Goal: Task Accomplishment & Management: Use online tool/utility

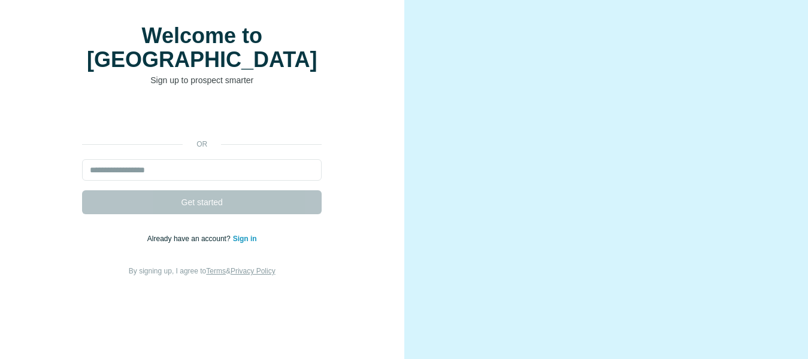
scroll to position [60, 0]
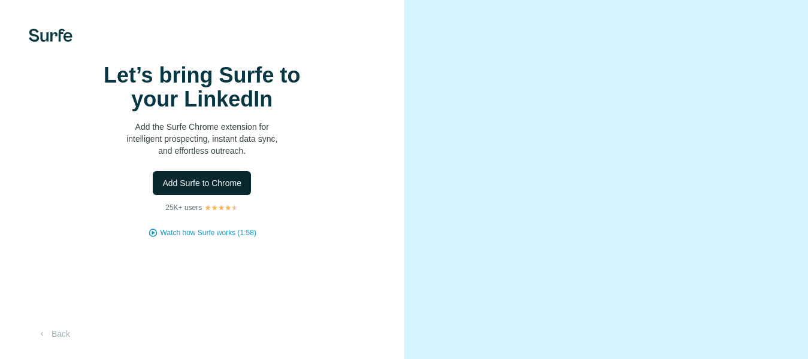
click at [198, 189] on span "Add Surfe to Chrome" at bounding box center [201, 183] width 79 height 12
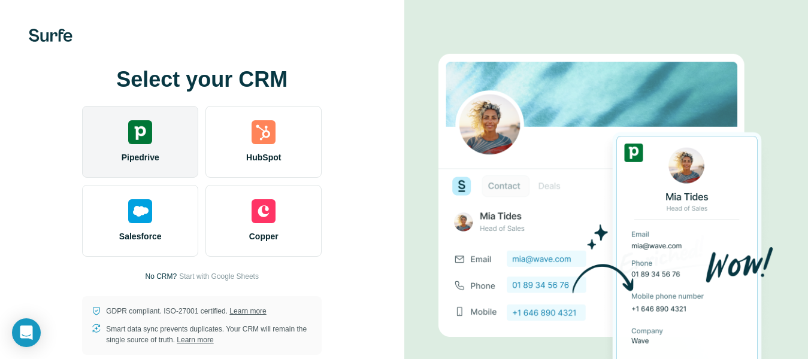
click at [151, 152] on span "Pipedrive" at bounding box center [141, 158] width 38 height 12
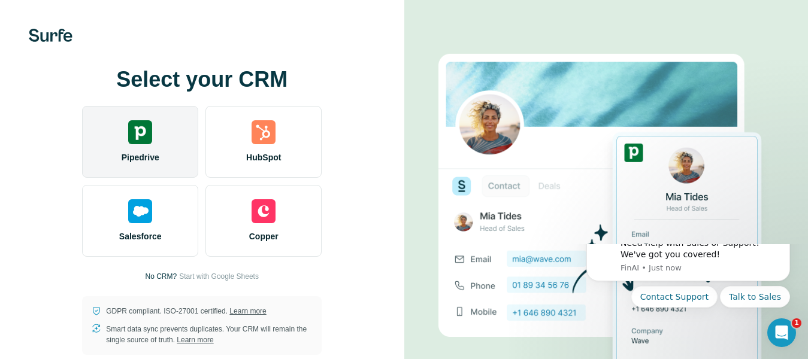
click at [140, 142] on img at bounding box center [140, 132] width 24 height 24
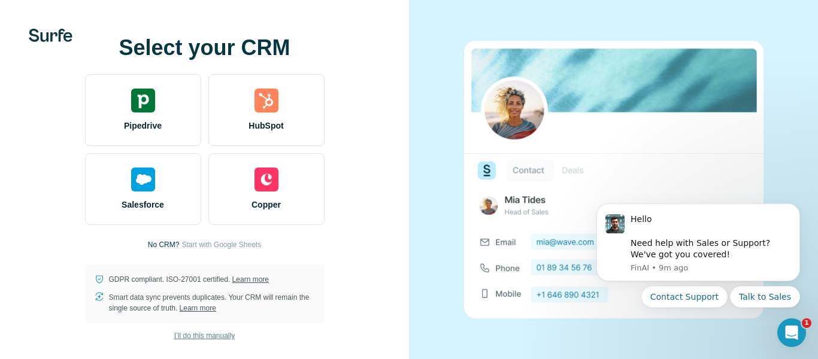
click at [207, 337] on span "I’ll do this manually" at bounding box center [204, 336] width 61 height 11
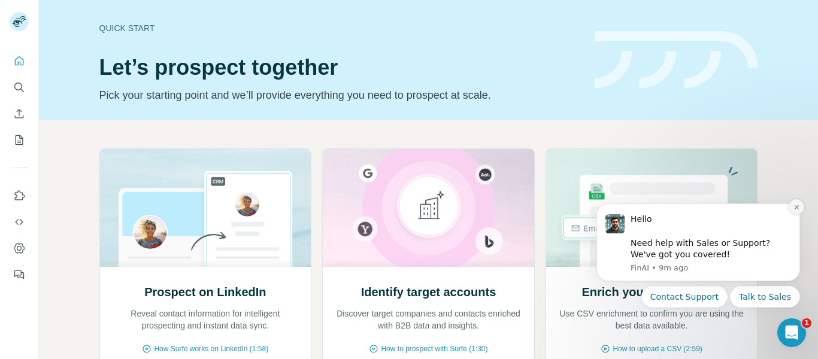
click at [796, 208] on icon "Dismiss notification" at bounding box center [797, 207] width 7 height 7
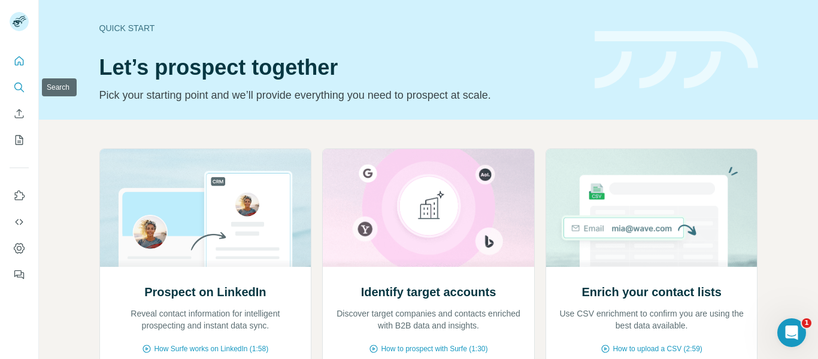
click at [14, 86] on icon "Search" at bounding box center [19, 87] width 12 height 12
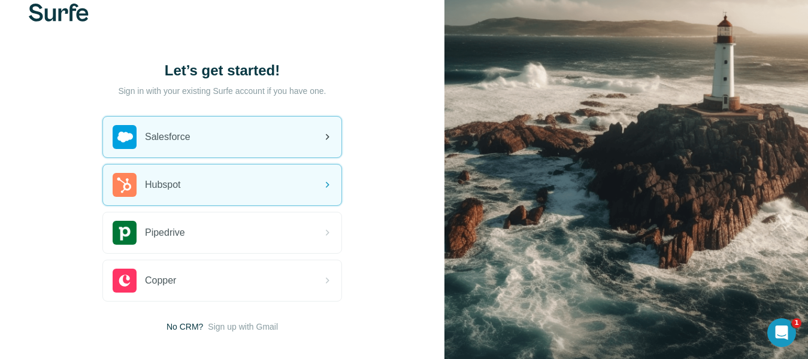
scroll to position [85, 0]
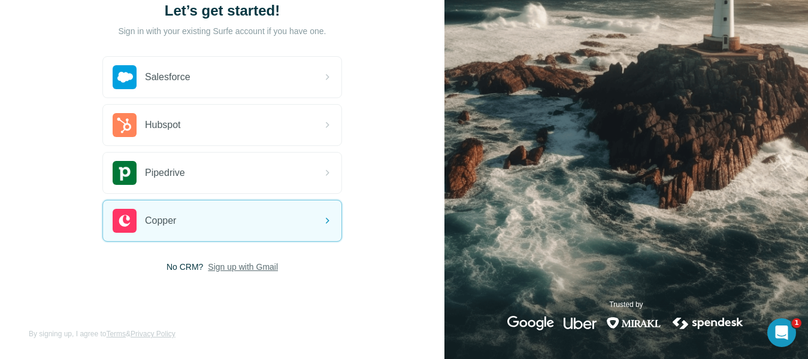
click at [243, 270] on span "Sign up with Gmail" at bounding box center [243, 267] width 70 height 12
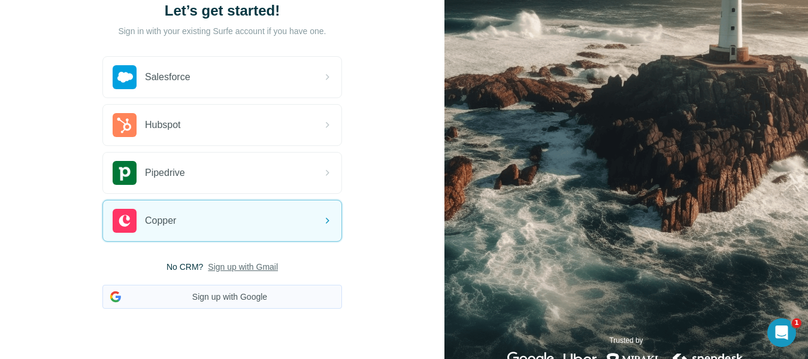
click at [198, 298] on button "Sign up with Google" at bounding box center [222, 297] width 240 height 24
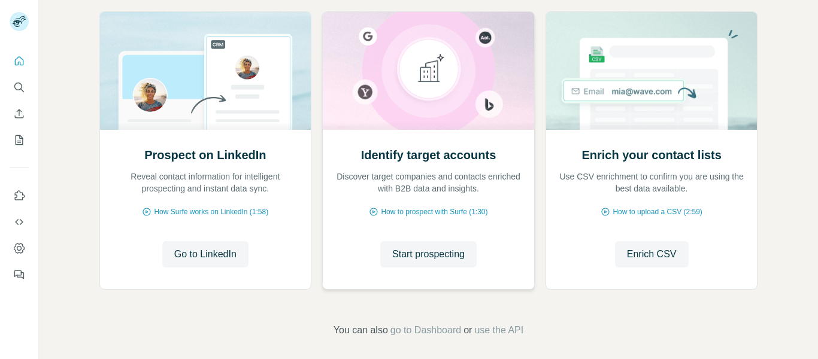
scroll to position [144, 0]
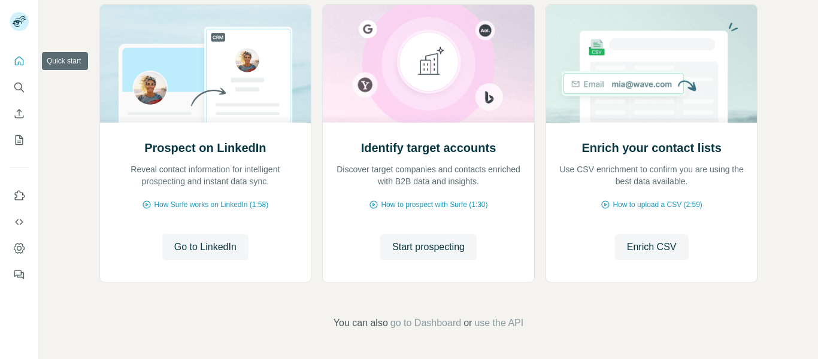
click at [16, 62] on icon "Quick start" at bounding box center [19, 60] width 9 height 9
click at [21, 61] on icon "Quick start" at bounding box center [19, 61] width 12 height 12
click at [29, 59] on div at bounding box center [19, 164] width 38 height 243
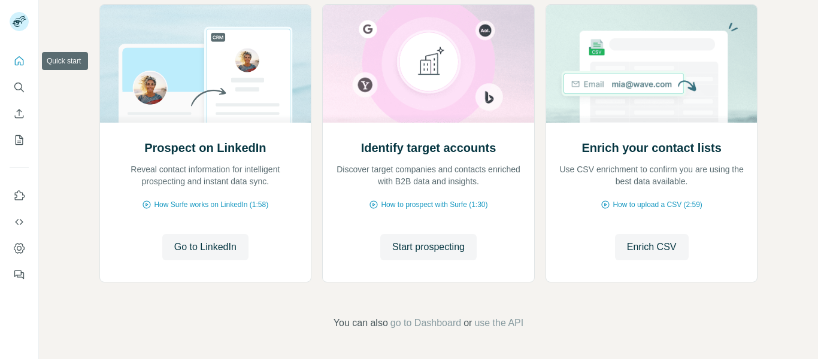
click at [21, 60] on icon "Quick start" at bounding box center [19, 61] width 12 height 12
click at [20, 60] on icon "Quick start" at bounding box center [19, 61] width 12 height 12
click at [16, 87] on icon "Search" at bounding box center [19, 87] width 12 height 12
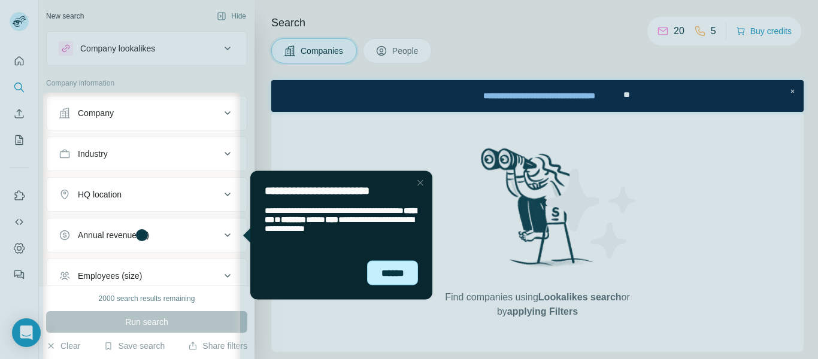
drag, startPoint x: 398, startPoint y: 274, endPoint x: 623, endPoint y: 425, distance: 270.4
click at [398, 274] on div "******" at bounding box center [392, 273] width 51 height 25
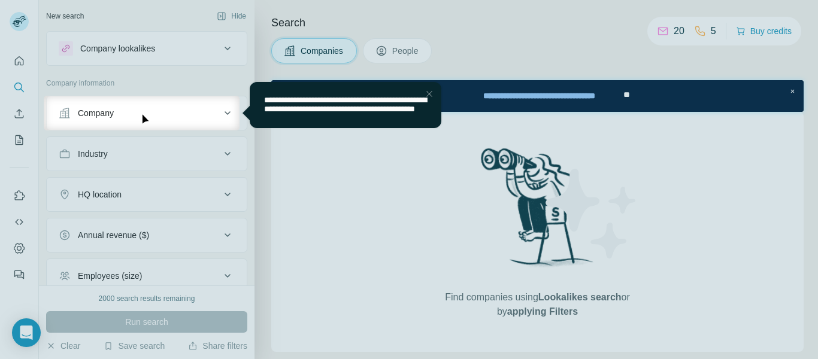
click at [428, 95] on div "Close Step" at bounding box center [429, 94] width 14 height 14
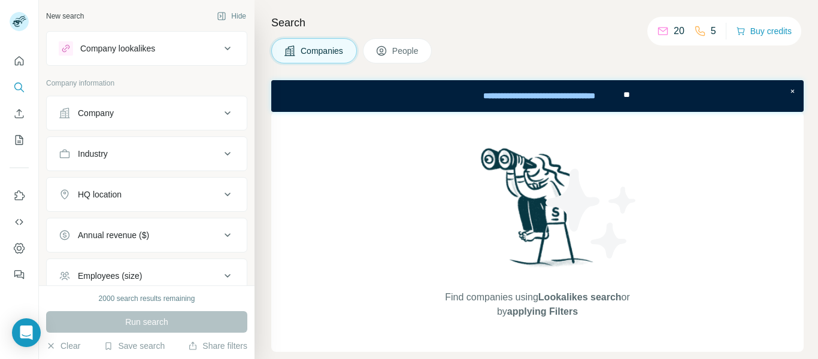
click at [395, 55] on span "People" at bounding box center [406, 51] width 28 height 12
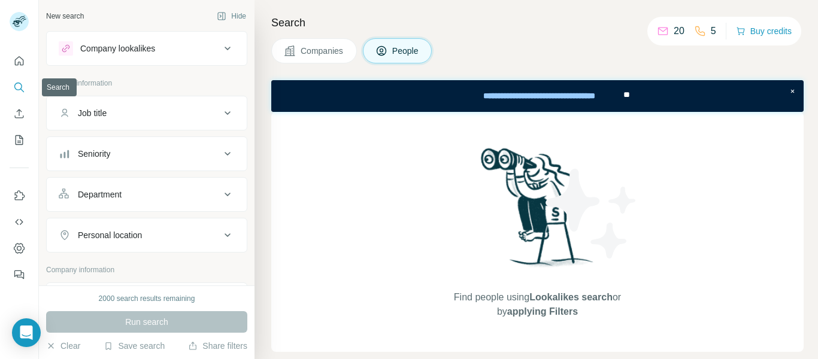
click at [14, 90] on icon "Search" at bounding box center [19, 87] width 12 height 12
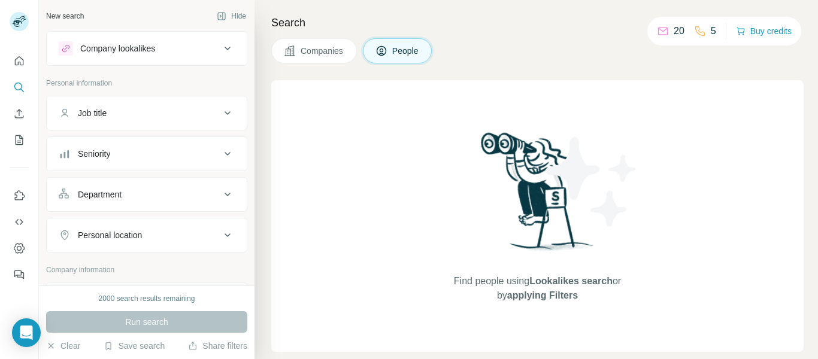
click at [150, 116] on div "Job title" at bounding box center [140, 113] width 162 height 12
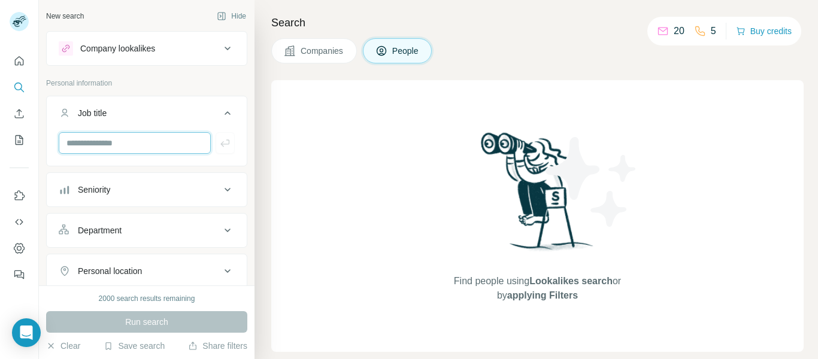
click at [118, 147] on input "text" at bounding box center [135, 143] width 152 height 22
type input "***"
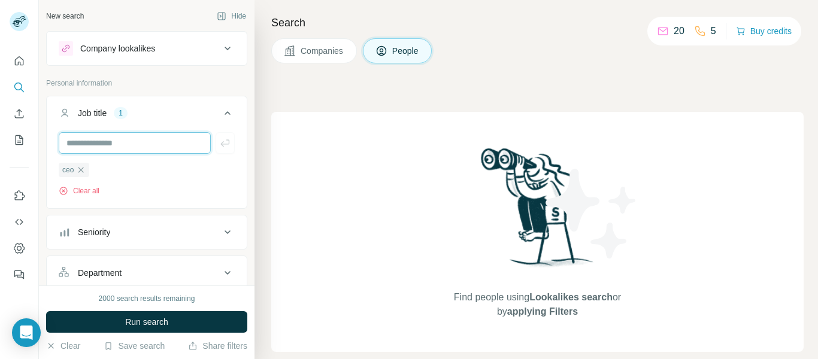
scroll to position [60, 0]
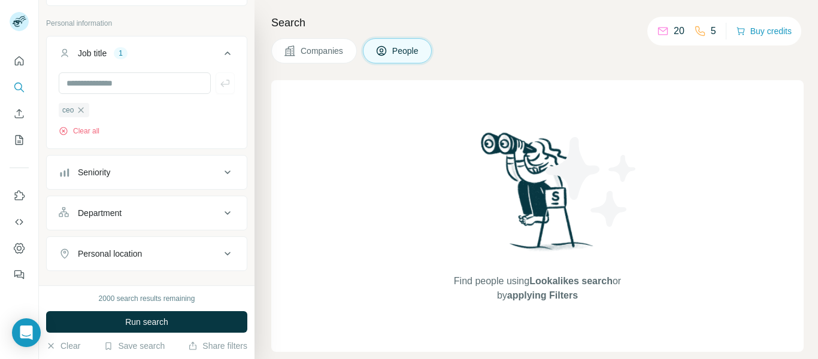
click at [313, 57] on button "Companies" at bounding box center [314, 50] width 86 height 25
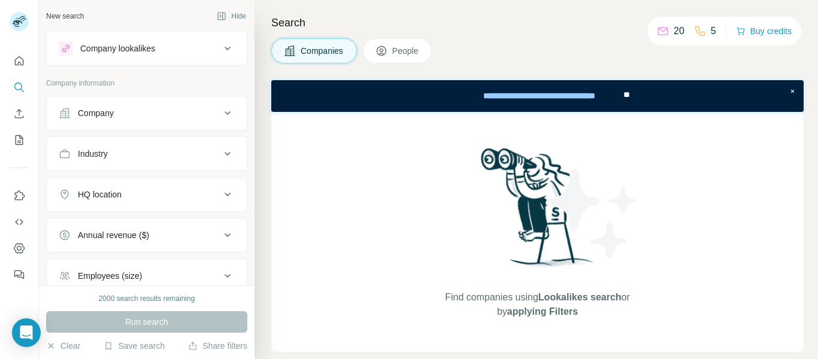
click at [148, 116] on div "Company" at bounding box center [140, 113] width 162 height 12
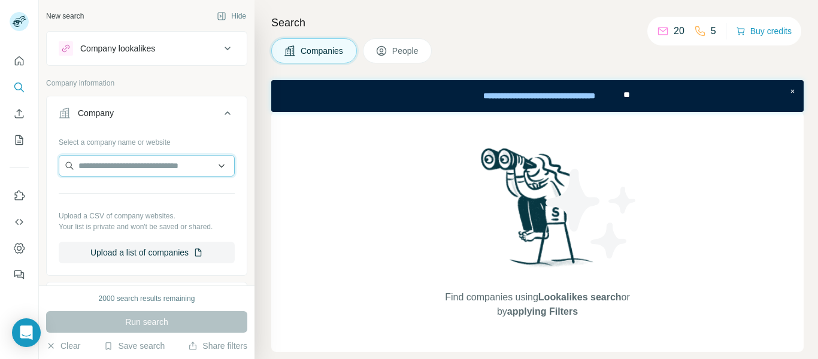
click at [129, 170] on input "text" at bounding box center [147, 166] width 176 height 22
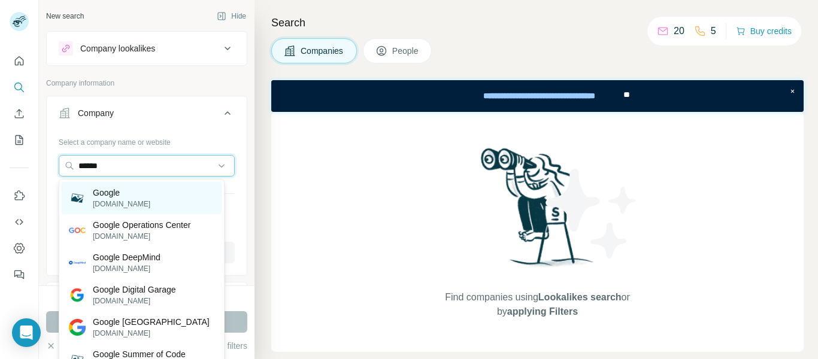
type input "******"
click at [122, 203] on p "[DOMAIN_NAME]" at bounding box center [122, 204] width 58 height 11
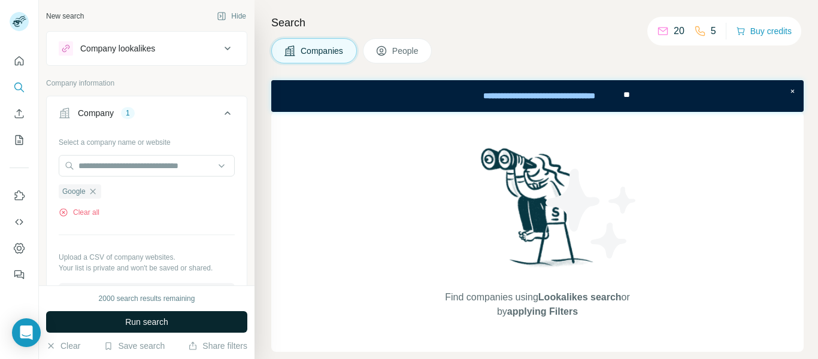
click at [132, 323] on span "Run search" at bounding box center [146, 322] width 43 height 12
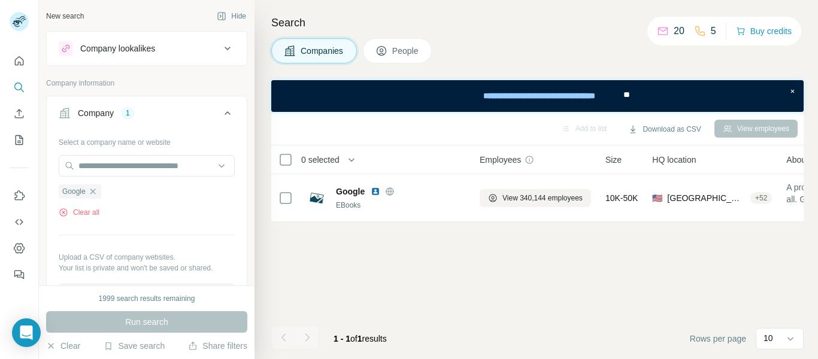
click at [220, 111] on icon at bounding box center [227, 113] width 14 height 14
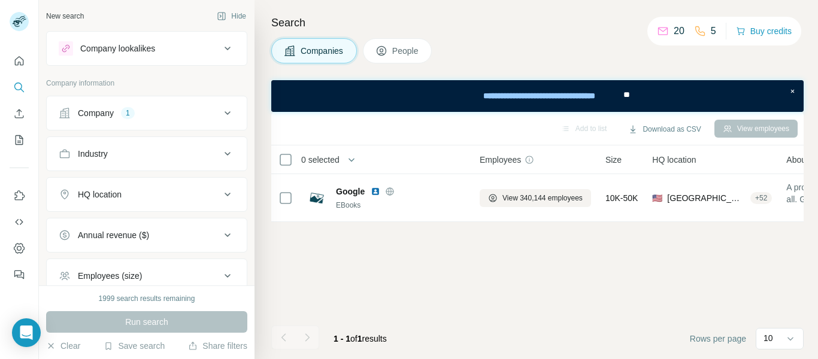
click at [412, 49] on span "People" at bounding box center [406, 51] width 28 height 12
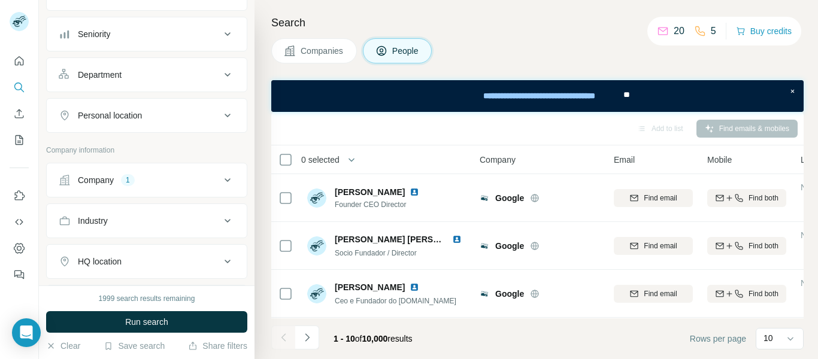
scroll to position [180, 0]
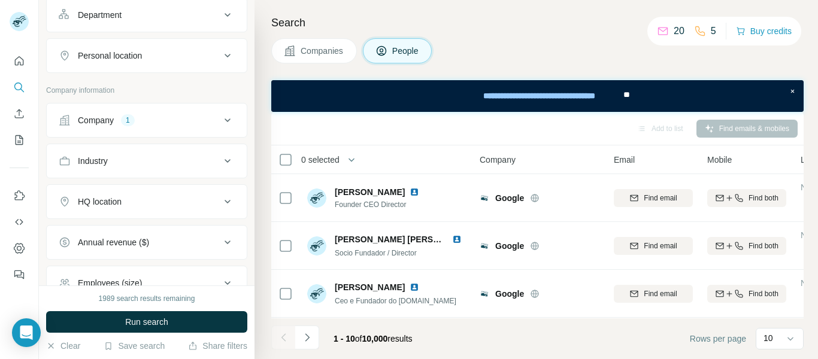
click at [207, 122] on div "Company 1" at bounding box center [140, 120] width 162 height 12
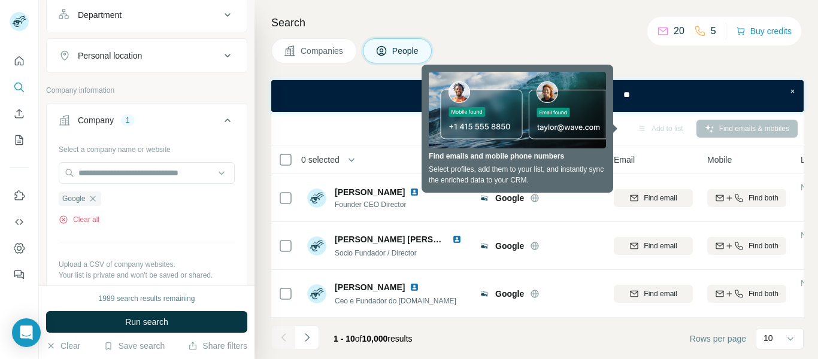
click at [207, 123] on div "Company 1" at bounding box center [140, 120] width 162 height 12
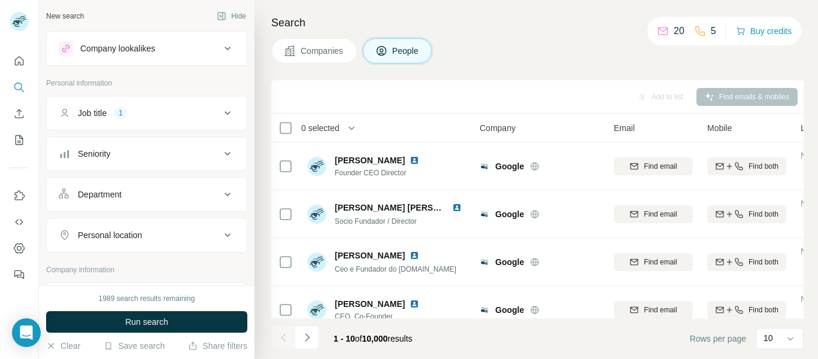
click at [104, 299] on div "1989 search results remaining" at bounding box center [147, 299] width 96 height 11
click at [101, 300] on div "1989 search results remaining" at bounding box center [147, 299] width 96 height 11
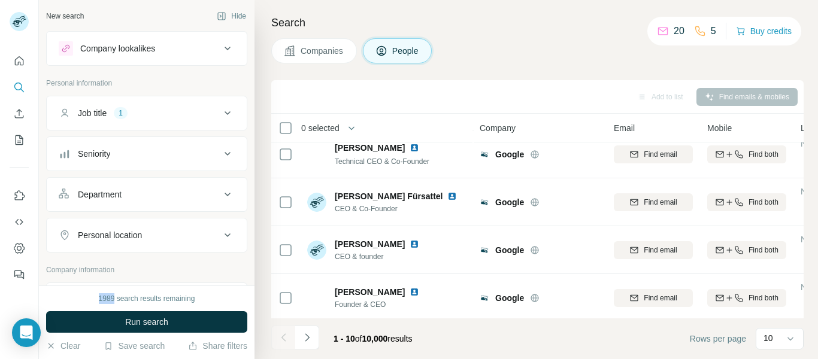
scroll to position [307, 0]
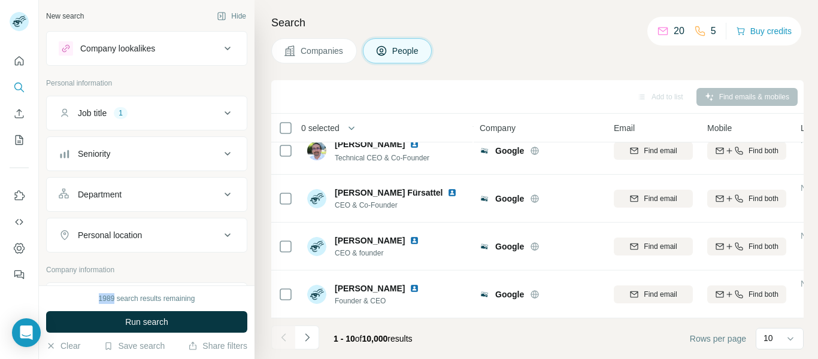
click at [99, 300] on div "1989 search results remaining" at bounding box center [147, 299] width 96 height 11
click at [51, 347] on icon "button" at bounding box center [51, 346] width 10 height 10
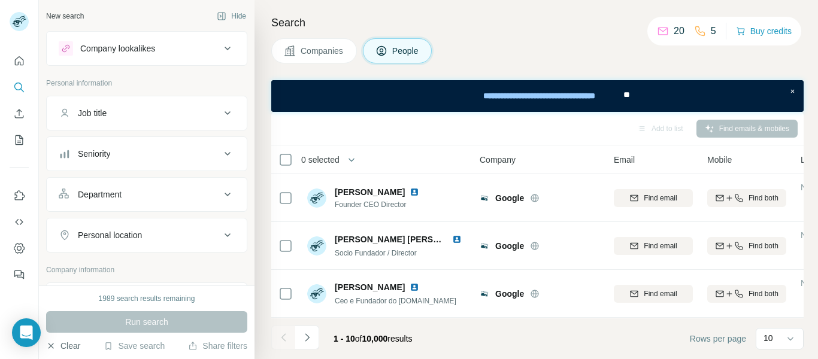
click at [412, 52] on span "People" at bounding box center [406, 51] width 28 height 12
click at [158, 115] on div "Job title" at bounding box center [140, 113] width 162 height 12
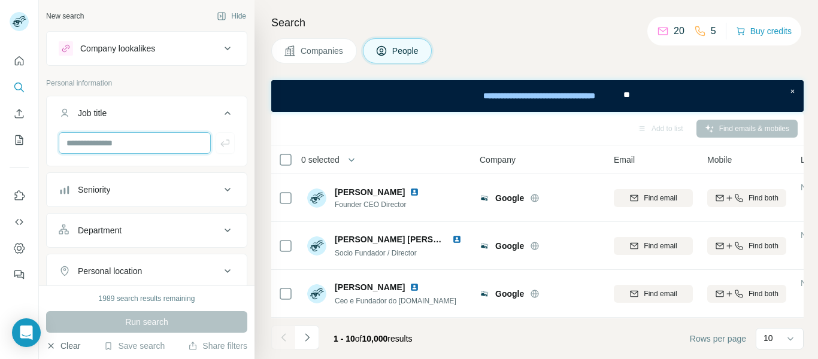
click at [148, 140] on input "text" at bounding box center [135, 143] width 152 height 22
click at [220, 111] on icon at bounding box center [227, 113] width 14 height 14
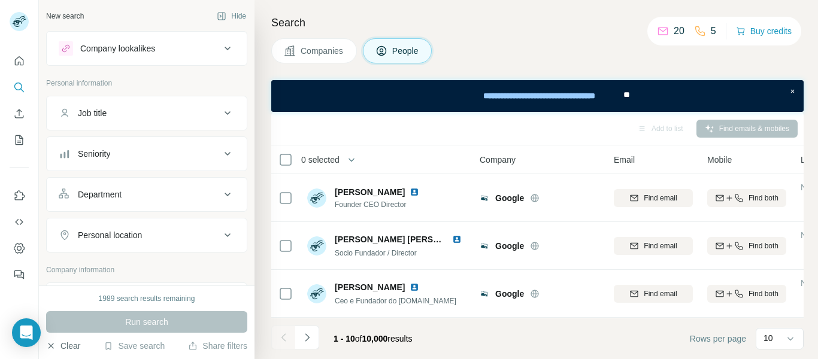
click at [145, 155] on div "Seniority" at bounding box center [140, 154] width 162 height 12
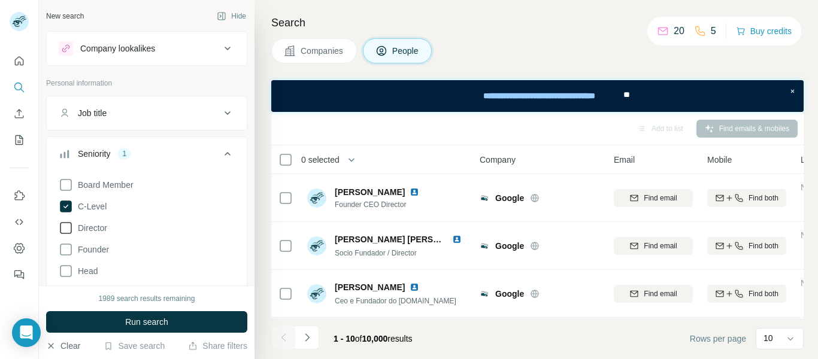
click at [72, 223] on icon at bounding box center [66, 228] width 14 height 14
click at [68, 252] on icon at bounding box center [66, 250] width 14 height 14
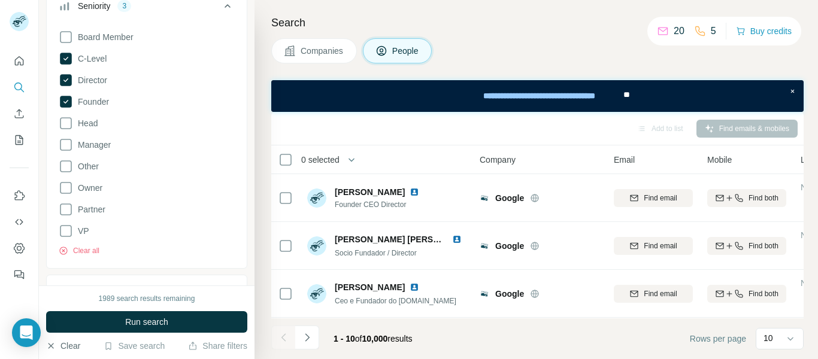
scroll to position [120, 0]
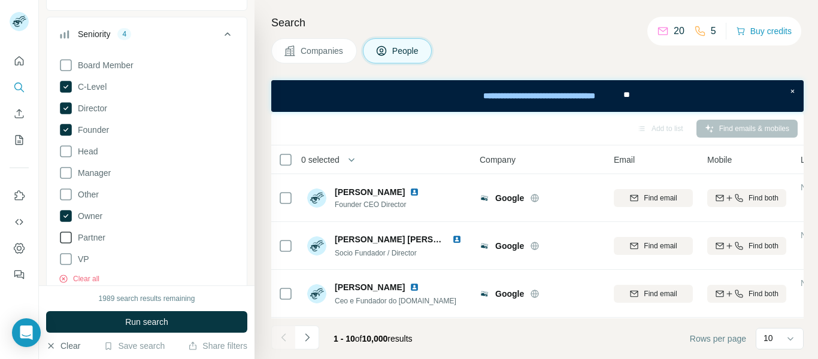
click at [65, 238] on icon at bounding box center [66, 238] width 14 height 14
click at [67, 261] on icon at bounding box center [66, 259] width 14 height 14
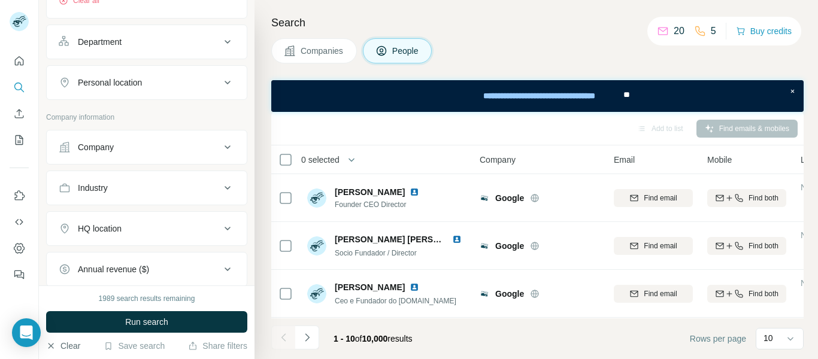
scroll to position [419, 0]
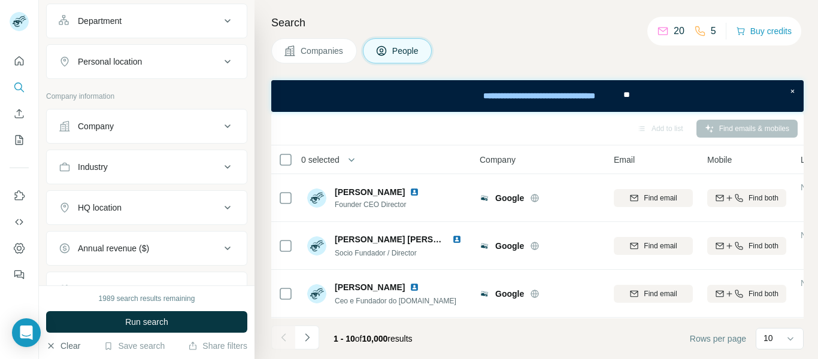
click at [207, 131] on div "Company" at bounding box center [140, 126] width 162 height 12
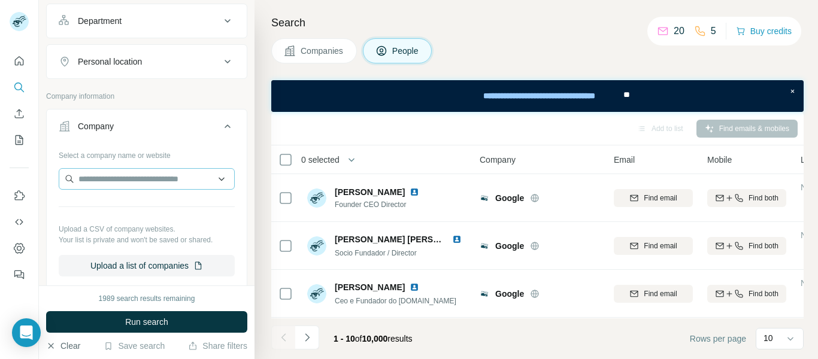
scroll to position [539, 0]
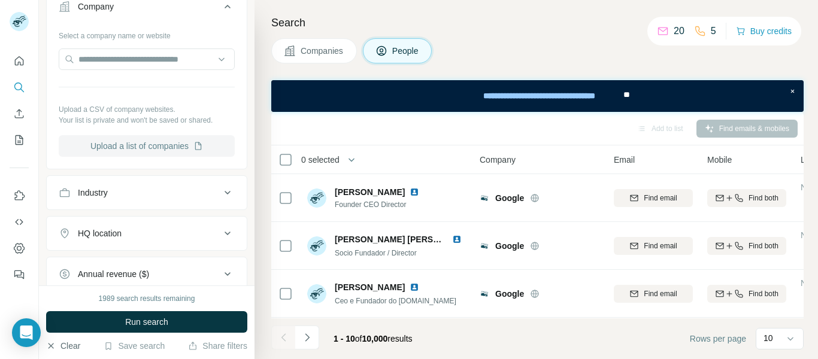
click at [137, 149] on button "Upload a list of companies" at bounding box center [147, 146] width 176 height 22
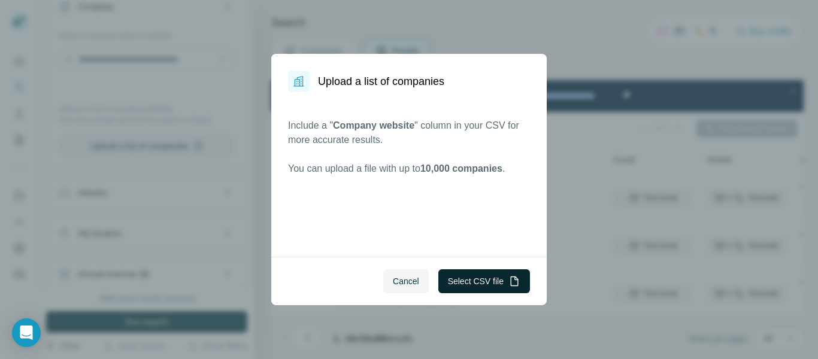
click at [467, 286] on button "Select CSV file" at bounding box center [485, 282] width 92 height 24
click at [407, 282] on span "Cancel" at bounding box center [406, 282] width 26 height 12
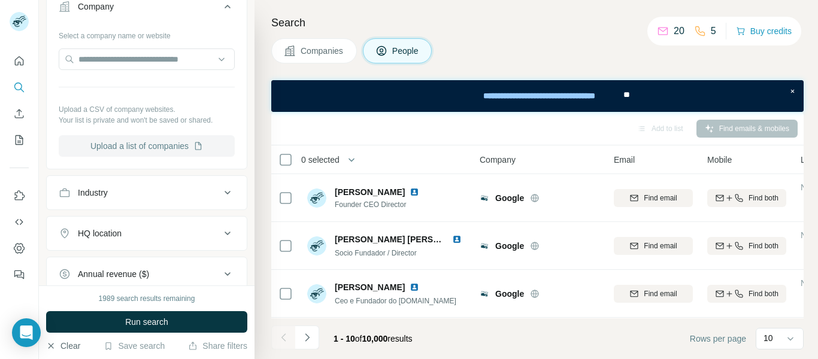
click at [149, 147] on button "Upload a list of companies" at bounding box center [147, 146] width 176 height 22
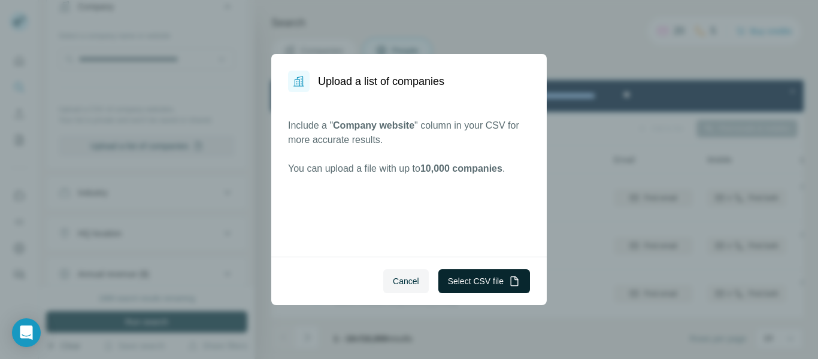
click at [470, 286] on button "Select CSV file" at bounding box center [485, 282] width 92 height 24
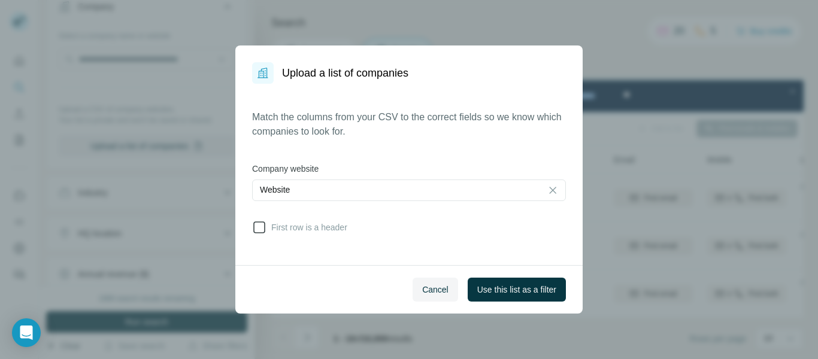
click at [279, 231] on span "First row is a header" at bounding box center [307, 228] width 81 height 12
click at [502, 294] on span "Use this list as a filter" at bounding box center [516, 290] width 79 height 12
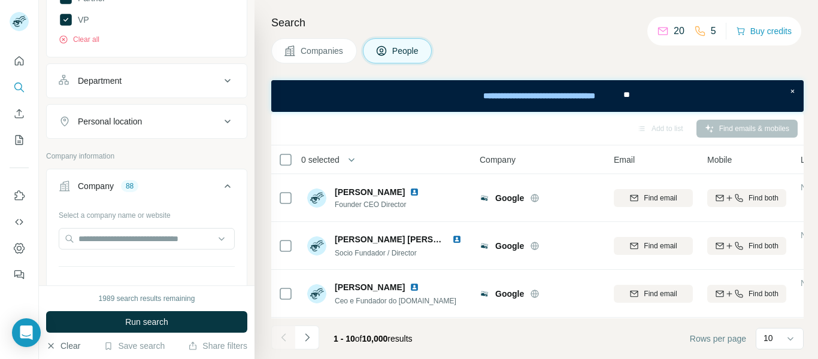
scroll to position [300, 0]
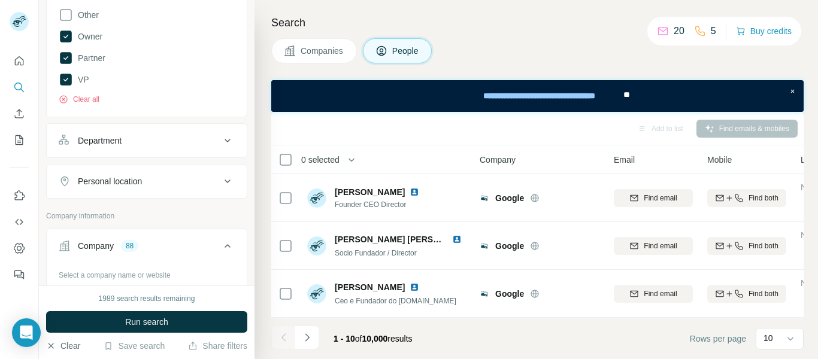
click at [220, 146] on icon at bounding box center [227, 141] width 14 height 14
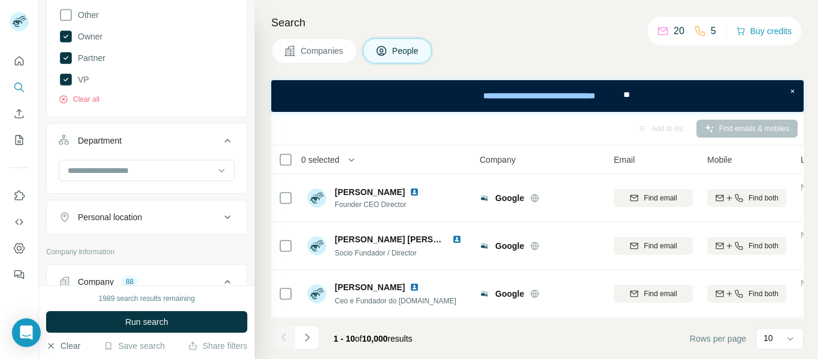
click at [220, 143] on icon at bounding box center [227, 141] width 14 height 14
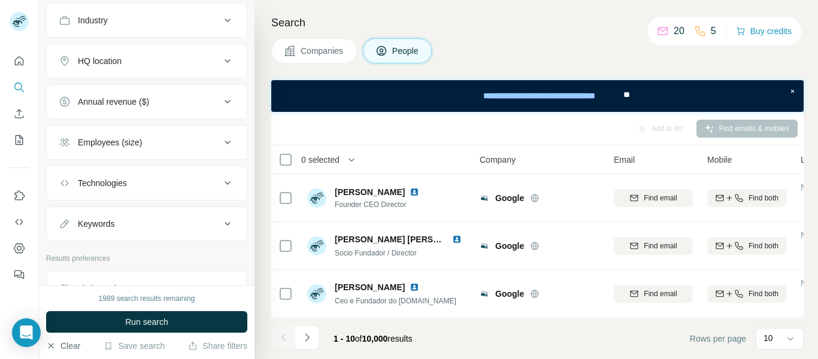
scroll to position [779, 0]
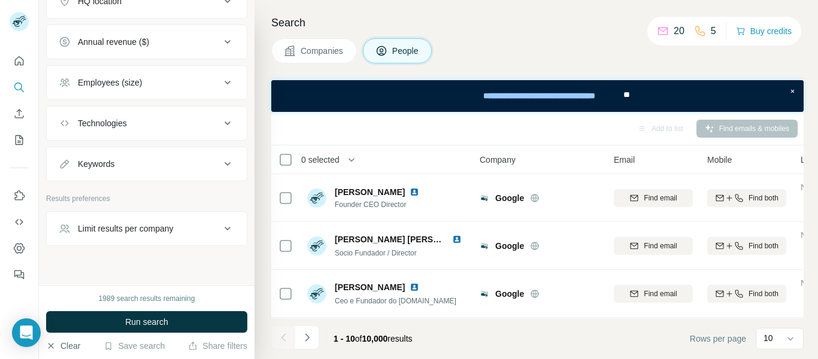
click at [225, 229] on icon at bounding box center [228, 229] width 6 height 4
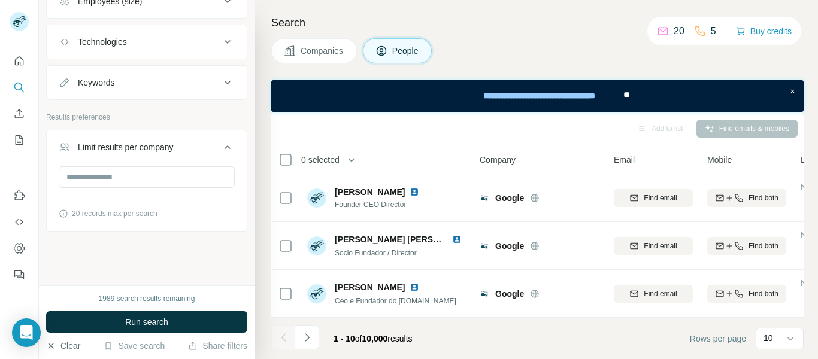
scroll to position [862, 0]
click at [147, 180] on input "number" at bounding box center [147, 176] width 176 height 22
type input "*"
click at [111, 179] on input "*" at bounding box center [147, 176] width 176 height 22
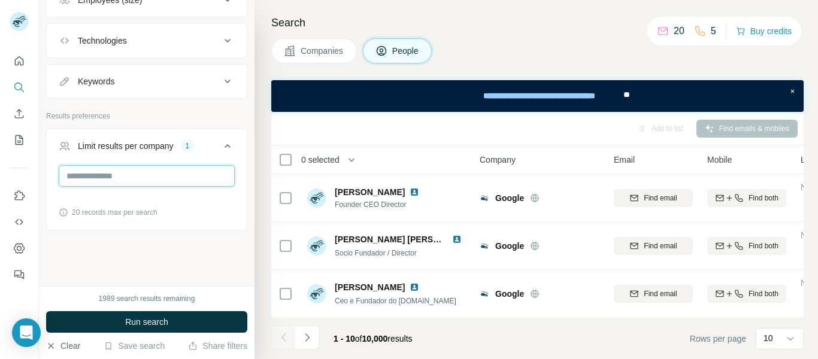
click at [111, 179] on input "*" at bounding box center [147, 176] width 176 height 22
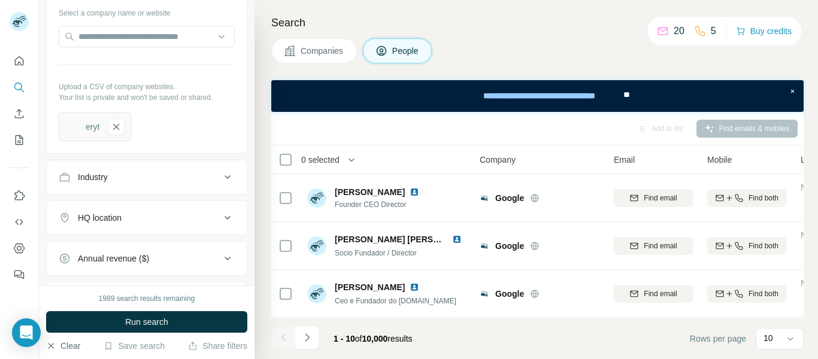
scroll to position [502, 0]
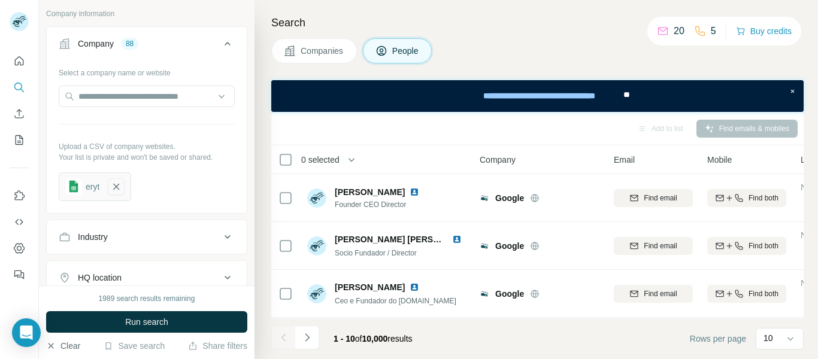
type input "*"
click at [117, 188] on icon "button" at bounding box center [116, 187] width 6 height 6
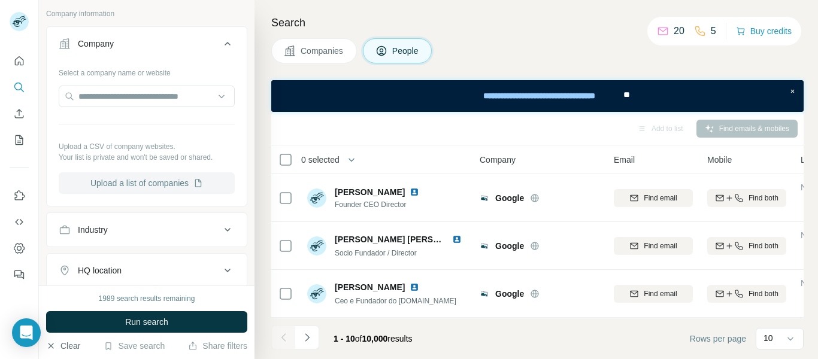
click at [123, 188] on button "Upload a list of companies" at bounding box center [147, 184] width 176 height 22
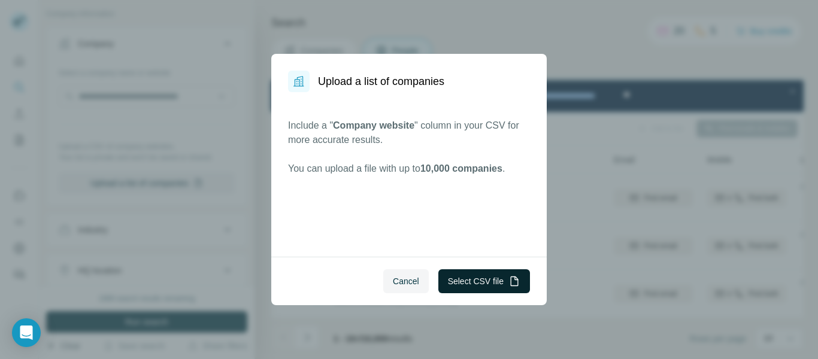
click at [480, 280] on button "Select CSV file" at bounding box center [485, 282] width 92 height 24
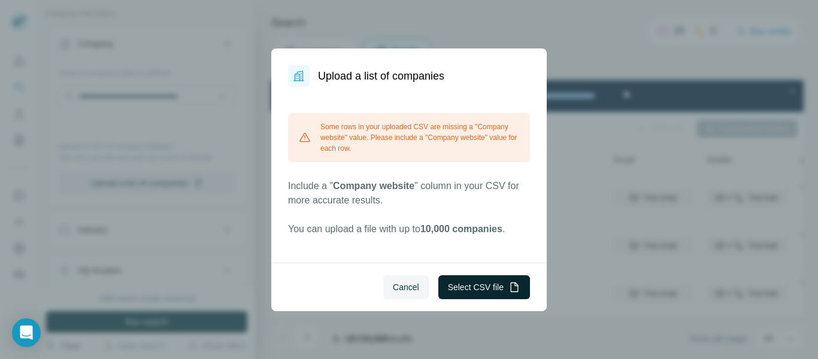
click at [461, 288] on button "Select CSV file" at bounding box center [485, 288] width 92 height 24
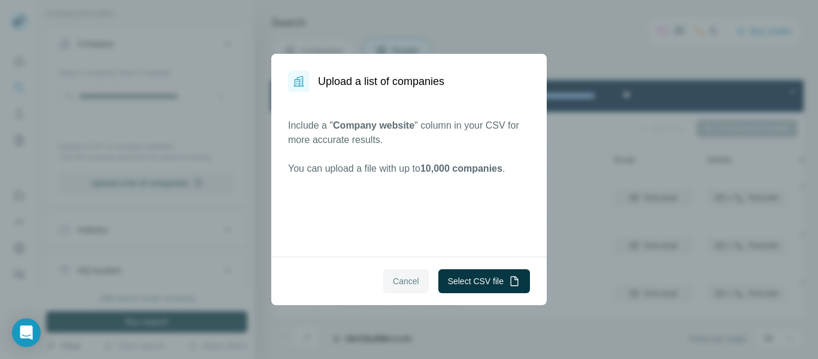
click at [397, 280] on span "Cancel" at bounding box center [406, 282] width 26 height 12
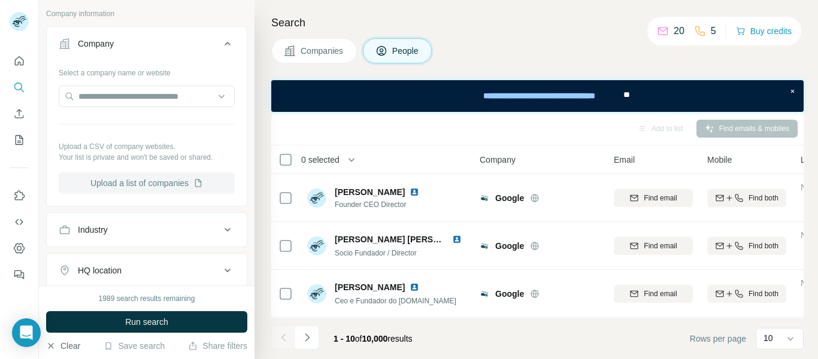
click at [167, 188] on button "Upload a list of companies" at bounding box center [147, 184] width 176 height 22
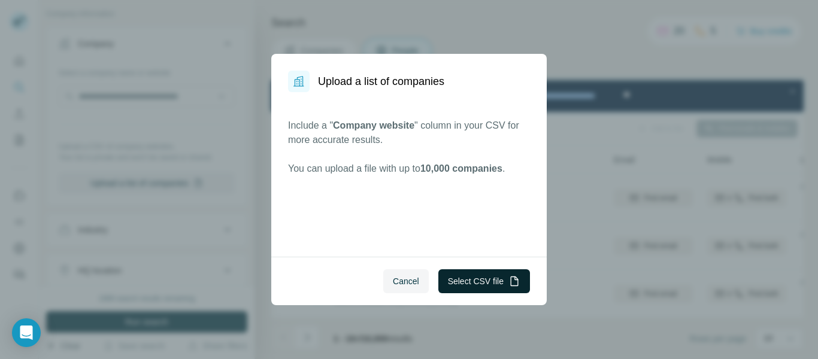
click at [477, 277] on button "Select CSV file" at bounding box center [485, 282] width 92 height 24
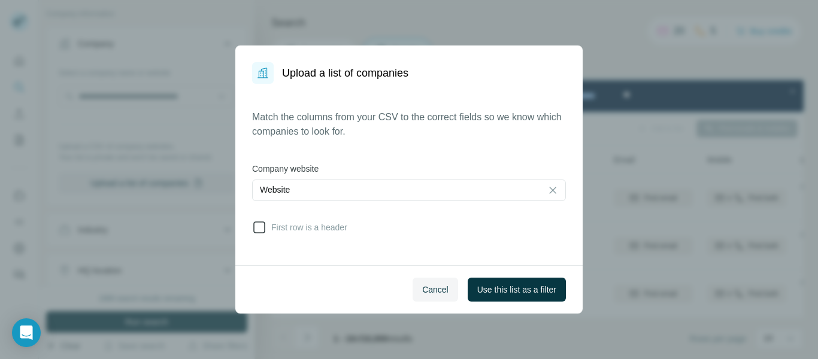
click at [295, 224] on span "First row is a header" at bounding box center [307, 228] width 81 height 12
click at [510, 293] on span "Use this list as a filter" at bounding box center [516, 290] width 79 height 12
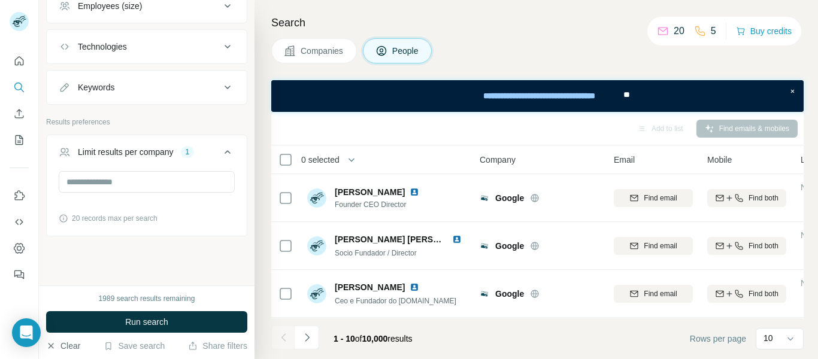
scroll to position [862, 0]
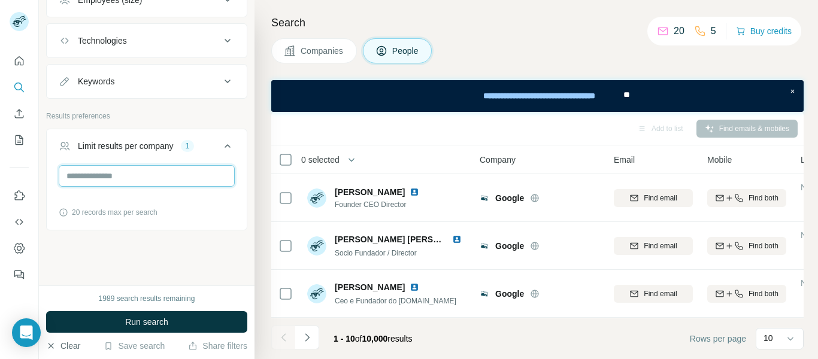
click at [108, 177] on input "*" at bounding box center [147, 176] width 176 height 22
click at [108, 176] on input "*" at bounding box center [147, 176] width 176 height 22
type input "*"
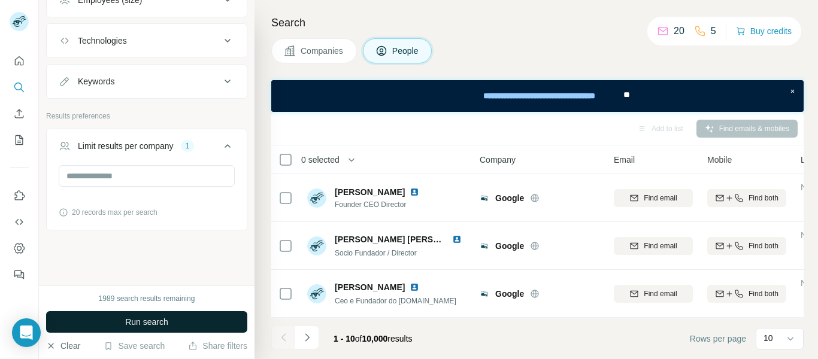
click at [155, 321] on span "Run search" at bounding box center [146, 322] width 43 height 12
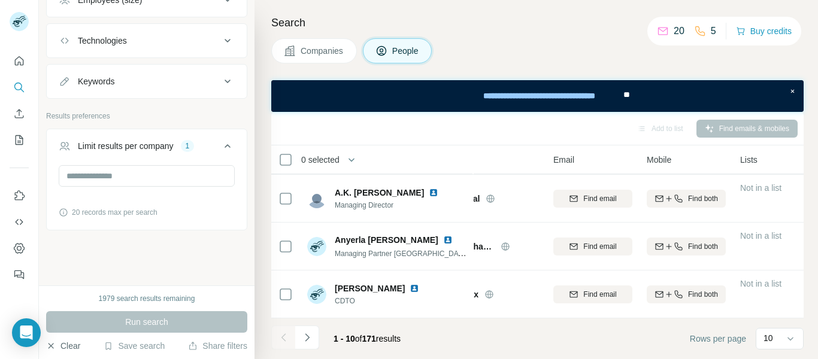
scroll to position [339, 0]
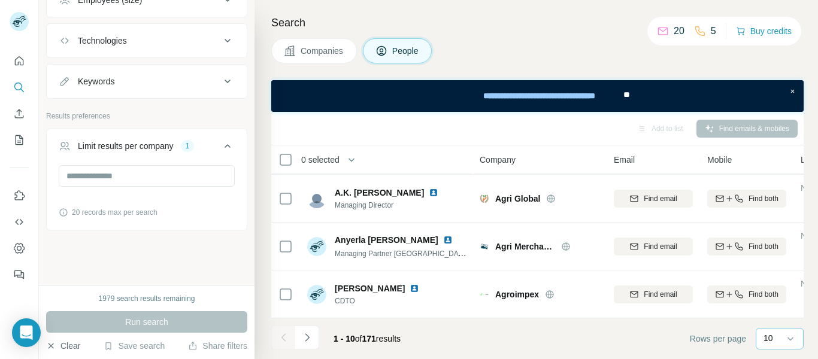
click at [767, 344] on div "10" at bounding box center [779, 339] width 30 height 20
click at [776, 250] on p "60" at bounding box center [771, 247] width 10 height 12
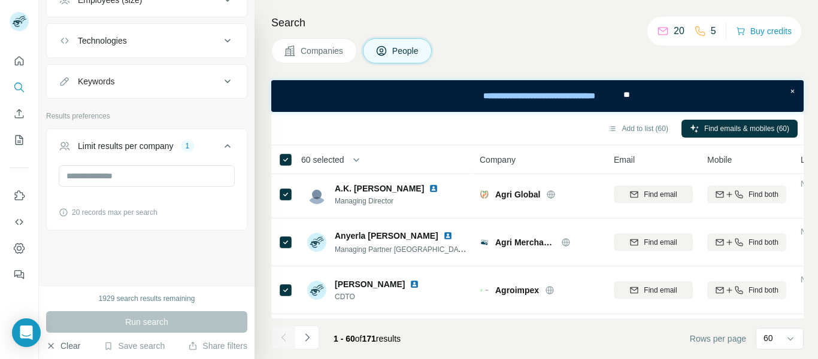
click at [352, 159] on button "button" at bounding box center [356, 160] width 24 height 24
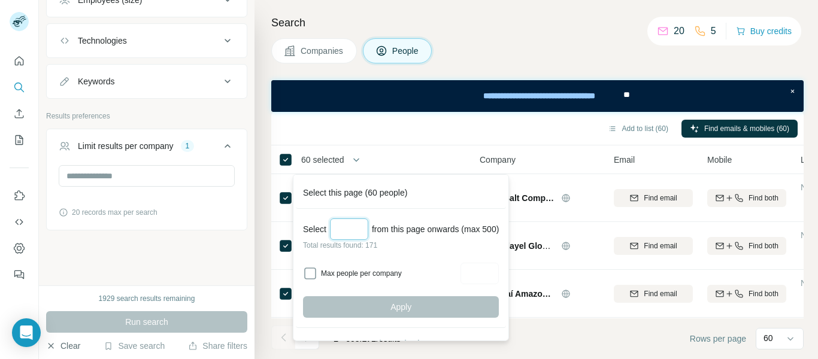
click at [342, 229] on input "Select a number (up to 500)" at bounding box center [349, 230] width 38 height 22
click at [346, 234] on input "Select a number (up to 500)" at bounding box center [349, 230] width 38 height 22
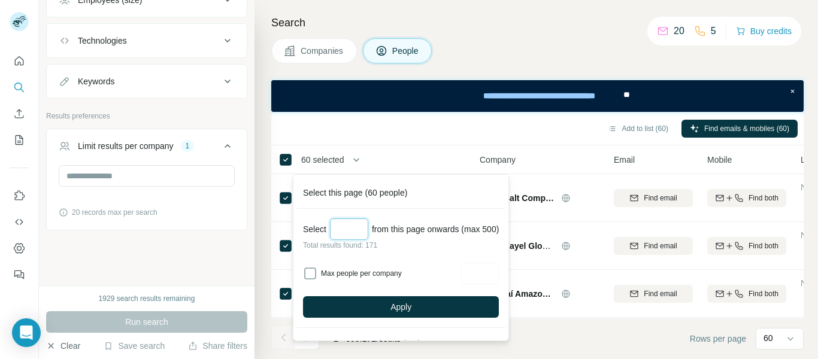
scroll to position [20, 0]
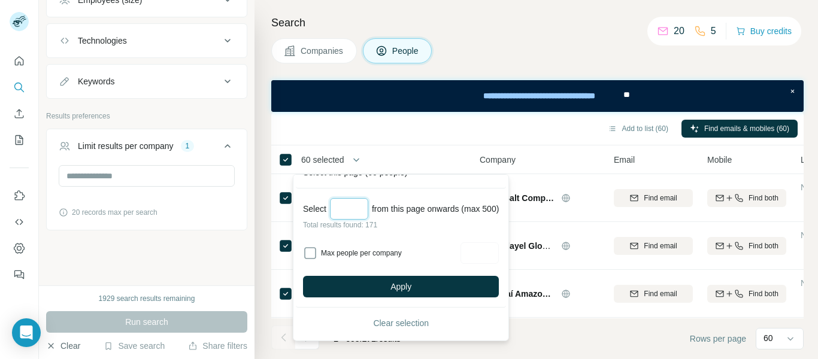
type input "***"
click at [367, 253] on label "Max people per company" at bounding box center [389, 253] width 136 height 11
click at [479, 257] on input "Max people per company" at bounding box center [480, 254] width 38 height 22
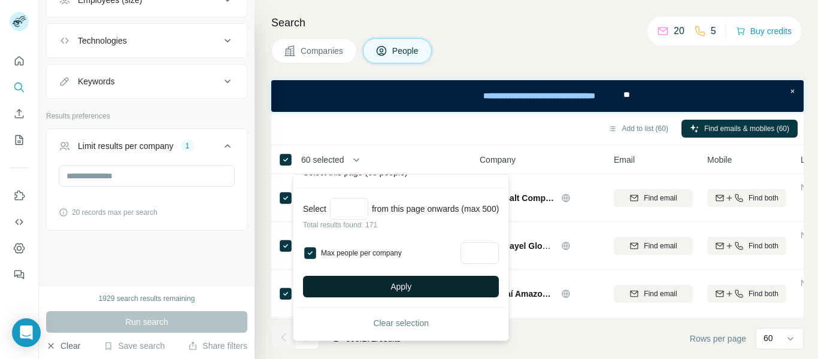
click at [382, 287] on button "Apply" at bounding box center [401, 287] width 196 height 22
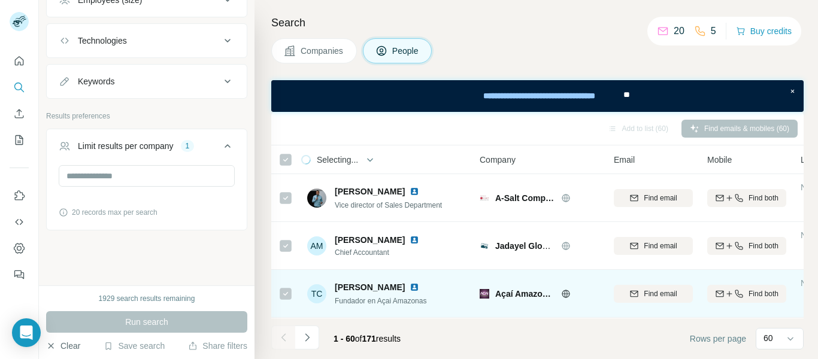
scroll to position [0, 0]
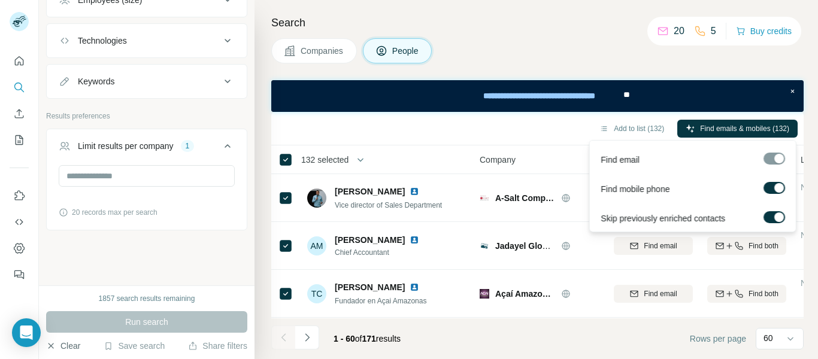
click at [770, 188] on label at bounding box center [775, 188] width 22 height 12
click at [771, 220] on label at bounding box center [775, 217] width 22 height 12
click at [771, 220] on div at bounding box center [770, 218] width 10 height 10
click at [776, 217] on div at bounding box center [780, 218] width 10 height 10
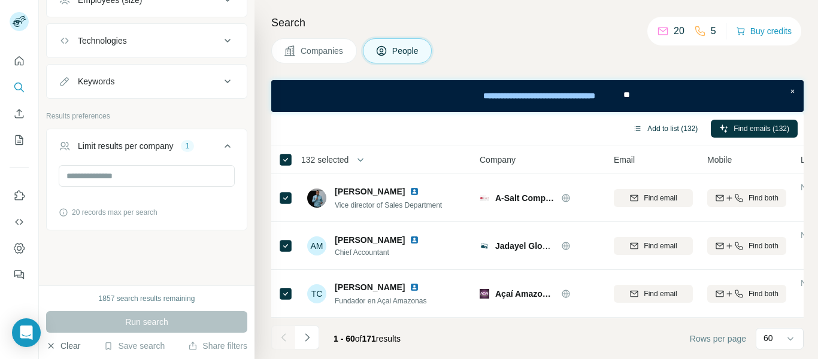
click at [633, 129] on icon "button" at bounding box center [638, 129] width 10 height 10
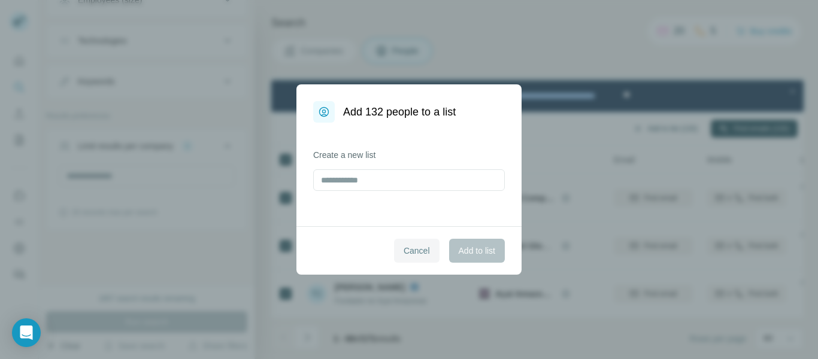
click at [416, 255] on span "Cancel" at bounding box center [417, 251] width 26 height 12
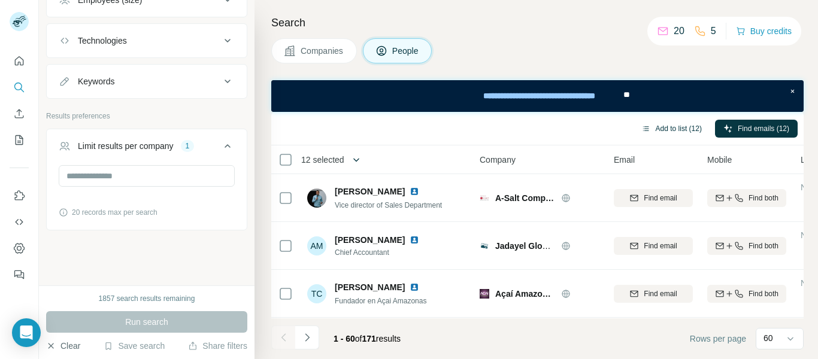
click at [356, 159] on icon "button" at bounding box center [356, 160] width 6 height 4
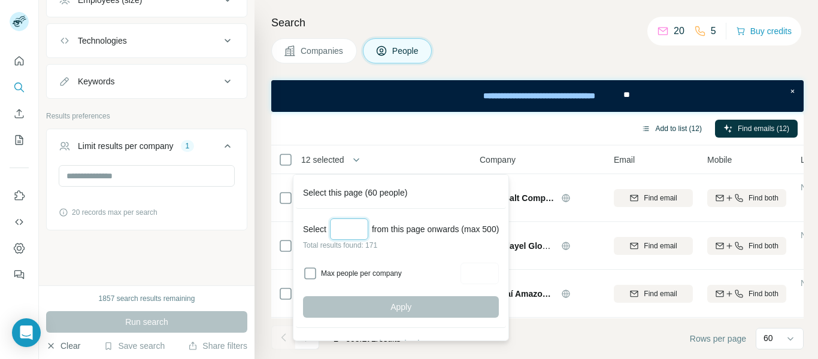
click at [350, 232] on input "Select a number (up to 500)" at bounding box center [349, 230] width 38 height 22
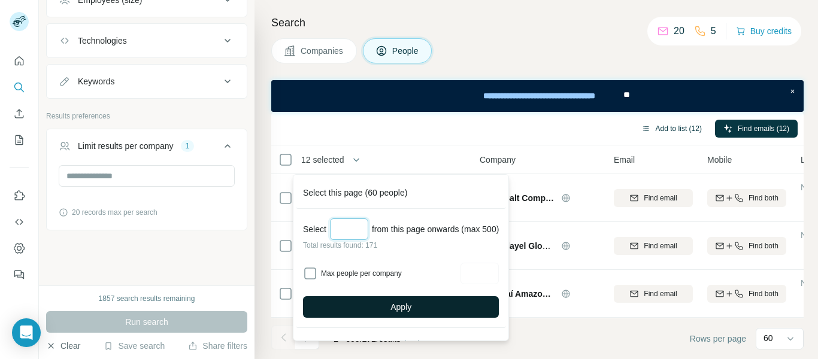
type input "***"
click at [385, 309] on button "Apply" at bounding box center [401, 308] width 196 height 22
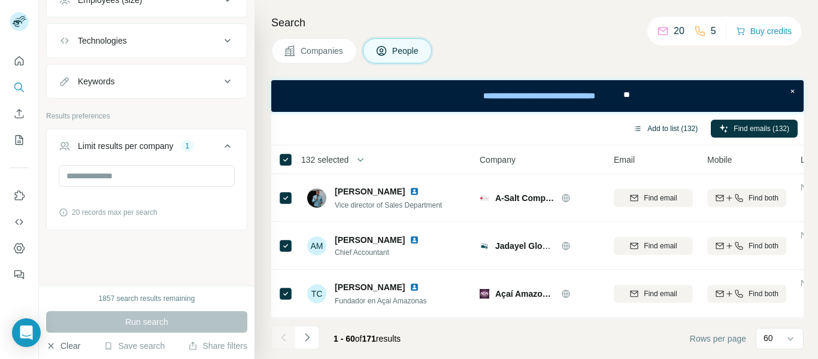
scroll to position [479, 0]
click at [364, 158] on icon "button" at bounding box center [361, 160] width 12 height 12
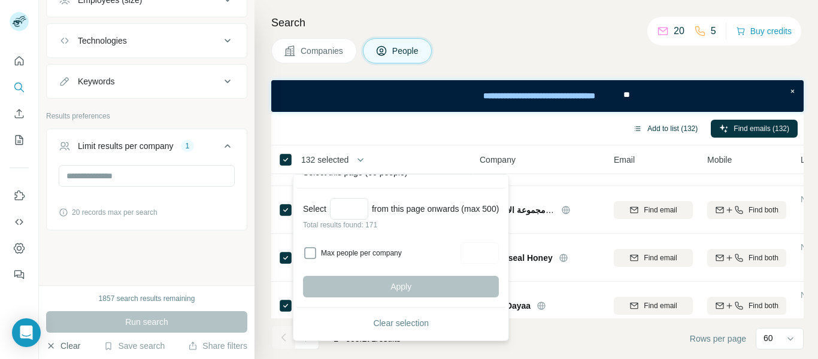
scroll to position [0, 0]
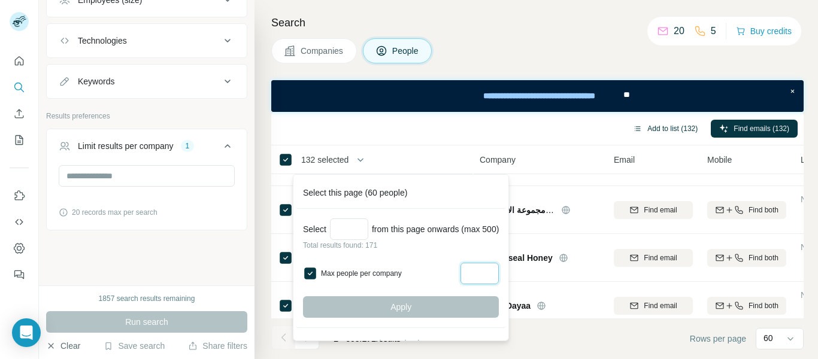
click at [493, 274] on input "Max people per company" at bounding box center [480, 274] width 38 height 22
click at [493, 273] on input "Max people per company" at bounding box center [480, 274] width 38 height 22
type input "***"
click at [400, 305] on div "Apply" at bounding box center [401, 308] width 196 height 22
click at [494, 274] on div "***" at bounding box center [480, 274] width 38 height 22
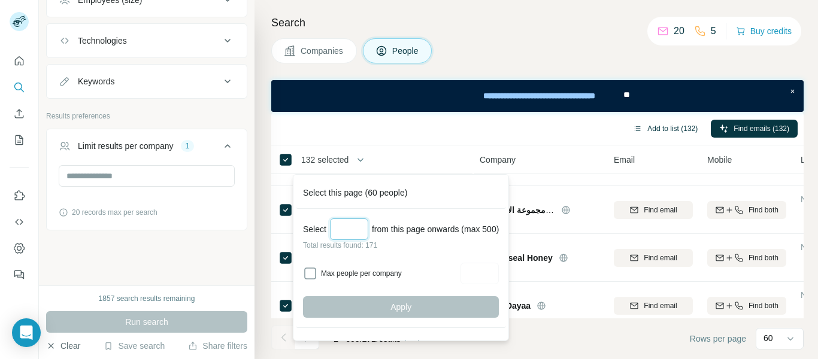
click at [355, 227] on input "Select a number (up to 500)" at bounding box center [349, 230] width 38 height 22
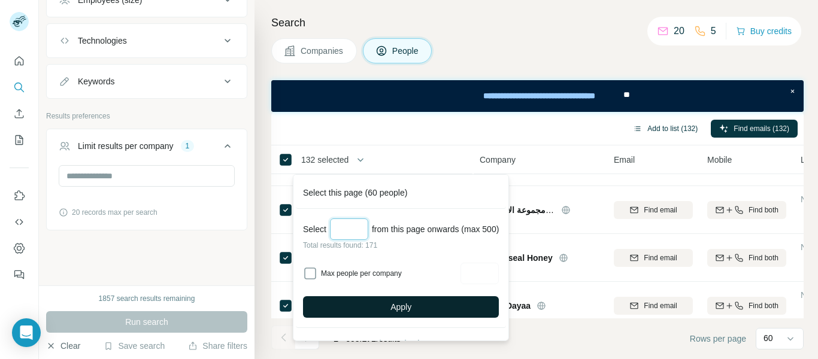
type input "***"
click at [386, 304] on button "Apply" at bounding box center [401, 308] width 196 height 22
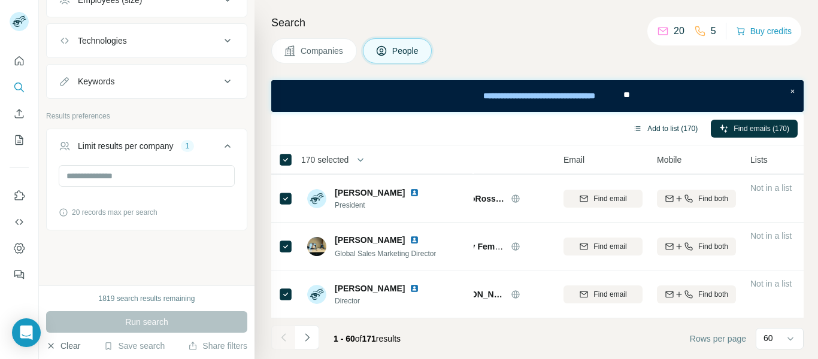
scroll to position [2736, 0]
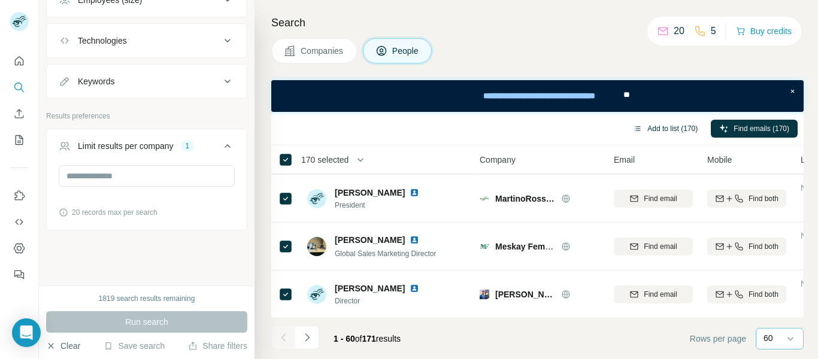
click at [776, 339] on div "60" at bounding box center [779, 339] width 30 height 12
click at [780, 337] on input at bounding box center [782, 339] width 36 height 13
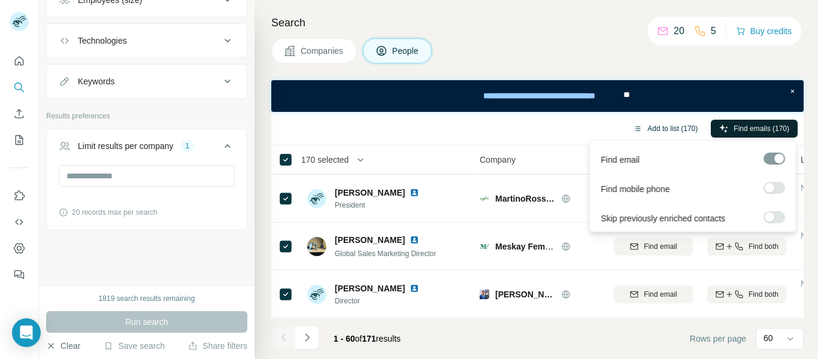
click at [755, 129] on span "Find emails (170)" at bounding box center [762, 128] width 56 height 11
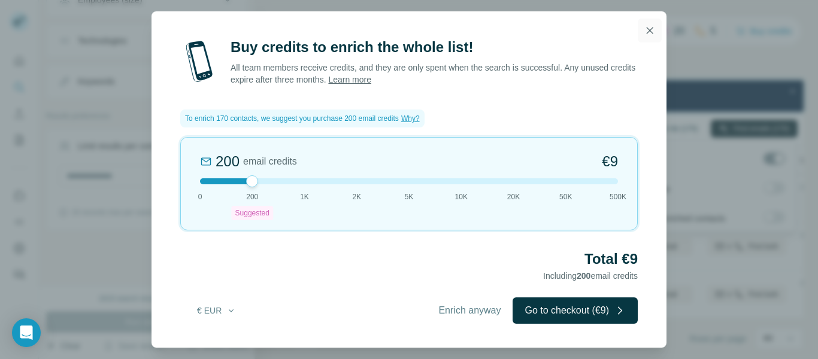
click at [651, 31] on icon "button" at bounding box center [650, 31] width 12 height 12
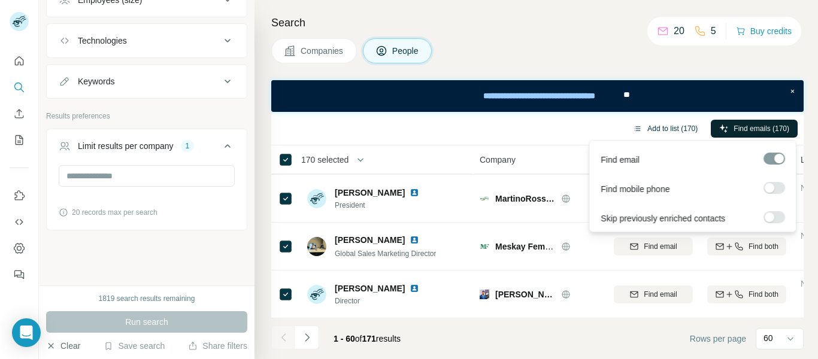
click at [640, 128] on button "Add to list (170)" at bounding box center [665, 129] width 81 height 18
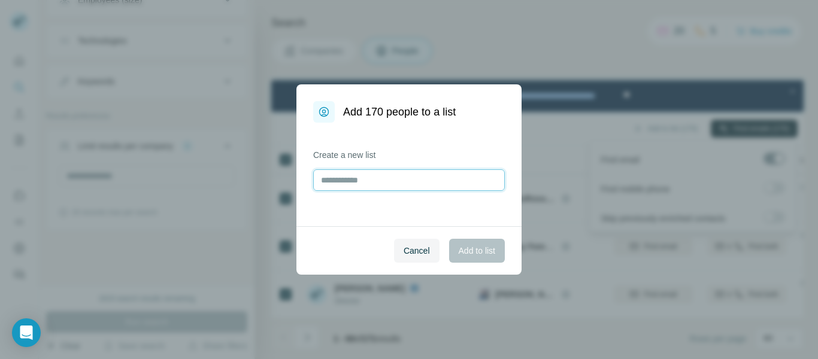
click at [375, 185] on input "text" at bounding box center [409, 181] width 192 height 22
type input "***"
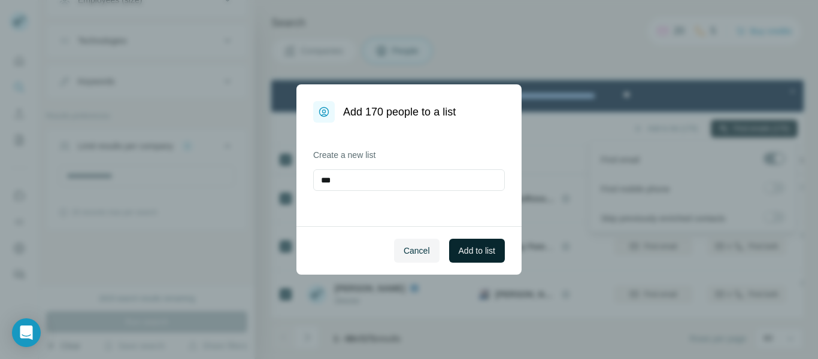
click at [485, 255] on span "Add to list" at bounding box center [477, 251] width 37 height 12
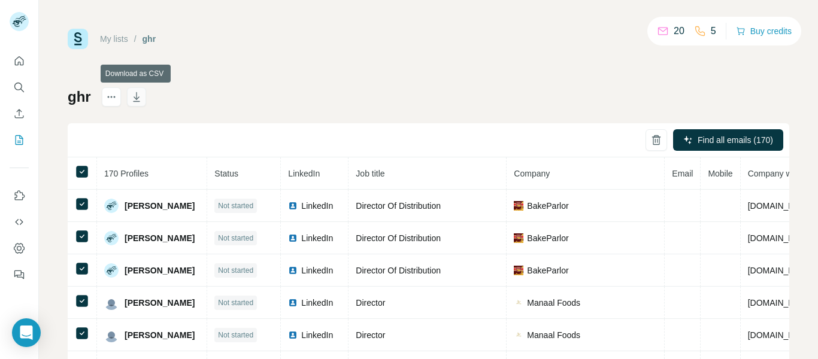
click at [137, 98] on icon "button" at bounding box center [136, 97] width 7 height 10
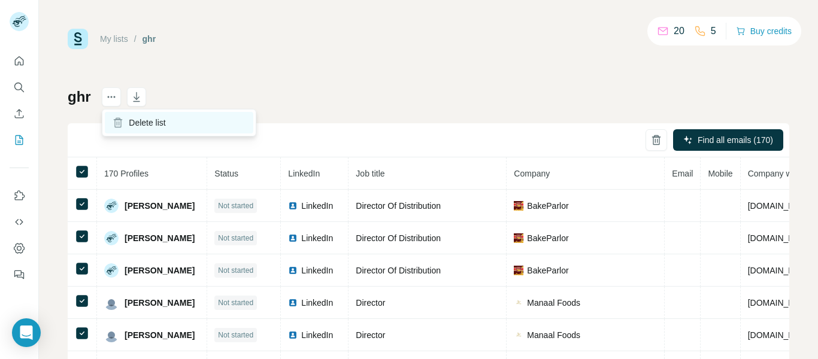
click at [120, 126] on icon at bounding box center [118, 123] width 12 height 12
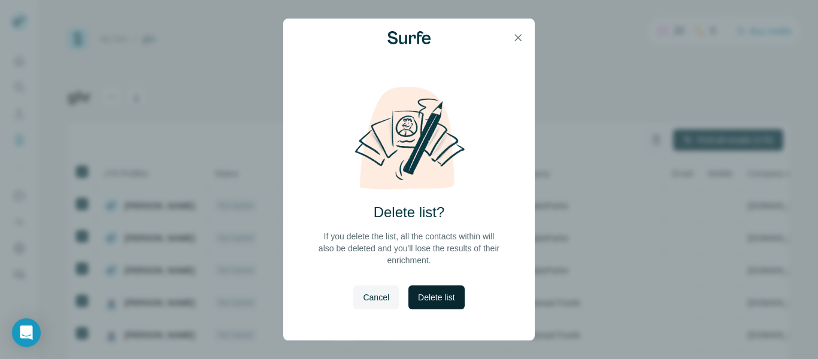
click at [422, 292] on span "Delete list" at bounding box center [436, 298] width 37 height 12
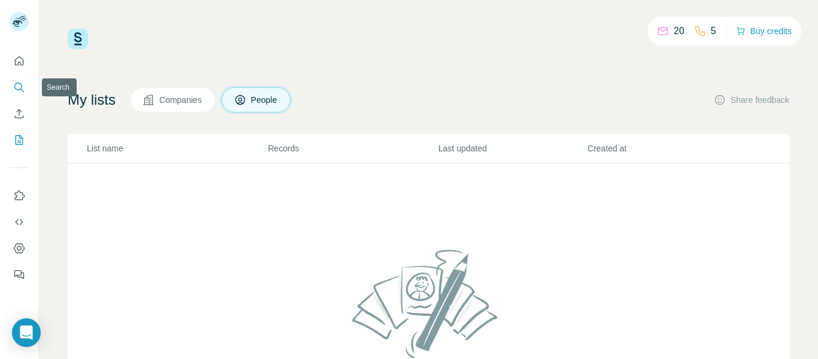
click at [17, 84] on icon "Search" at bounding box center [19, 87] width 12 height 12
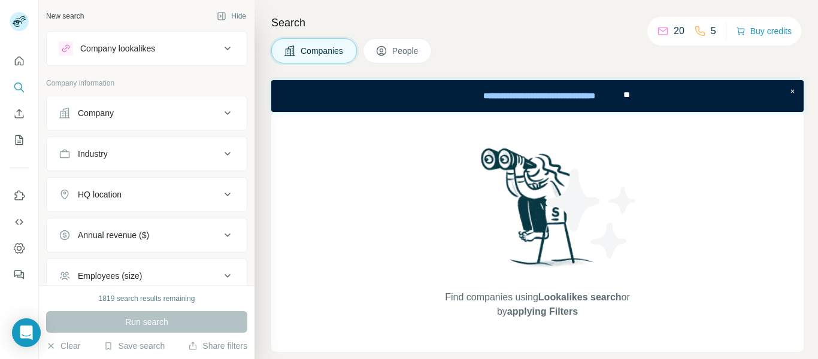
click at [410, 50] on span "People" at bounding box center [406, 51] width 28 height 12
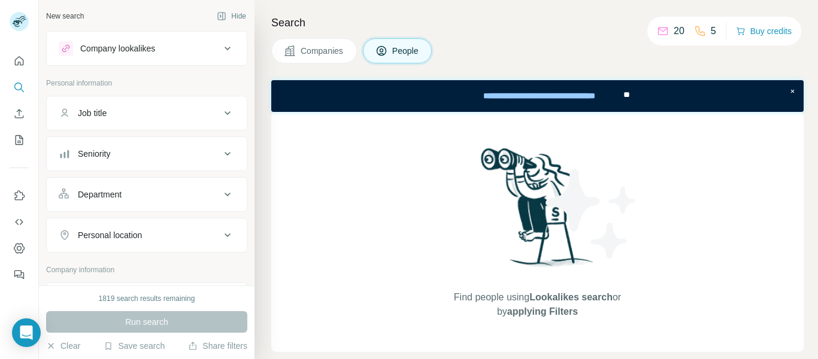
click at [395, 56] on span "People" at bounding box center [406, 51] width 28 height 12
click at [186, 113] on div "Job title" at bounding box center [140, 113] width 162 height 12
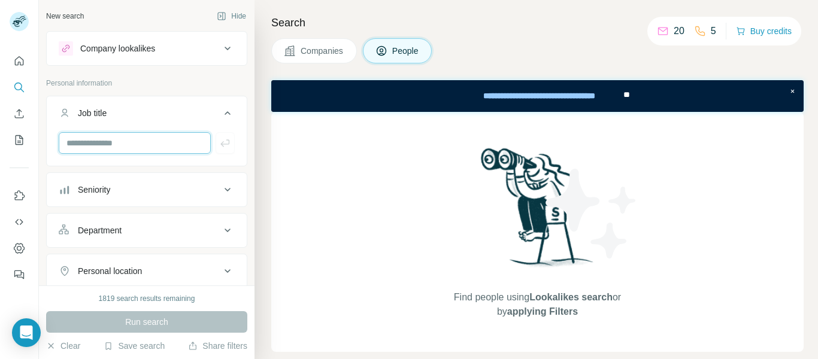
click at [144, 146] on input "text" at bounding box center [135, 143] width 152 height 22
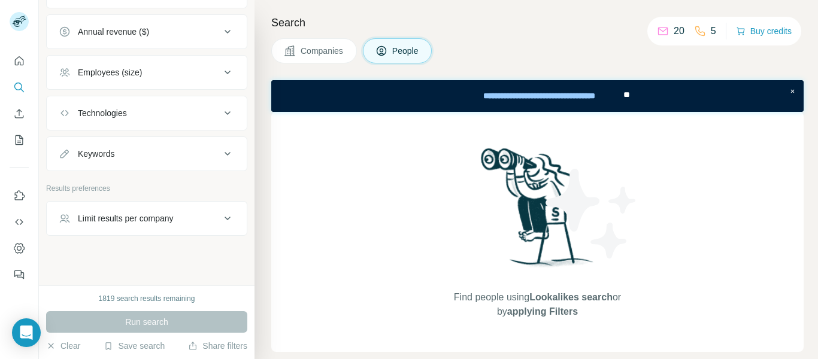
scroll to position [432, 0]
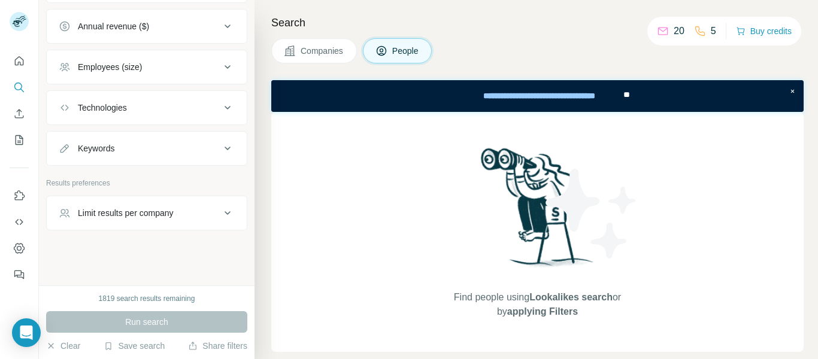
click at [202, 216] on div "Limit results per company" at bounding box center [140, 213] width 162 height 12
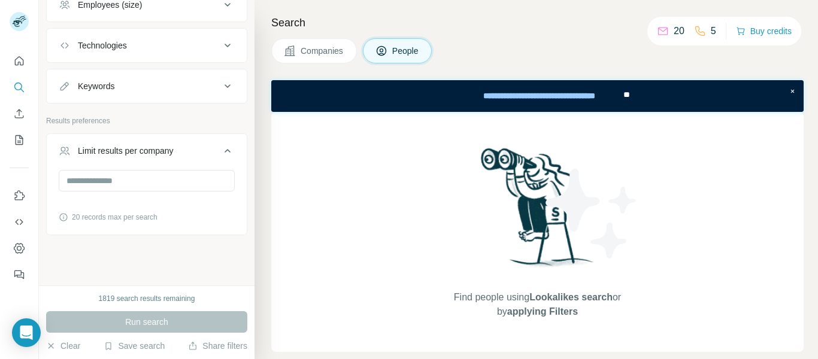
scroll to position [499, 0]
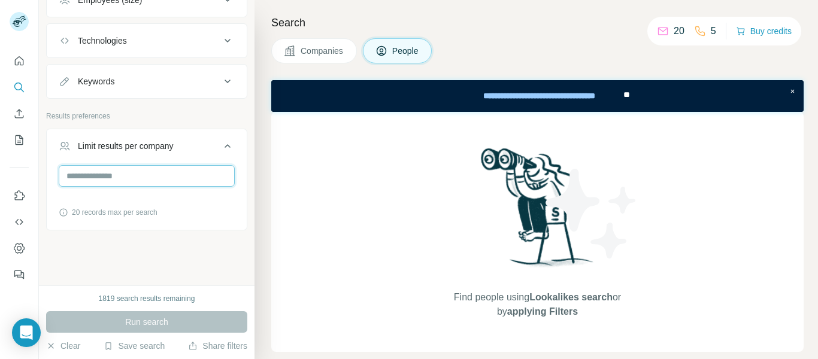
click at [102, 170] on input "number" at bounding box center [147, 176] width 176 height 22
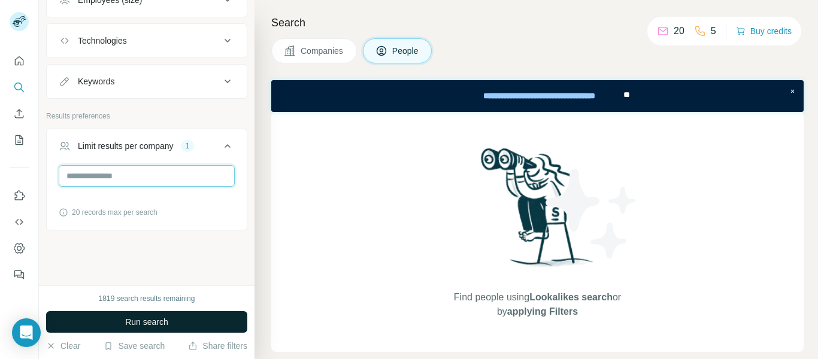
type input "*"
click at [122, 327] on button "Run search" at bounding box center [146, 323] width 201 height 22
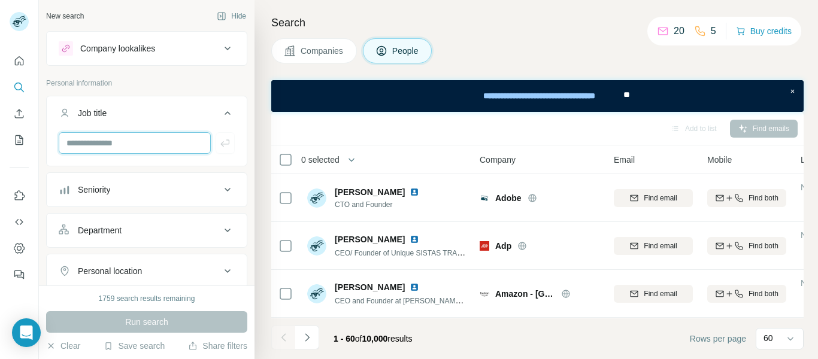
click at [122, 143] on input "text" at bounding box center [135, 143] width 152 height 22
type input "***"
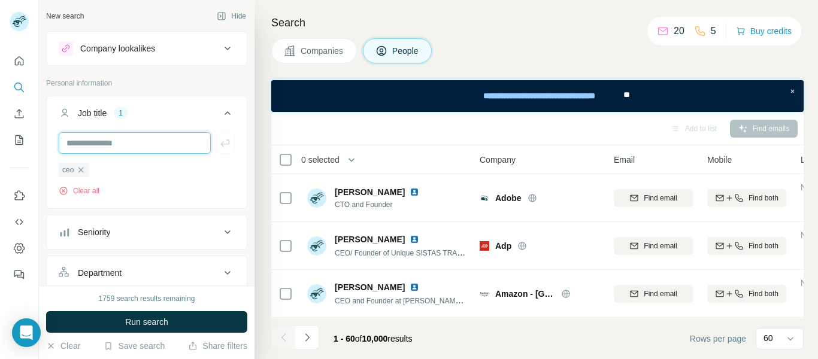
click at [105, 147] on input "text" at bounding box center [135, 143] width 152 height 22
click at [216, 146] on div at bounding box center [147, 143] width 176 height 22
click at [96, 139] on input "text" at bounding box center [135, 143] width 152 height 22
click at [78, 171] on icon "button" at bounding box center [81, 170] width 10 height 10
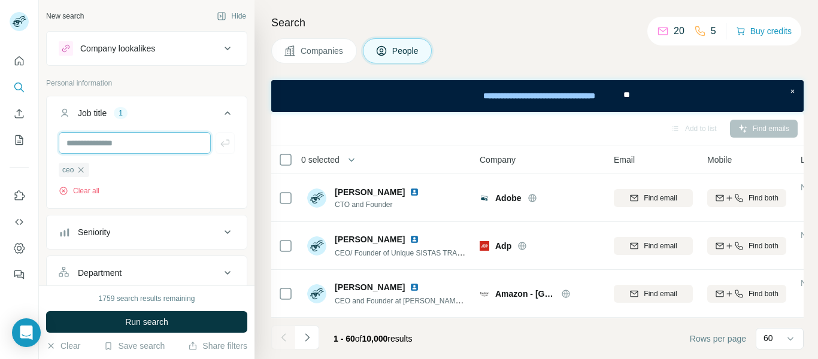
click at [102, 141] on input "text" at bounding box center [135, 143] width 152 height 22
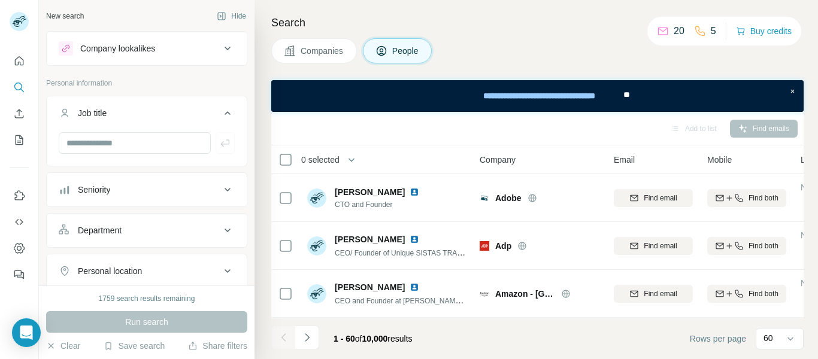
click at [194, 198] on button "Seniority" at bounding box center [147, 190] width 200 height 29
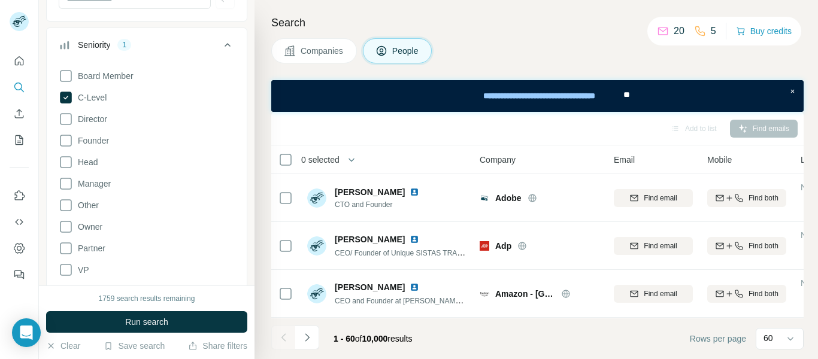
scroll to position [180, 0]
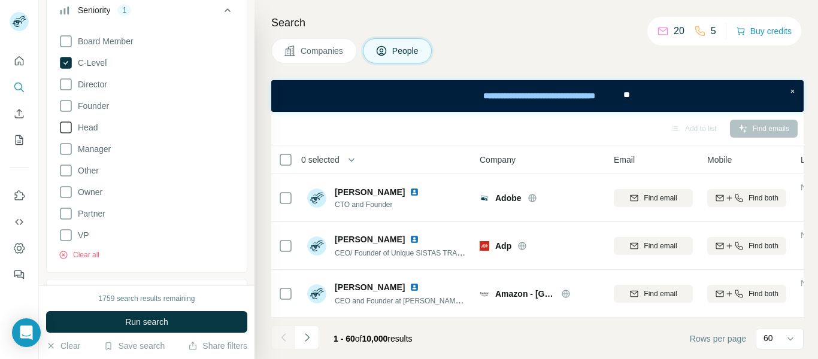
click at [74, 106] on span "Founder" at bounding box center [91, 106] width 36 height 12
click at [71, 131] on icon at bounding box center [66, 128] width 12 height 12
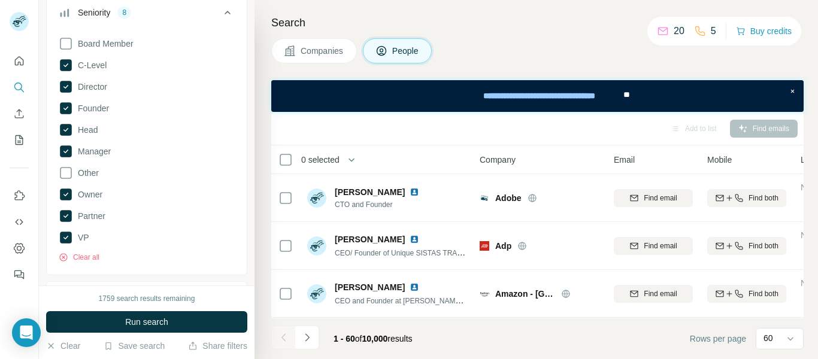
scroll to position [180, 0]
click at [67, 238] on icon at bounding box center [66, 235] width 12 height 12
click at [65, 215] on icon at bounding box center [66, 214] width 5 height 4
click at [64, 192] on icon at bounding box center [66, 192] width 12 height 12
click at [67, 147] on icon at bounding box center [66, 149] width 12 height 12
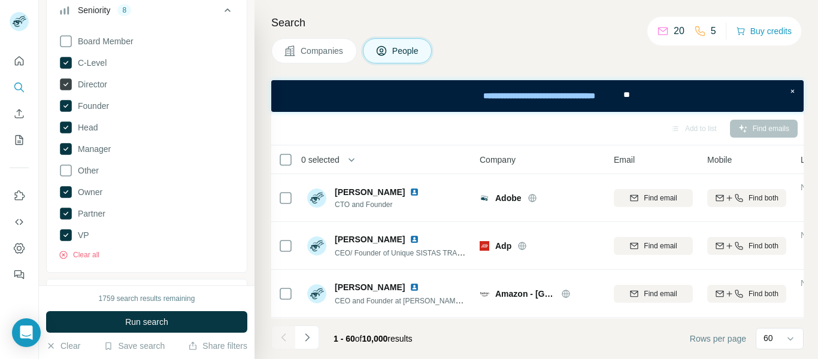
click at [65, 125] on icon at bounding box center [66, 128] width 12 height 12
click at [65, 105] on icon at bounding box center [66, 106] width 12 height 12
click at [64, 87] on icon at bounding box center [66, 84] width 12 height 12
click at [67, 84] on icon at bounding box center [66, 84] width 14 height 14
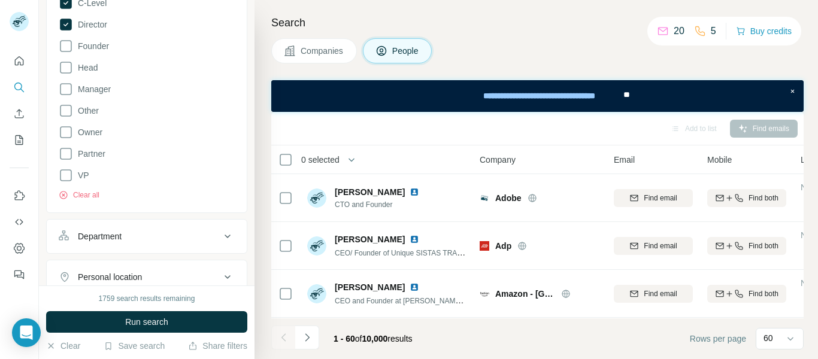
scroll to position [120, 0]
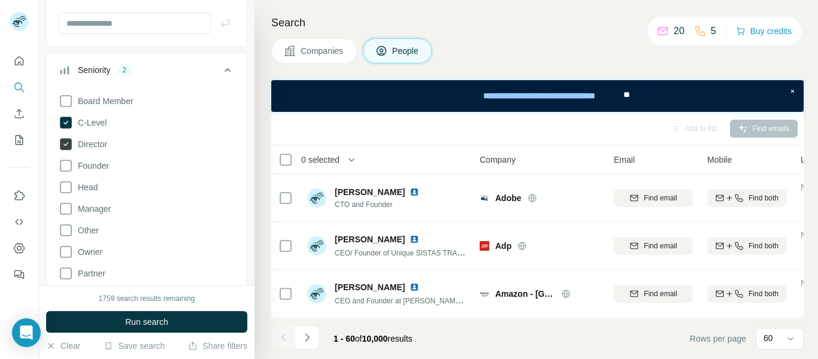
click at [74, 142] on span "Director" at bounding box center [90, 144] width 34 height 12
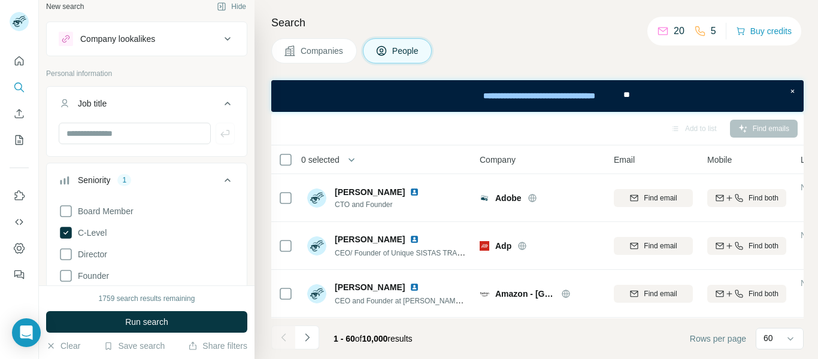
scroll to position [0, 0]
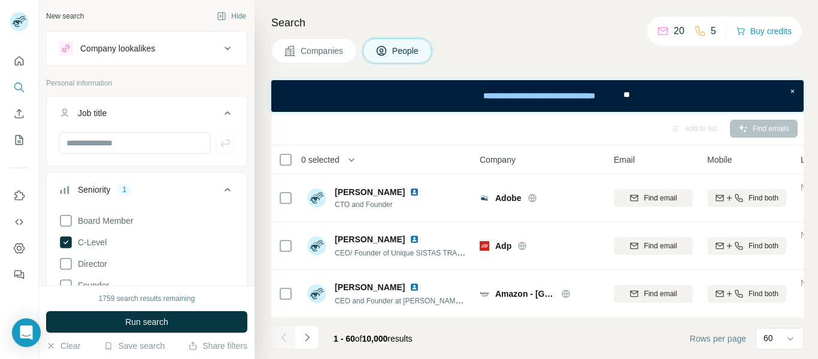
click at [176, 183] on button "Seniority 1" at bounding box center [147, 193] width 200 height 34
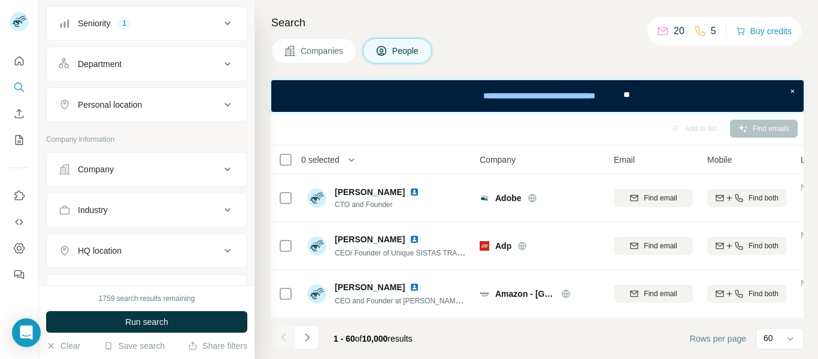
scroll to position [180, 0]
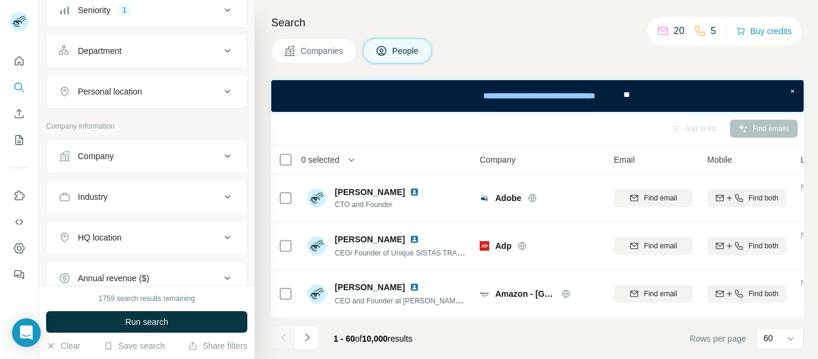
click at [171, 164] on button "Company" at bounding box center [147, 156] width 200 height 29
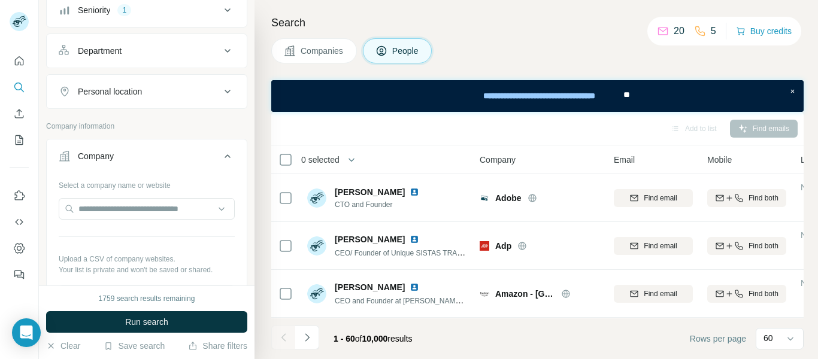
scroll to position [300, 0]
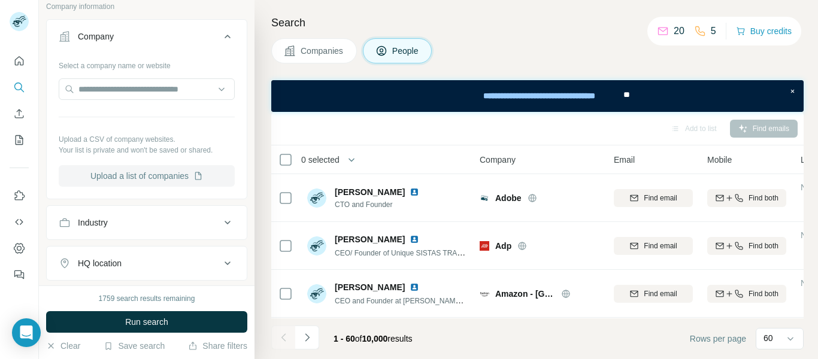
click at [159, 177] on button "Upload a list of companies" at bounding box center [147, 176] width 176 height 22
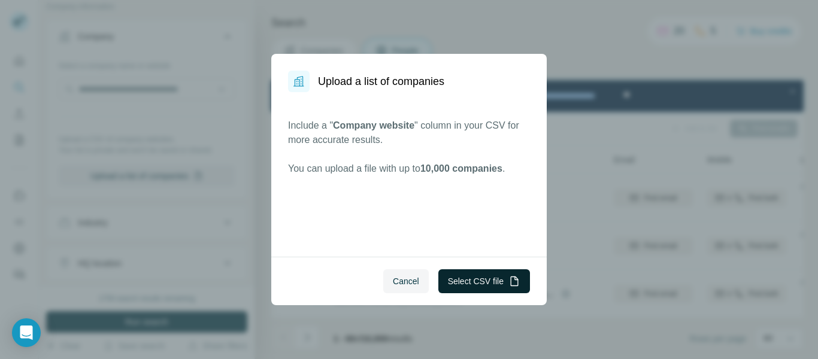
click at [460, 283] on button "Select CSV file" at bounding box center [485, 282] width 92 height 24
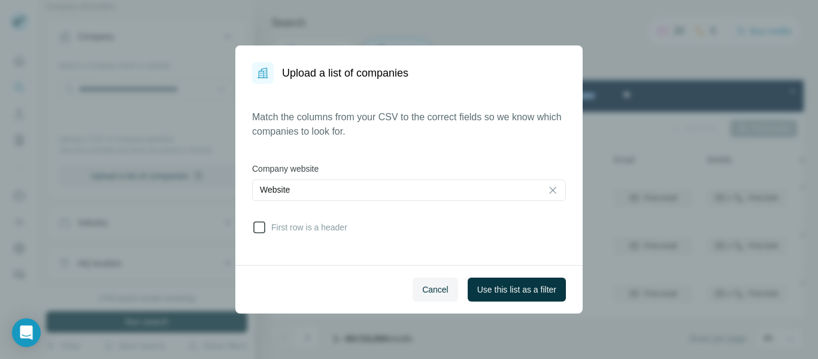
click at [283, 226] on span "First row is a header" at bounding box center [307, 228] width 81 height 12
click at [494, 288] on span "Use this list as a filter" at bounding box center [516, 290] width 79 height 12
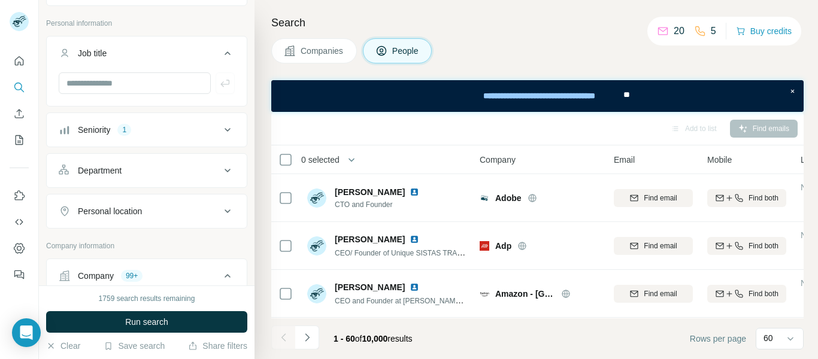
scroll to position [0, 0]
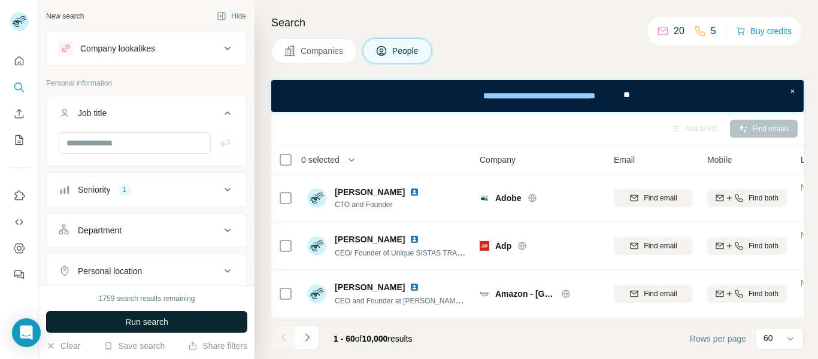
click at [146, 317] on span "Run search" at bounding box center [146, 322] width 43 height 12
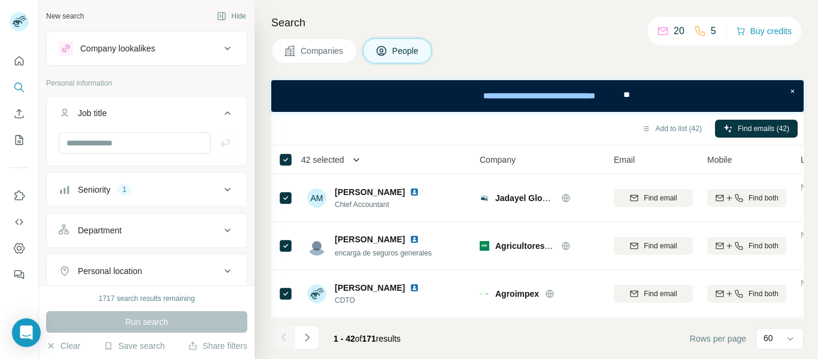
click at [360, 157] on icon "button" at bounding box center [356, 160] width 12 height 12
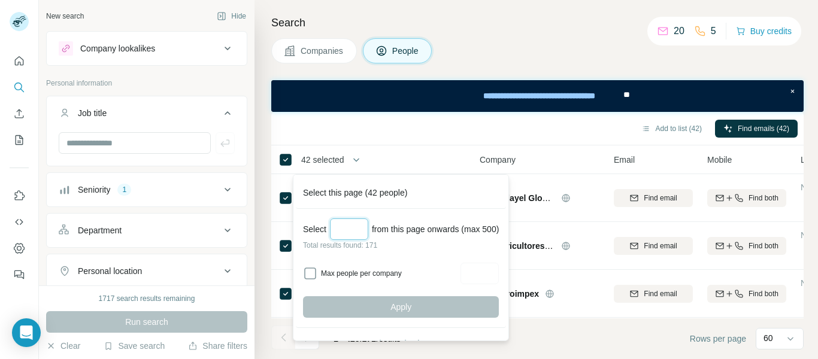
click at [344, 233] on input "Select a number (up to 500)" at bounding box center [349, 230] width 38 height 22
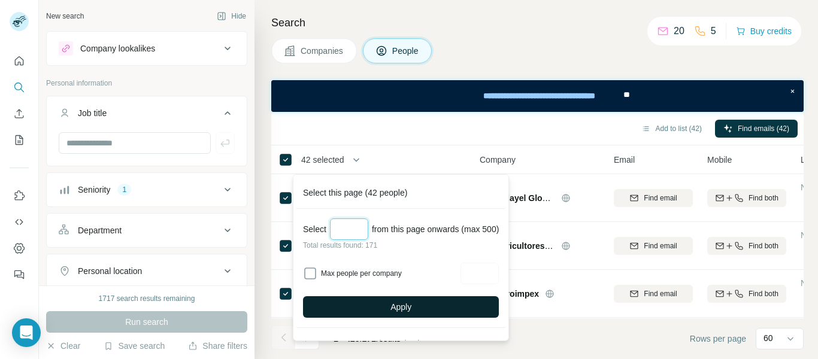
type input "***"
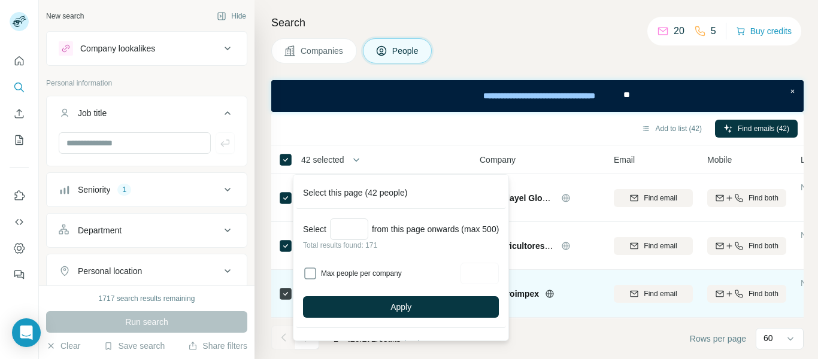
drag, startPoint x: 378, startPoint y: 305, endPoint x: 365, endPoint y: 310, distance: 13.5
click at [379, 306] on button "Apply" at bounding box center [401, 308] width 196 height 22
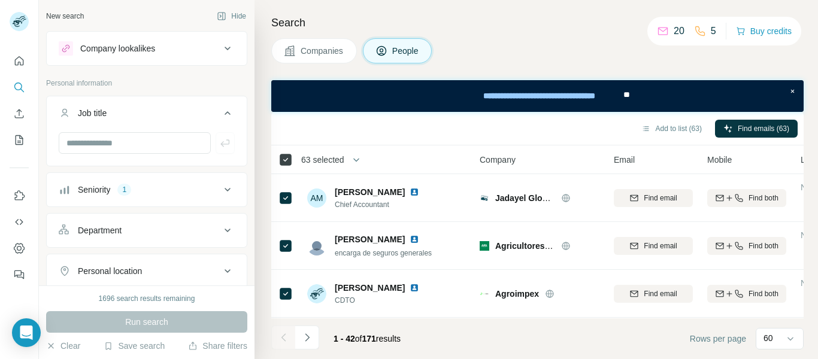
click at [286, 153] on icon at bounding box center [286, 160] width 14 height 14
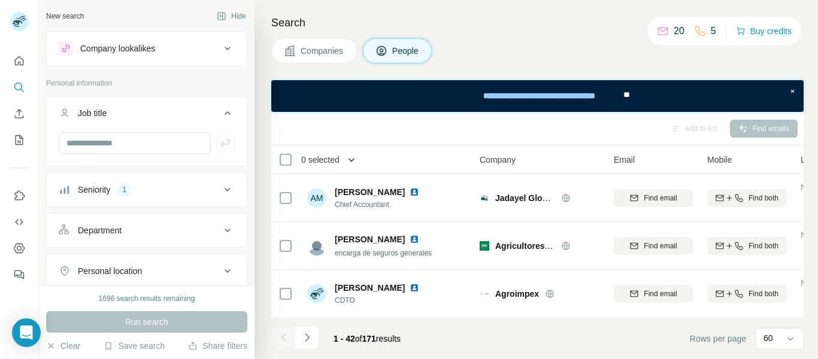
click at [352, 160] on icon "button" at bounding box center [352, 160] width 12 height 12
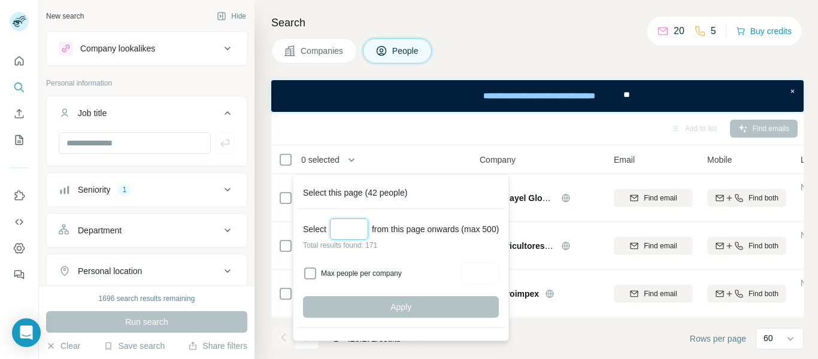
click at [343, 228] on input "Select a number (up to 500)" at bounding box center [349, 230] width 38 height 22
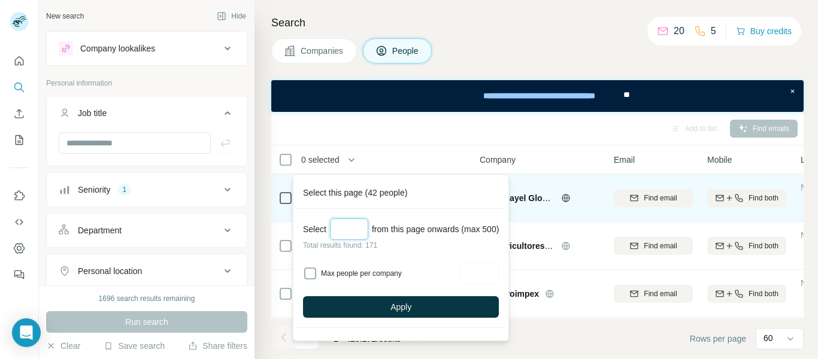
type input "***"
click at [436, 309] on button "Apply" at bounding box center [401, 308] width 196 height 22
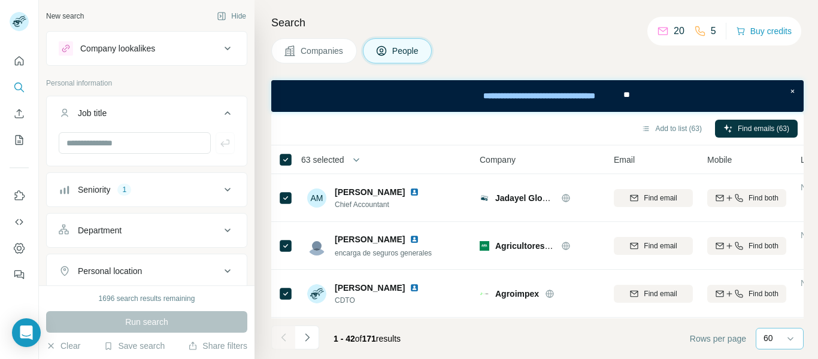
click at [778, 337] on div "60" at bounding box center [779, 339] width 30 height 12
click at [778, 337] on input at bounding box center [782, 339] width 36 height 13
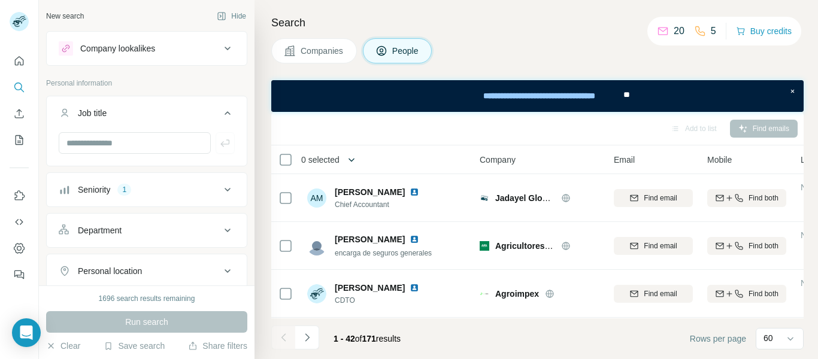
click at [356, 159] on icon "button" at bounding box center [352, 160] width 12 height 12
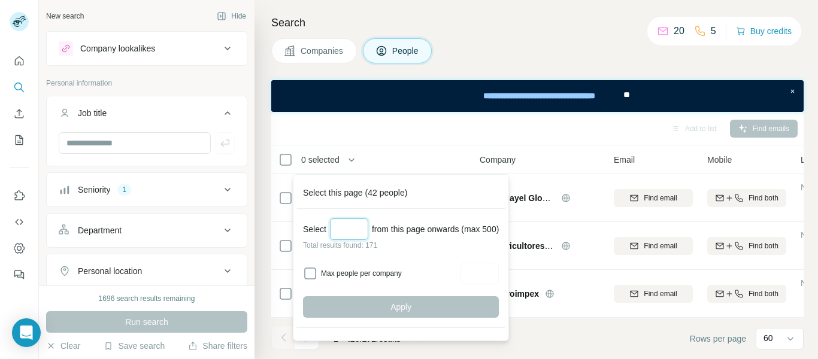
click at [353, 231] on input "Select a number (up to 500)" at bounding box center [349, 230] width 38 height 22
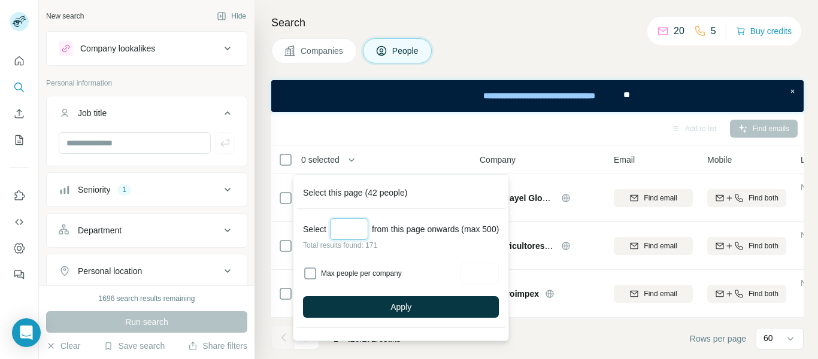
type input "***"
click at [400, 318] on div "Select *** from this page onwards (max 500) Total results found: 171 Max people…" at bounding box center [401, 268] width 210 height 119
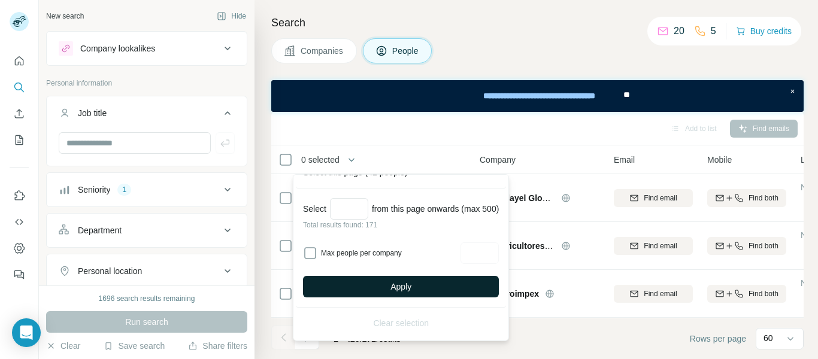
click at [412, 290] on span "Apply" at bounding box center [401, 287] width 21 height 12
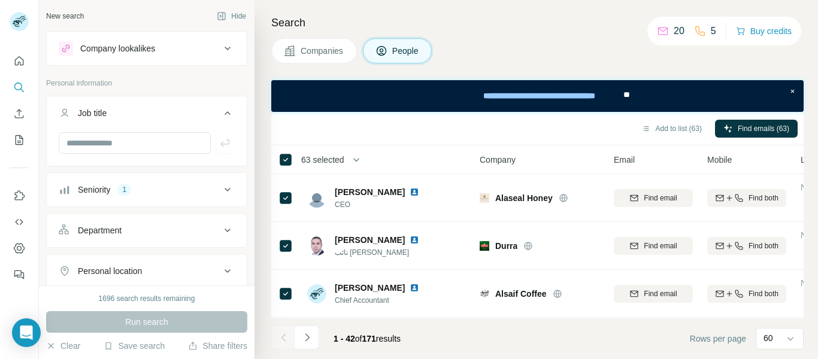
scroll to position [0, 0]
click at [655, 128] on button "Add to list (63)" at bounding box center [671, 129] width 77 height 18
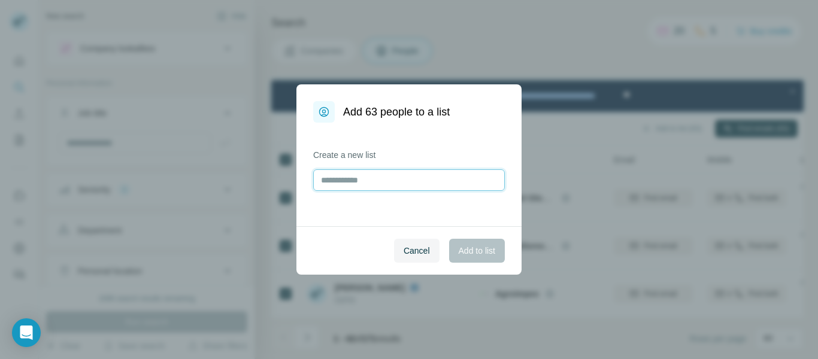
click at [352, 179] on input "text" at bounding box center [409, 181] width 192 height 22
type input "***"
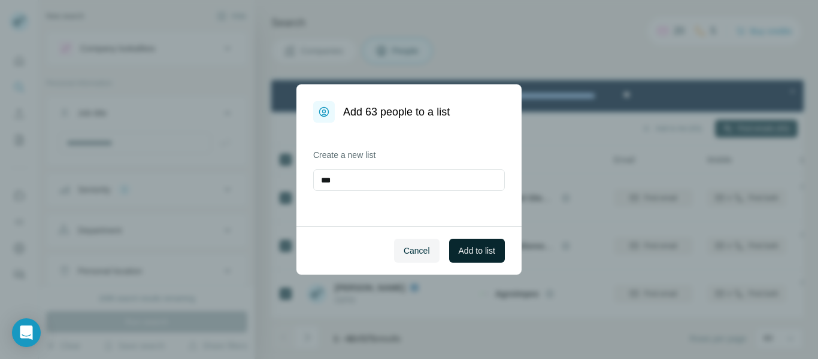
click at [477, 252] on span "Add to list" at bounding box center [477, 251] width 37 height 12
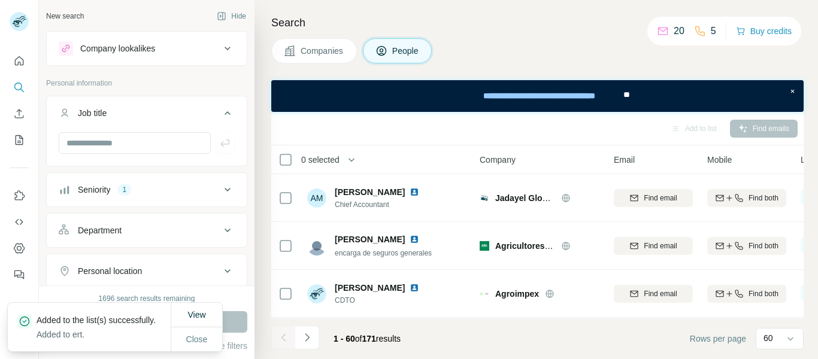
click at [194, 310] on span "View" at bounding box center [197, 315] width 18 height 10
click at [55, 319] on p "Added to the list(s) successfully." at bounding box center [101, 321] width 129 height 12
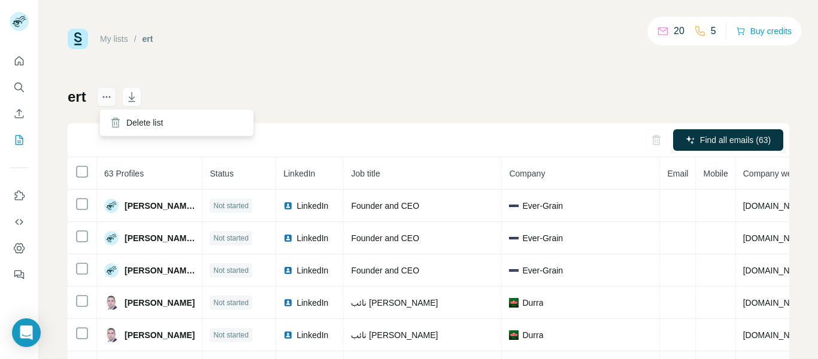
click at [105, 98] on icon "actions" at bounding box center [107, 97] width 12 height 12
click at [123, 123] on div "Delete list" at bounding box center [176, 123] width 149 height 22
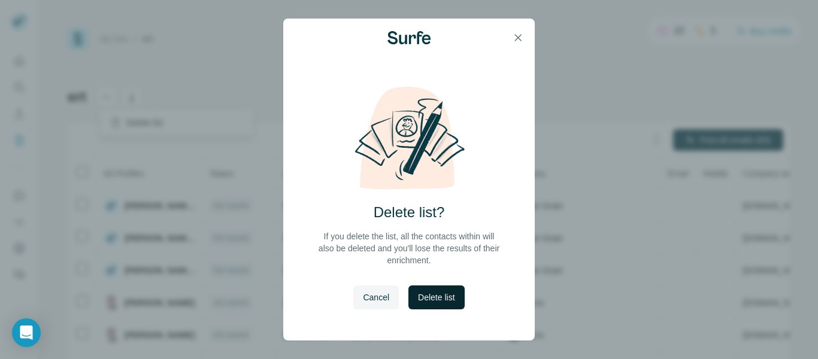
click at [444, 291] on button "Delete list" at bounding box center [437, 298] width 56 height 24
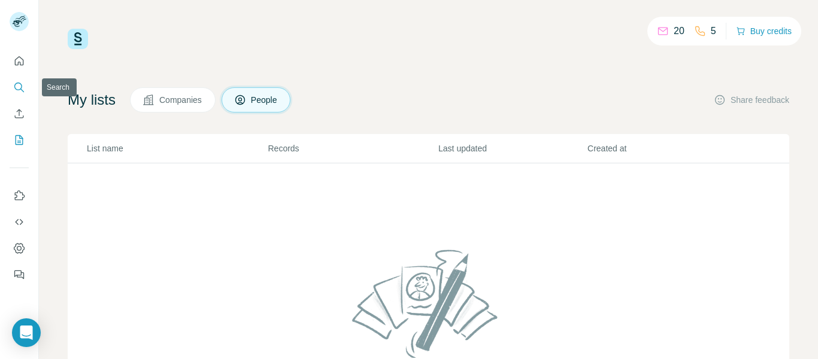
click at [17, 92] on icon "Search" at bounding box center [19, 87] width 12 height 12
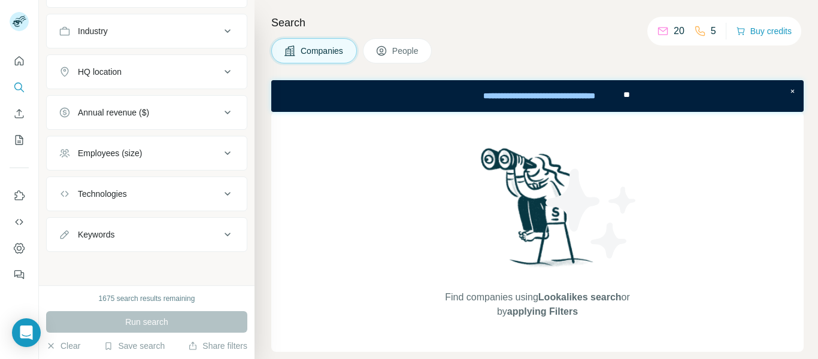
click at [220, 234] on icon at bounding box center [227, 235] width 14 height 14
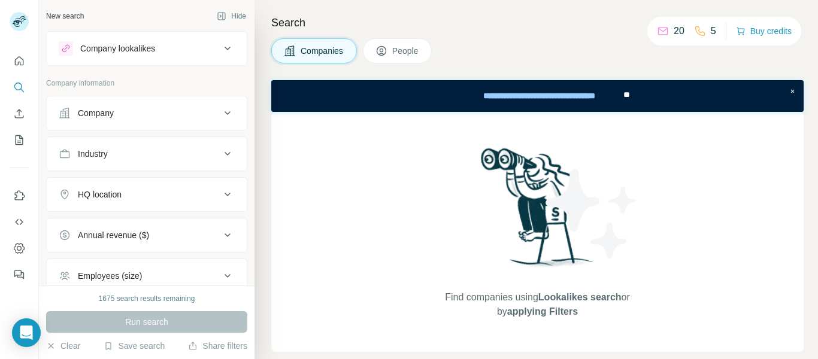
click at [392, 47] on button "People" at bounding box center [397, 50] width 69 height 25
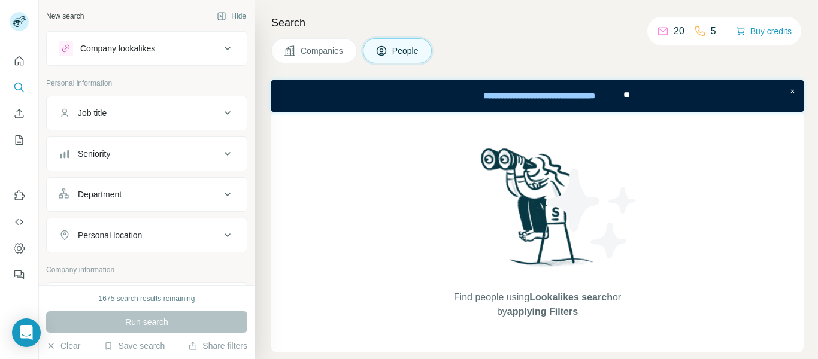
click at [161, 112] on div "Job title" at bounding box center [140, 113] width 162 height 12
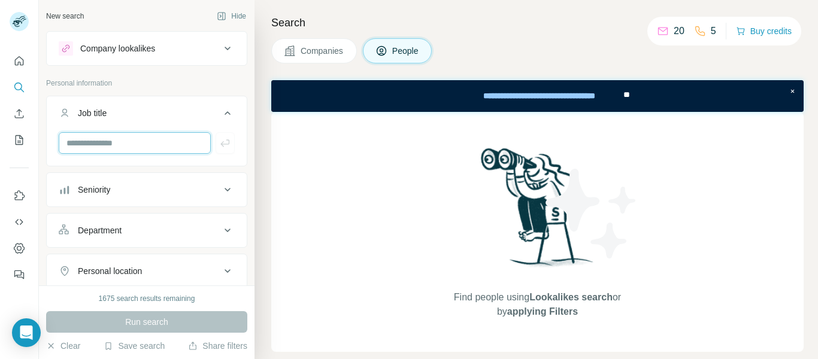
click at [155, 149] on input "text" at bounding box center [135, 143] width 152 height 22
type input "***"
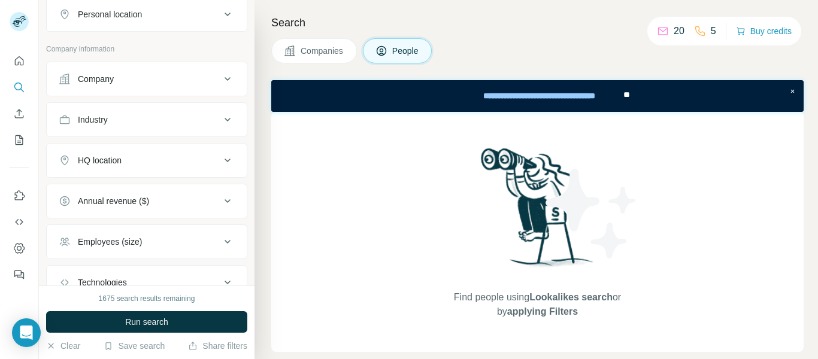
scroll to position [240, 0]
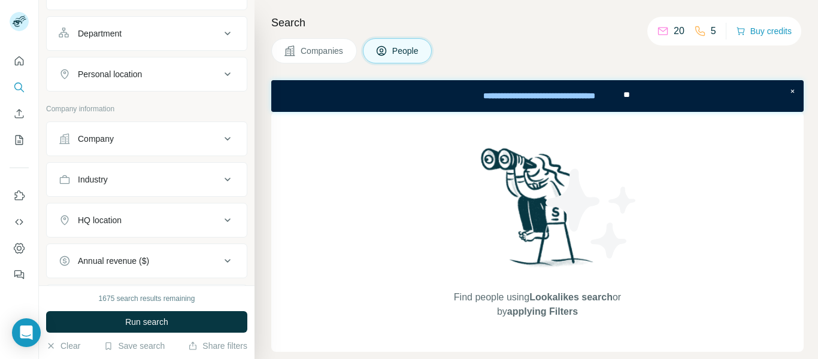
click at [194, 137] on div "Company" at bounding box center [140, 139] width 162 height 12
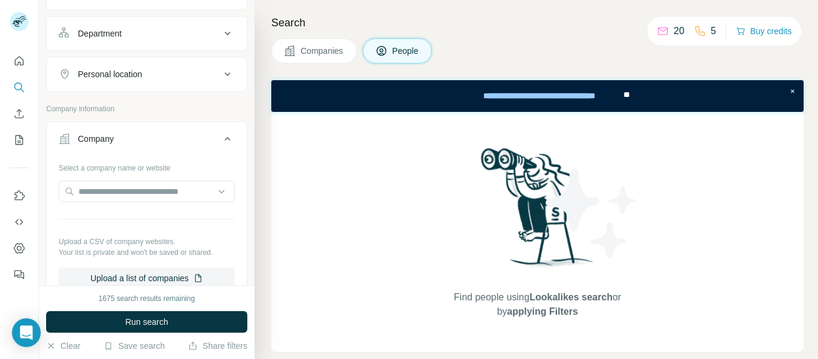
scroll to position [359, 0]
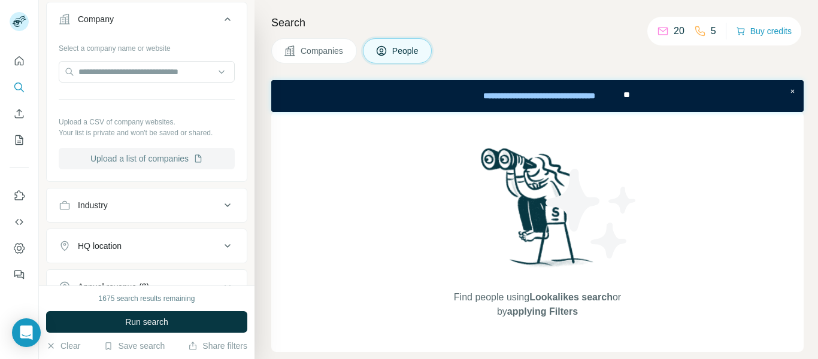
click at [123, 156] on button "Upload a list of companies" at bounding box center [147, 159] width 176 height 22
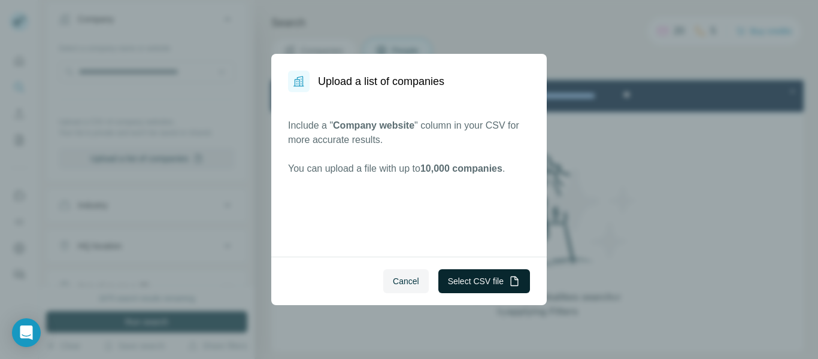
click at [492, 286] on button "Select CSV file" at bounding box center [485, 282] width 92 height 24
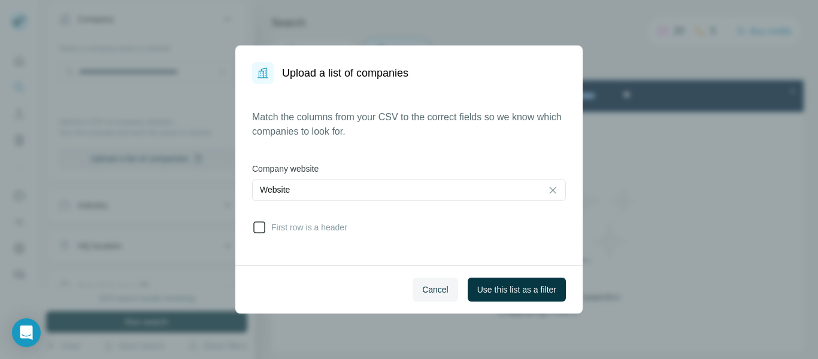
click at [336, 228] on span "First row is a header" at bounding box center [307, 228] width 81 height 12
click at [513, 295] on span "Use this list as a filter" at bounding box center [516, 290] width 79 height 12
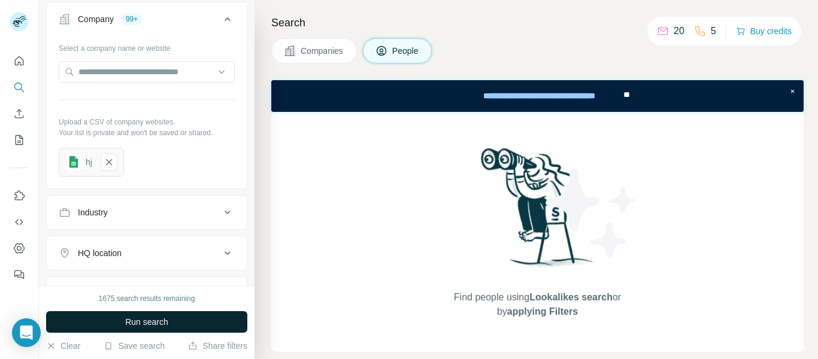
click at [134, 317] on span "Run search" at bounding box center [146, 322] width 43 height 12
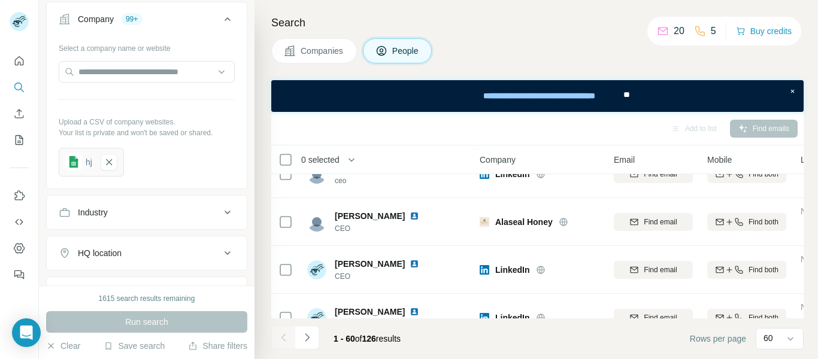
scroll to position [2736, 0]
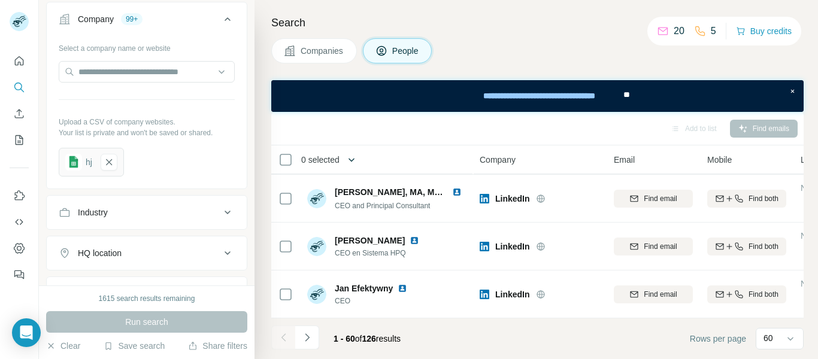
click at [356, 156] on icon "button" at bounding box center [352, 160] width 12 height 12
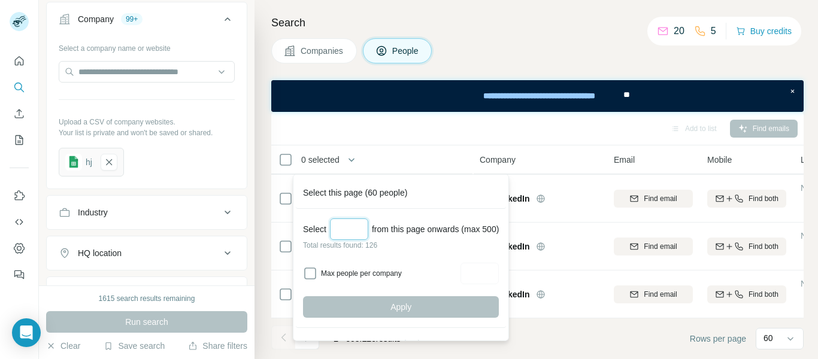
click at [346, 228] on input "Select a number (up to 500)" at bounding box center [349, 230] width 38 height 22
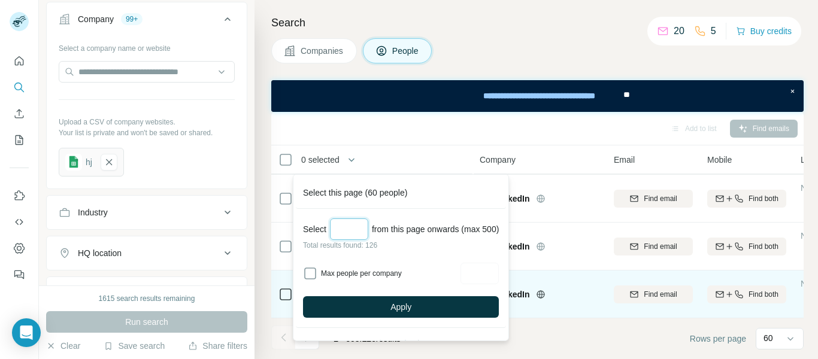
type input "***"
click at [377, 299] on button "Apply" at bounding box center [401, 308] width 196 height 22
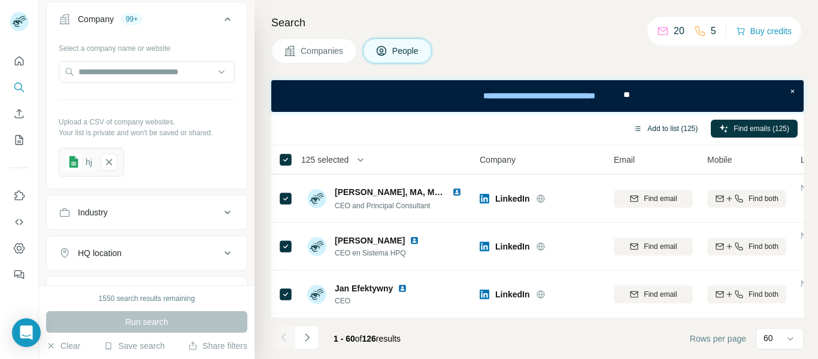
click at [646, 126] on button "Add to list (125)" at bounding box center [665, 129] width 81 height 18
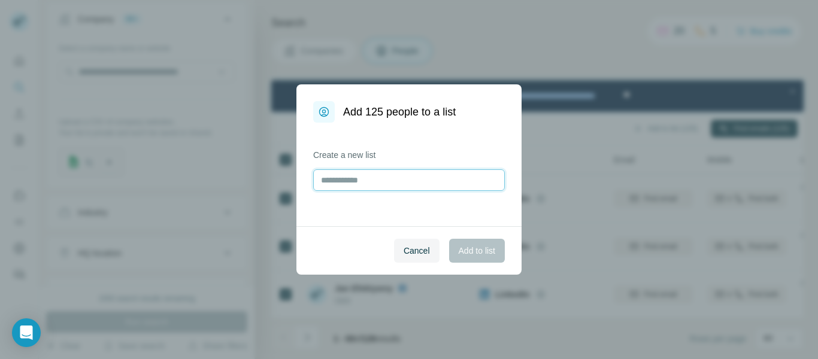
click at [402, 179] on input "text" at bounding box center [409, 181] width 192 height 22
type input "***"
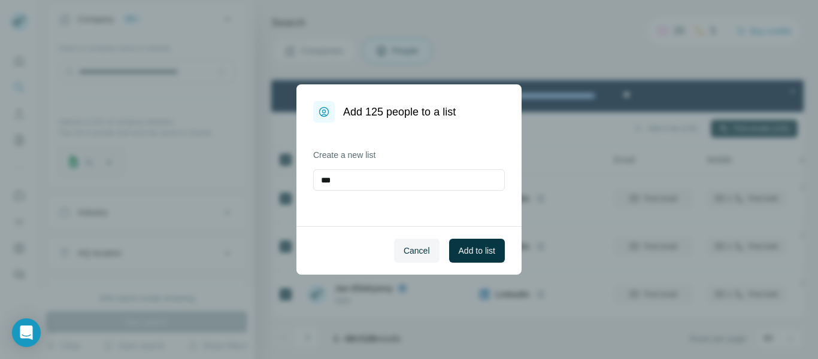
click at [487, 253] on span "Add to list" at bounding box center [477, 251] width 37 height 12
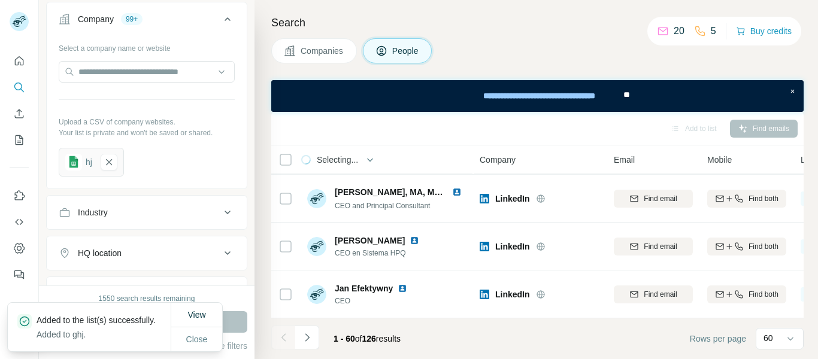
click at [143, 317] on p "Added to the list(s) successfully." at bounding box center [101, 321] width 129 height 12
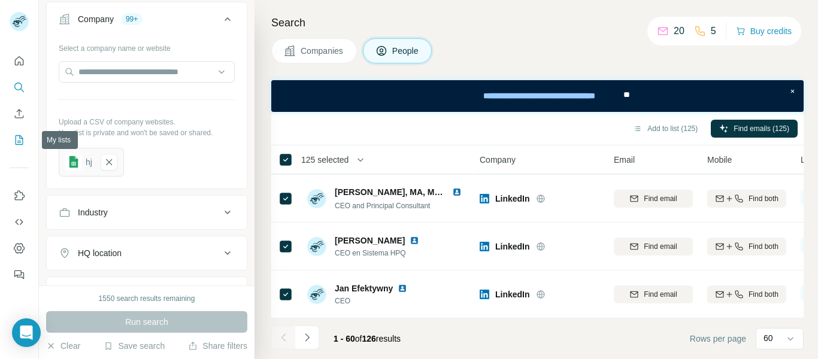
click at [14, 140] on icon "My lists" at bounding box center [19, 140] width 12 height 12
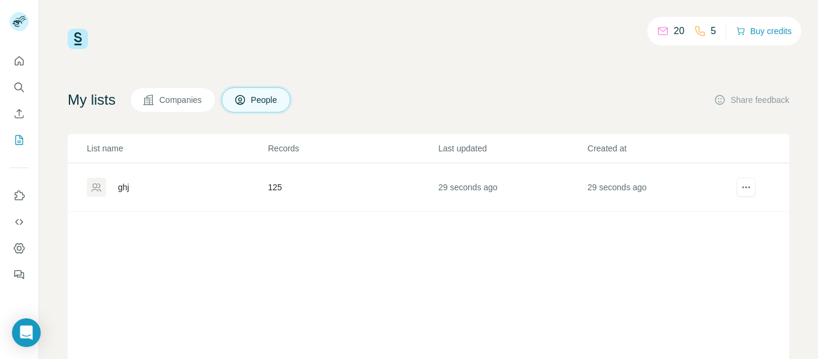
click at [118, 188] on div "ghj" at bounding box center [123, 188] width 11 height 12
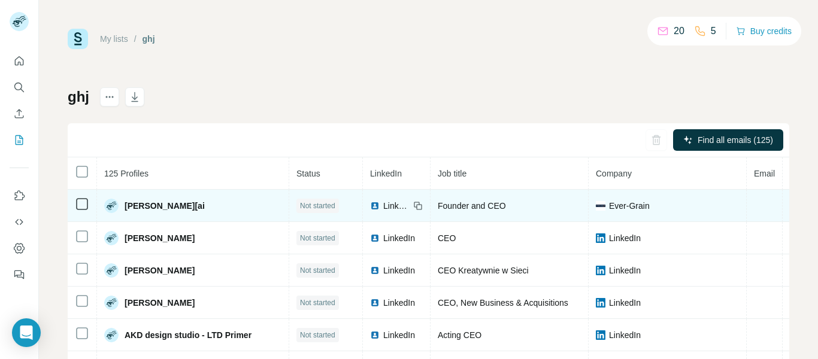
click at [609, 208] on span "Ever-Grain" at bounding box center [629, 206] width 41 height 12
drag, startPoint x: 603, startPoint y: 208, endPoint x: 638, endPoint y: 204, distance: 34.9
click at [638, 204] on span "Ever-Grain" at bounding box center [629, 206] width 41 height 12
click at [438, 208] on span "Founder and CEO" at bounding box center [472, 206] width 68 height 10
drag, startPoint x: 430, startPoint y: 208, endPoint x: 487, endPoint y: 208, distance: 56.9
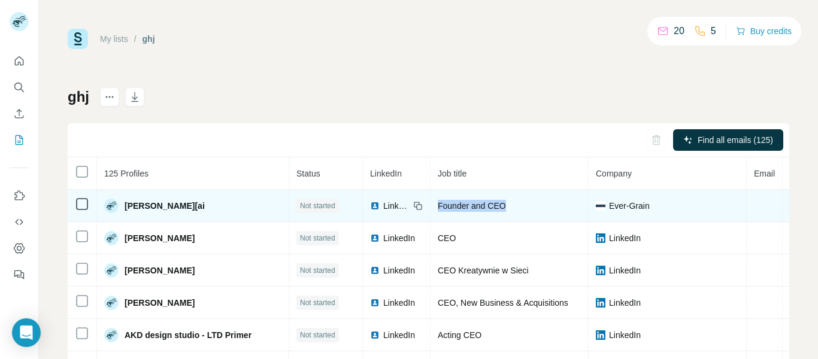
click at [487, 208] on span "Founder and CEO" at bounding box center [472, 206] width 68 height 10
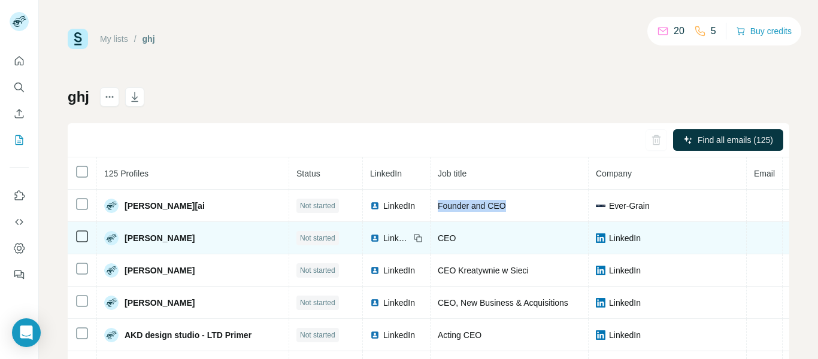
click at [133, 243] on span "[PERSON_NAME]" at bounding box center [160, 238] width 70 height 12
drag, startPoint x: 133, startPoint y: 243, endPoint x: 173, endPoint y: 240, distance: 39.6
click at [173, 240] on span "[PERSON_NAME]" at bounding box center [160, 238] width 70 height 12
click at [416, 239] on icon at bounding box center [418, 239] width 5 height 5
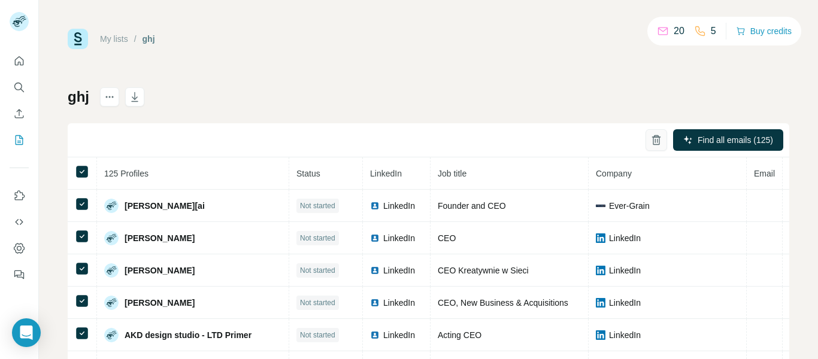
click at [651, 140] on icon "button" at bounding box center [657, 140] width 12 height 12
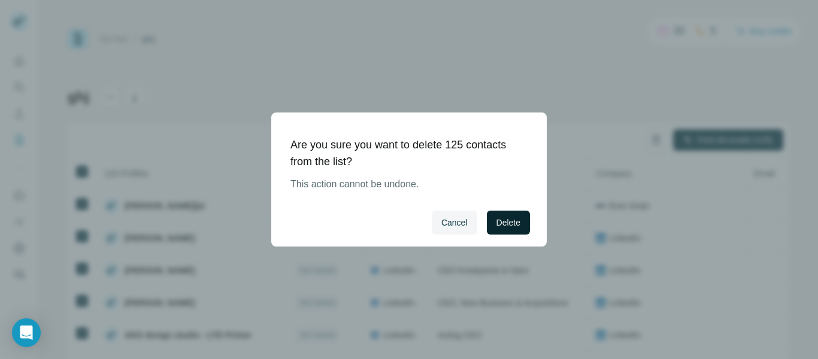
click at [505, 226] on span "Delete" at bounding box center [509, 223] width 24 height 12
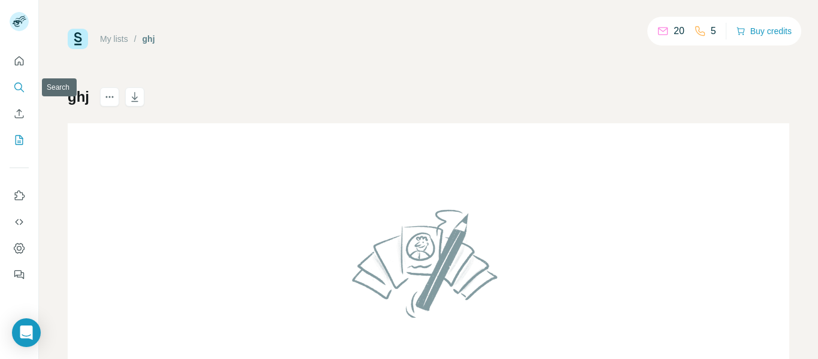
click at [19, 87] on icon "Search" at bounding box center [19, 87] width 12 height 12
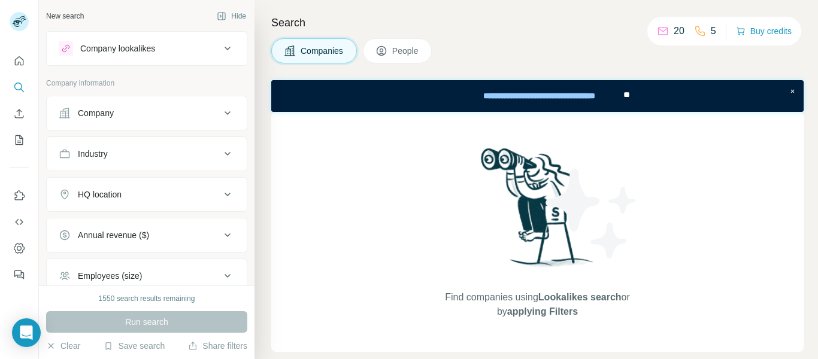
click at [161, 116] on div "Company" at bounding box center [140, 113] width 162 height 12
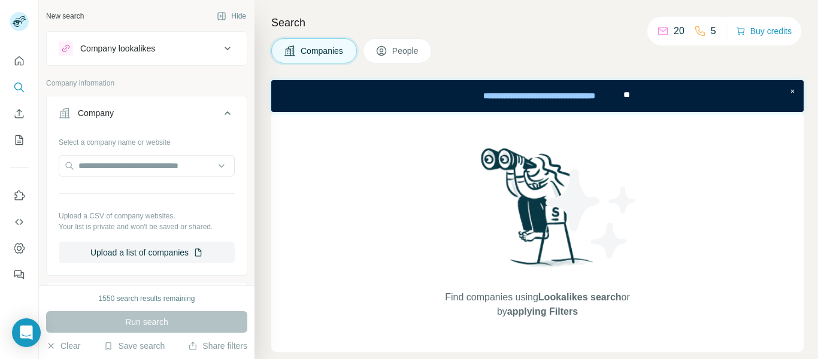
click at [203, 112] on div "Company" at bounding box center [140, 113] width 162 height 12
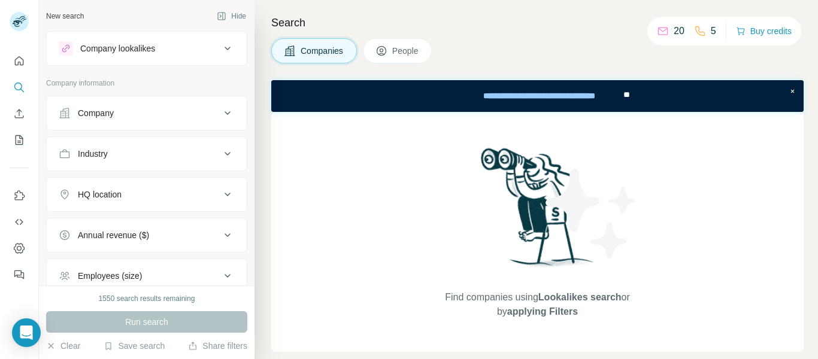
click at [225, 49] on icon at bounding box center [228, 49] width 6 height 4
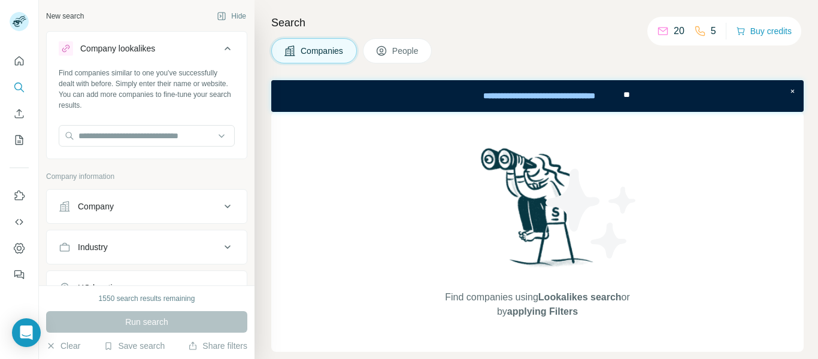
click at [225, 49] on icon at bounding box center [228, 49] width 6 height 4
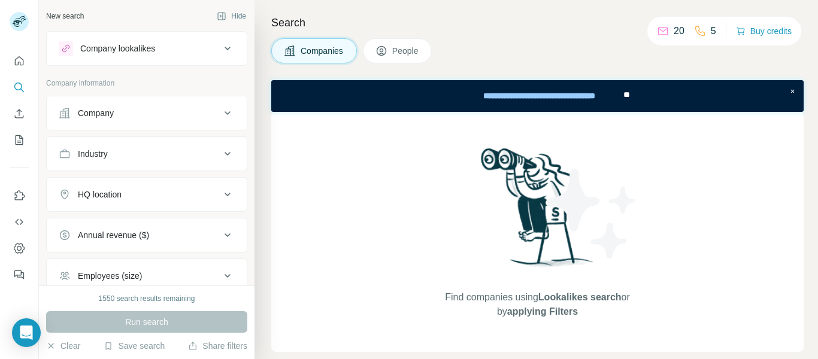
click at [406, 55] on span "People" at bounding box center [406, 51] width 28 height 12
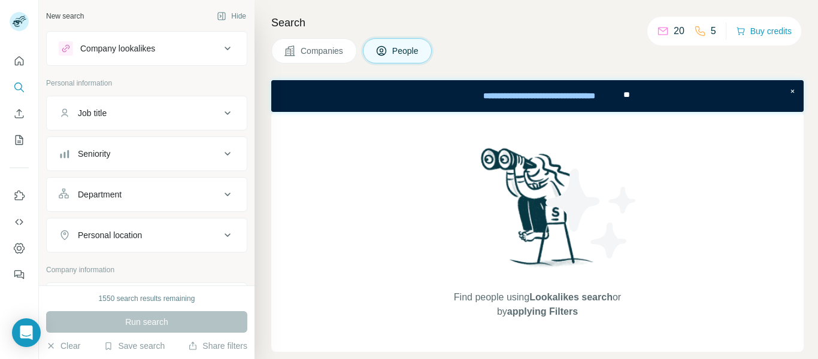
click at [180, 107] on div "Job title" at bounding box center [140, 113] width 162 height 12
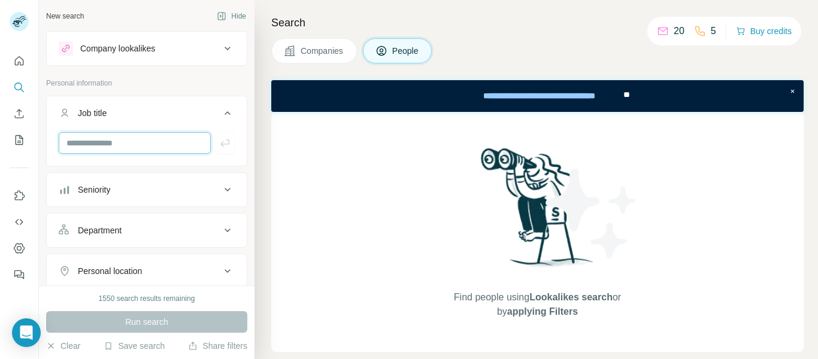
click at [147, 148] on input "text" at bounding box center [135, 143] width 152 height 22
type input "***"
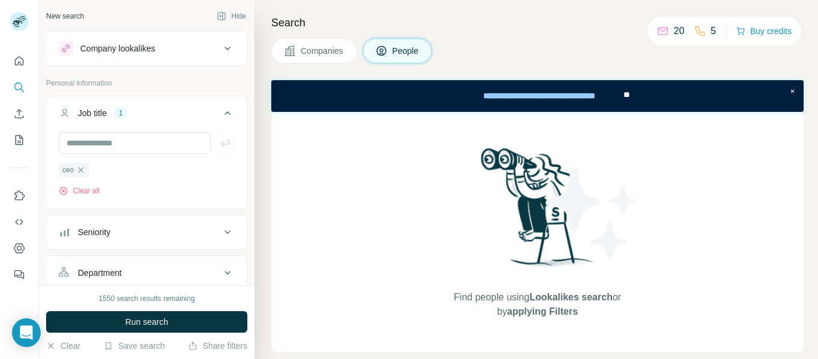
drag, startPoint x: 96, startPoint y: 231, endPoint x: 105, endPoint y: 230, distance: 8.4
click at [97, 231] on div "Seniority" at bounding box center [94, 232] width 32 height 12
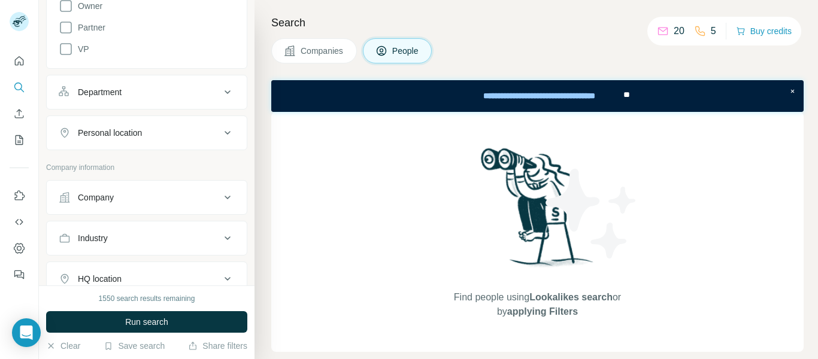
scroll to position [539, 0]
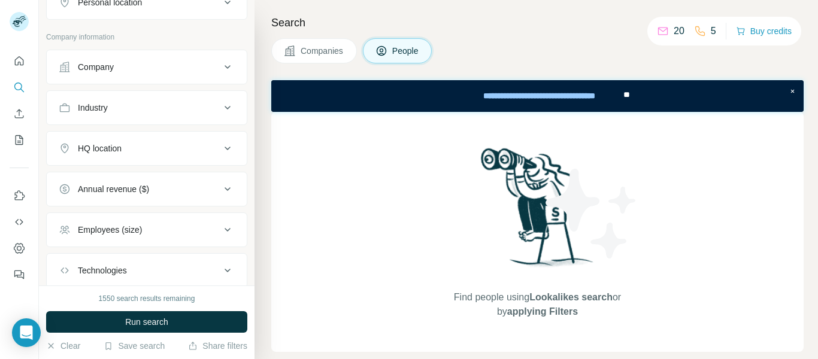
click at [156, 64] on div "Company" at bounding box center [140, 67] width 162 height 12
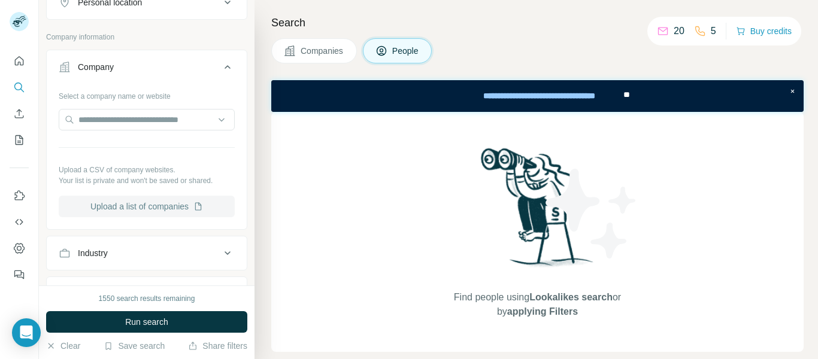
click at [103, 201] on button "Upload a list of companies" at bounding box center [147, 207] width 176 height 22
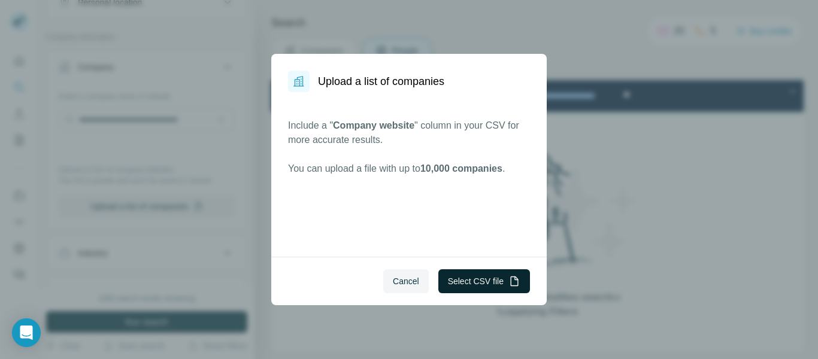
click at [480, 281] on button "Select CSV file" at bounding box center [485, 282] width 92 height 24
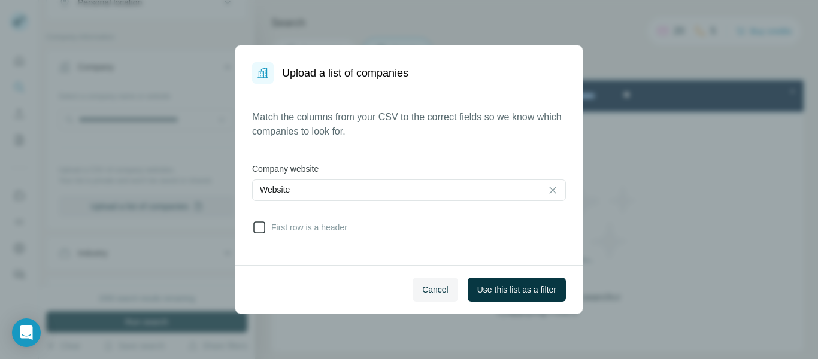
click at [286, 232] on span "First row is a header" at bounding box center [307, 228] width 81 height 12
click at [525, 289] on span "Use this list as a filter" at bounding box center [516, 290] width 79 height 12
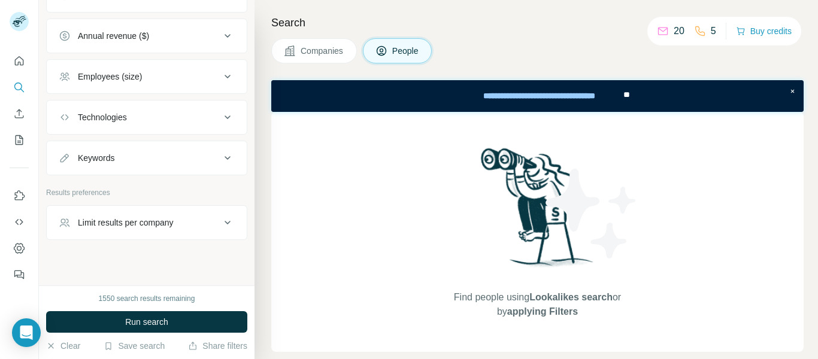
scroll to position [856, 0]
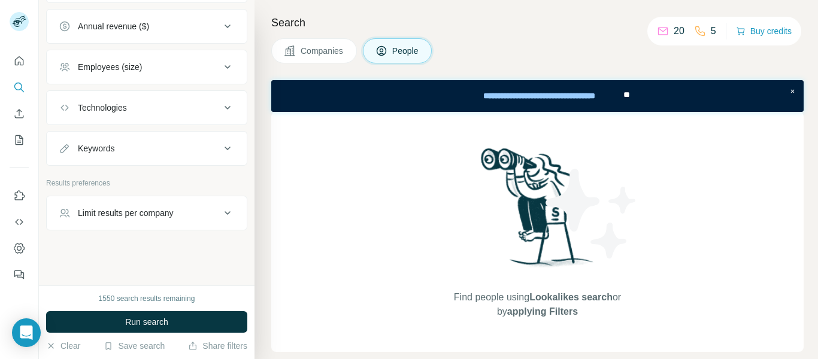
click at [220, 213] on icon at bounding box center [227, 213] width 14 height 14
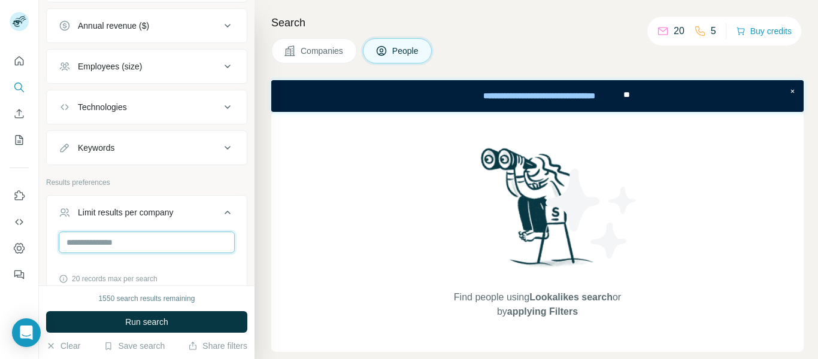
click at [122, 247] on input "number" at bounding box center [147, 243] width 176 height 22
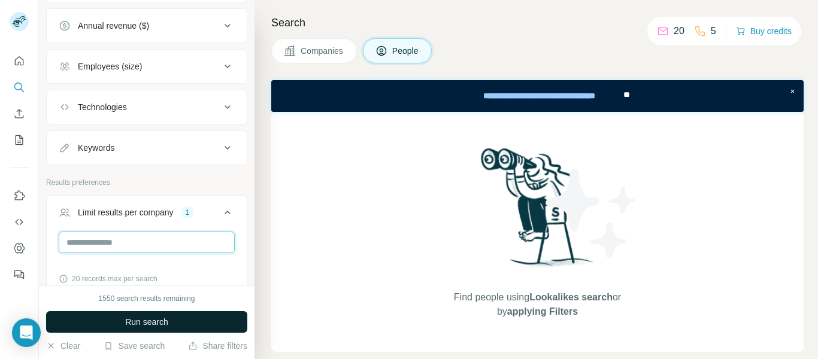
type input "*"
click at [131, 322] on span "Run search" at bounding box center [146, 322] width 43 height 12
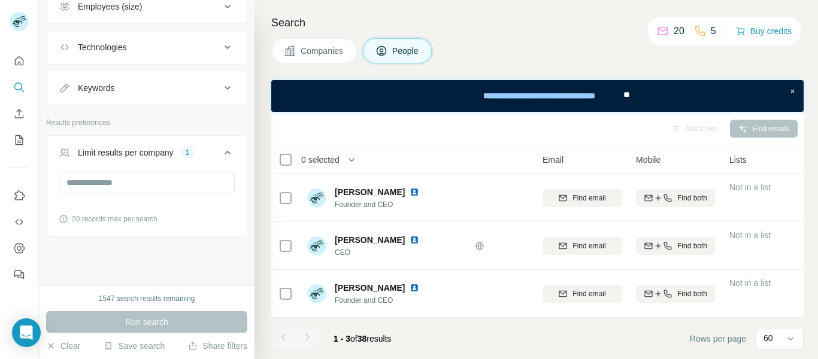
scroll to position [4, 0]
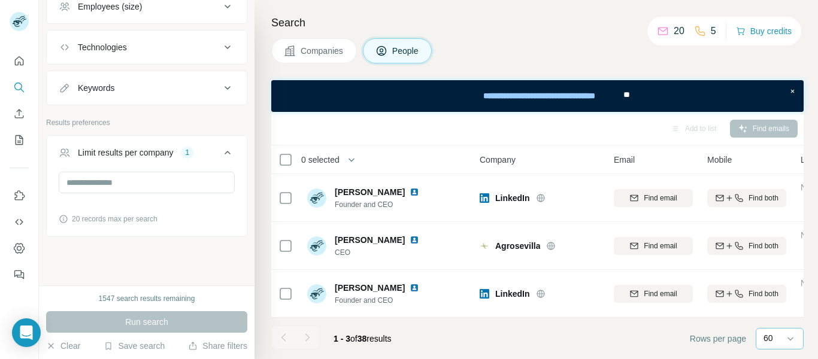
click at [776, 340] on div "60" at bounding box center [779, 339] width 30 height 12
click at [772, 263] on p "40" at bounding box center [771, 269] width 10 height 12
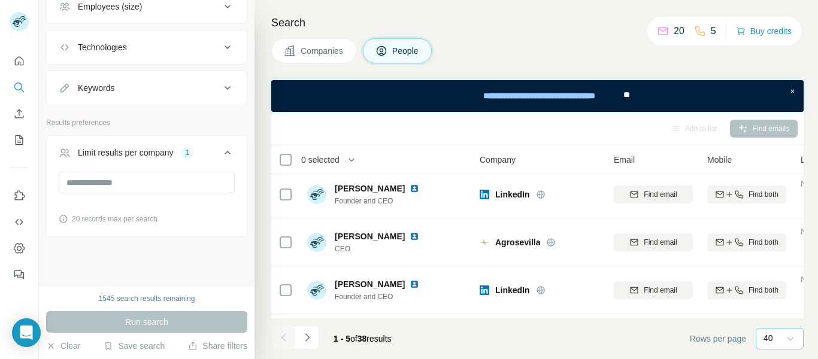
click at [791, 340] on icon at bounding box center [791, 340] width 6 height 4
click at [782, 253] on div "60" at bounding box center [780, 248] width 42 height 22
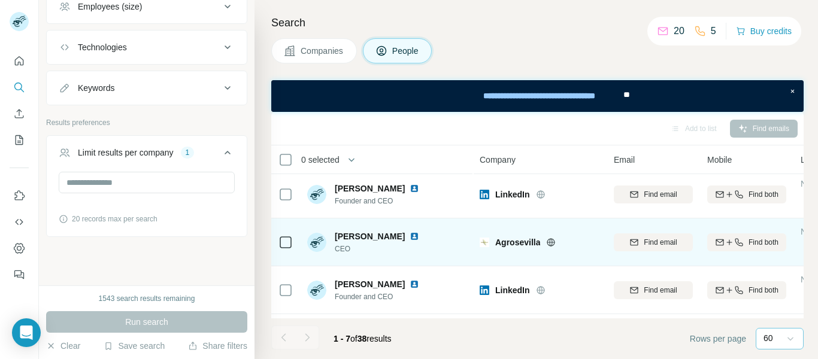
click at [528, 244] on span "Agrosevilla" at bounding box center [517, 243] width 45 height 12
click at [525, 246] on span "Agrosevilla" at bounding box center [517, 243] width 45 height 12
click at [525, 247] on span "Agrosevilla" at bounding box center [517, 243] width 45 height 12
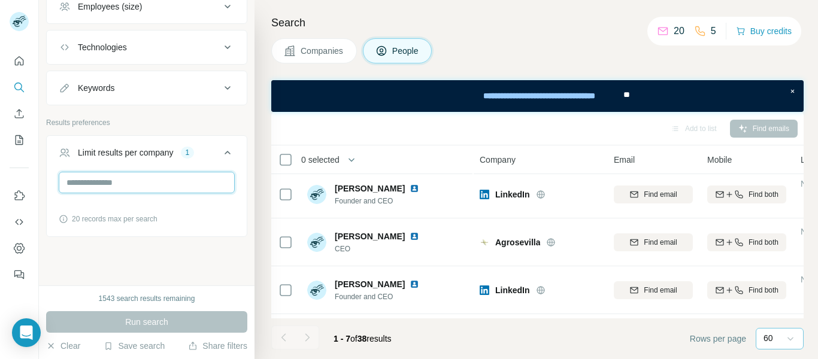
click at [130, 182] on input "*" at bounding box center [147, 183] width 176 height 22
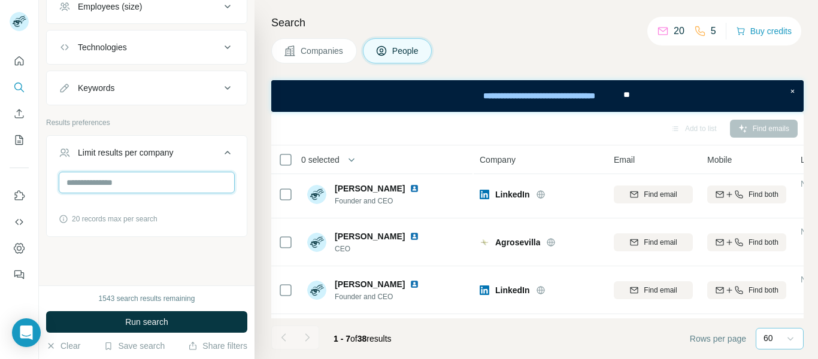
type input "*"
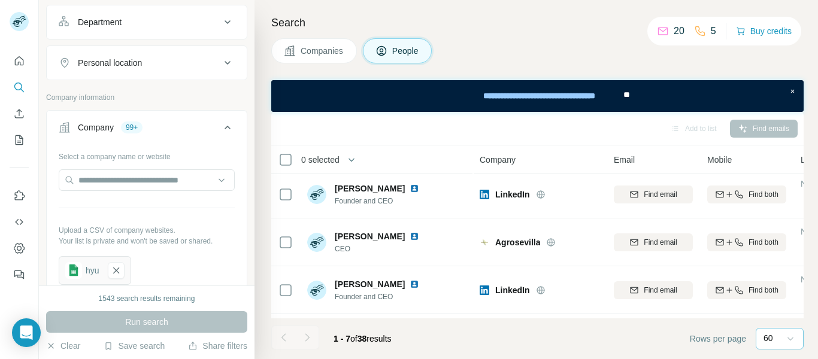
scroll to position [436, 0]
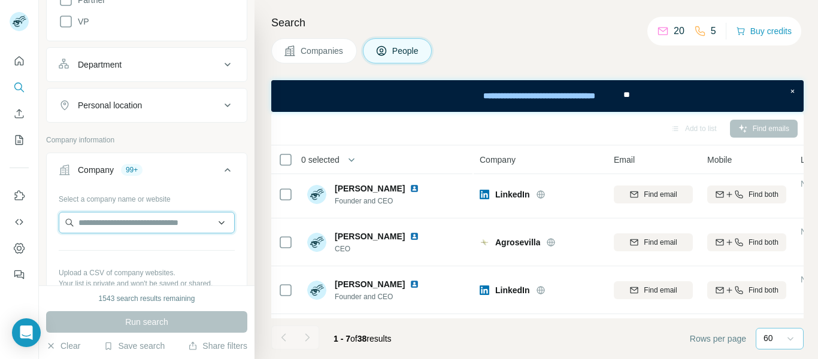
click at [154, 222] on input "text" at bounding box center [147, 223] width 176 height 22
click at [153, 228] on input "text" at bounding box center [147, 223] width 176 height 22
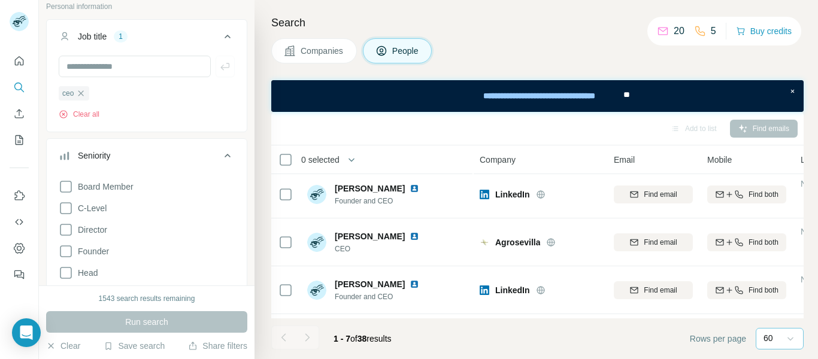
scroll to position [17, 0]
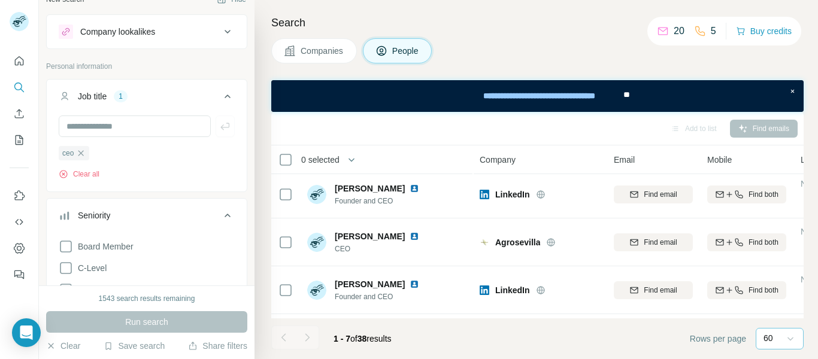
click at [83, 153] on icon "button" at bounding box center [80, 152] width 5 height 5
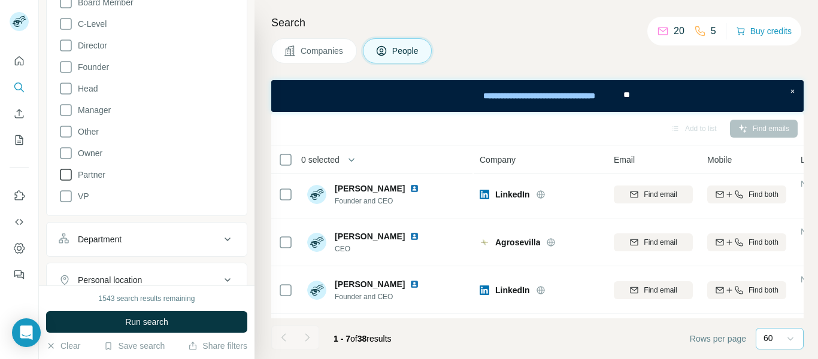
scroll to position [197, 0]
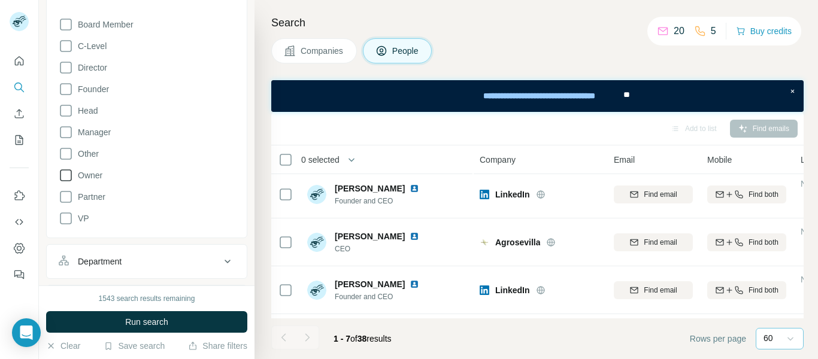
click at [69, 174] on icon at bounding box center [66, 175] width 14 height 14
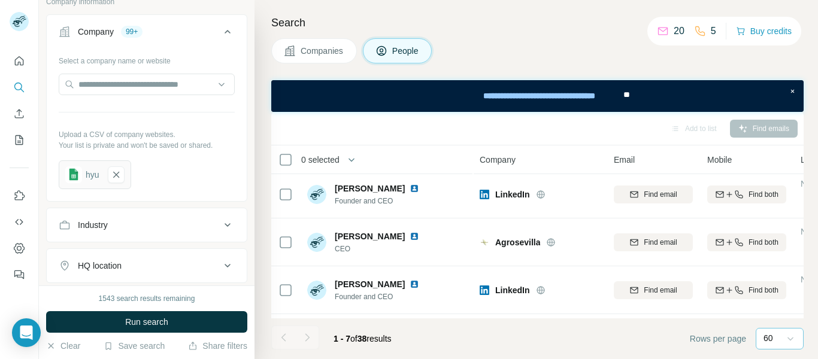
scroll to position [556, 0]
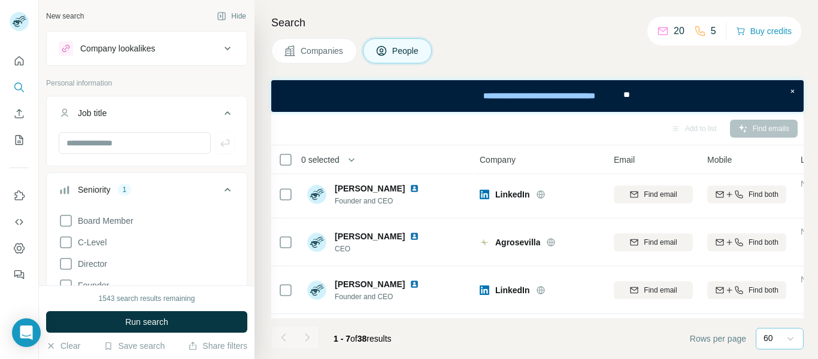
click at [220, 187] on icon at bounding box center [227, 190] width 14 height 14
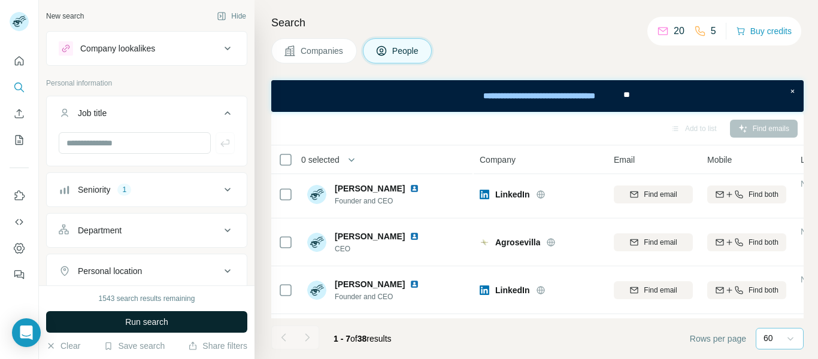
click at [180, 324] on button "Run search" at bounding box center [146, 323] width 201 height 22
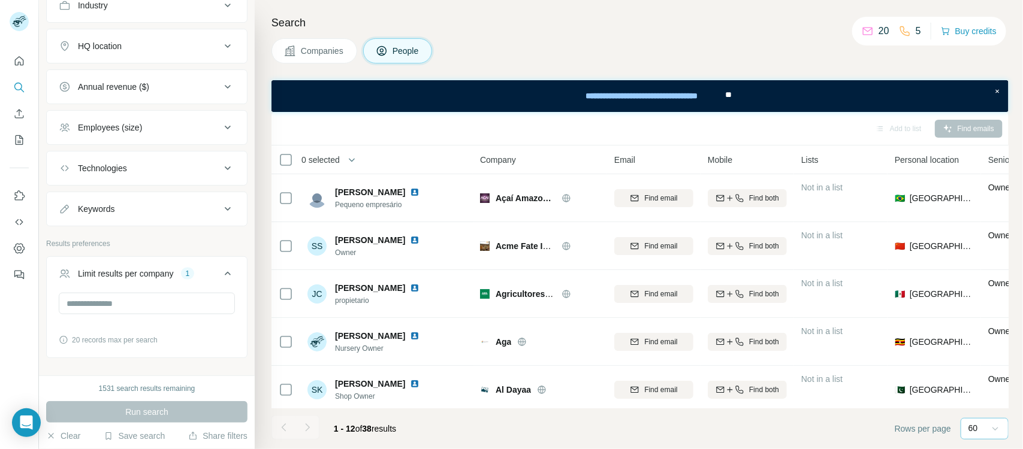
click at [818, 359] on icon at bounding box center [995, 429] width 12 height 12
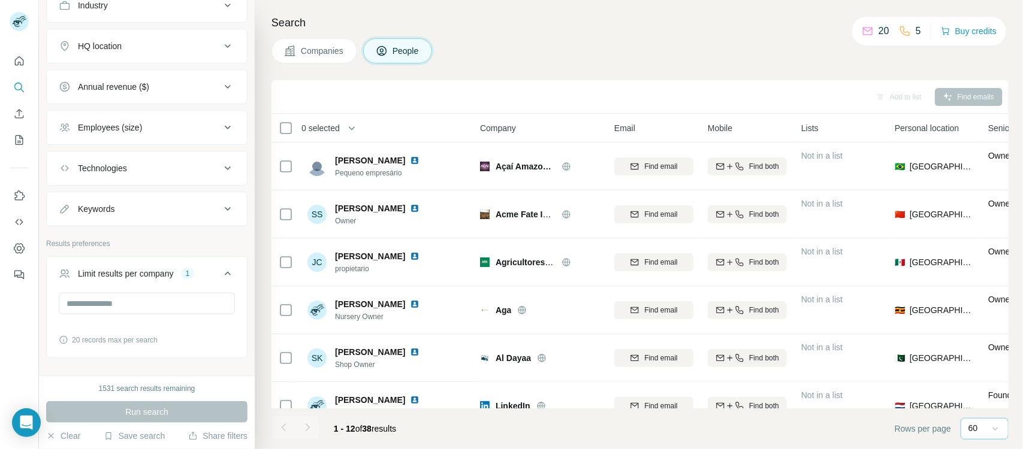
click at [818, 96] on div "Add to list" at bounding box center [898, 97] width 63 height 18
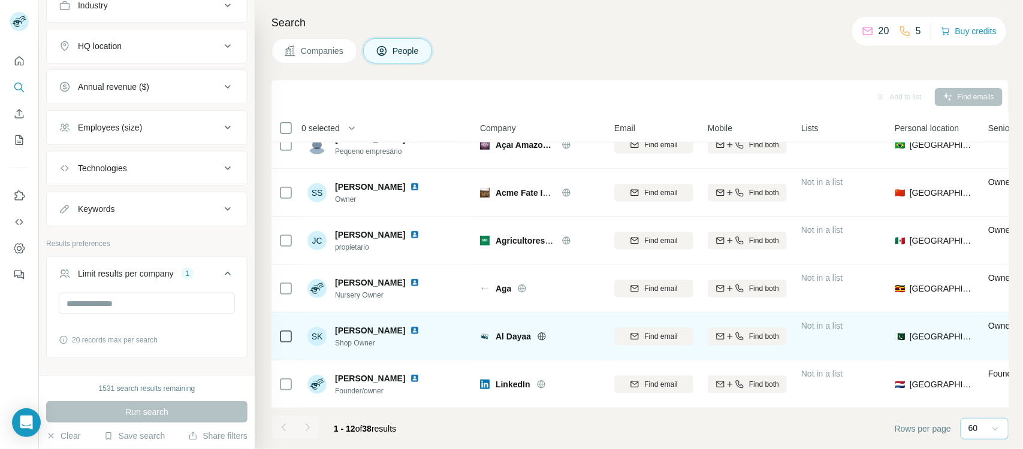
scroll to position [238, 0]
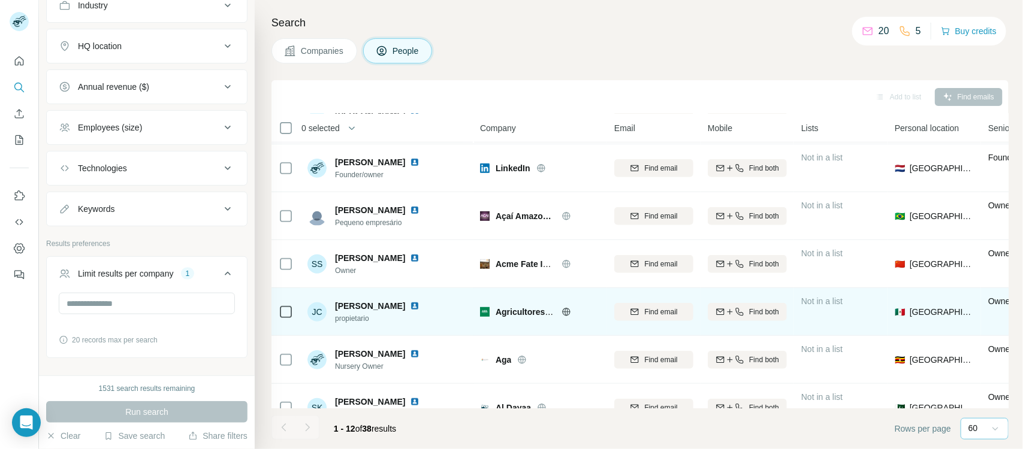
click at [505, 309] on span "Agricultores Federados Argentinos SCL" at bounding box center [574, 312] width 159 height 10
copy span "Agricultores"
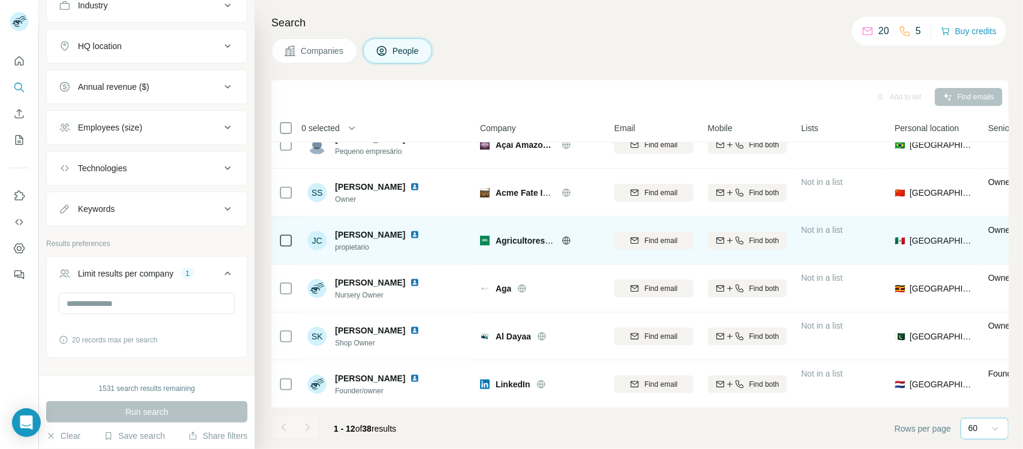
scroll to position [313, 0]
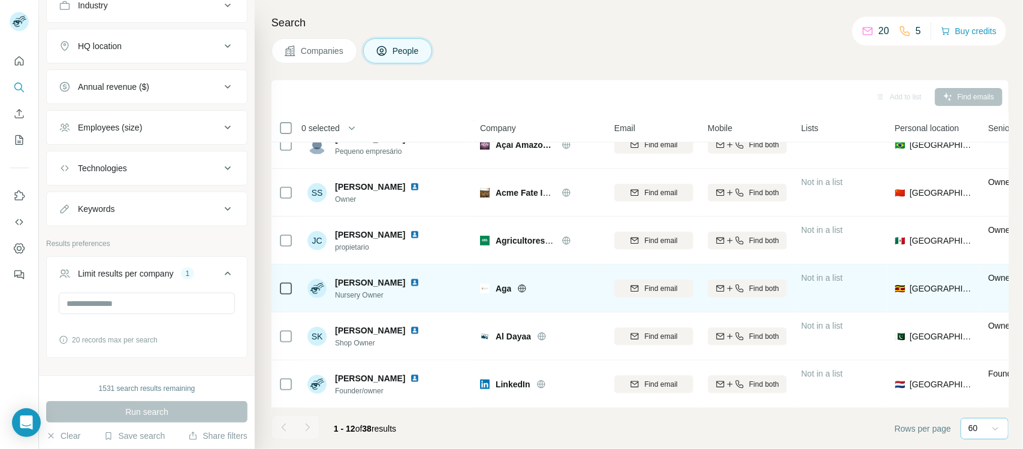
click at [504, 285] on span "Aga" at bounding box center [503, 289] width 16 height 12
copy span "Aga"
click at [501, 285] on span "Aga" at bounding box center [503, 289] width 16 height 12
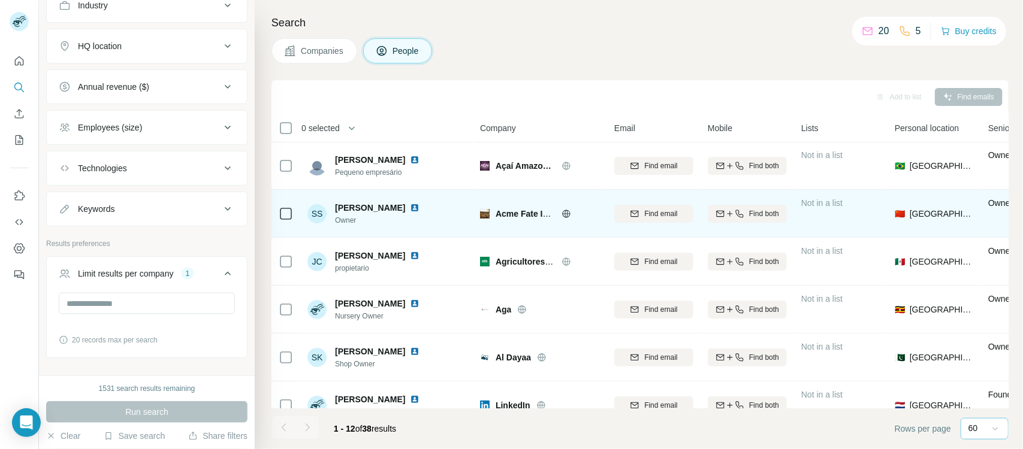
scroll to position [0, 0]
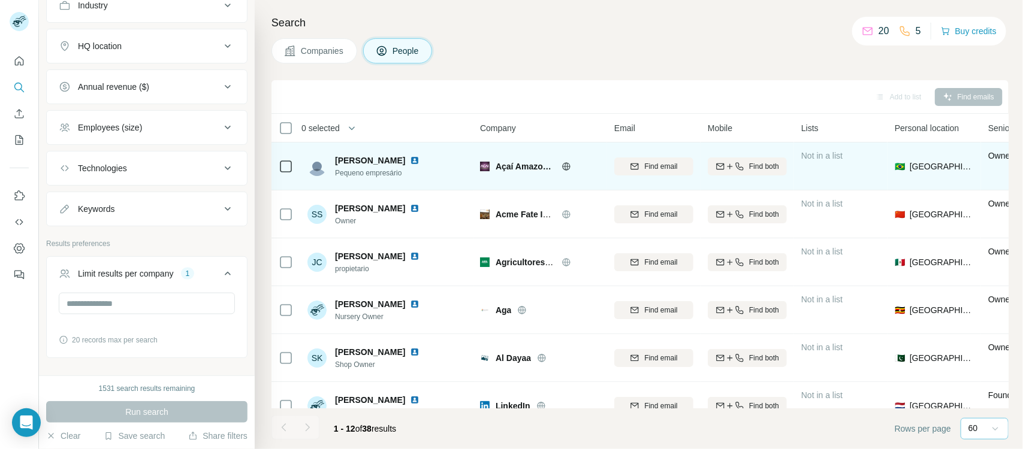
click at [504, 168] on span "Açaí Amazonas" at bounding box center [525, 167] width 60 height 12
drag, startPoint x: 504, startPoint y: 168, endPoint x: 537, endPoint y: 168, distance: 33.0
click at [537, 168] on span "Açaí Amazonas" at bounding box center [525, 167] width 60 height 12
copy span "Açaí Amazonas"
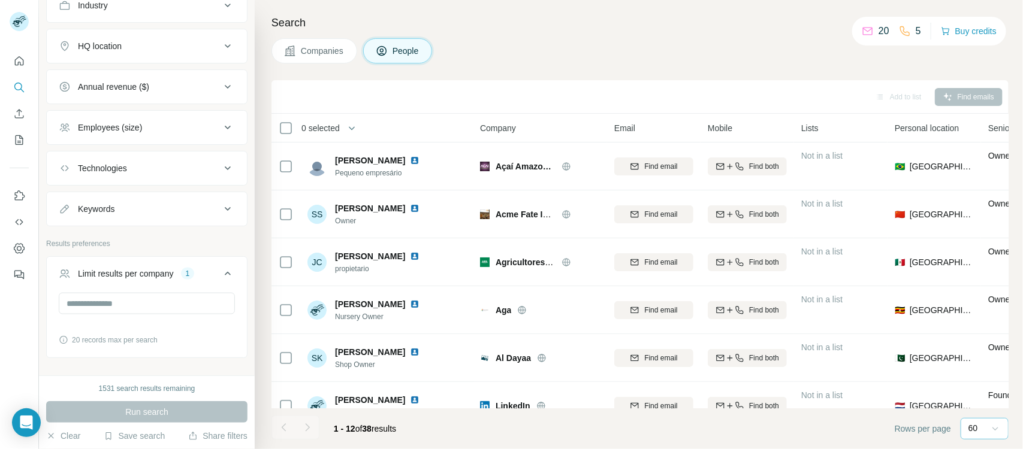
scroll to position [199, 0]
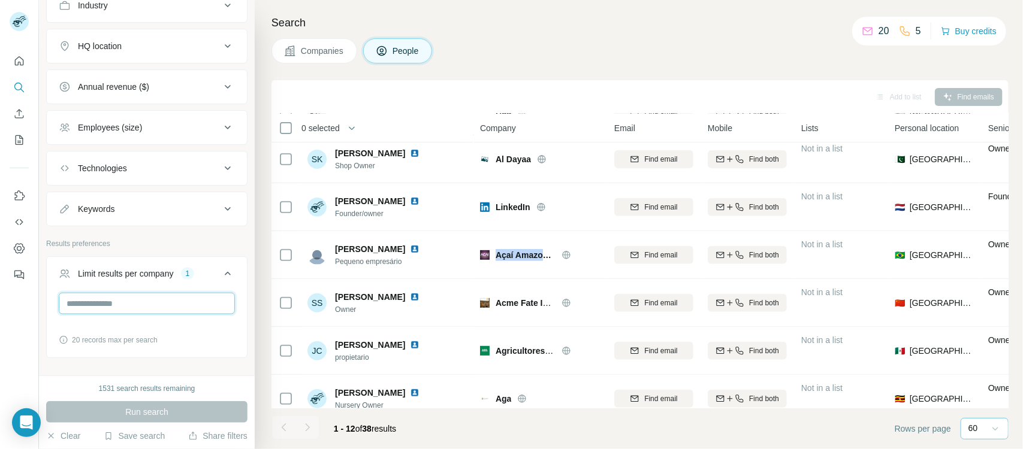
click at [105, 315] on input "*" at bounding box center [147, 304] width 176 height 22
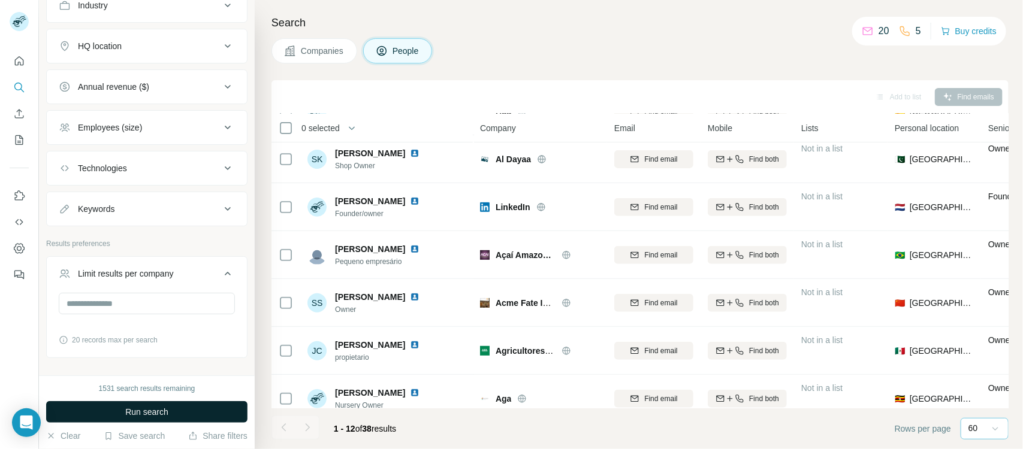
click at [172, 359] on button "Run search" at bounding box center [146, 412] width 201 height 22
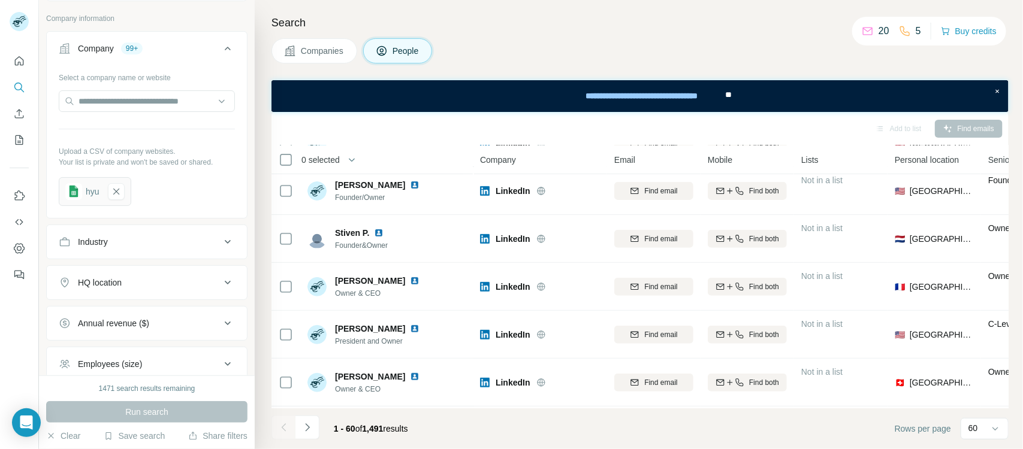
scroll to position [300, 0]
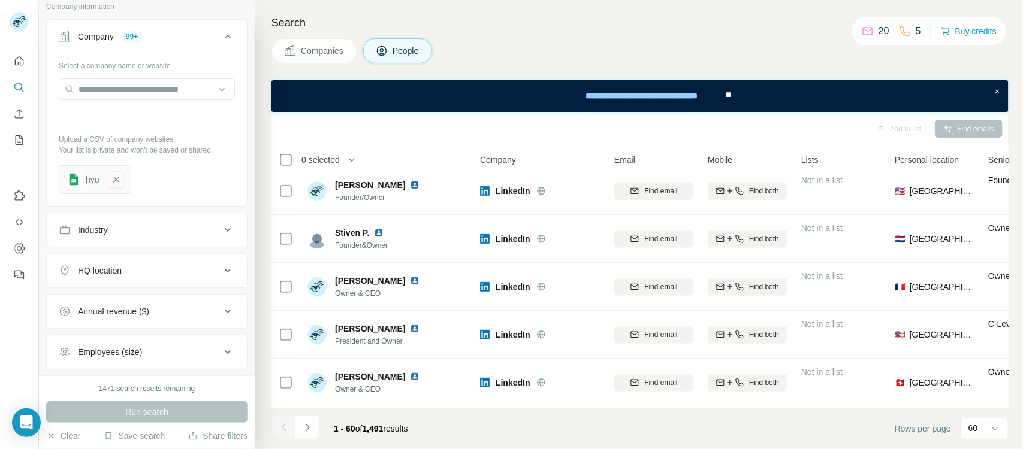
click at [115, 186] on icon "button" at bounding box center [116, 180] width 11 height 12
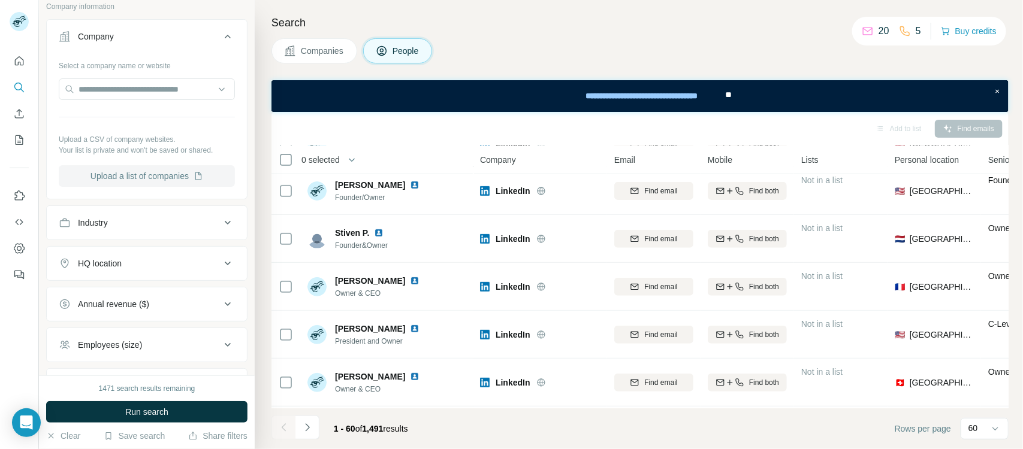
click at [138, 187] on button "Upload a list of companies" at bounding box center [147, 176] width 176 height 22
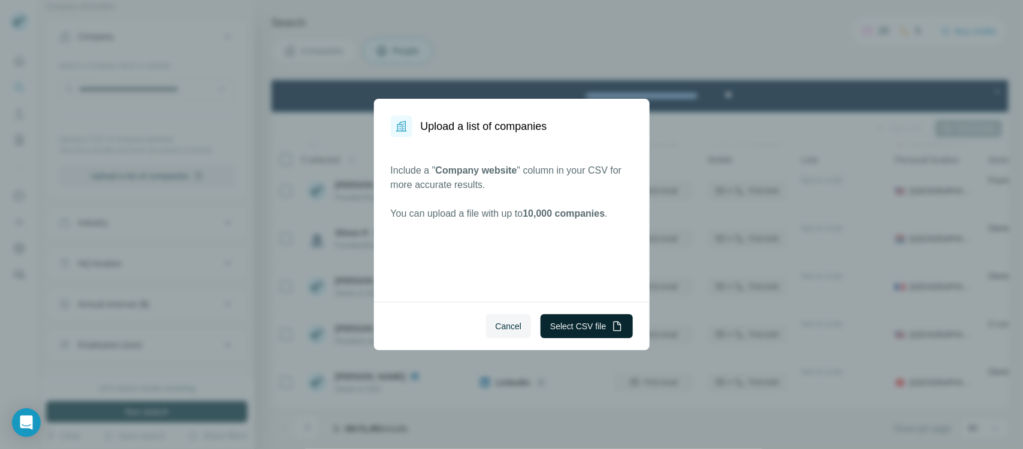
click at [561, 328] on button "Select CSV file" at bounding box center [586, 327] width 92 height 24
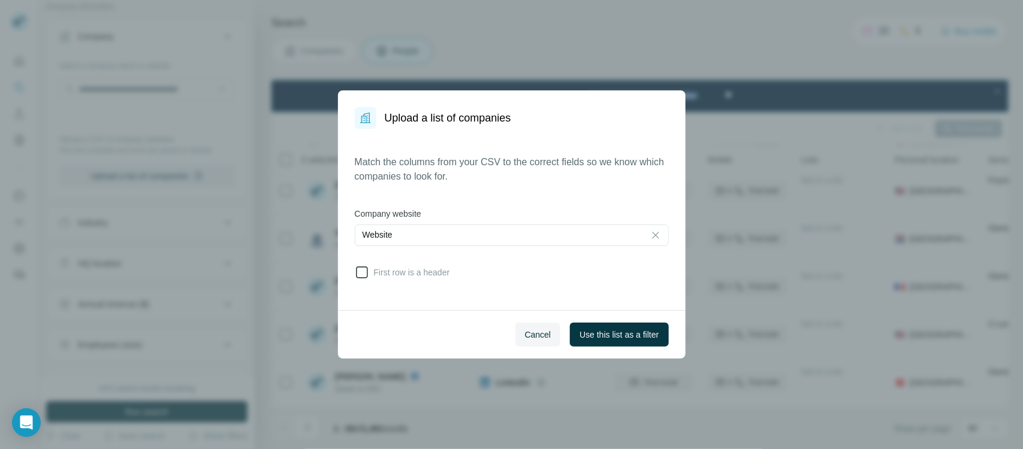
click at [382, 271] on span "First row is a header" at bounding box center [409, 273] width 81 height 12
click at [613, 336] on span "Use this list as a filter" at bounding box center [618, 335] width 79 height 12
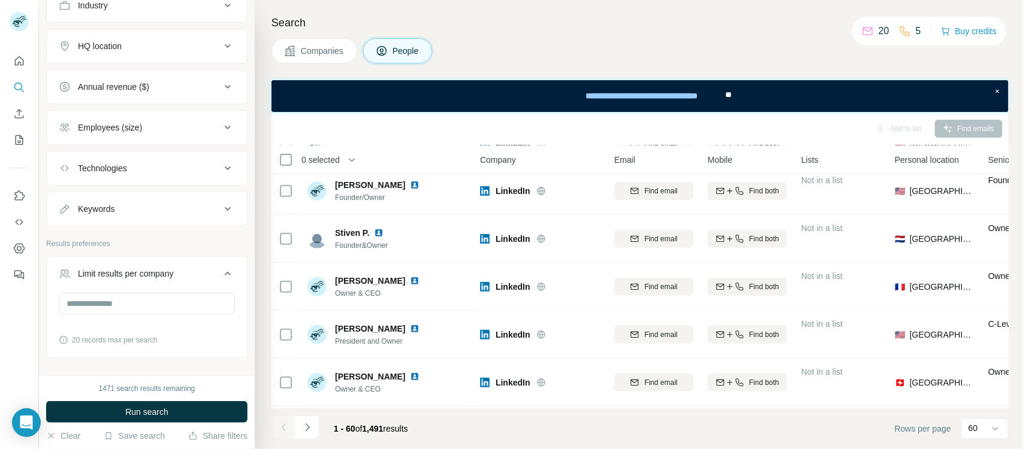
scroll to position [576, 0]
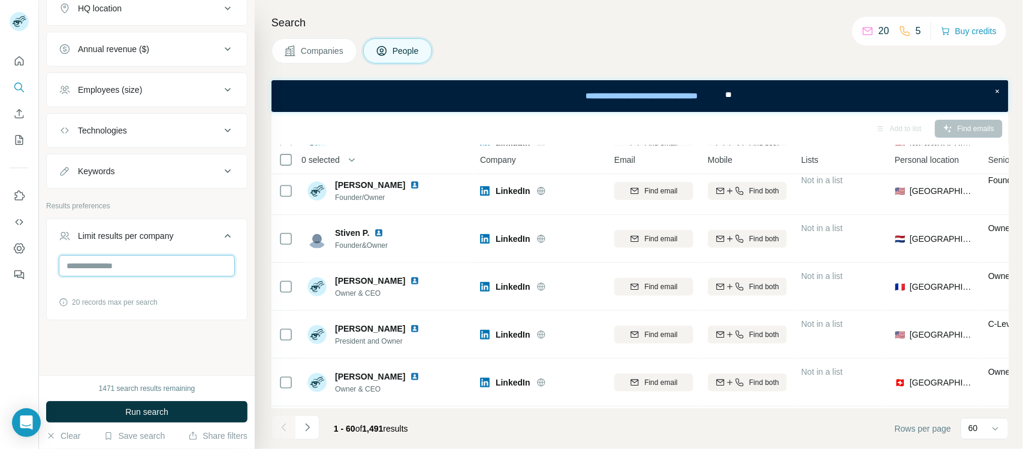
click at [159, 267] on input "number" at bounding box center [147, 266] width 176 height 22
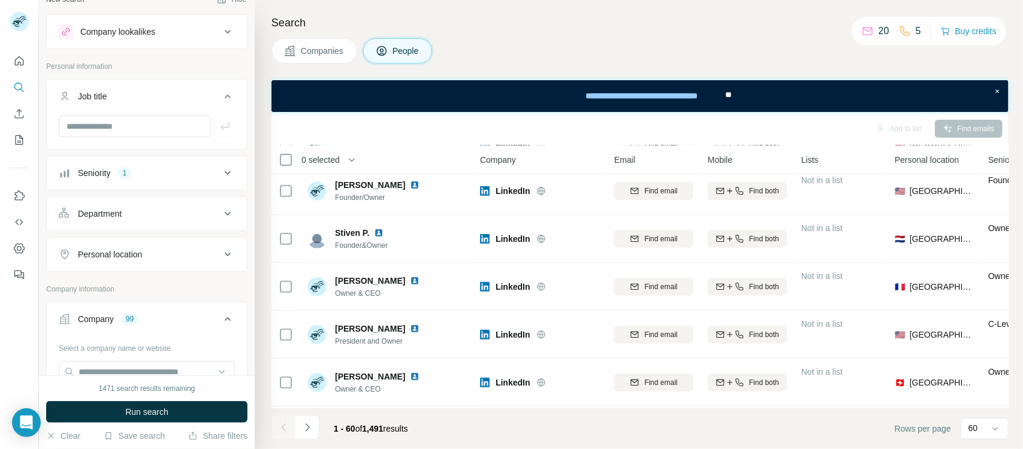
scroll to position [0, 0]
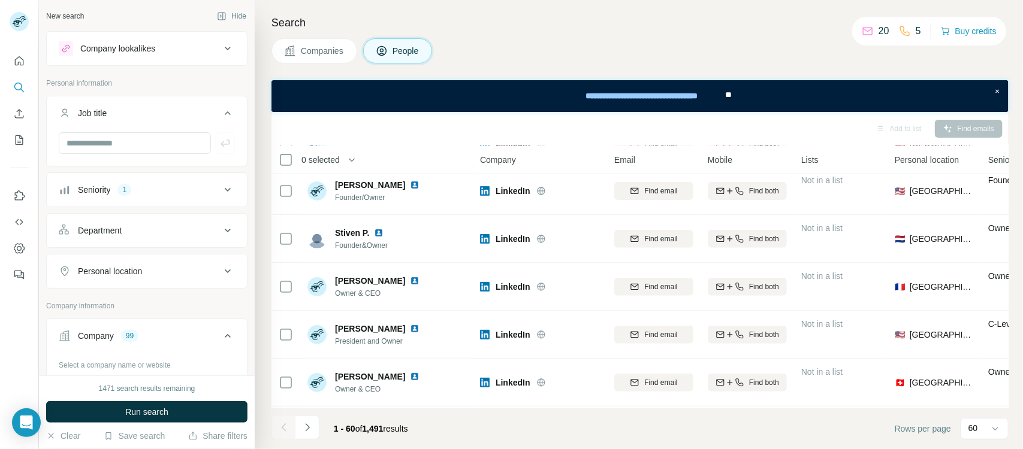
type input "*"
click at [172, 189] on div "Seniority 1" at bounding box center [140, 190] width 162 height 12
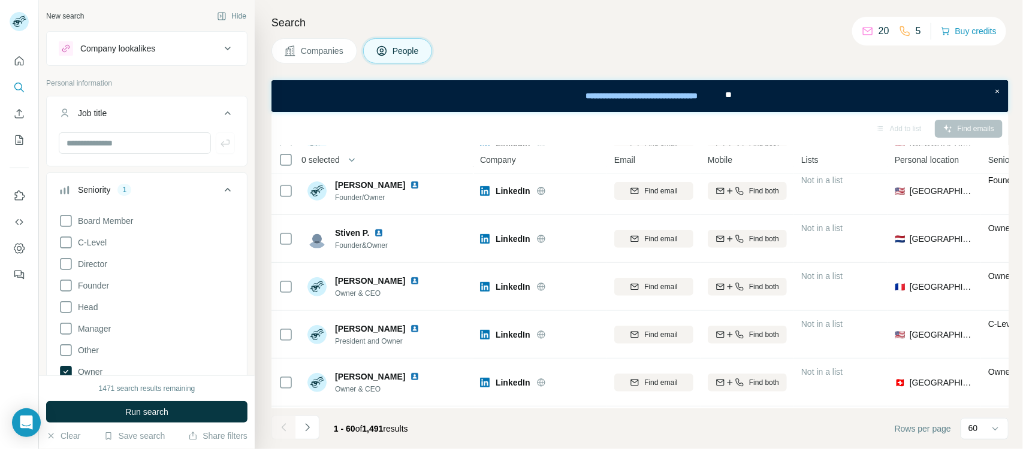
click at [172, 189] on div "Seniority 1" at bounding box center [140, 190] width 162 height 12
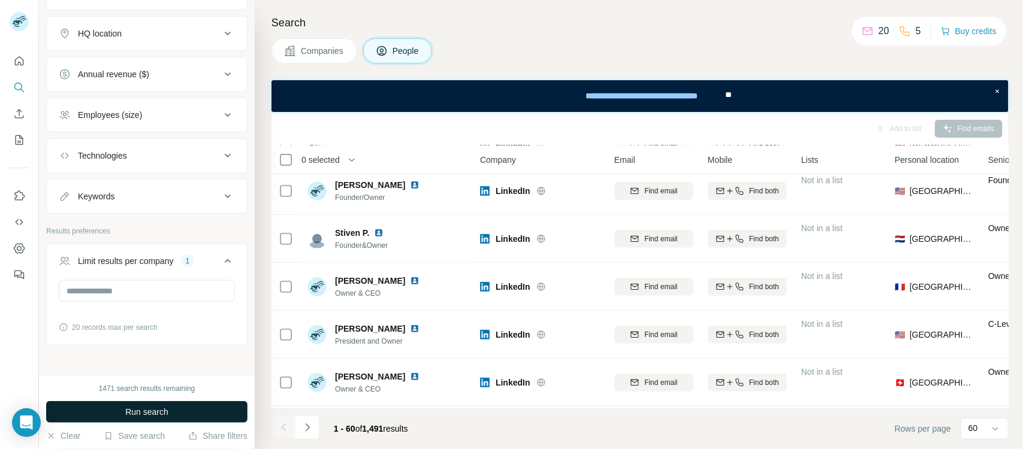
scroll to position [576, 0]
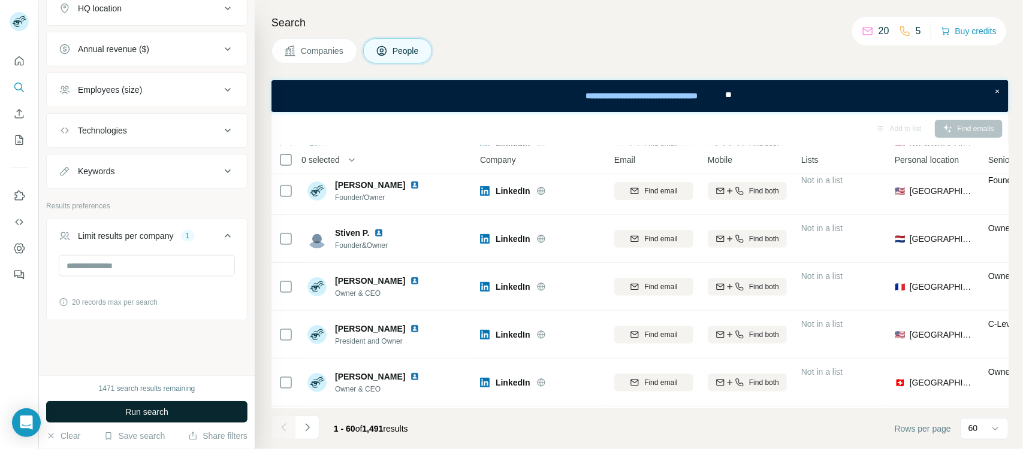
click at [114, 359] on button "Run search" at bounding box center [146, 412] width 201 height 22
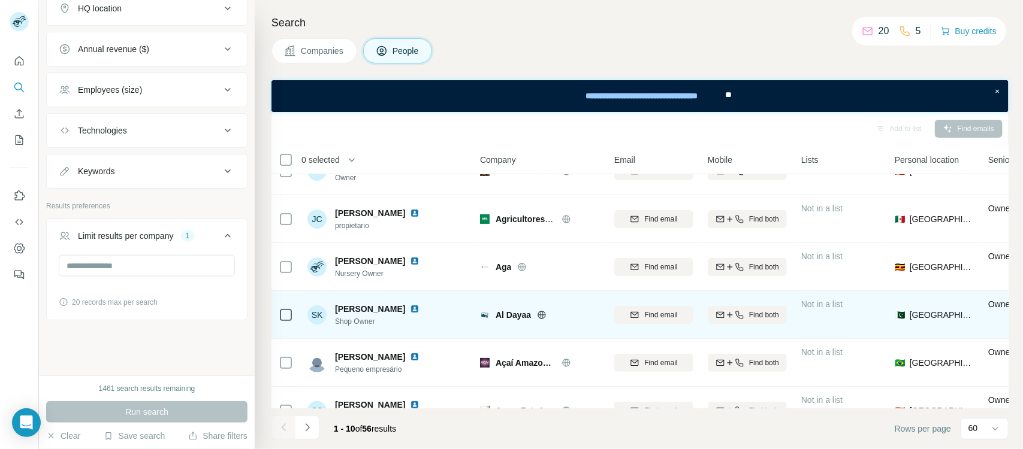
scroll to position [249, 0]
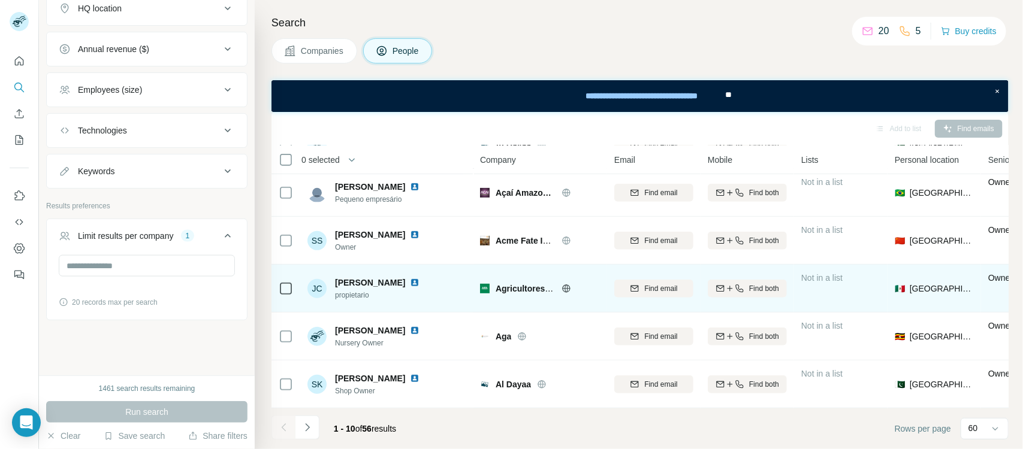
click at [504, 288] on span "Agricultores Federados Argentinos SCL" at bounding box center [574, 289] width 159 height 10
copy span "Agricultores"
click at [504, 288] on span "Agricultores Federados Argentinos SCL" at bounding box center [574, 289] width 159 height 10
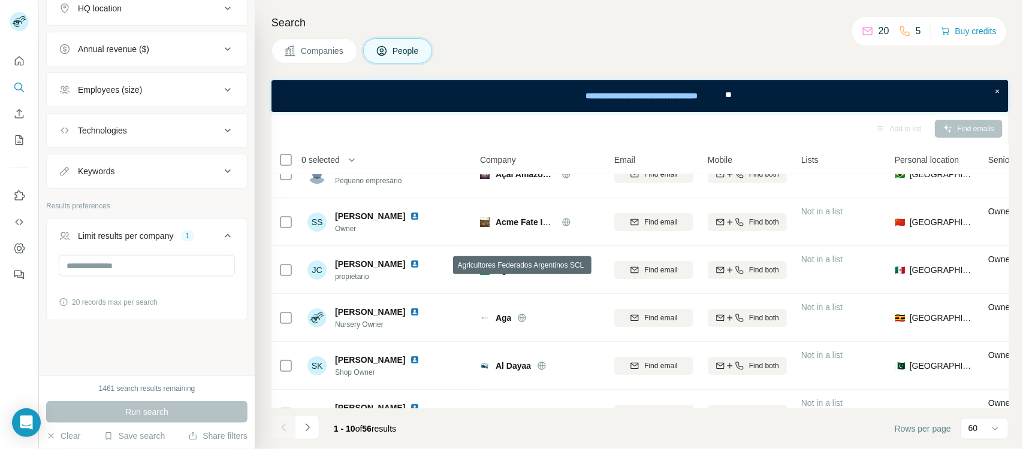
scroll to position [0, 0]
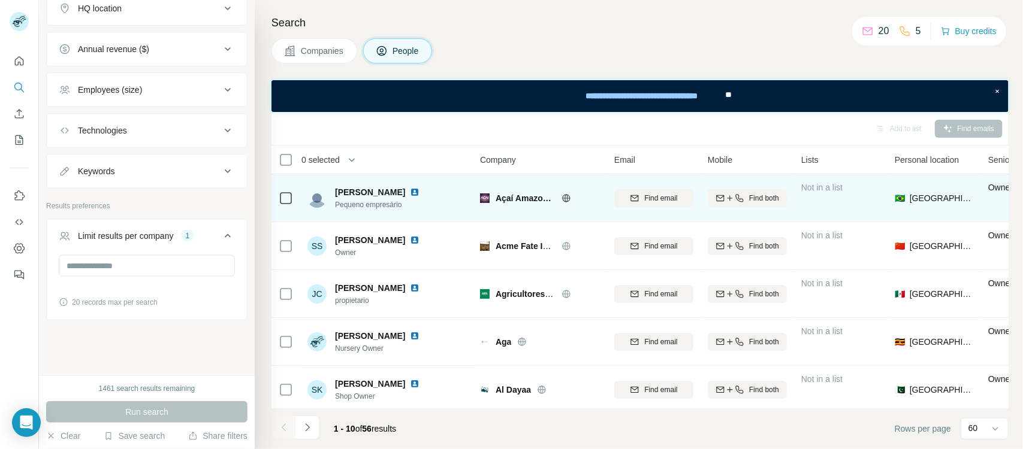
click at [530, 194] on span "Açaí Amazonas" at bounding box center [525, 198] width 60 height 12
copy span "Açaí Amazonas"
drag, startPoint x: 530, startPoint y: 194, endPoint x: 501, endPoint y: 201, distance: 29.6
click at [501, 201] on span "Açaí Amazonas" at bounding box center [525, 198] width 60 height 12
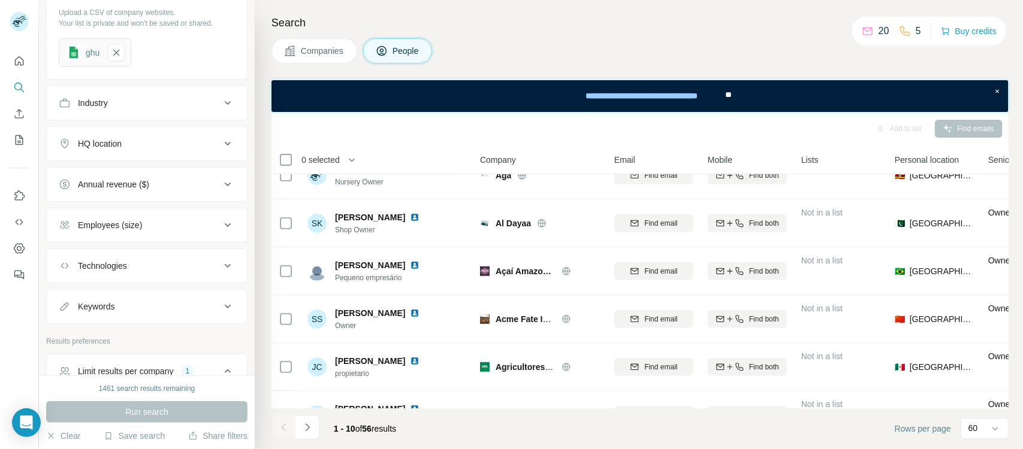
scroll to position [352, 0]
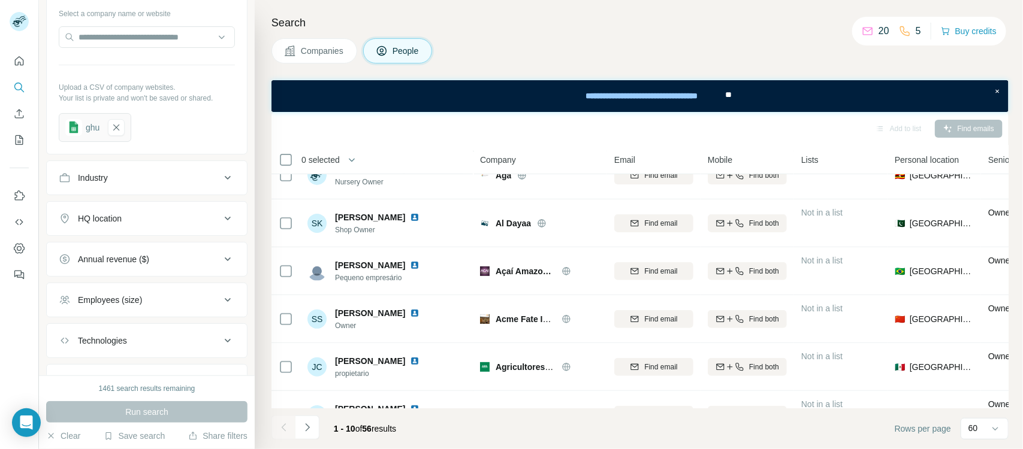
click at [183, 225] on div "HQ location" at bounding box center [140, 219] width 162 height 12
click at [156, 258] on input "text" at bounding box center [147, 249] width 176 height 22
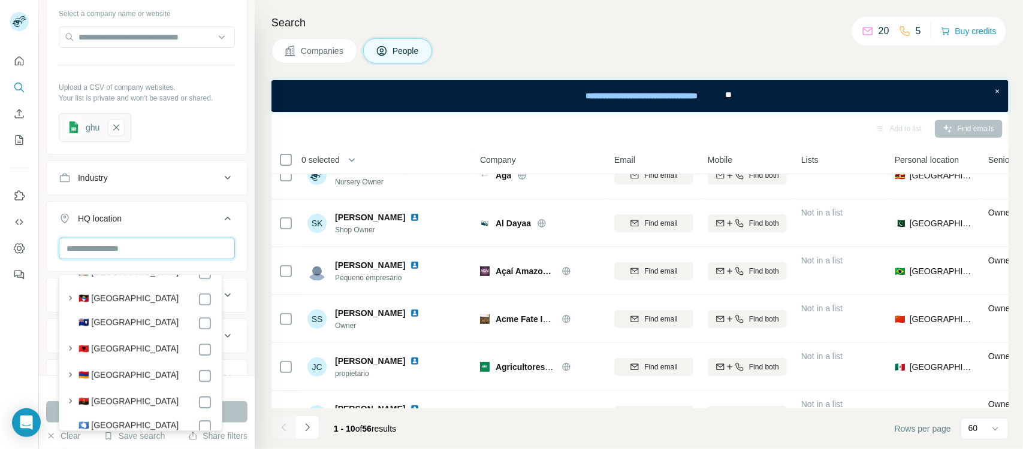
scroll to position [0, 0]
click at [156, 259] on input "text" at bounding box center [147, 249] width 176 height 22
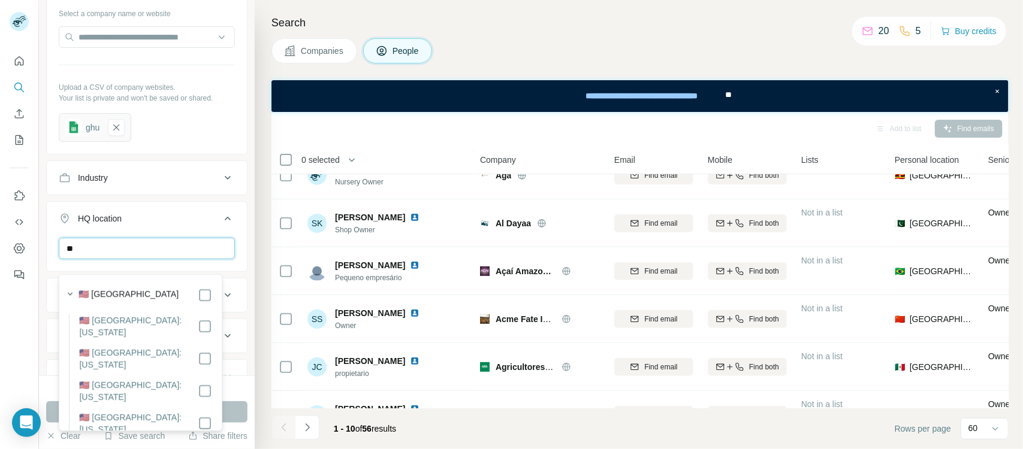
type input "*"
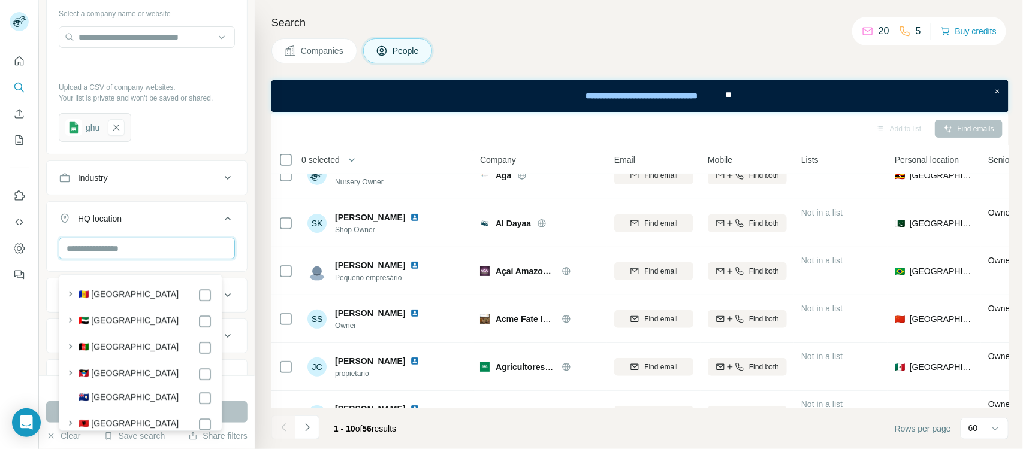
click at [117, 259] on input "text" at bounding box center [147, 249] width 176 height 22
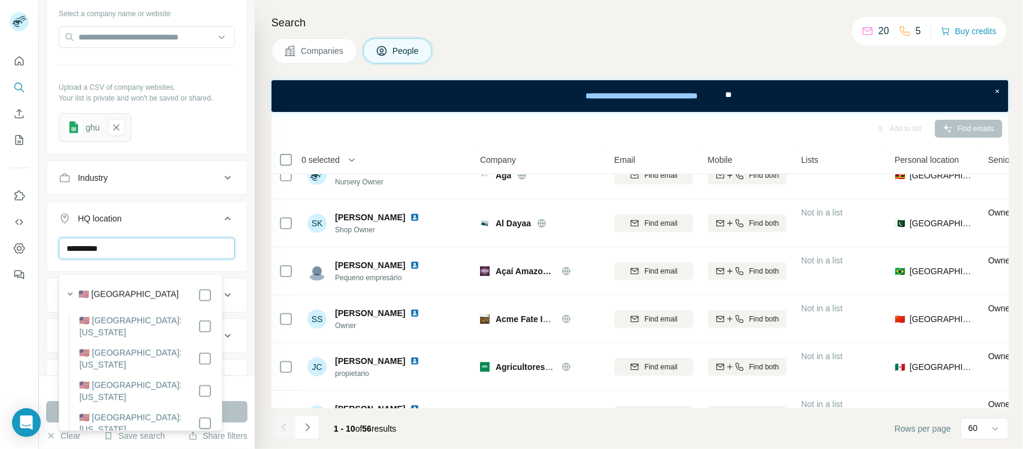
click at [117, 259] on input "**********" at bounding box center [147, 249] width 176 height 22
type input "**********"
click at [117, 295] on label "🇺🇸 [GEOGRAPHIC_DATA]" at bounding box center [128, 295] width 100 height 14
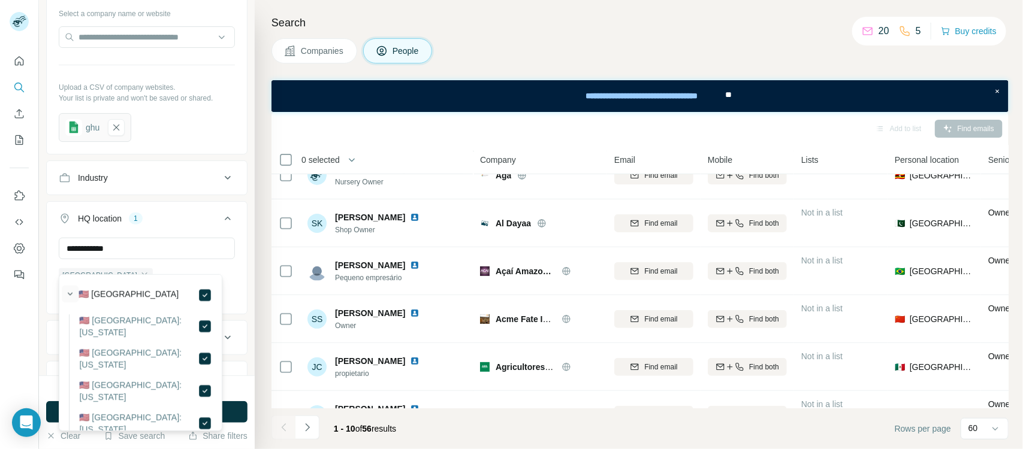
click at [72, 289] on icon "button" at bounding box center [70, 294] width 12 height 12
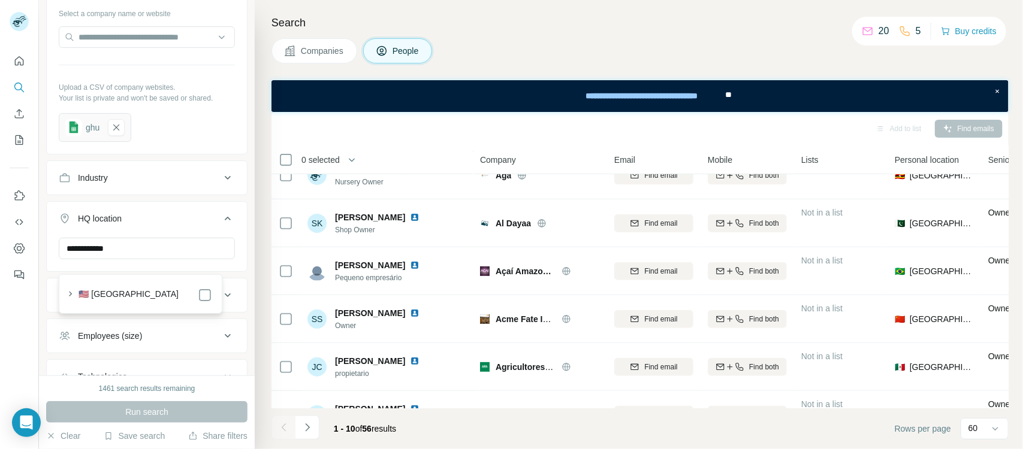
click at [129, 294] on label "🇺🇸 [GEOGRAPHIC_DATA]" at bounding box center [128, 295] width 100 height 14
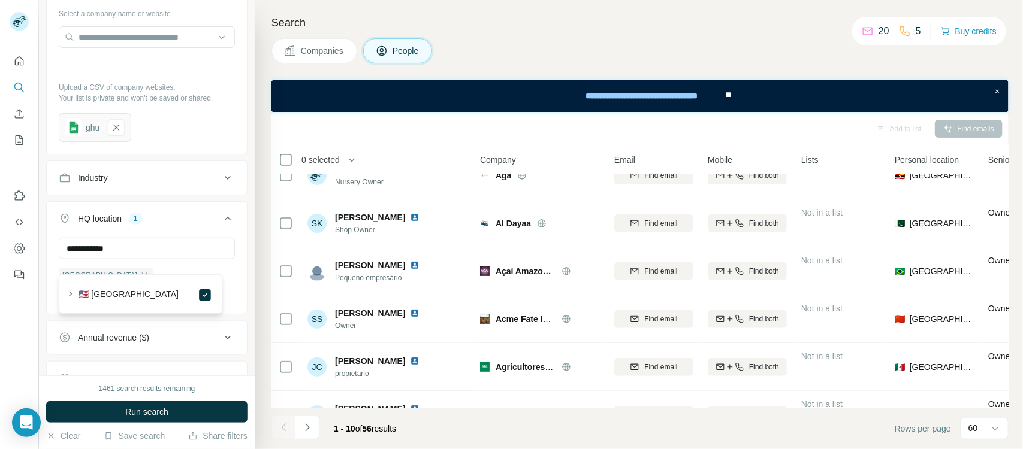
click at [171, 359] on button "Run search" at bounding box center [146, 412] width 201 height 22
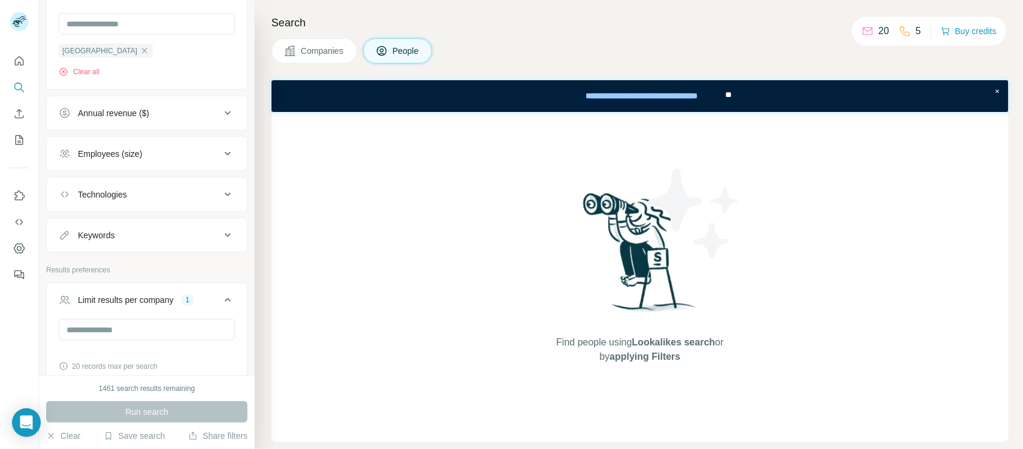
scroll to position [651, 0]
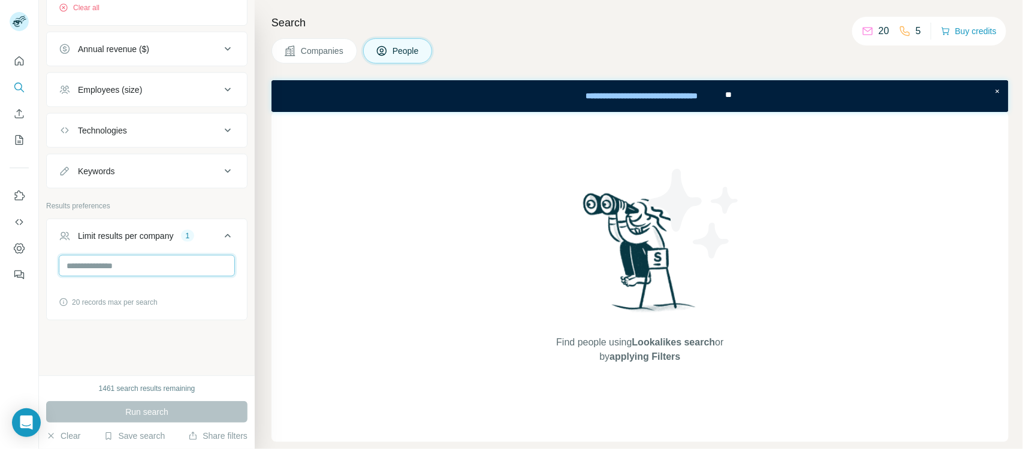
click at [140, 271] on input "*" at bounding box center [147, 266] width 176 height 22
type input "*"
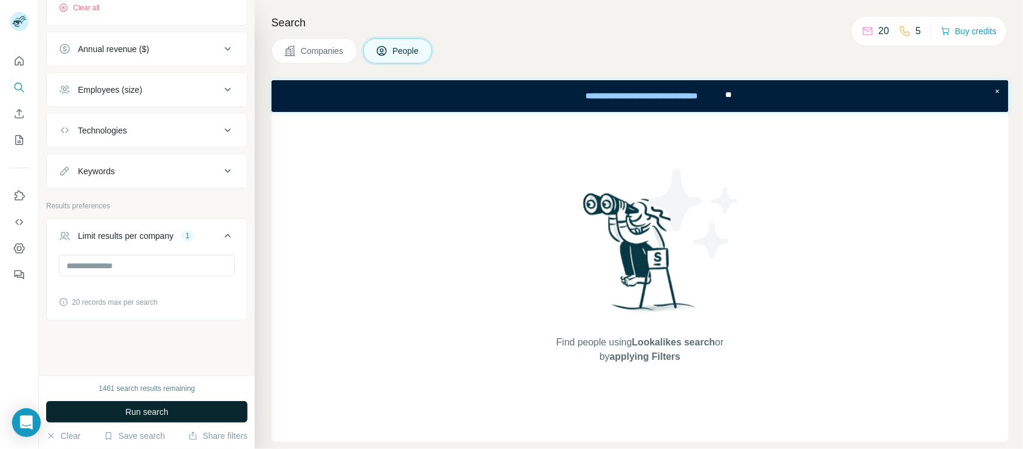
click at [134, 359] on span "Run search" at bounding box center [146, 412] width 43 height 12
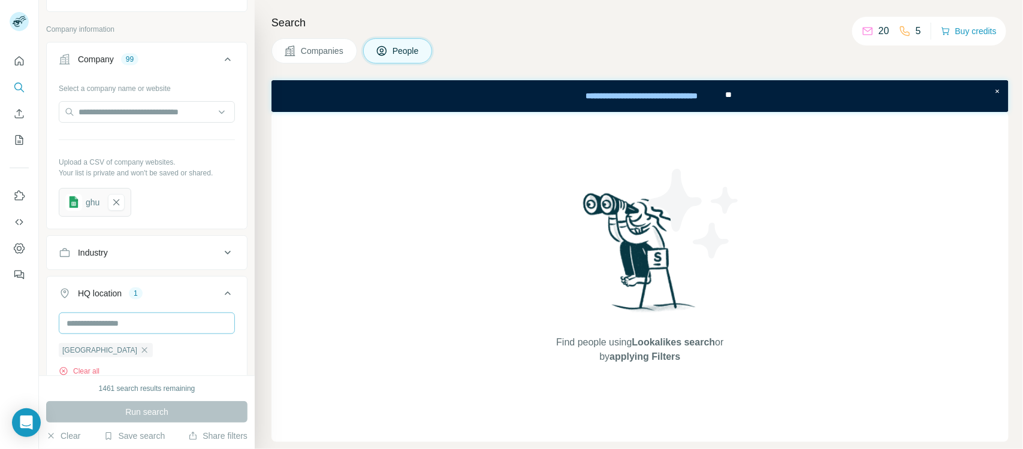
scroll to position [427, 0]
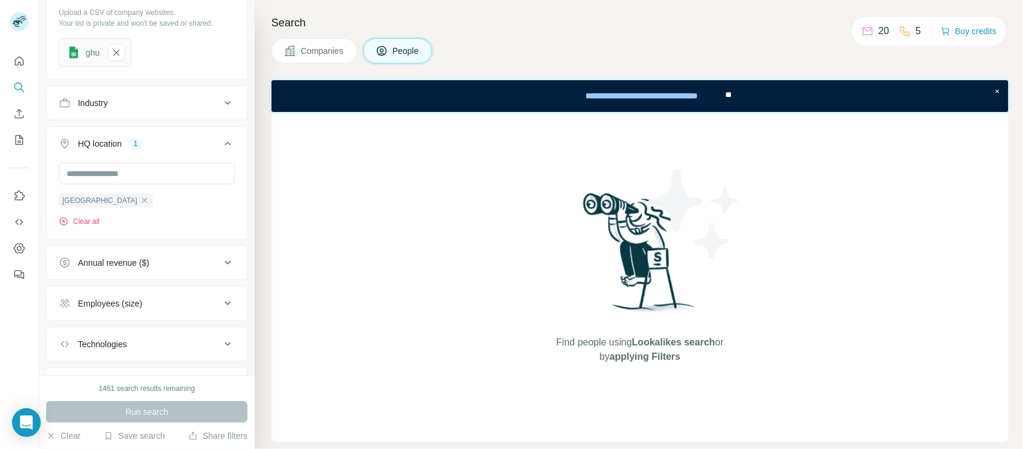
click at [87, 227] on button "Clear all" at bounding box center [79, 221] width 41 height 11
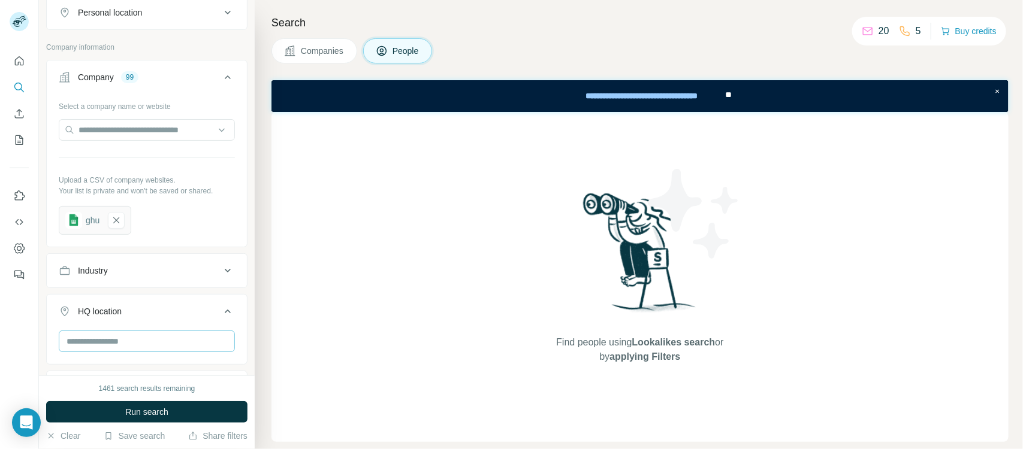
scroll to position [127, 0]
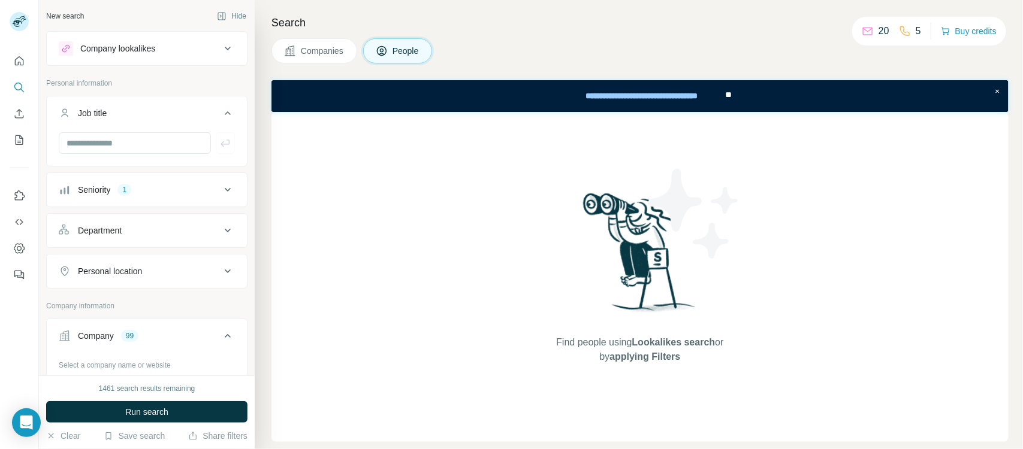
click at [150, 201] on button "Seniority 1" at bounding box center [147, 190] width 200 height 29
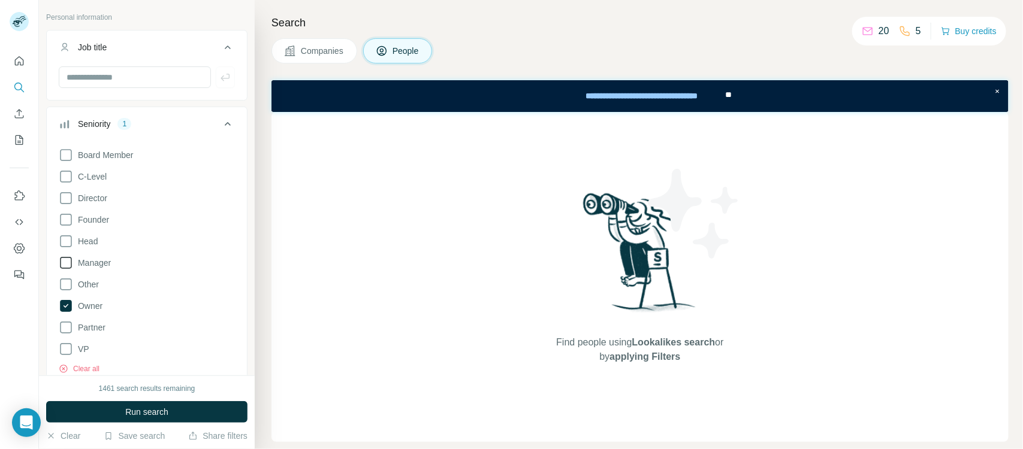
scroll to position [75, 0]
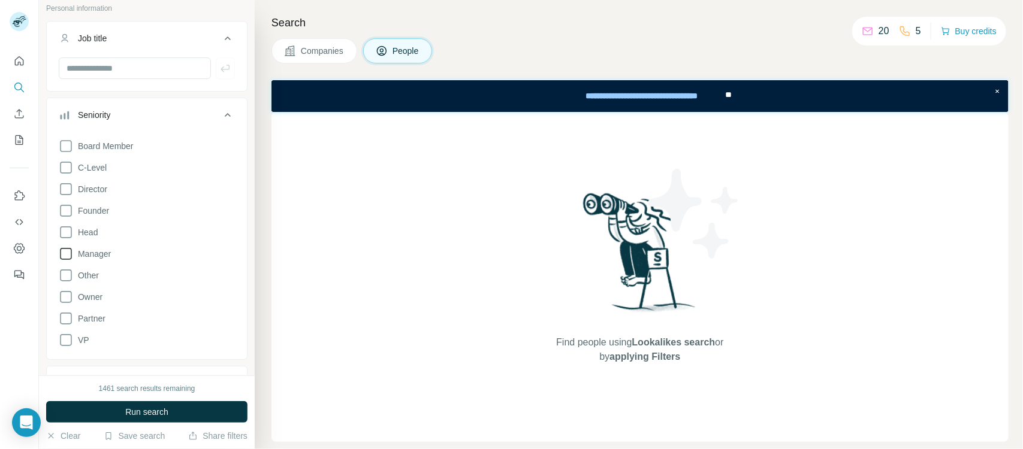
click at [87, 261] on label "Manager" at bounding box center [85, 254] width 52 height 14
click at [100, 195] on span "Director" at bounding box center [90, 189] width 34 height 12
click at [136, 359] on span "Run search" at bounding box center [146, 412] width 43 height 12
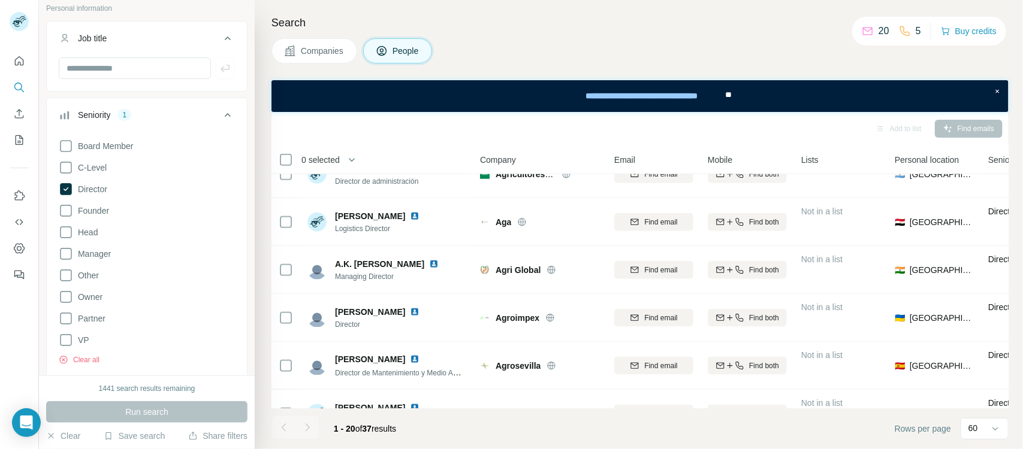
scroll to position [728, 0]
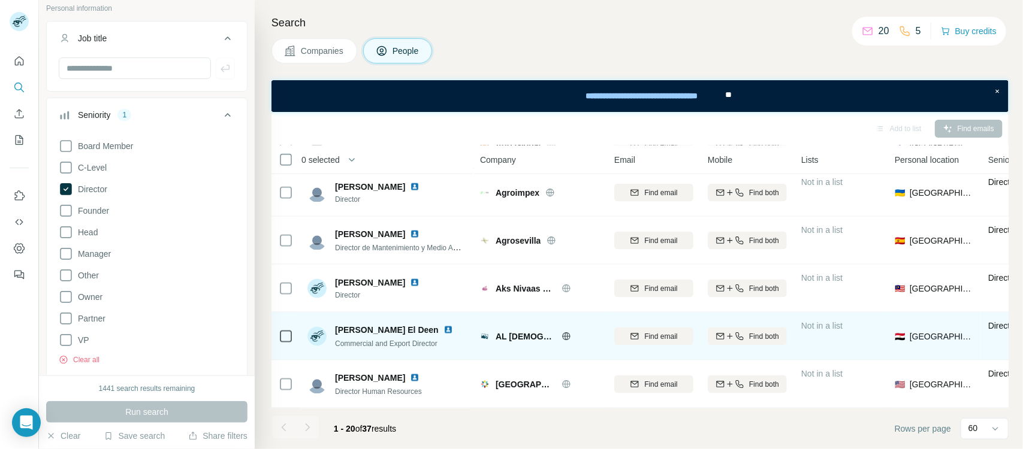
drag, startPoint x: 498, startPoint y: 328, endPoint x: 524, endPoint y: 333, distance: 26.2
click at [498, 331] on span "AL [DEMOGRAPHIC_DATA] Food" at bounding box center [525, 337] width 60 height 12
drag, startPoint x: 524, startPoint y: 333, endPoint x: 540, endPoint y: 333, distance: 15.6
click at [540, 333] on span "AL [DEMOGRAPHIC_DATA] Food" at bounding box center [525, 337] width 60 height 12
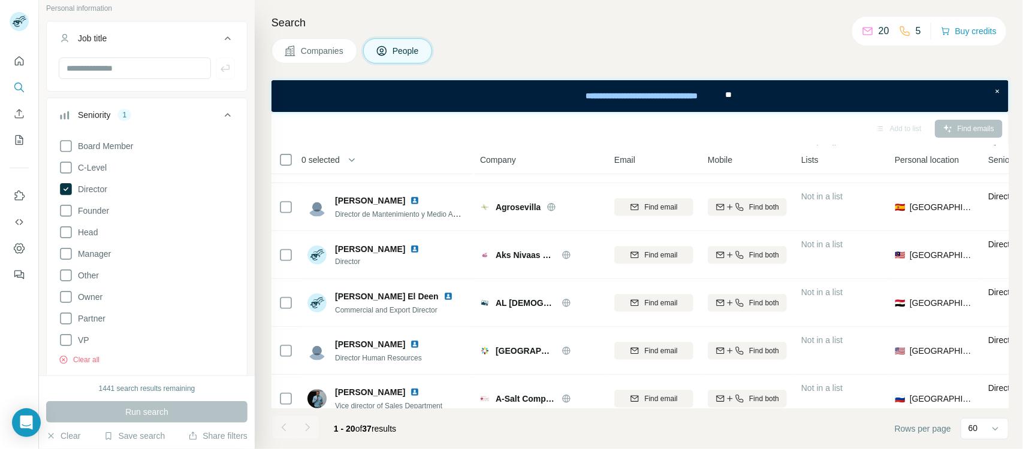
scroll to position [0, 0]
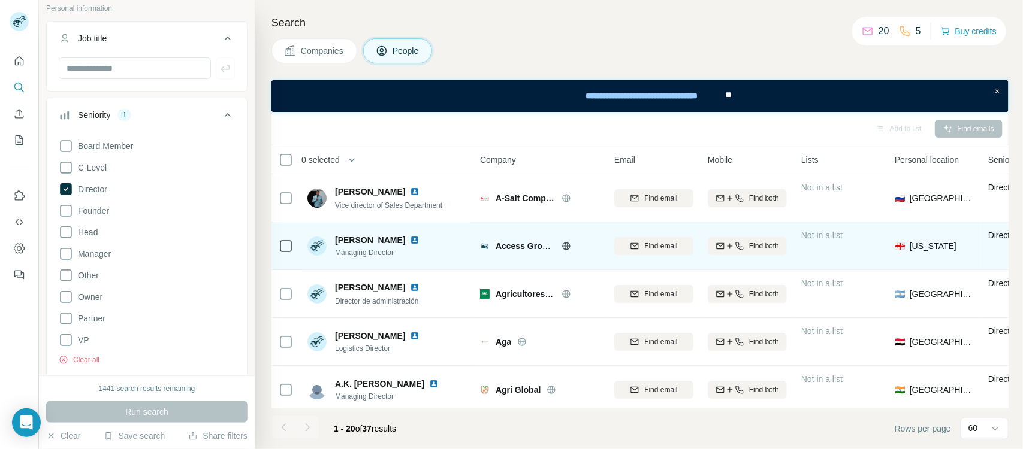
click at [509, 246] on span "Access Group International" at bounding box center [550, 246] width 110 height 10
drag, startPoint x: 509, startPoint y: 246, endPoint x: 531, endPoint y: 246, distance: 22.2
click at [531, 246] on span "Access Group International" at bounding box center [550, 246] width 110 height 10
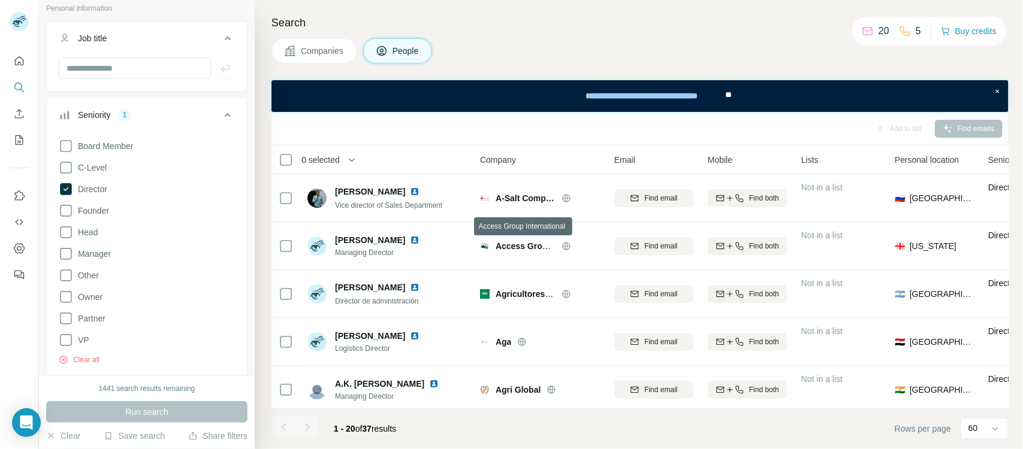
scroll to position [454, 0]
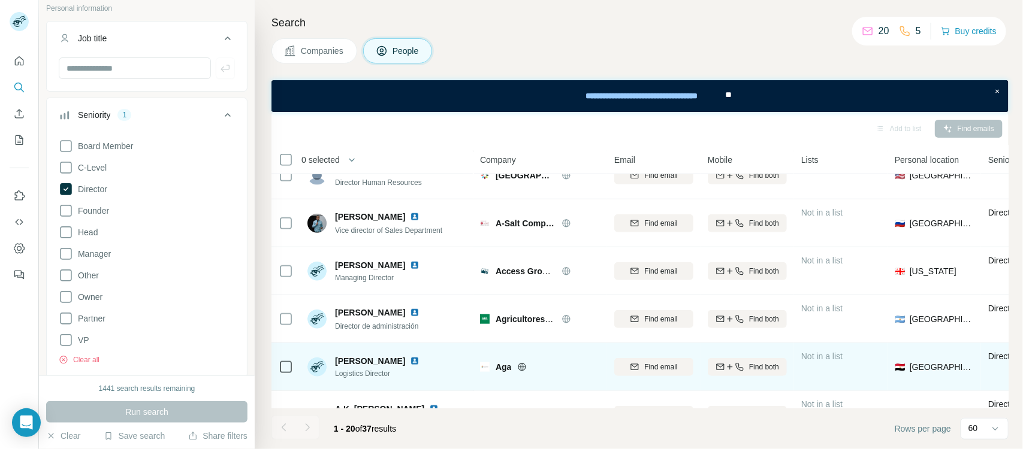
click at [506, 359] on span "Aga" at bounding box center [503, 367] width 16 height 12
click at [505, 359] on span "Aga" at bounding box center [503, 367] width 16 height 12
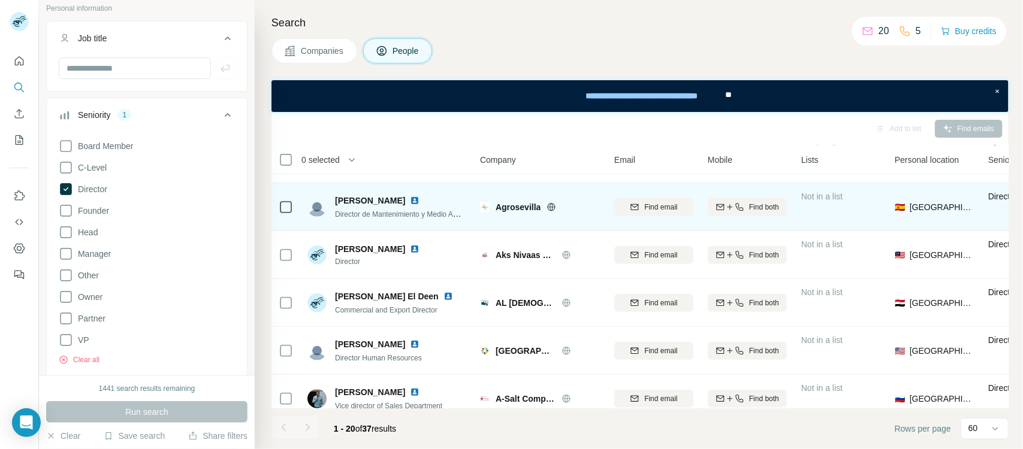
scroll to position [0, 0]
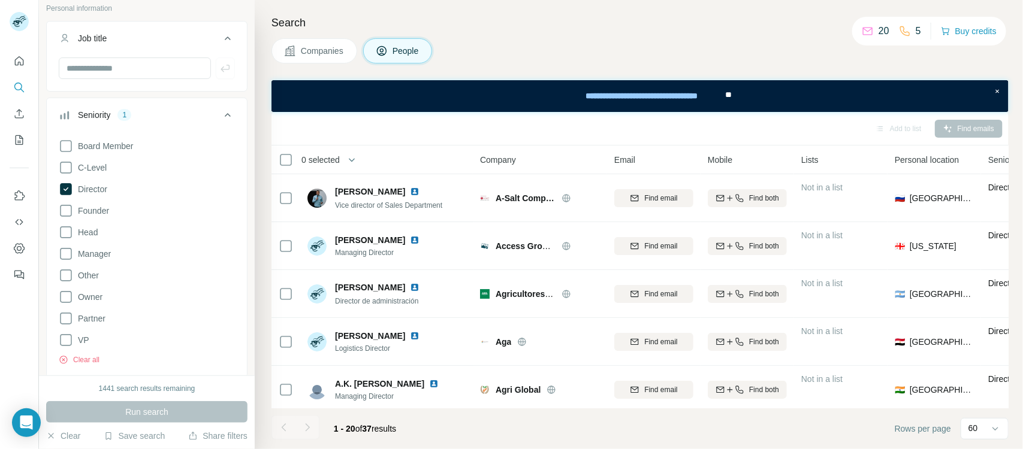
click at [327, 51] on span "Companies" at bounding box center [323, 51] width 44 height 12
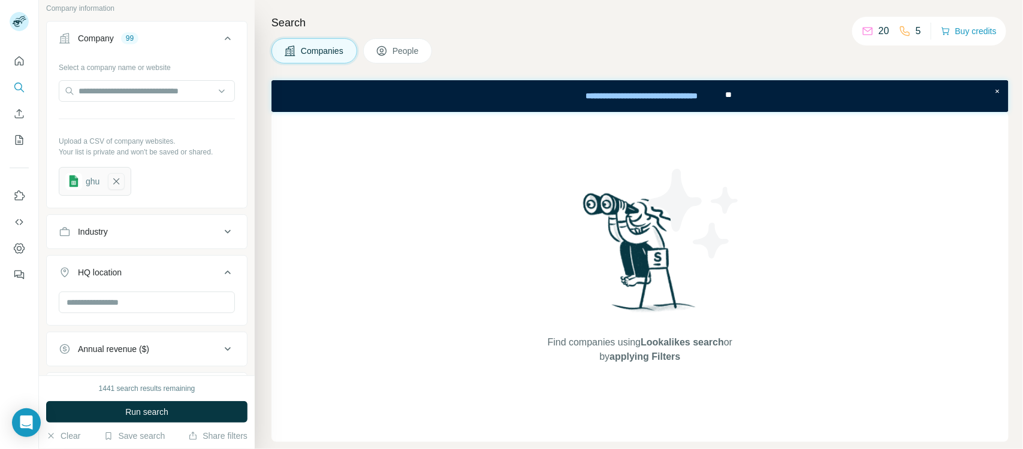
click at [119, 185] on icon "button" at bounding box center [116, 182] width 6 height 6
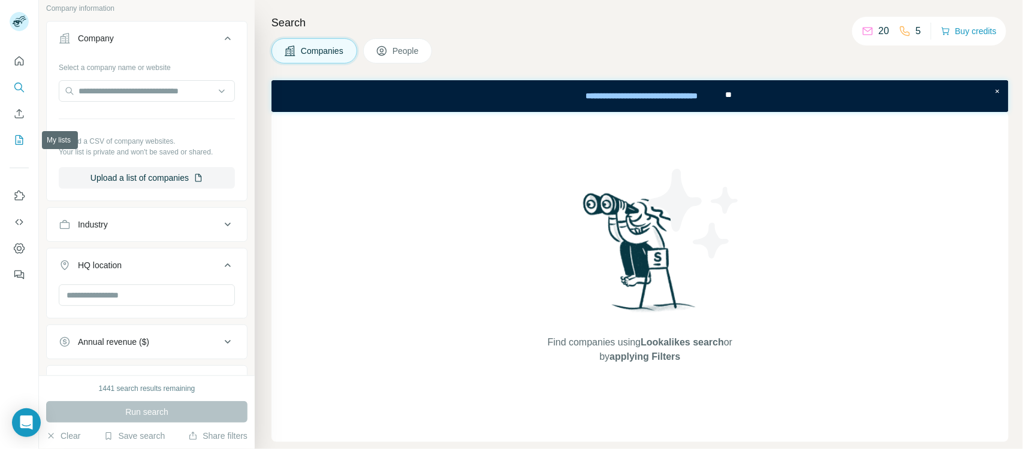
click at [19, 135] on icon "My lists" at bounding box center [20, 140] width 8 height 10
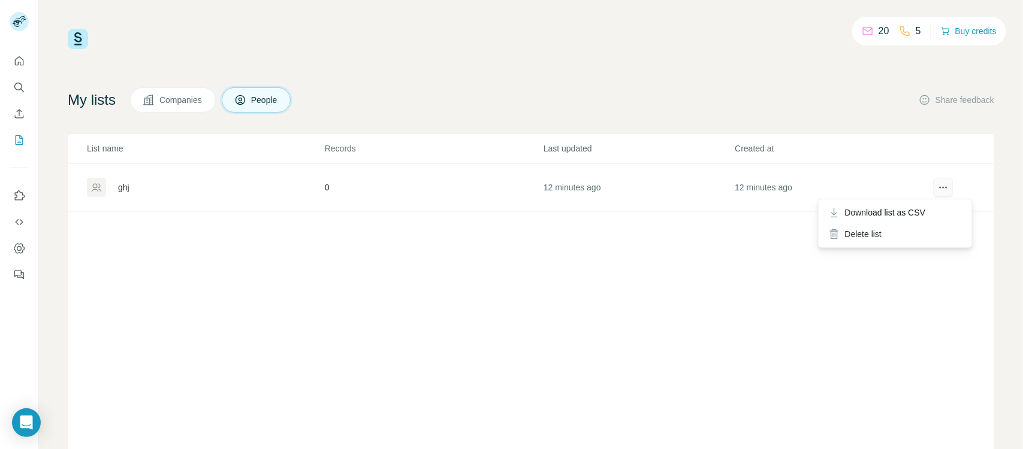
click at [818, 189] on icon "actions" at bounding box center [943, 188] width 12 height 12
click at [818, 234] on div "Delete list" at bounding box center [895, 234] width 149 height 22
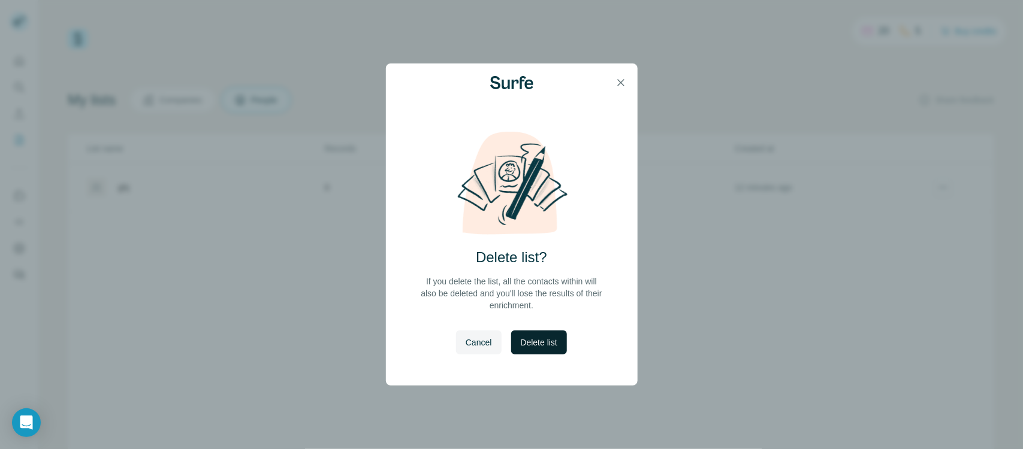
click at [534, 343] on span "Delete list" at bounding box center [539, 343] width 37 height 12
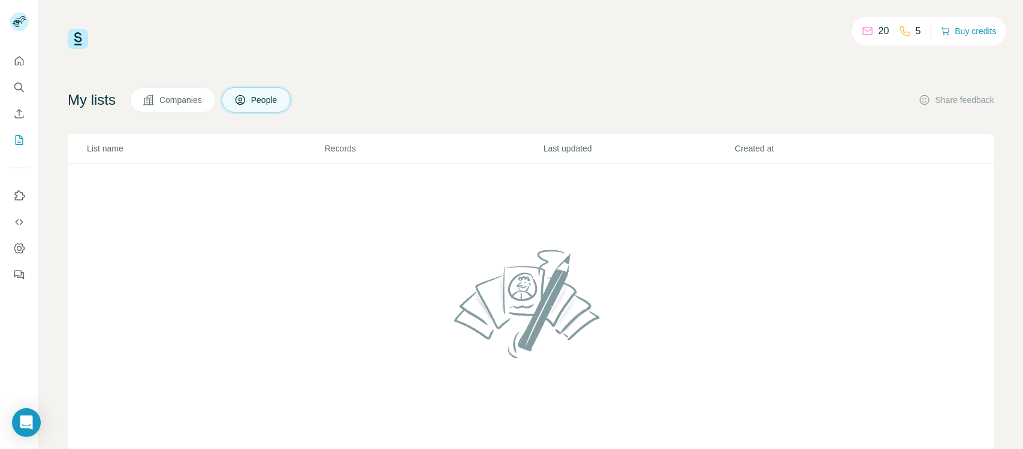
click at [195, 102] on span "Companies" at bounding box center [181, 100] width 44 height 12
click at [193, 102] on span "Companies" at bounding box center [181, 100] width 44 height 12
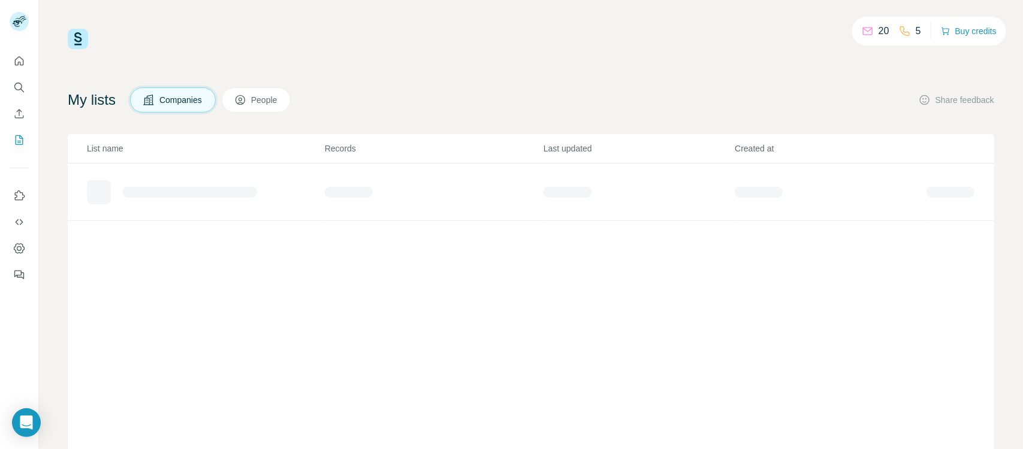
click at [193, 102] on span "Companies" at bounding box center [181, 100] width 44 height 12
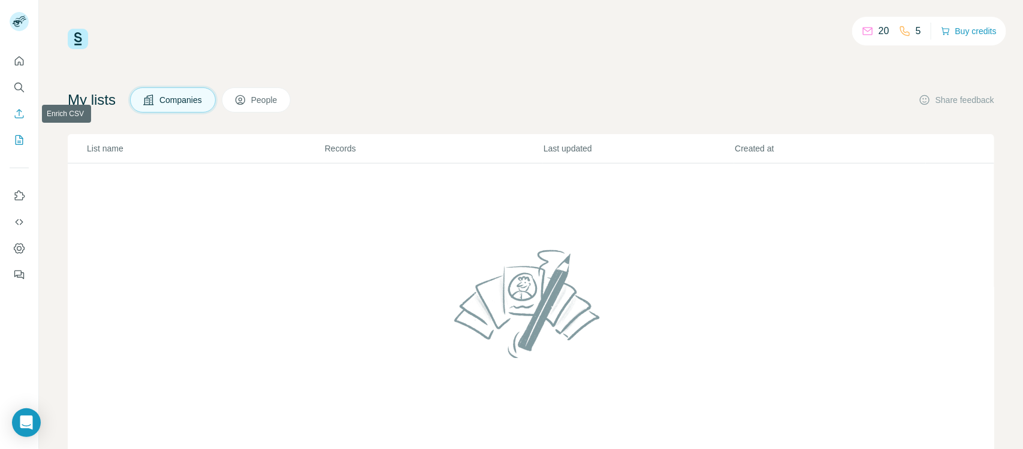
click at [25, 116] on icon "Enrich CSV" at bounding box center [19, 114] width 12 height 12
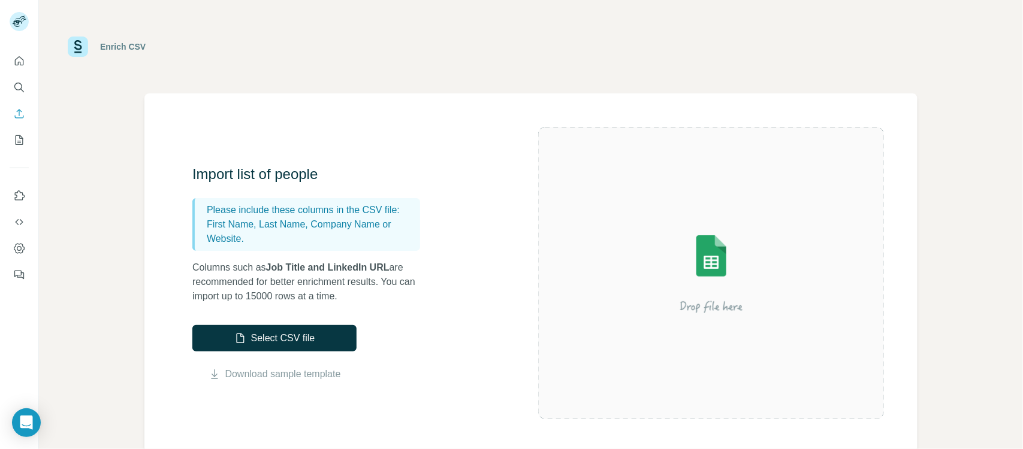
click at [204, 268] on p "Columns such as Job Title and LinkedIn URL are recommended for better enrichmen…" at bounding box center [312, 282] width 240 height 43
drag, startPoint x: 204, startPoint y: 268, endPoint x: 407, endPoint y: 268, distance: 203.1
click at [407, 268] on p "Columns such as Job Title and LinkedIn URL are recommended for better enrichmen…" at bounding box center [312, 282] width 240 height 43
click at [246, 282] on p "Columns such as Job Title and LinkedIn URL are recommended for better enrichmen…" at bounding box center [312, 282] width 240 height 43
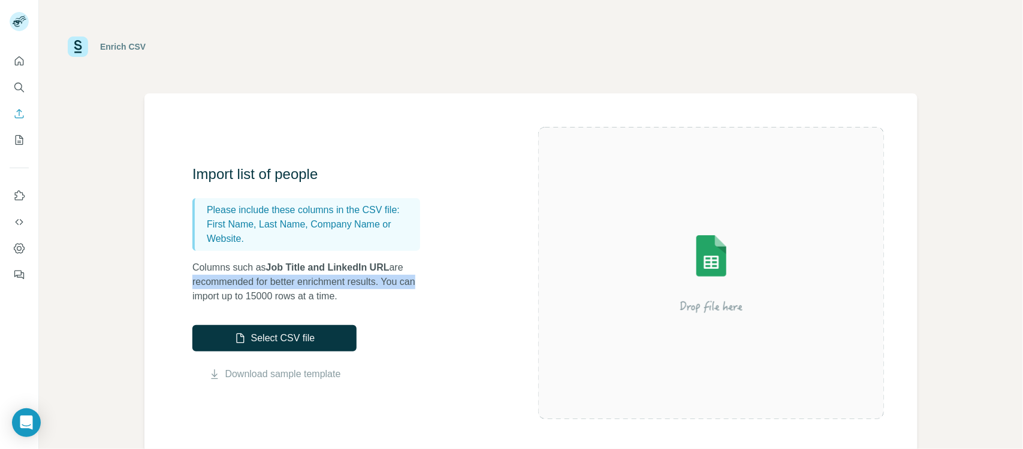
drag, startPoint x: 246, startPoint y: 282, endPoint x: 421, endPoint y: 286, distance: 175.0
click at [421, 286] on p "Columns such as Job Title and LinkedIn URL are recommended for better enrichmen…" at bounding box center [312, 282] width 240 height 43
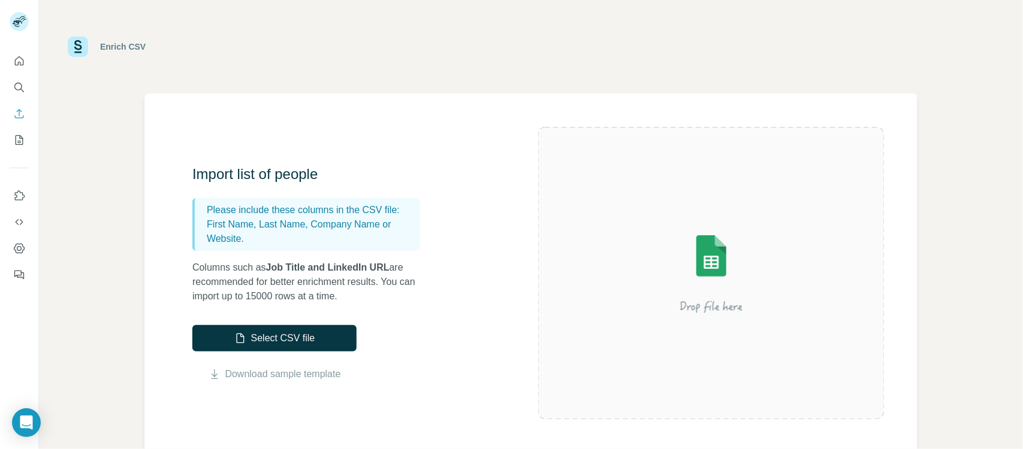
click at [198, 294] on p "Columns such as Job Title and LinkedIn URL are recommended for better enrichmen…" at bounding box center [312, 282] width 240 height 43
drag, startPoint x: 198, startPoint y: 294, endPoint x: 235, endPoint y: 294, distance: 37.7
click at [235, 294] on p "Columns such as Job Title and LinkedIn URL are recommended for better enrichmen…" at bounding box center [312, 282] width 240 height 43
click at [261, 295] on p "Columns such as Job Title and LinkedIn URL are recommended for better enrichmen…" at bounding box center [312, 282] width 240 height 43
drag, startPoint x: 261, startPoint y: 295, endPoint x: 345, endPoint y: 297, distance: 84.5
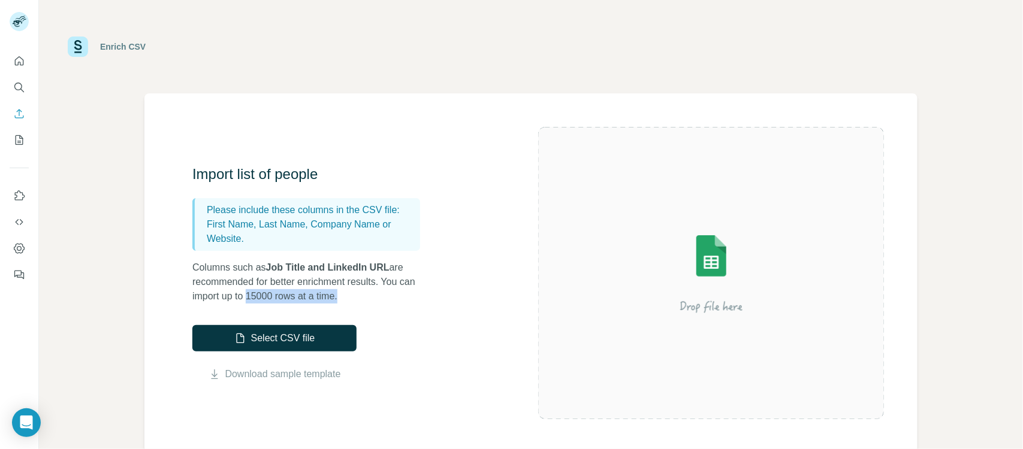
click at [345, 297] on p "Columns such as Job Title and LinkedIn URL are recommended for better enrichmen…" at bounding box center [312, 282] width 240 height 43
click at [223, 211] on p "Please include these columns in the CSV file:" at bounding box center [311, 210] width 208 height 14
drag, startPoint x: 223, startPoint y: 211, endPoint x: 387, endPoint y: 213, distance: 163.6
click at [387, 213] on p "Please include these columns in the CSV file:" at bounding box center [311, 210] width 208 height 14
click at [400, 208] on p "Please include these columns in the CSV file:" at bounding box center [311, 210] width 208 height 14
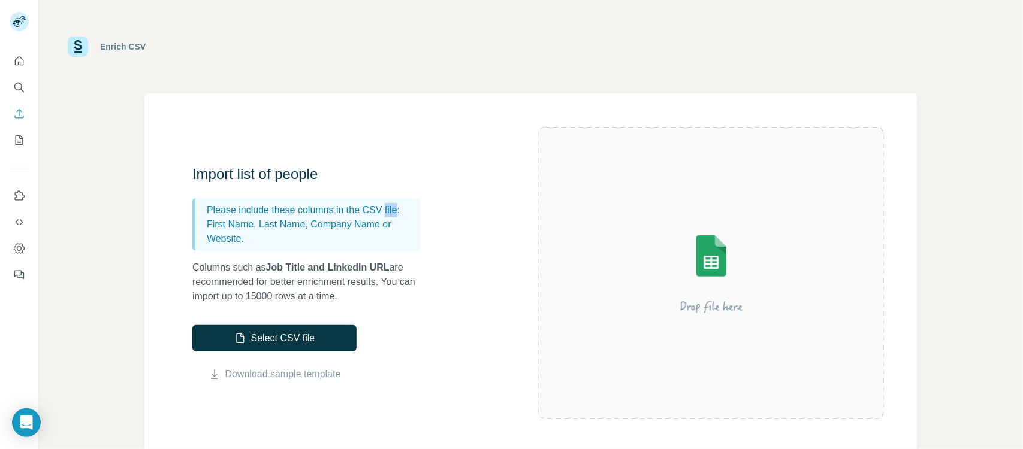
click at [400, 208] on p "Please include these columns in the CSV file:" at bounding box center [311, 210] width 208 height 14
click at [339, 225] on p "First Name, Last Name, Company Name or Website." at bounding box center [311, 231] width 208 height 29
drag, startPoint x: 339, startPoint y: 225, endPoint x: 386, endPoint y: 225, distance: 47.9
click at [386, 225] on p "First Name, Last Name, Company Name or Website." at bounding box center [311, 231] width 208 height 29
click at [18, 63] on icon "Quick start" at bounding box center [19, 60] width 9 height 9
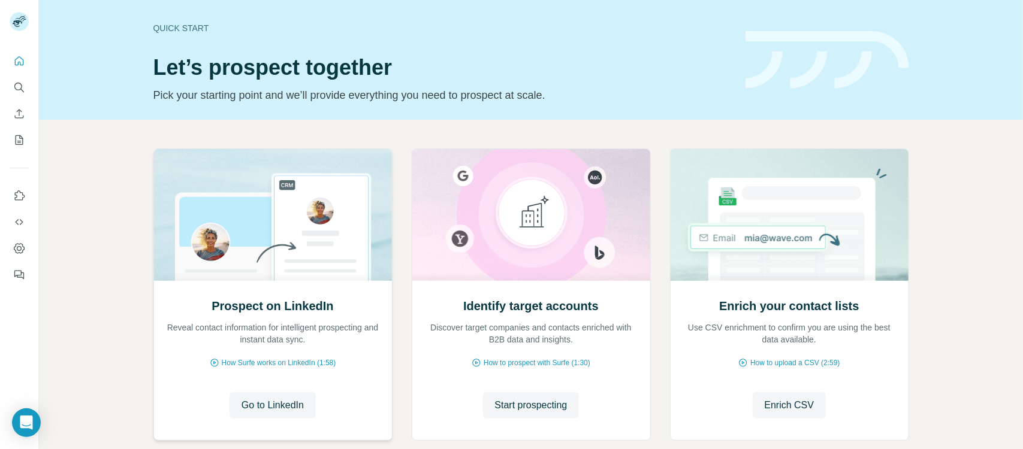
scroll to position [69, 0]
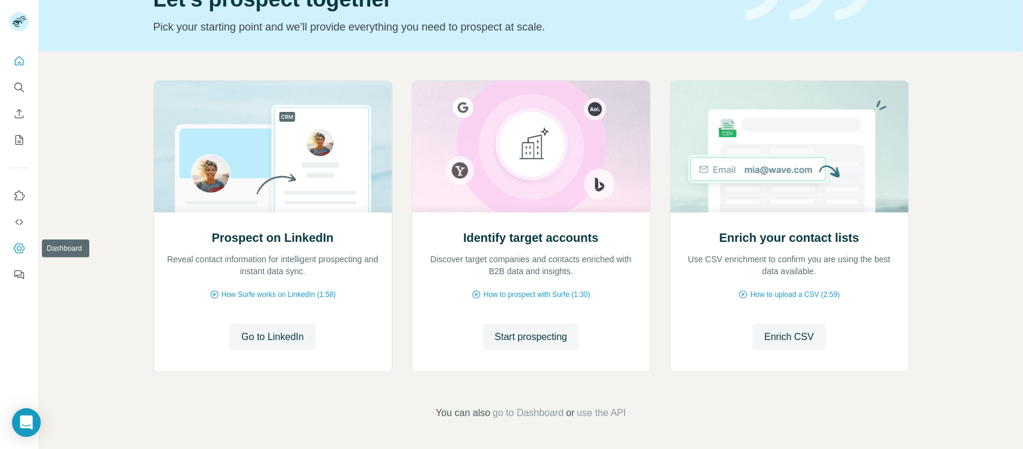
click at [18, 250] on icon "Dashboard" at bounding box center [19, 248] width 5 height 5
click at [15, 85] on icon "Search" at bounding box center [18, 87] width 8 height 8
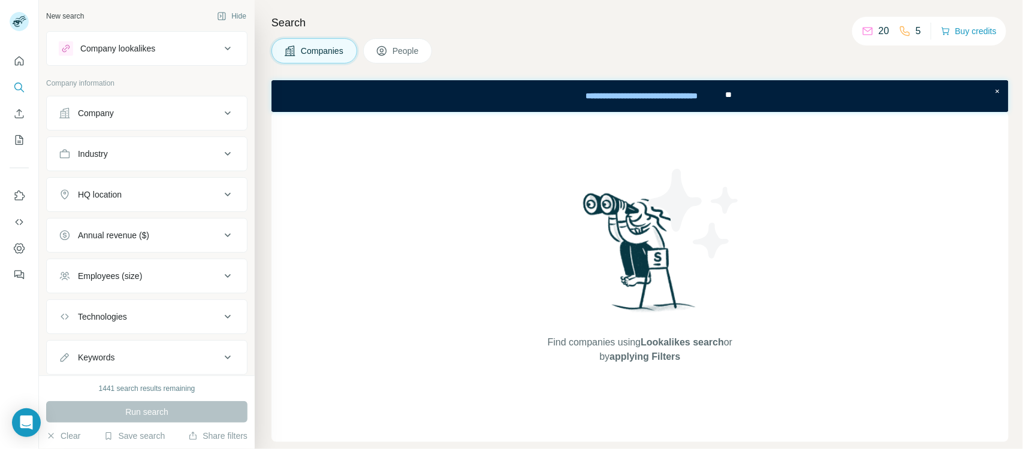
click at [420, 46] on span "People" at bounding box center [406, 51] width 28 height 12
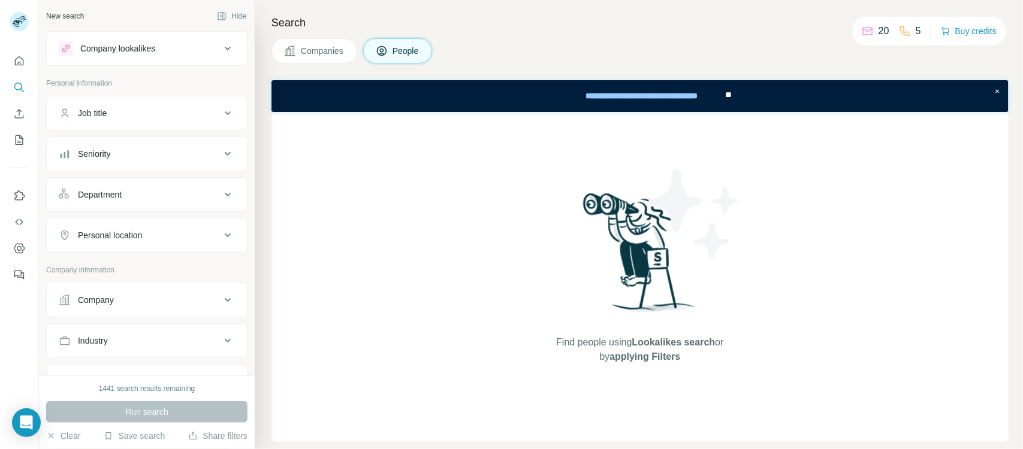
scroll to position [150, 0]
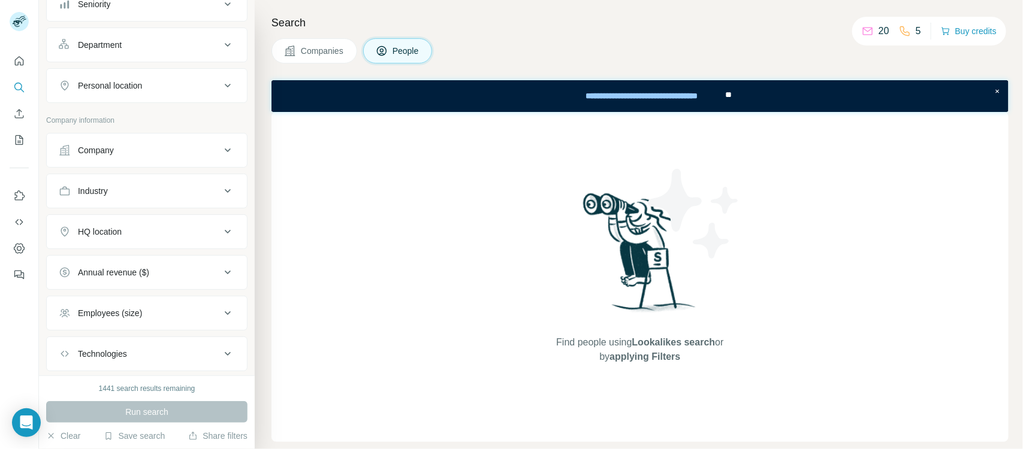
click at [180, 161] on button "Company" at bounding box center [147, 150] width 200 height 29
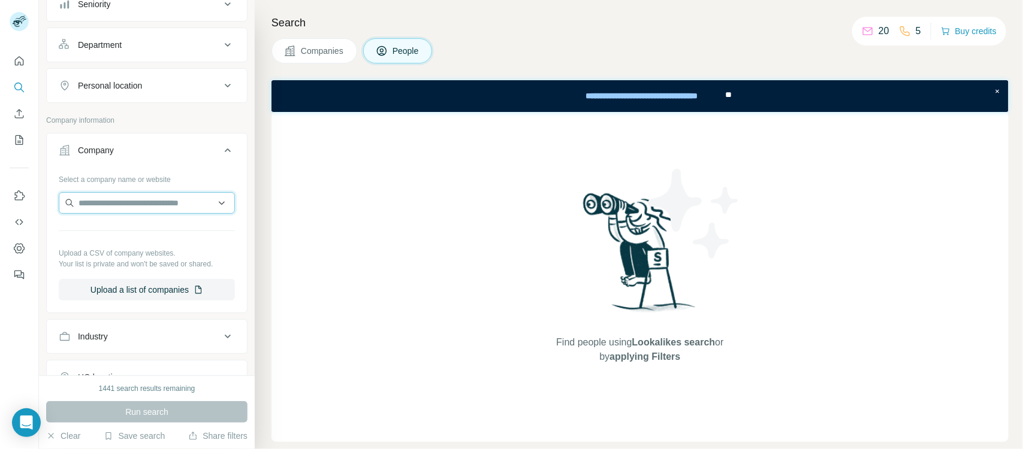
click at [151, 213] on input "text" at bounding box center [147, 203] width 176 height 22
paste input "**********"
type input "*"
click at [144, 203] on input "text" at bounding box center [147, 203] width 176 height 22
paste input "**********"
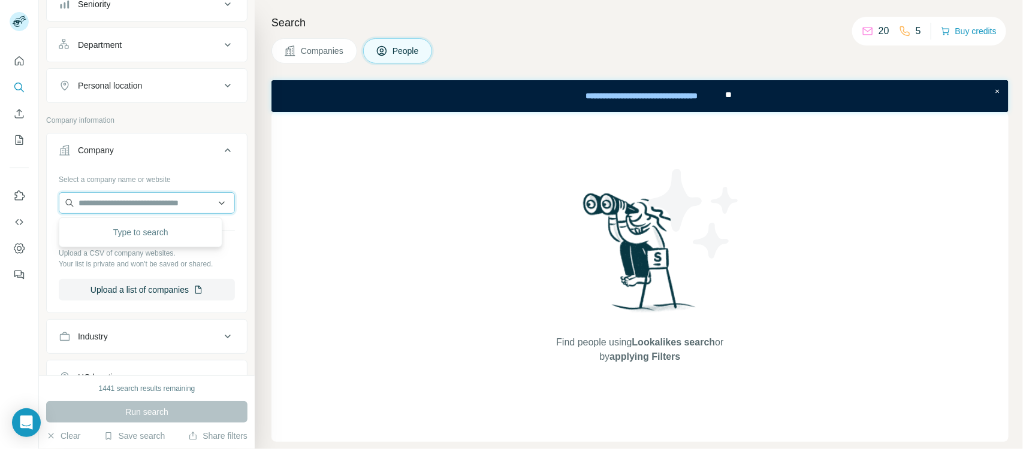
type input "**********"
paste input "**********"
paste input "text"
type input "**********"
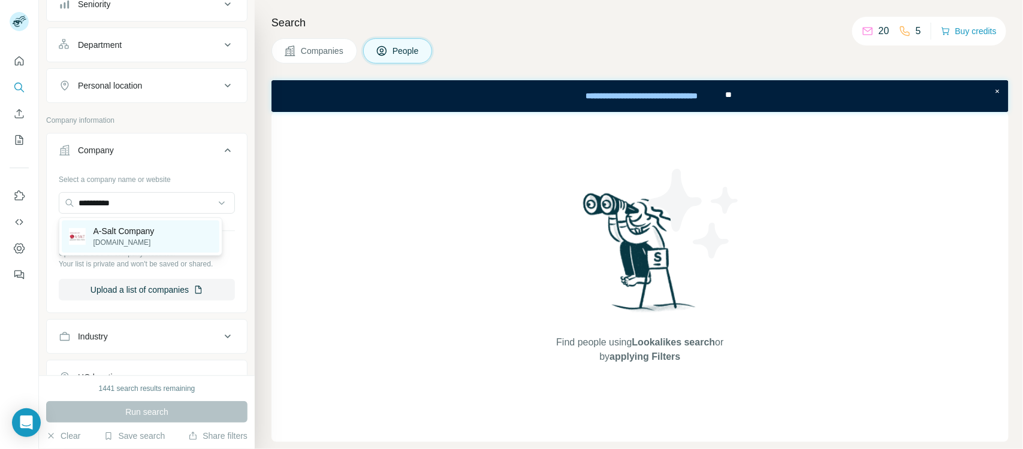
click at [126, 241] on p "[DOMAIN_NAME]" at bounding box center [123, 242] width 61 height 11
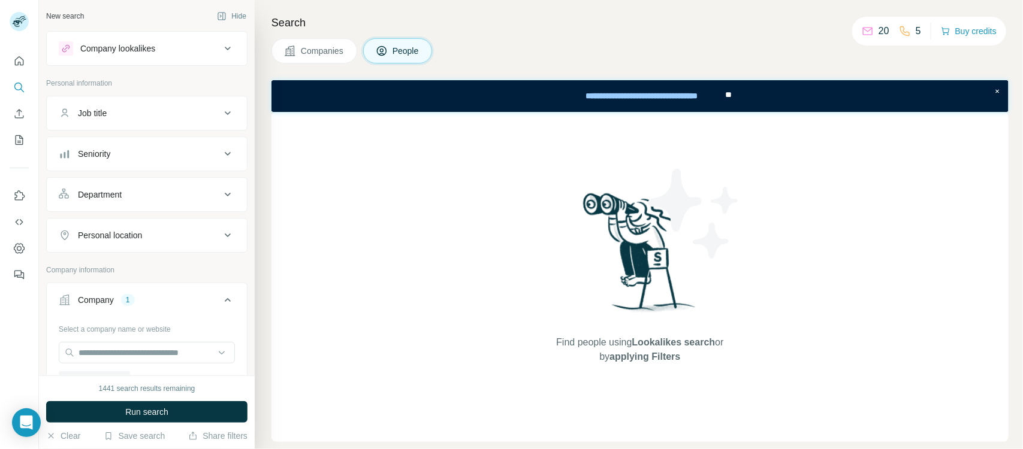
click at [201, 114] on div "Job title" at bounding box center [140, 113] width 162 height 12
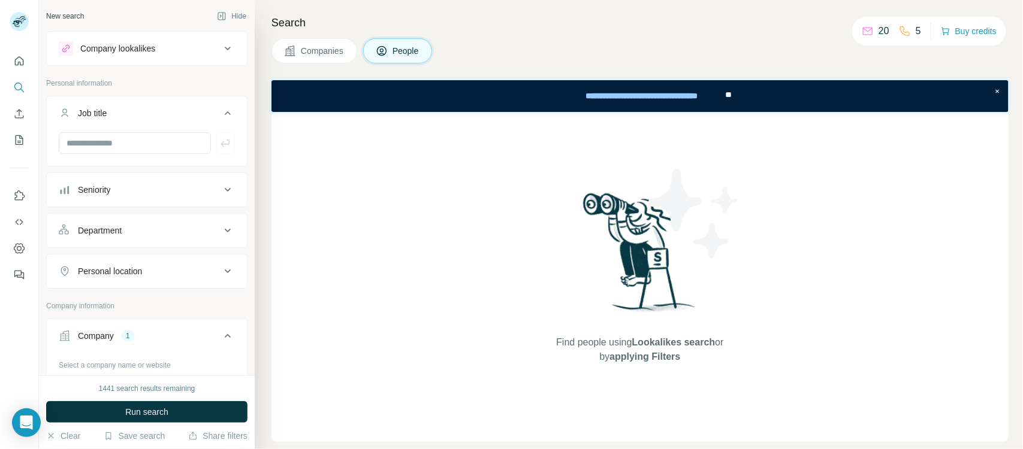
click at [164, 191] on div "Seniority" at bounding box center [140, 190] width 162 height 12
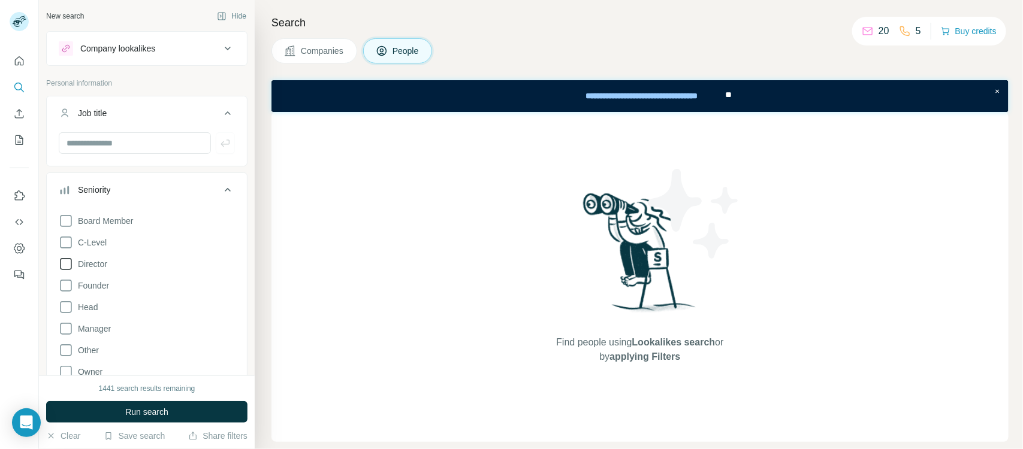
click at [96, 264] on span "Director" at bounding box center [90, 264] width 34 height 12
click at [122, 359] on button "Run search" at bounding box center [146, 412] width 201 height 22
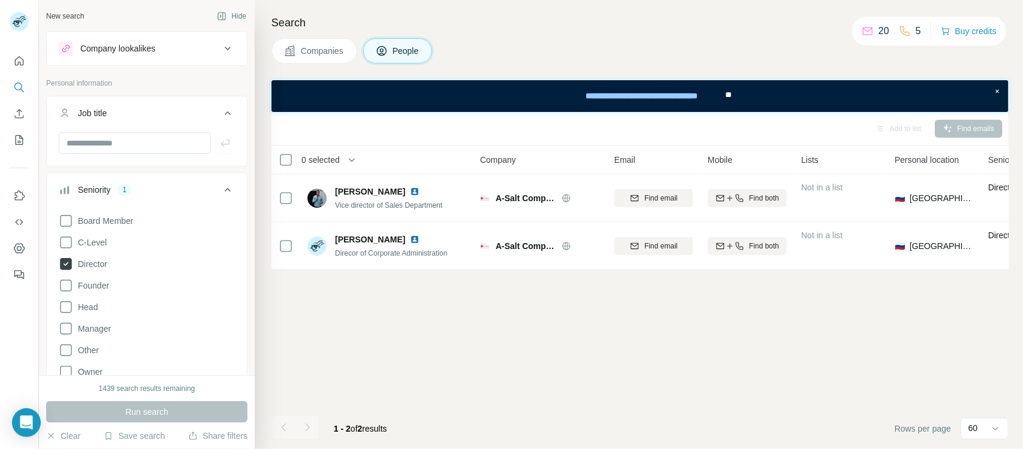
click at [65, 262] on icon at bounding box center [66, 264] width 12 height 12
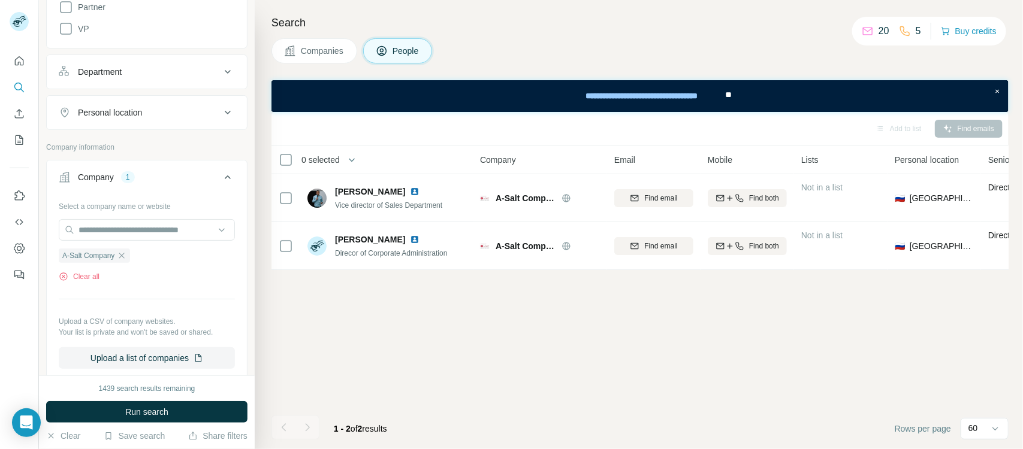
scroll to position [449, 0]
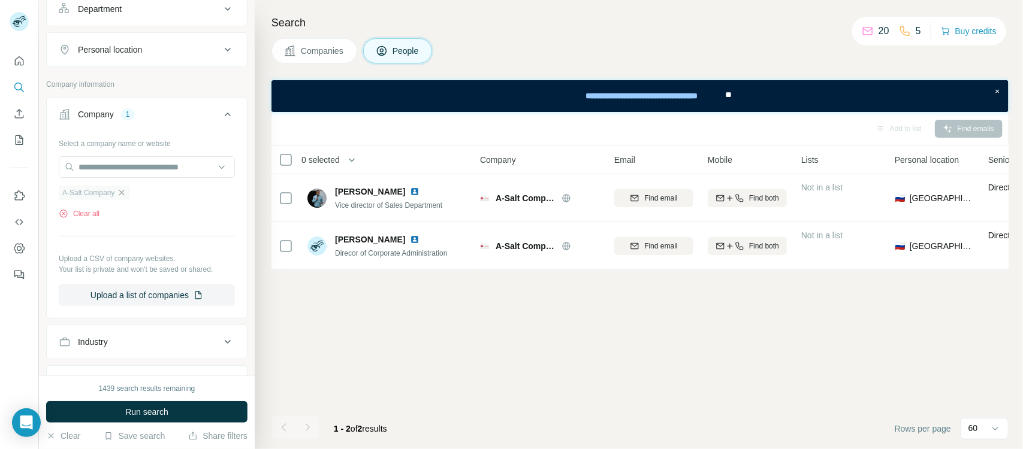
click at [125, 195] on icon "button" at bounding box center [122, 193] width 10 height 10
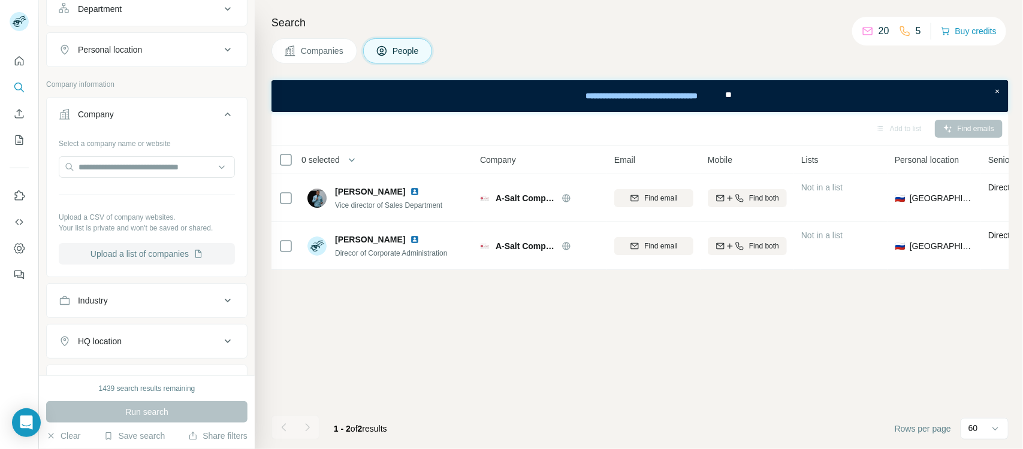
click at [132, 265] on button "Upload a list of companies" at bounding box center [147, 254] width 176 height 22
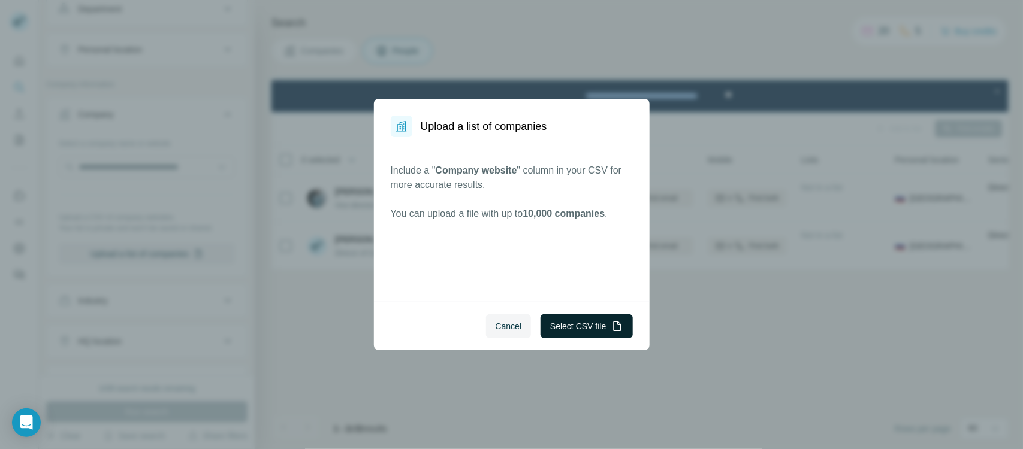
click at [586, 327] on button "Select CSV file" at bounding box center [586, 327] width 92 height 24
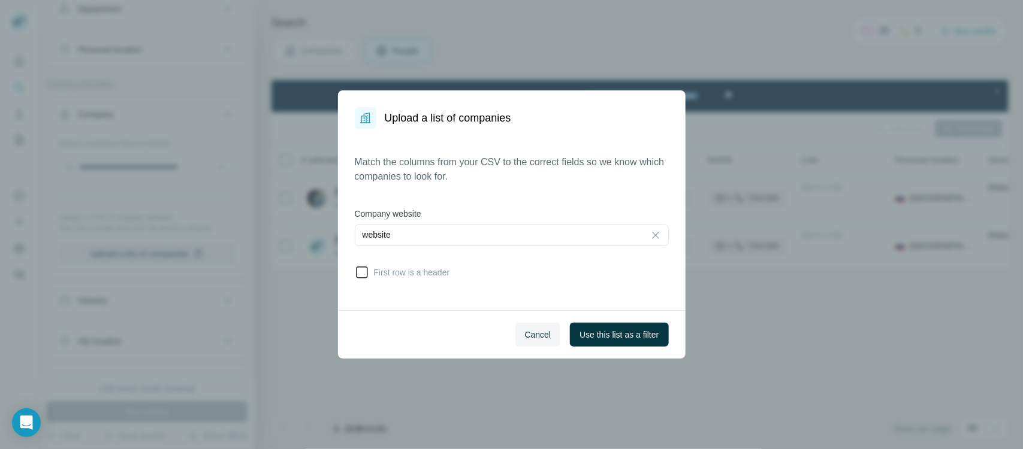
click at [433, 270] on span "First row is a header" at bounding box center [409, 273] width 81 height 12
click at [591, 336] on span "Use this list as a filter" at bounding box center [618, 335] width 79 height 12
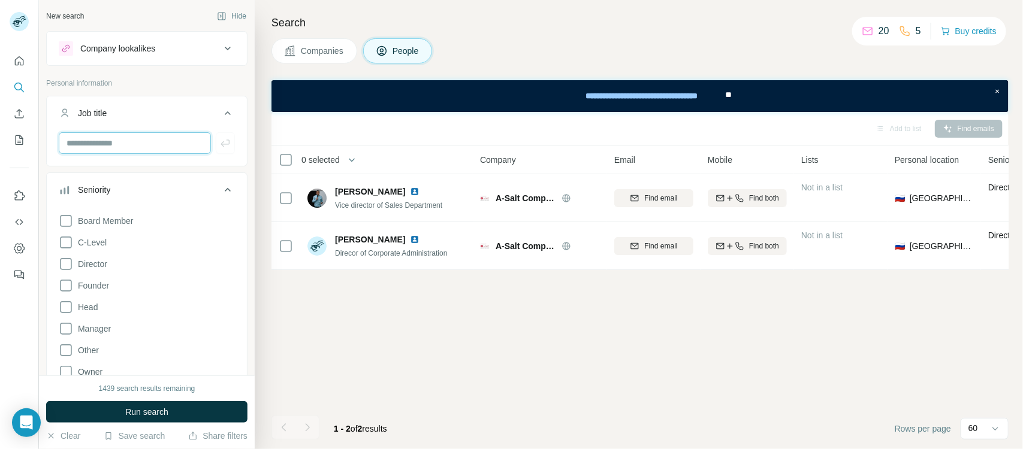
click at [124, 149] on input "text" at bounding box center [135, 143] width 152 height 22
click at [210, 144] on div at bounding box center [147, 143] width 176 height 22
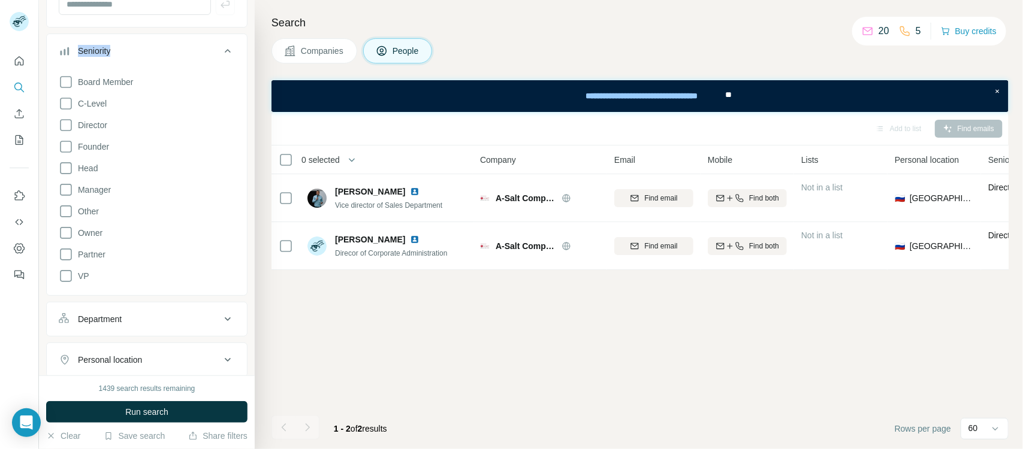
scroll to position [150, 0]
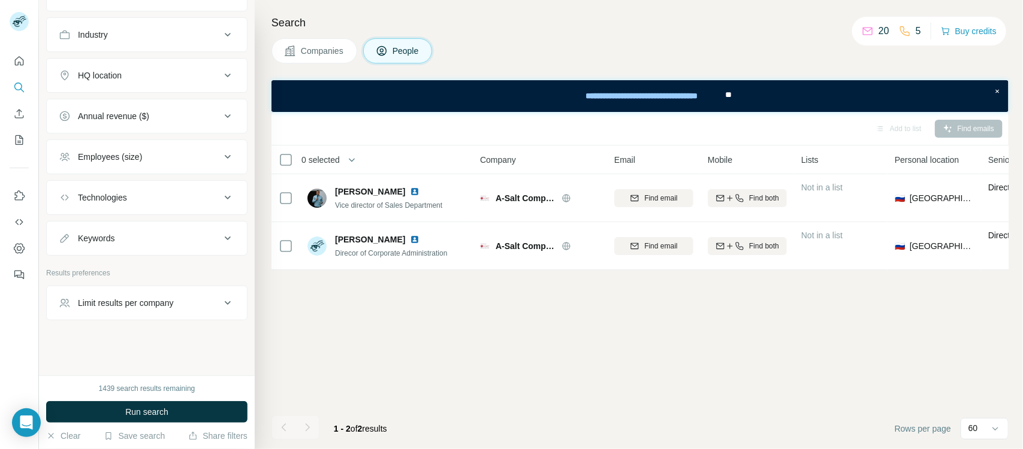
scroll to position [749, 0]
click at [162, 316] on button "Limit results per company" at bounding box center [147, 303] width 200 height 29
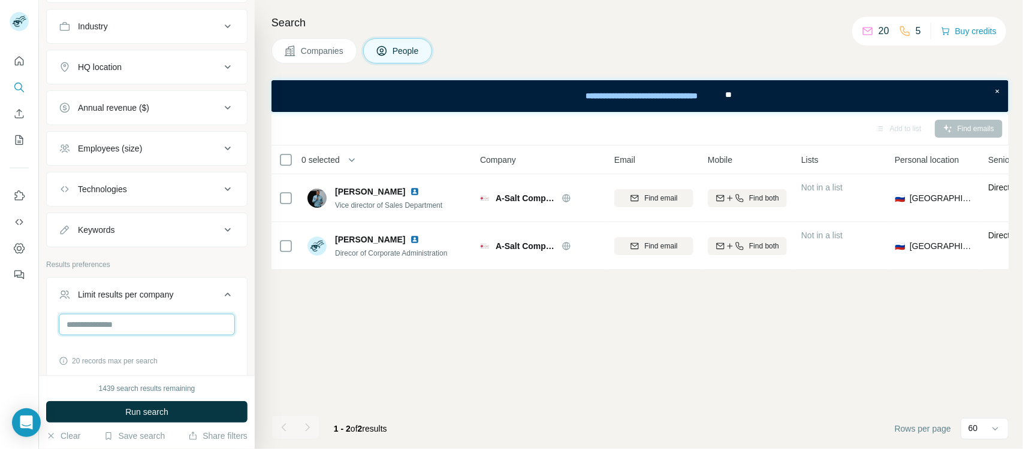
click at [162, 333] on input "number" at bounding box center [147, 325] width 176 height 22
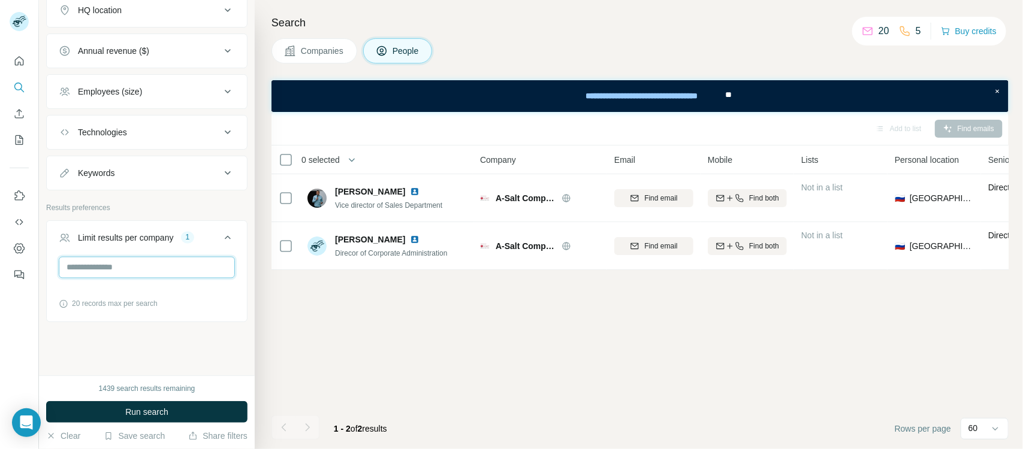
scroll to position [822, 0]
type input "*"
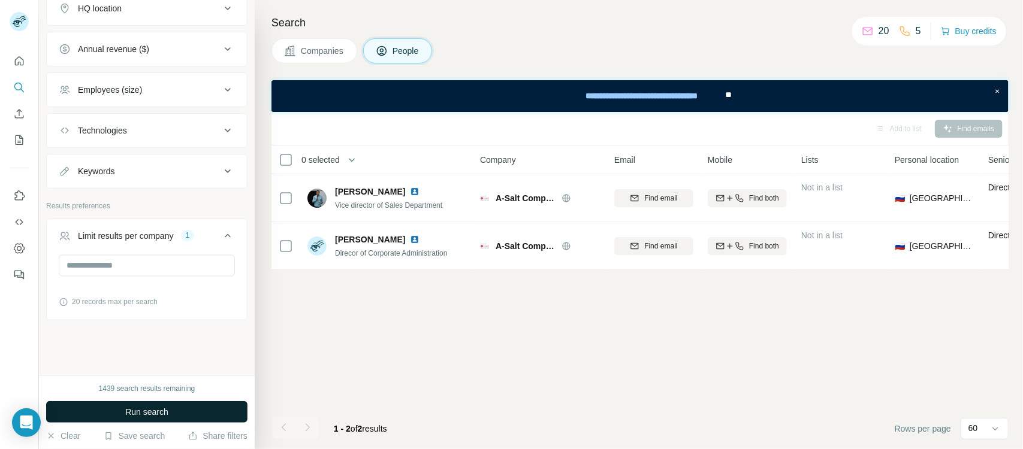
click at [185, 359] on button "Run search" at bounding box center [146, 412] width 201 height 22
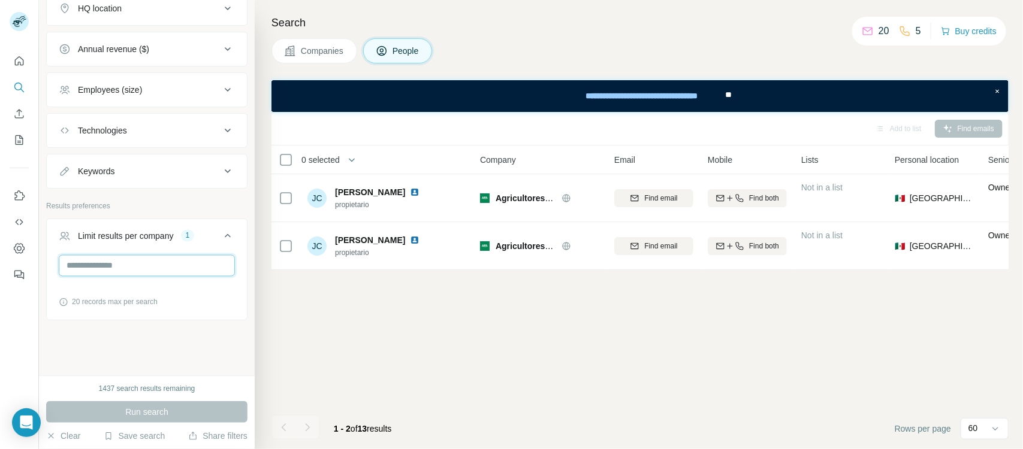
click at [117, 265] on input "*" at bounding box center [147, 266] width 176 height 22
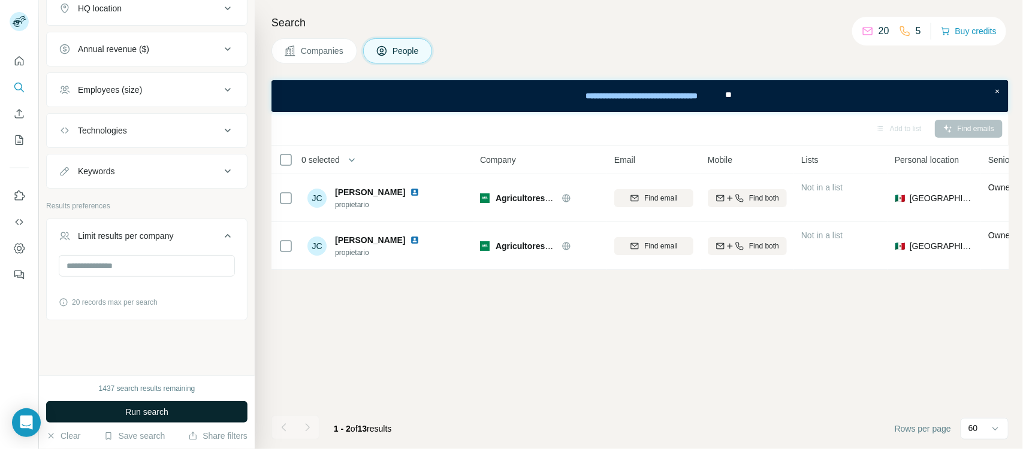
click at [137, 359] on span "Run search" at bounding box center [146, 412] width 43 height 12
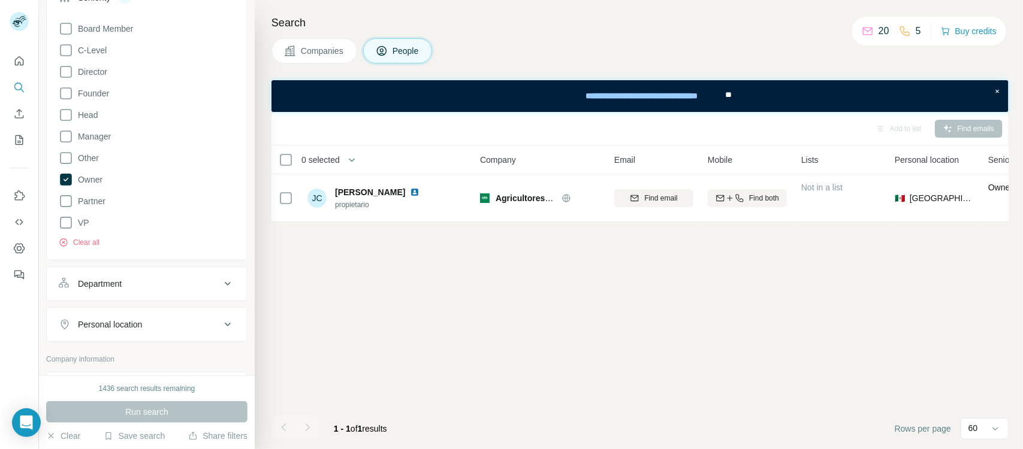
scroll to position [148, 0]
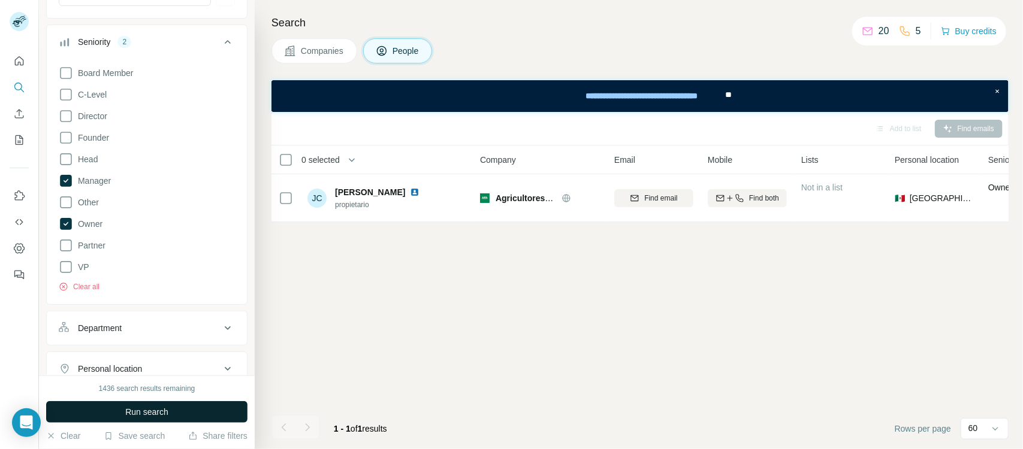
click at [141, 359] on span "Run search" at bounding box center [146, 412] width 43 height 12
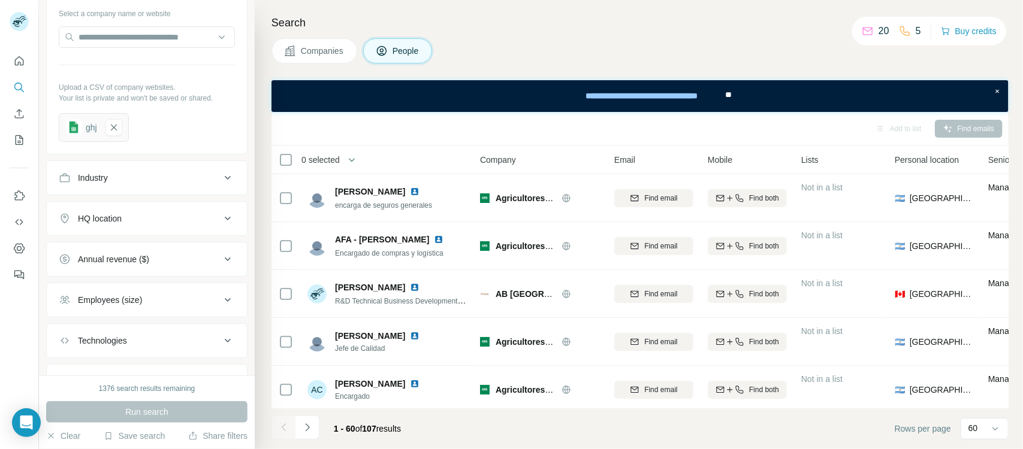
scroll to position [822, 0]
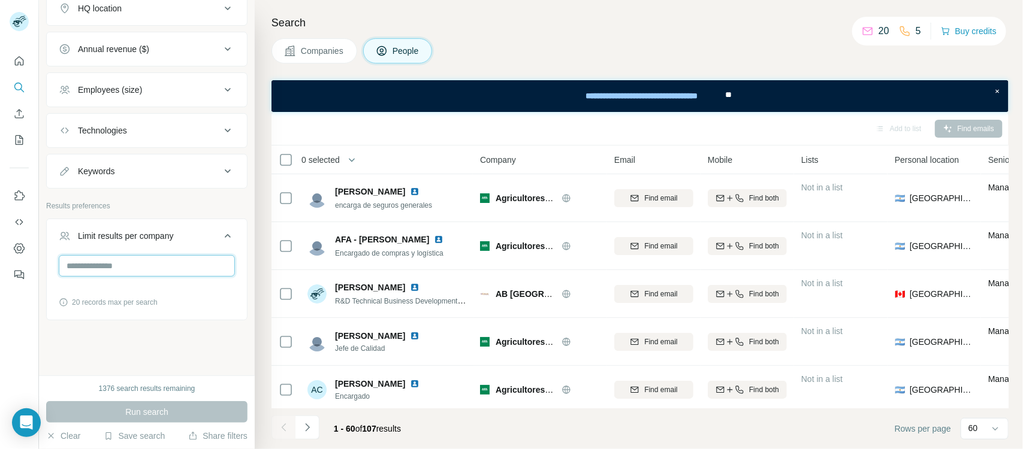
click at [142, 259] on input "number" at bounding box center [147, 266] width 176 height 22
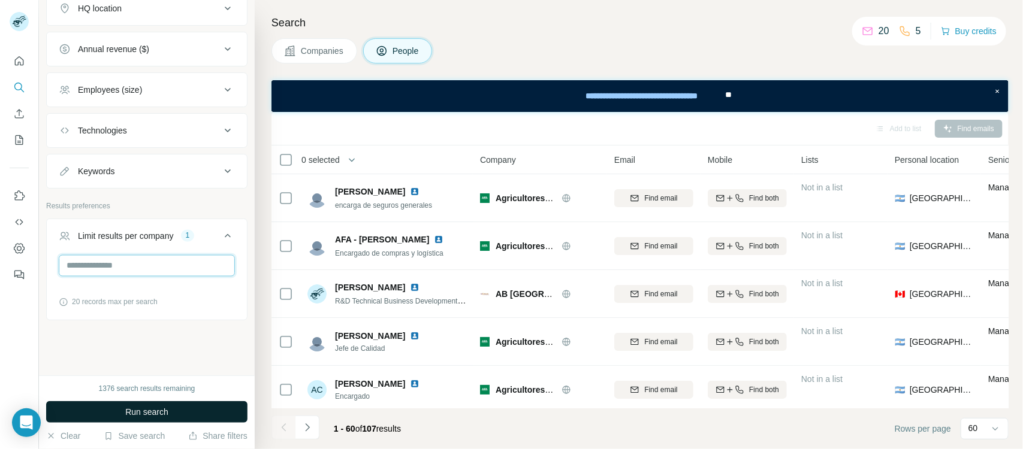
type input "*"
click at [159, 359] on span "Run search" at bounding box center [146, 412] width 43 height 12
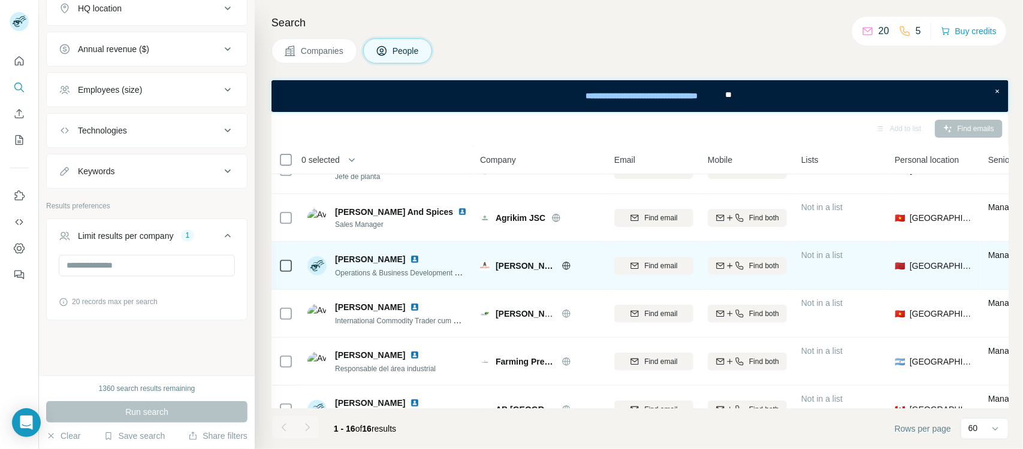
scroll to position [75, 0]
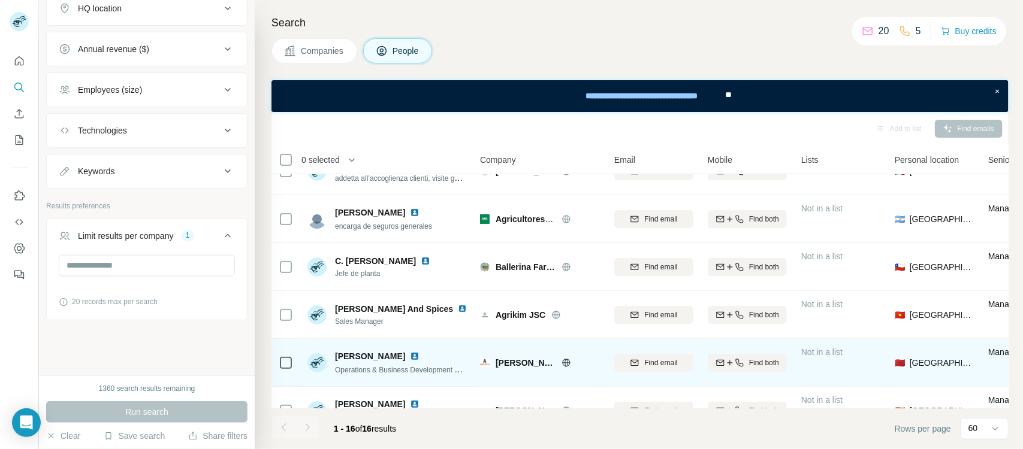
click at [511, 359] on span "[PERSON_NAME] Saysy" at bounding box center [525, 363] width 60 height 12
drag, startPoint x: 511, startPoint y: 361, endPoint x: 501, endPoint y: 366, distance: 10.7
click at [501, 359] on span "[PERSON_NAME] Saysy" at bounding box center [525, 363] width 60 height 12
click at [499, 359] on span "[PERSON_NAME] Saysy" at bounding box center [525, 363] width 60 height 12
drag, startPoint x: 499, startPoint y: 364, endPoint x: 518, endPoint y: 364, distance: 19.2
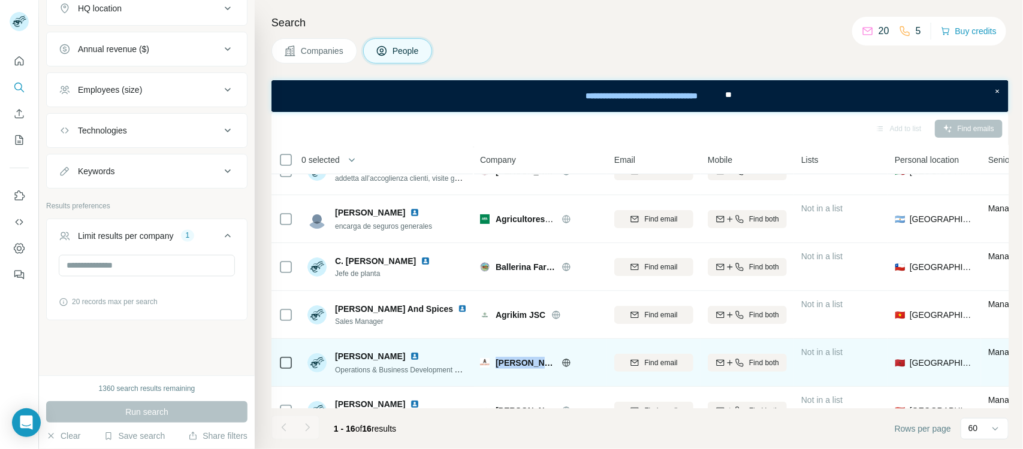
click at [518, 359] on span "[PERSON_NAME] Saysy" at bounding box center [525, 363] width 60 height 12
copy span "[PERSON_NAME] Saysy"
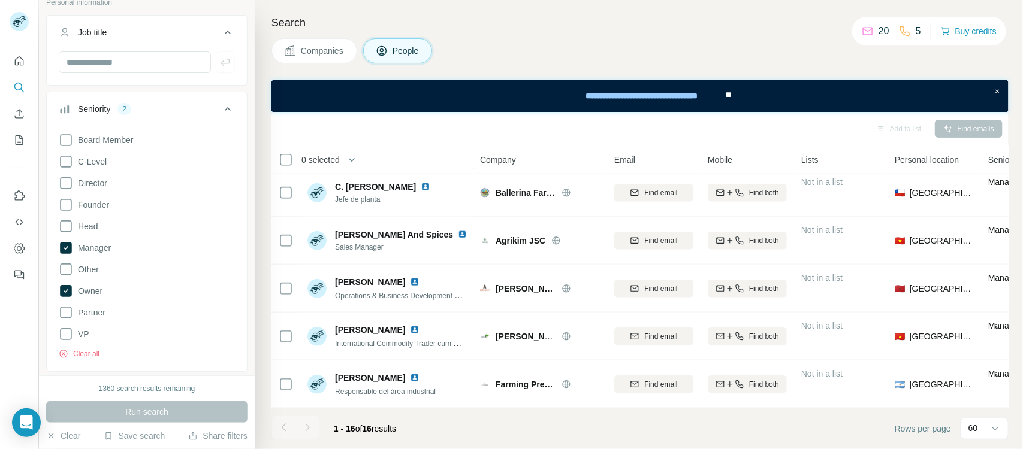
scroll to position [73, 0]
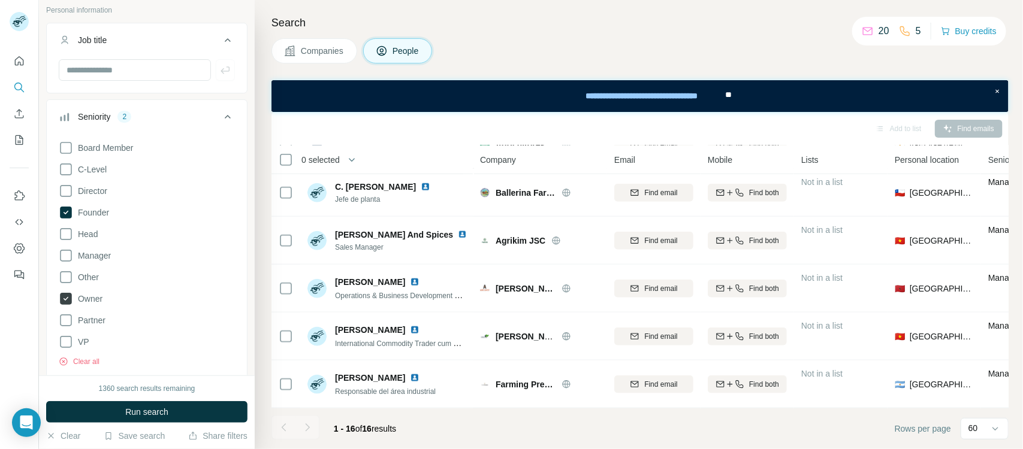
click at [90, 301] on span "Owner" at bounding box center [87, 299] width 29 height 12
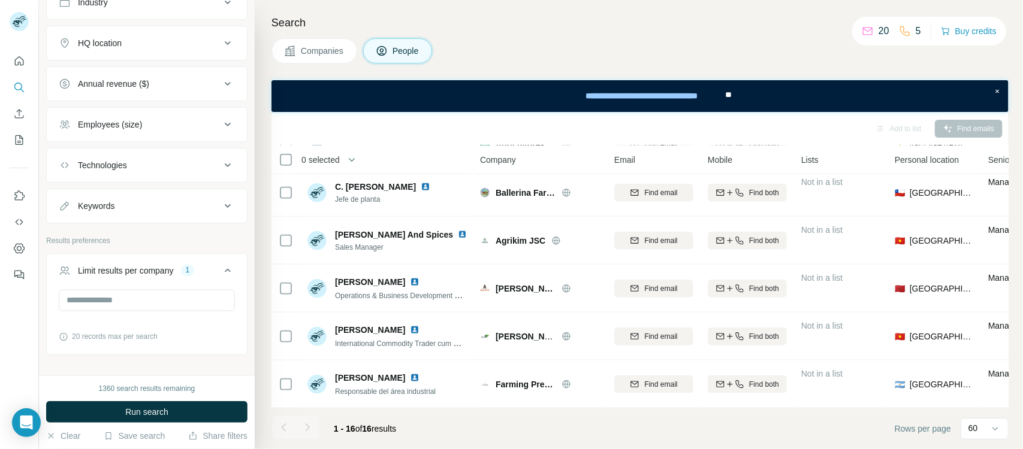
scroll to position [822, 0]
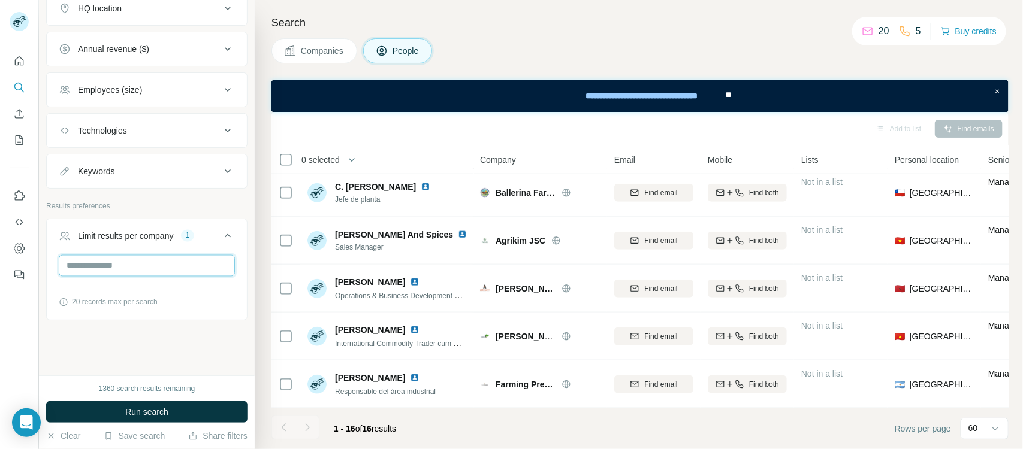
click at [93, 267] on input "*" at bounding box center [147, 266] width 176 height 22
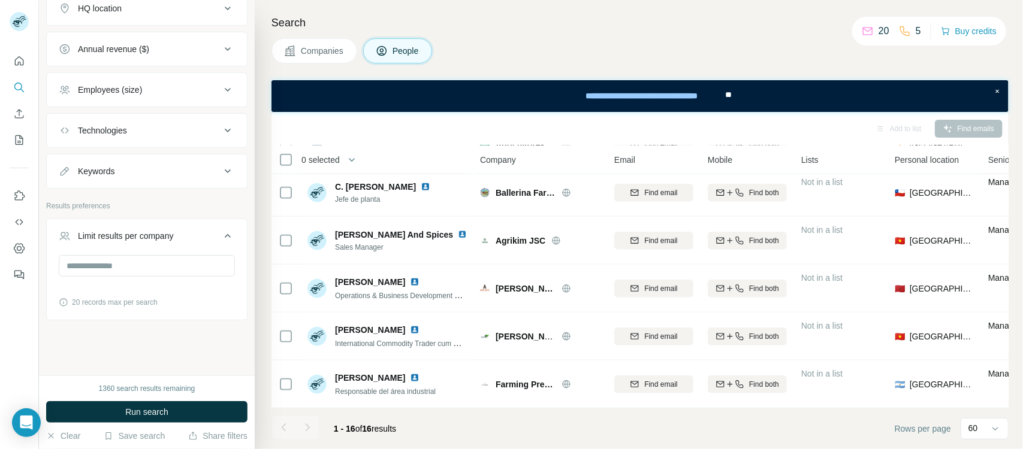
click at [119, 359] on button "Run search" at bounding box center [146, 412] width 201 height 22
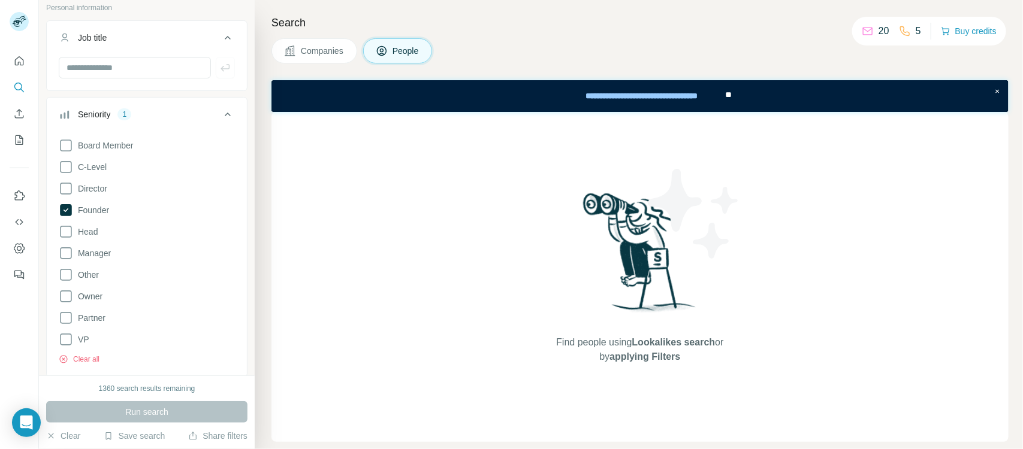
scroll to position [73, 0]
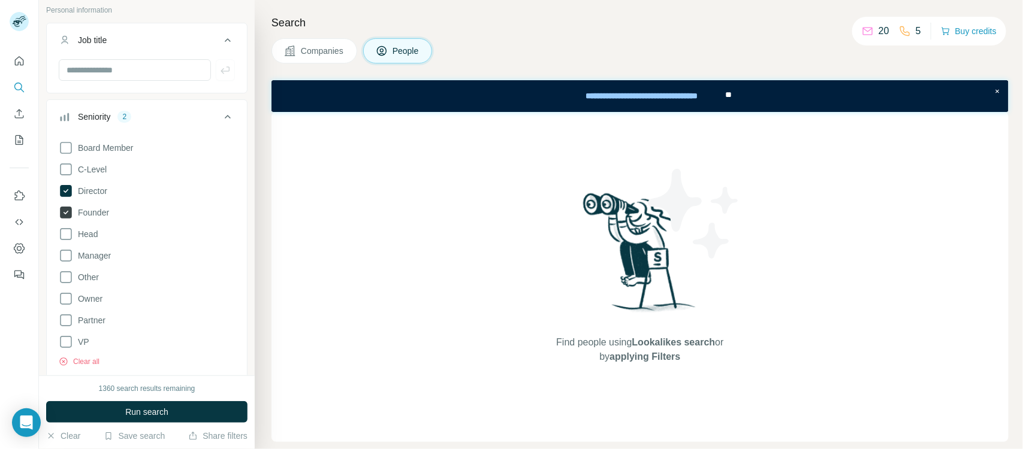
click at [78, 213] on span "Founder" at bounding box center [91, 213] width 36 height 12
click at [84, 198] on label "Director" at bounding box center [83, 191] width 49 height 14
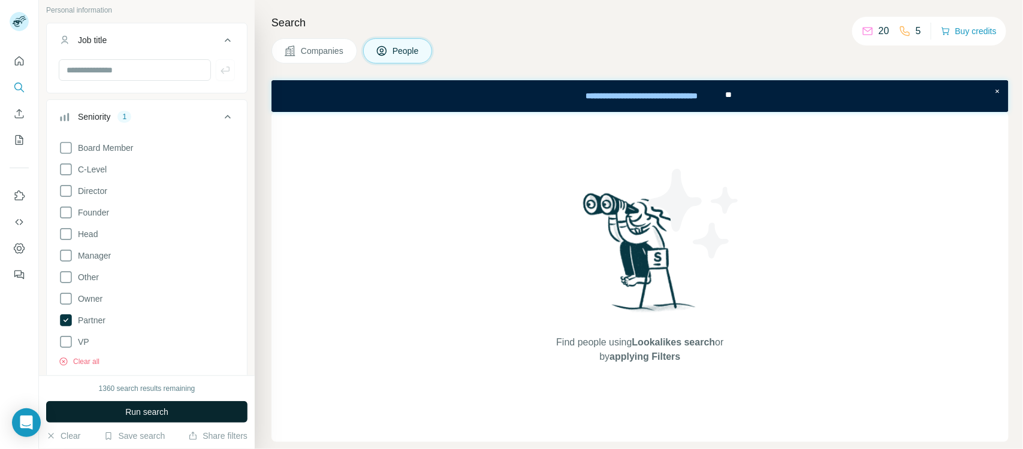
click at [114, 359] on button "Run search" at bounding box center [146, 412] width 201 height 22
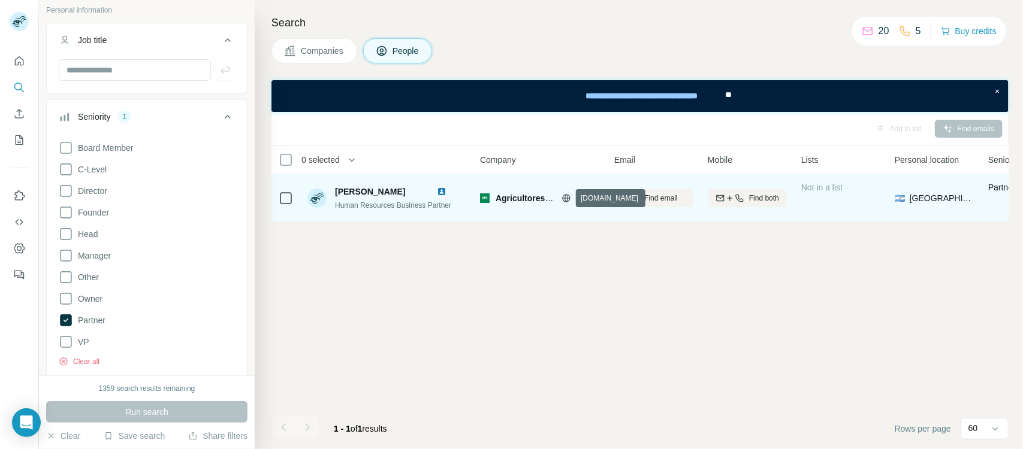
click at [567, 196] on icon at bounding box center [566, 199] width 10 height 10
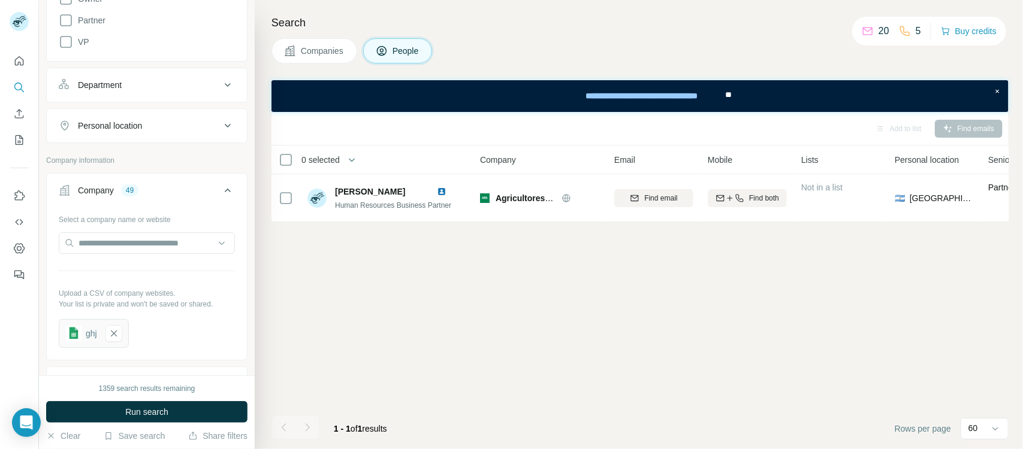
scroll to position [374, 0]
click at [114, 336] on icon "button" at bounding box center [114, 333] width 6 height 6
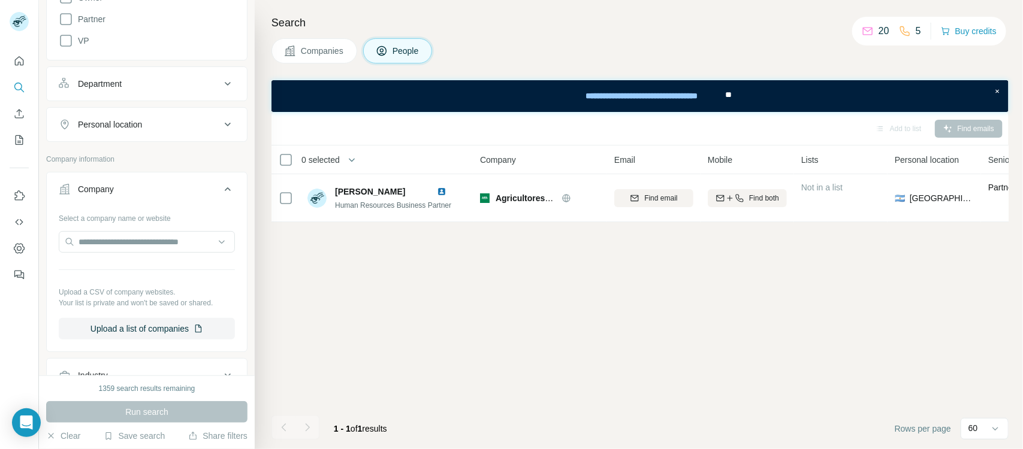
scroll to position [449, 0]
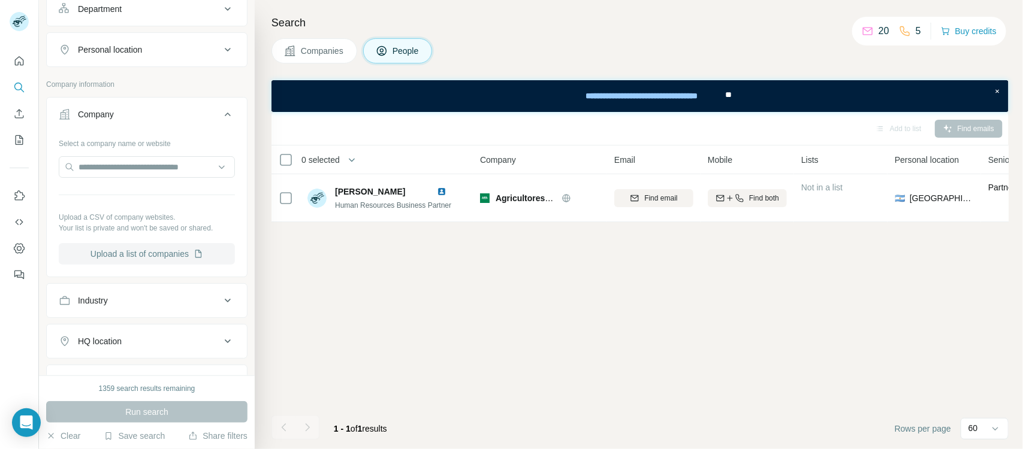
click at [144, 264] on button "Upload a list of companies" at bounding box center [147, 254] width 176 height 22
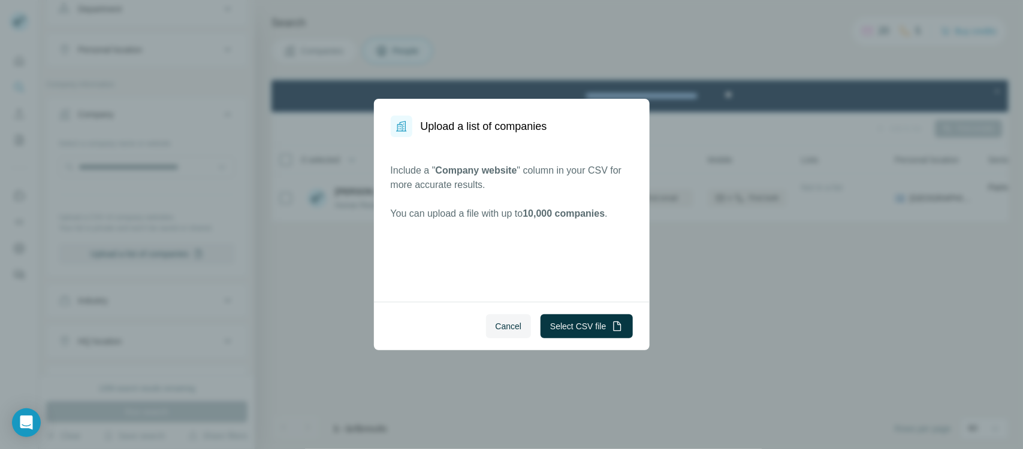
click at [582, 319] on button "Select CSV file" at bounding box center [586, 327] width 92 height 24
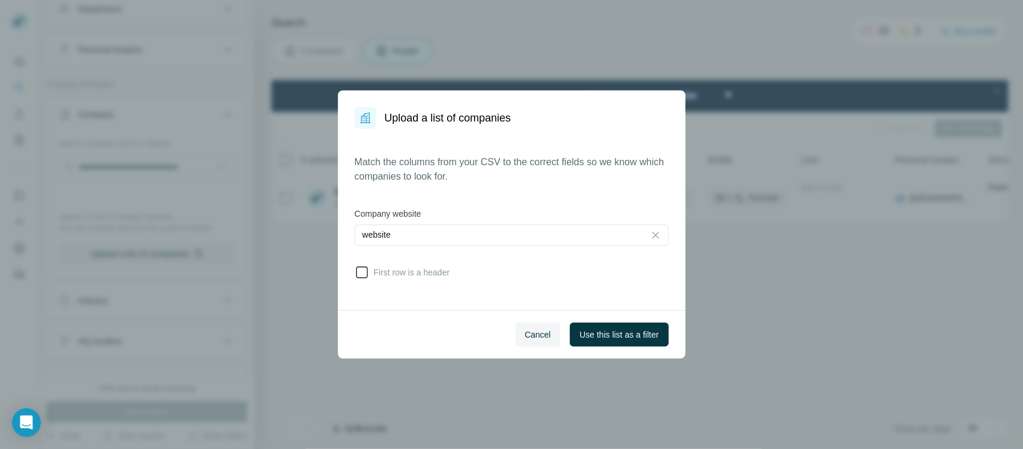
click at [358, 267] on icon at bounding box center [362, 273] width 12 height 12
click at [579, 331] on span "Use this list as a filter" at bounding box center [618, 335] width 79 height 12
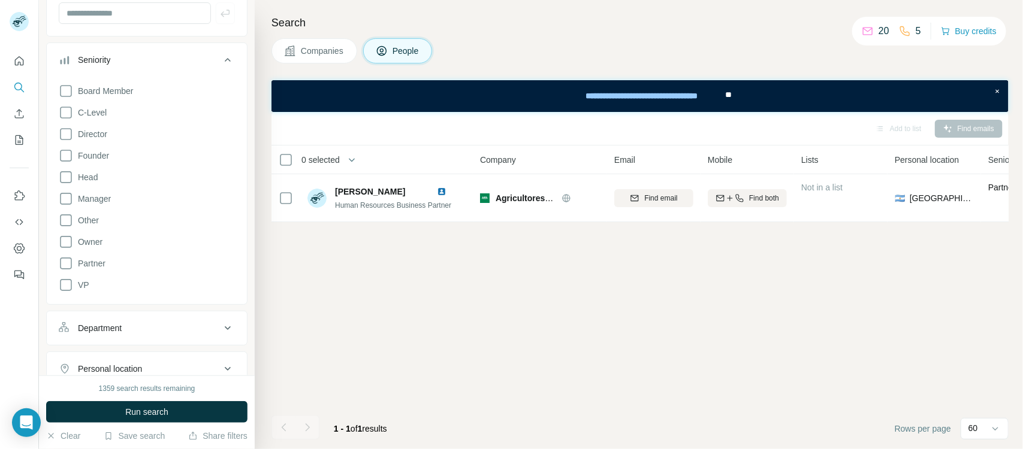
scroll to position [55, 0]
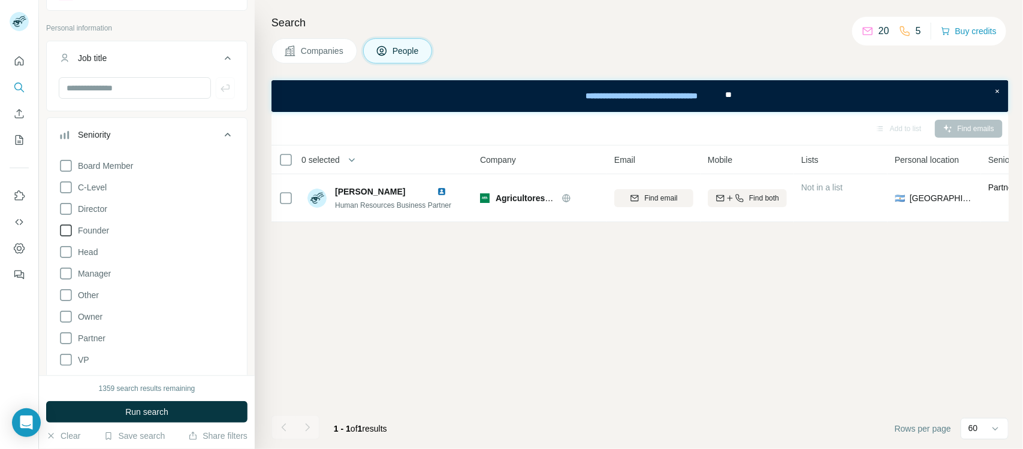
click at [75, 232] on span "Founder" at bounding box center [91, 231] width 36 height 12
click at [147, 359] on span "Run search" at bounding box center [146, 412] width 43 height 12
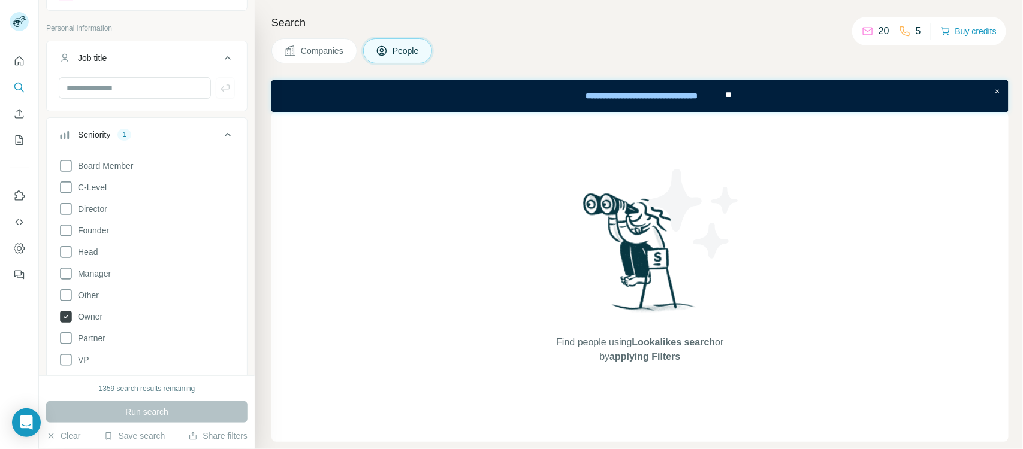
click at [68, 318] on icon at bounding box center [66, 317] width 12 height 12
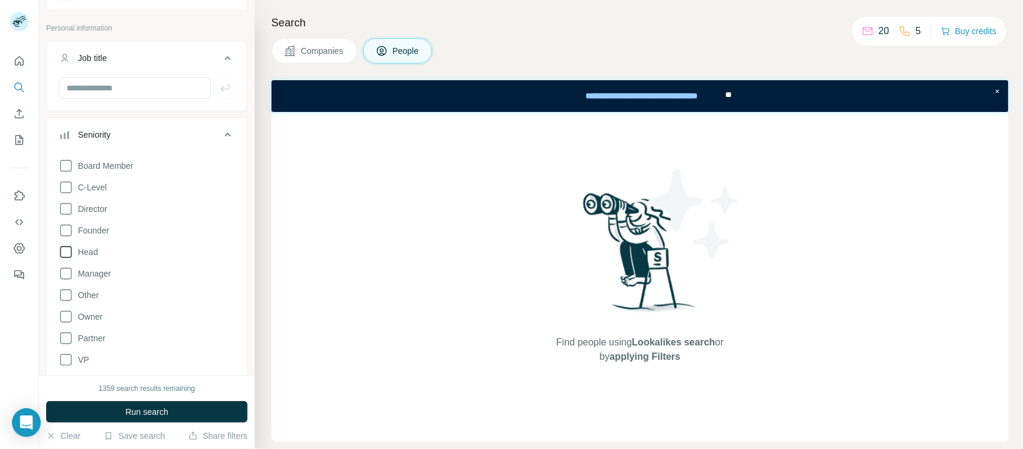
click at [85, 253] on span "Head" at bounding box center [85, 252] width 25 height 12
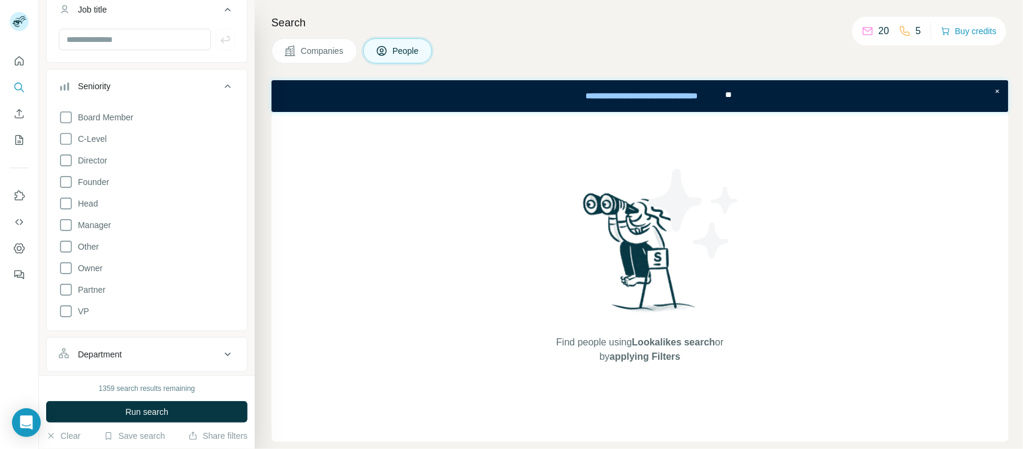
scroll to position [130, 0]
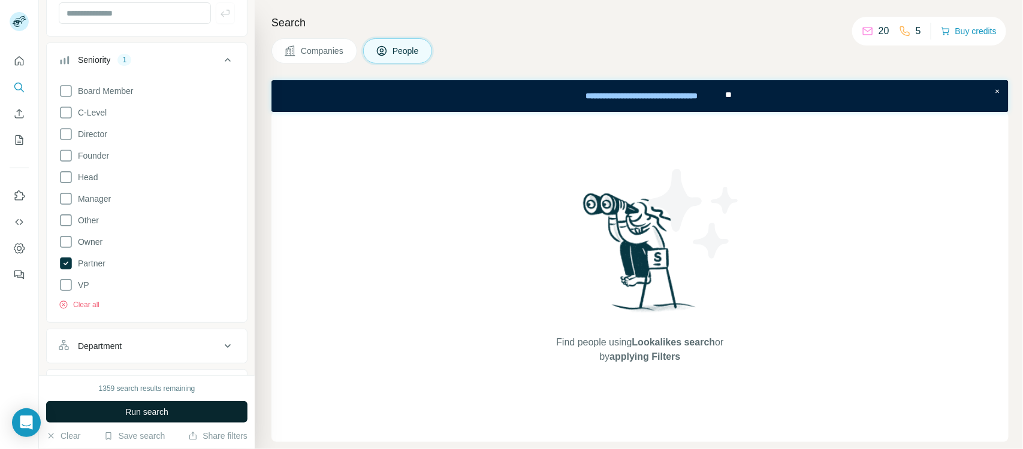
click at [127, 359] on span "Run search" at bounding box center [146, 412] width 43 height 12
click at [120, 359] on button "Run search" at bounding box center [146, 412] width 201 height 22
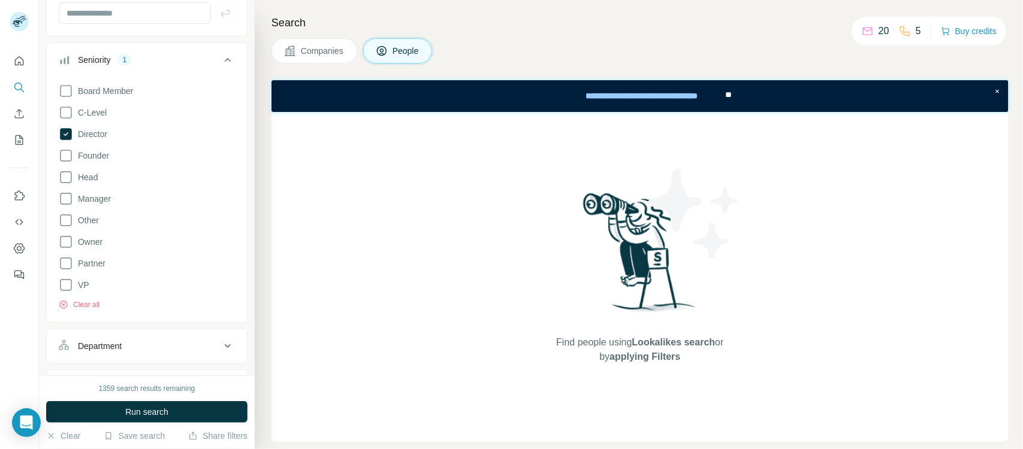
click at [159, 359] on span "Run search" at bounding box center [146, 412] width 43 height 12
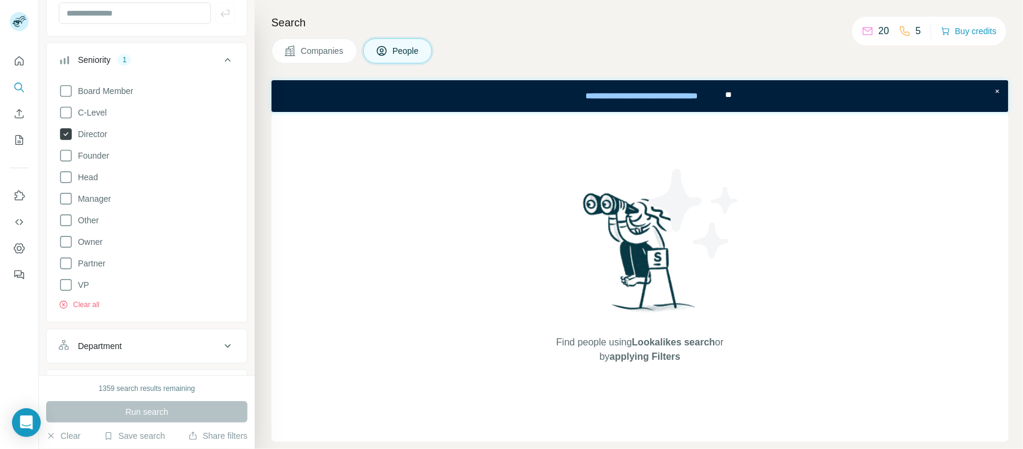
click at [84, 141] on label "Director" at bounding box center [83, 134] width 49 height 14
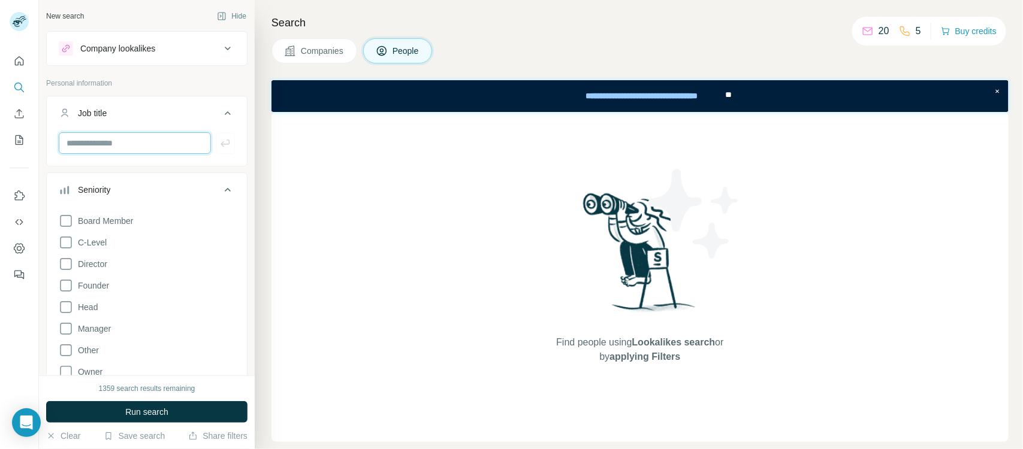
click at [119, 140] on input "text" at bounding box center [135, 143] width 152 height 22
type input "***"
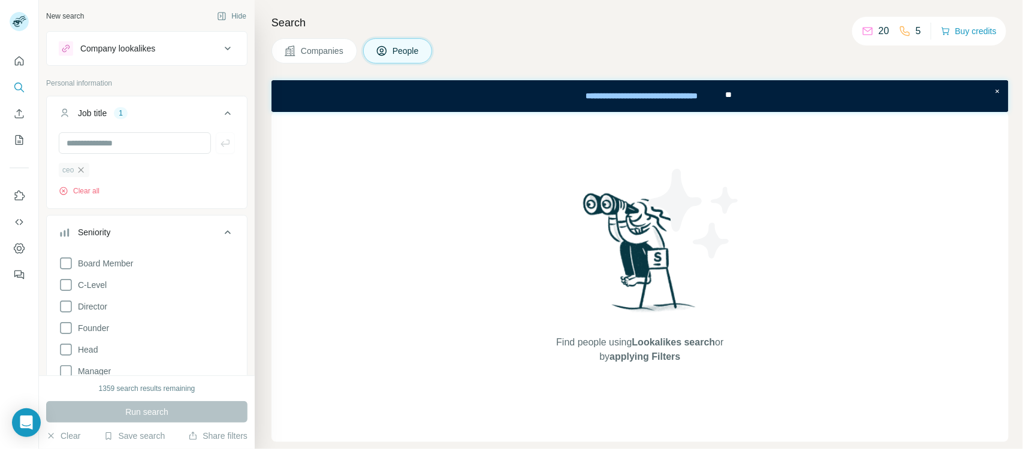
click at [82, 168] on icon "button" at bounding box center [81, 170] width 10 height 10
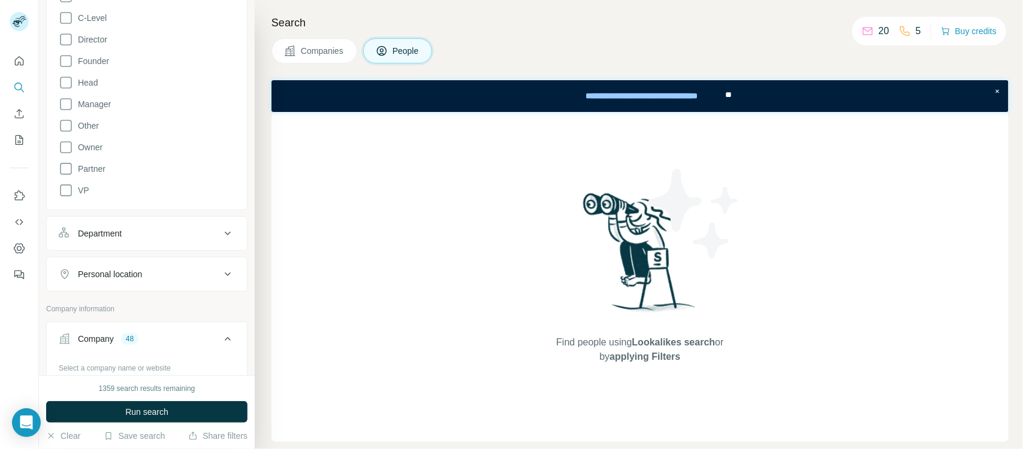
scroll to position [150, 0]
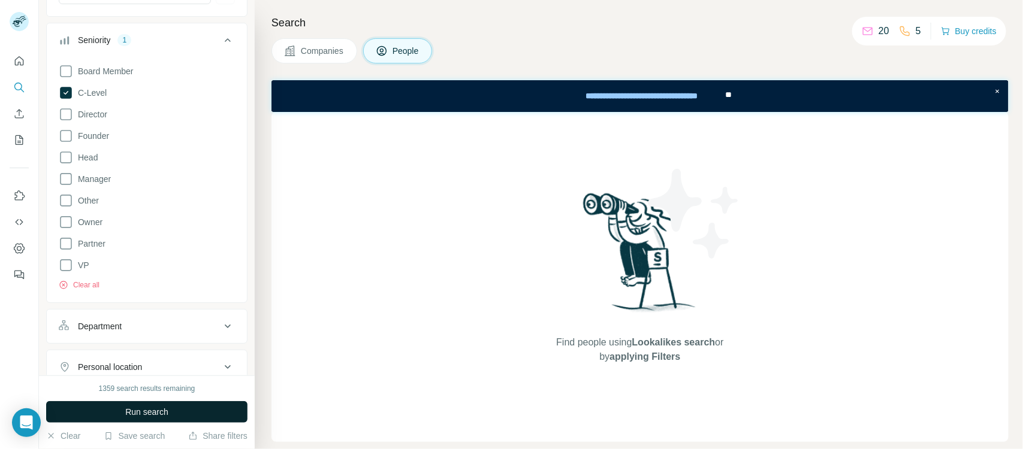
click at [159, 359] on span "Run search" at bounding box center [146, 412] width 43 height 12
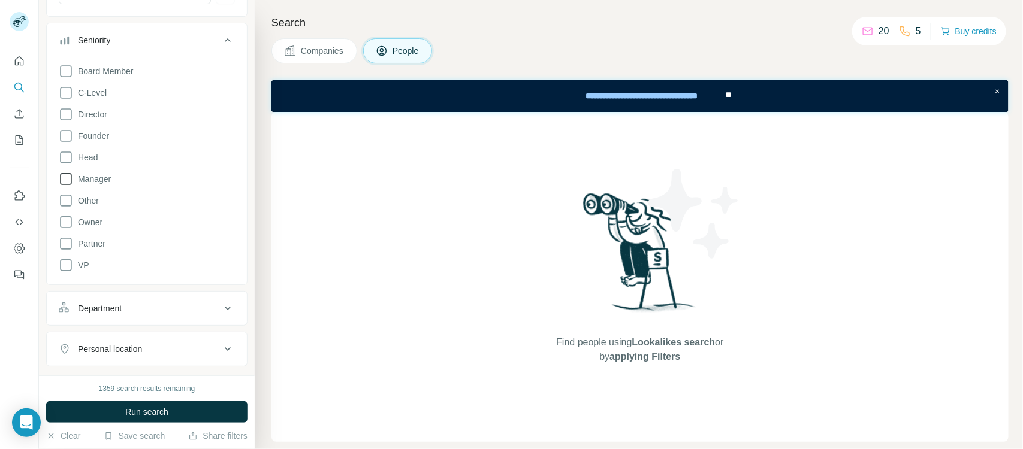
click at [78, 178] on span "Manager" at bounding box center [92, 179] width 38 height 12
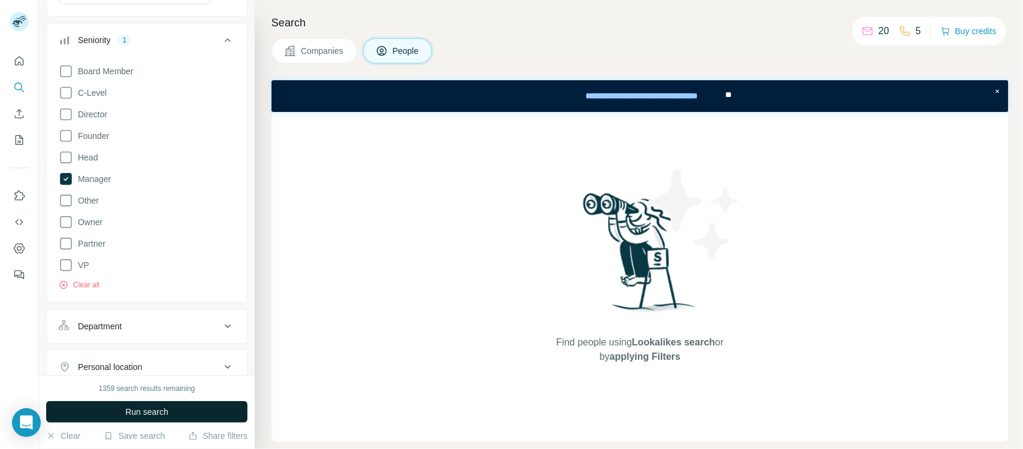
click at [140, 359] on span "Run search" at bounding box center [146, 412] width 43 height 12
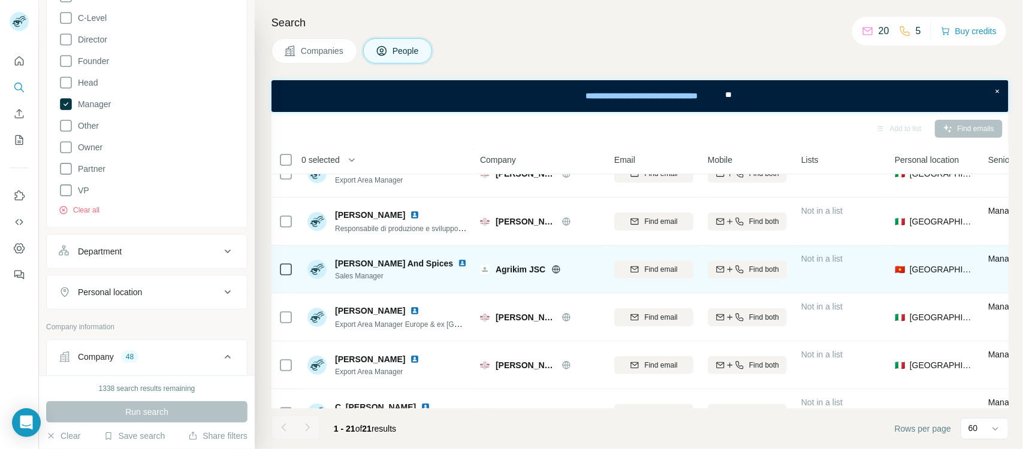
scroll to position [75, 0]
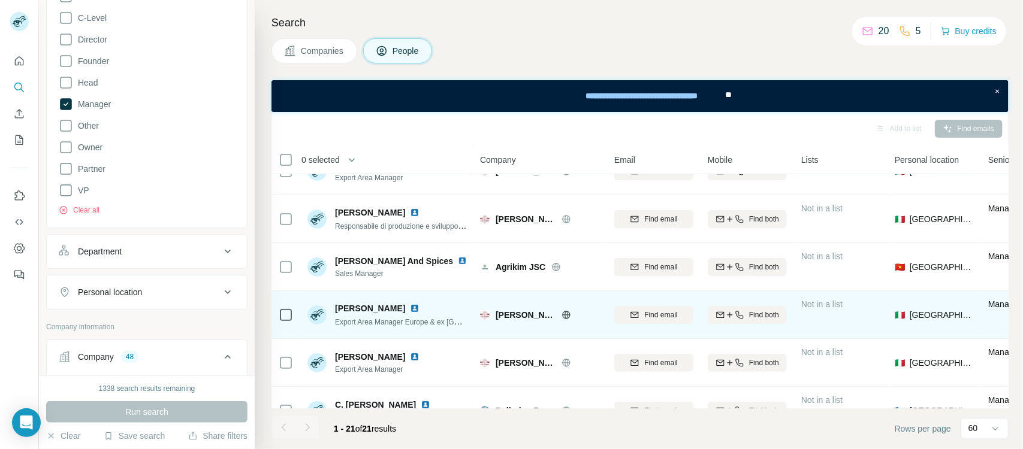
click at [499, 315] on span "[PERSON_NAME]" at bounding box center [525, 315] width 60 height 12
drag, startPoint x: 499, startPoint y: 315, endPoint x: 531, endPoint y: 325, distance: 33.3
click at [531, 325] on div "[PERSON_NAME]" at bounding box center [540, 314] width 120 height 33
copy span "[PERSON_NAME]"
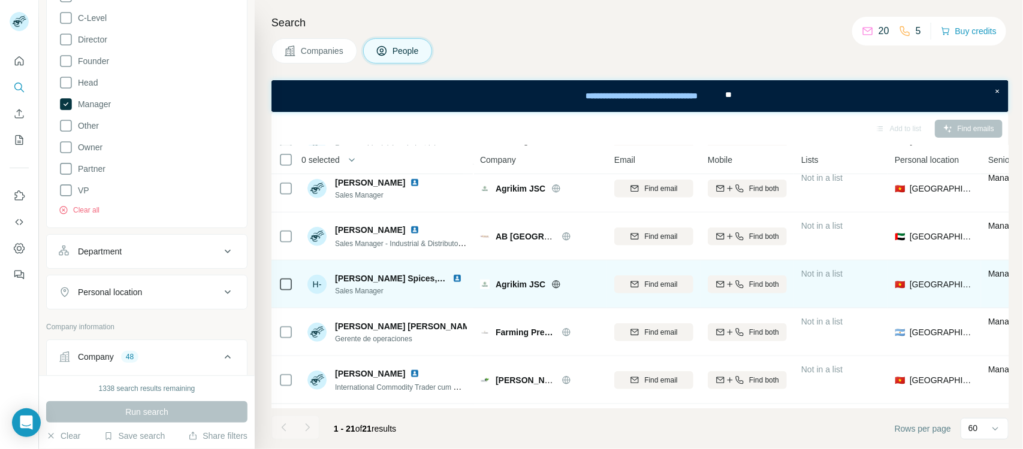
scroll to position [449, 0]
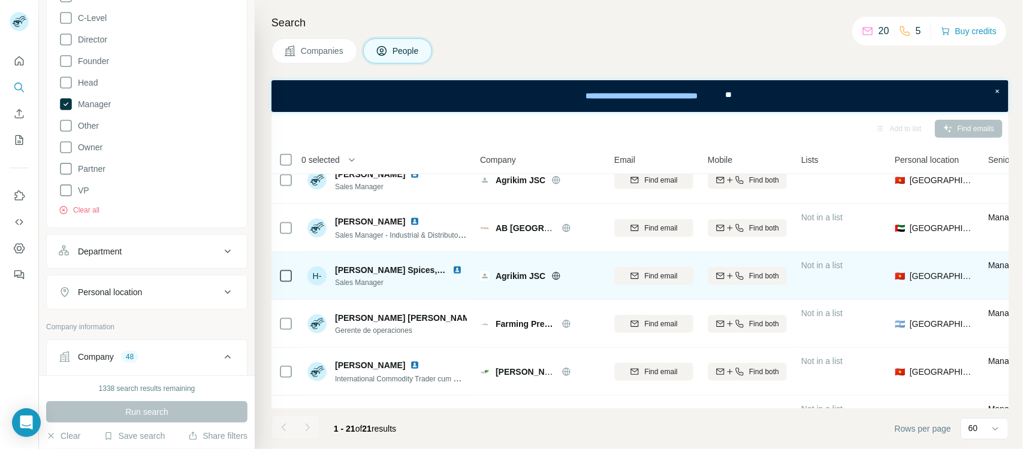
click at [506, 276] on span "Agrikim JSC" at bounding box center [520, 276] width 50 height 12
drag, startPoint x: 506, startPoint y: 276, endPoint x: 530, endPoint y: 282, distance: 24.7
click at [530, 282] on div "Agrikim JSC" at bounding box center [540, 275] width 120 height 33
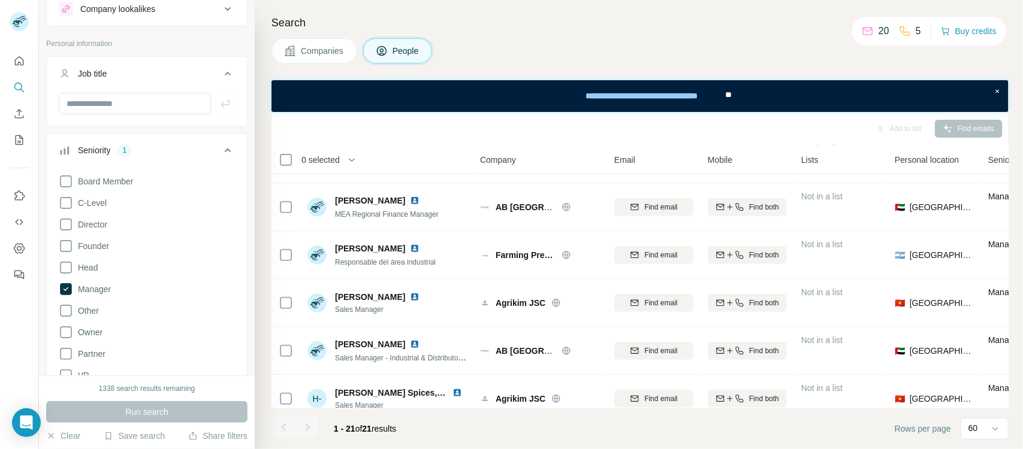
scroll to position [0, 0]
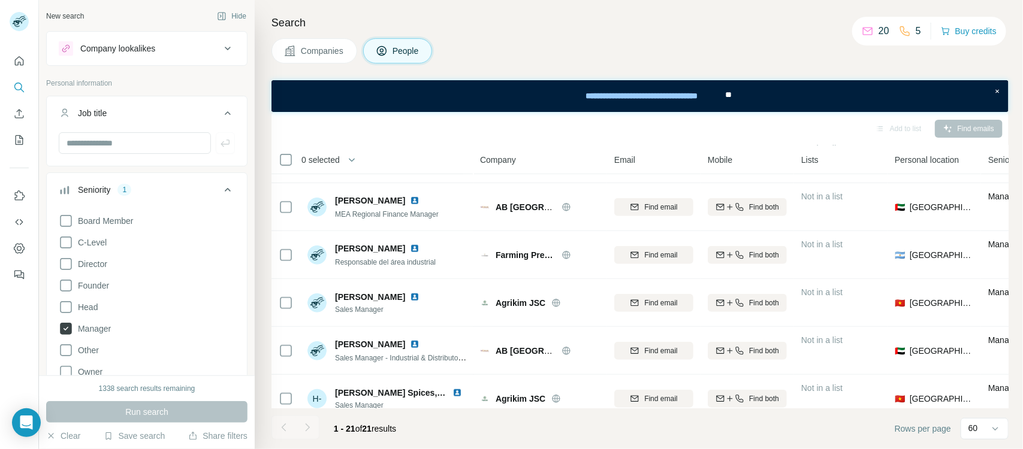
click at [93, 327] on span "Manager" at bounding box center [92, 329] width 38 height 12
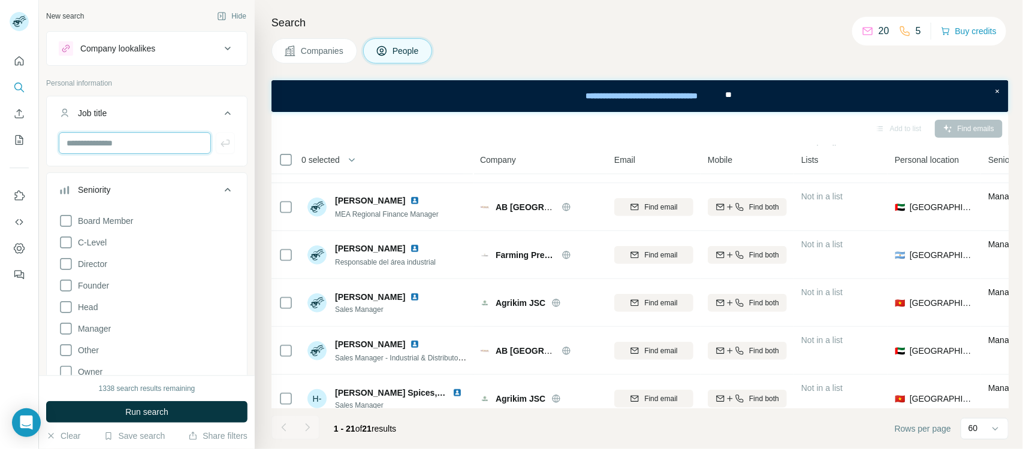
click at [110, 146] on input "text" at bounding box center [135, 143] width 152 height 22
type input "**********"
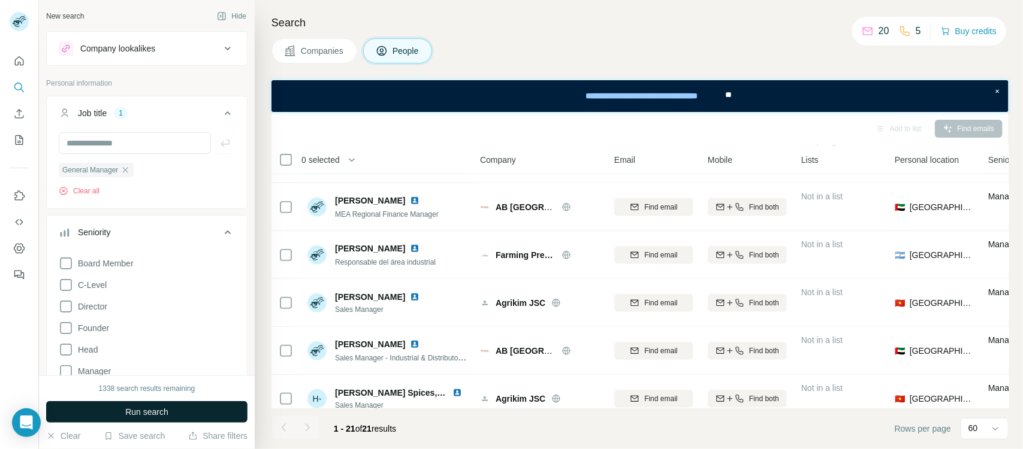
click at [132, 359] on button "Run search" at bounding box center [146, 412] width 201 height 22
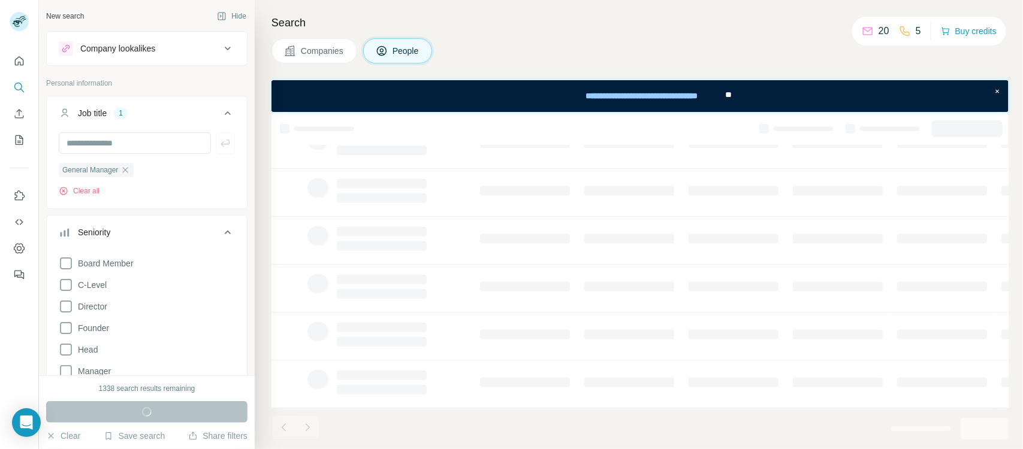
scroll to position [249, 0]
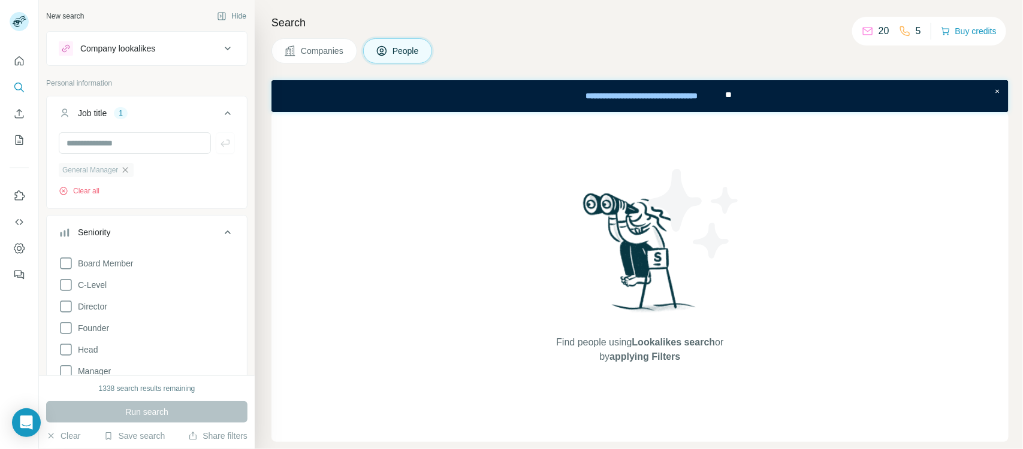
click at [128, 170] on icon "button" at bounding box center [125, 170] width 10 height 10
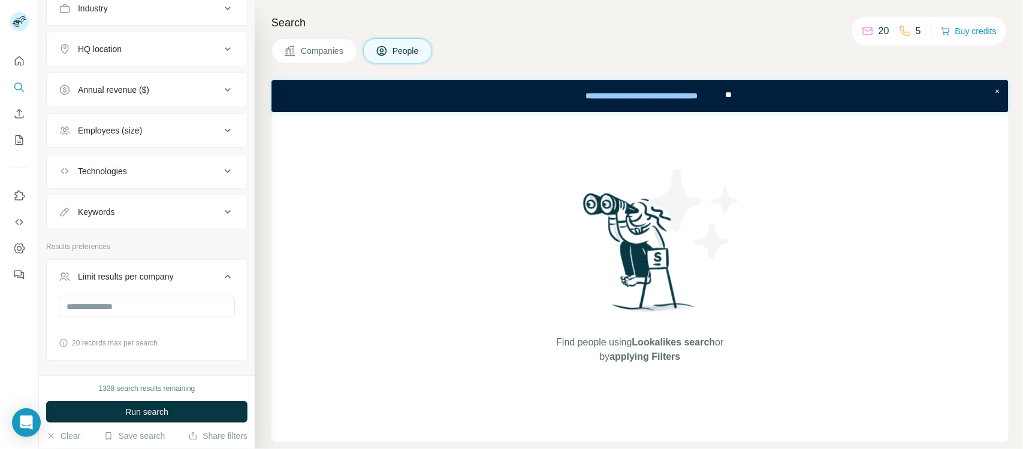
scroll to position [804, 0]
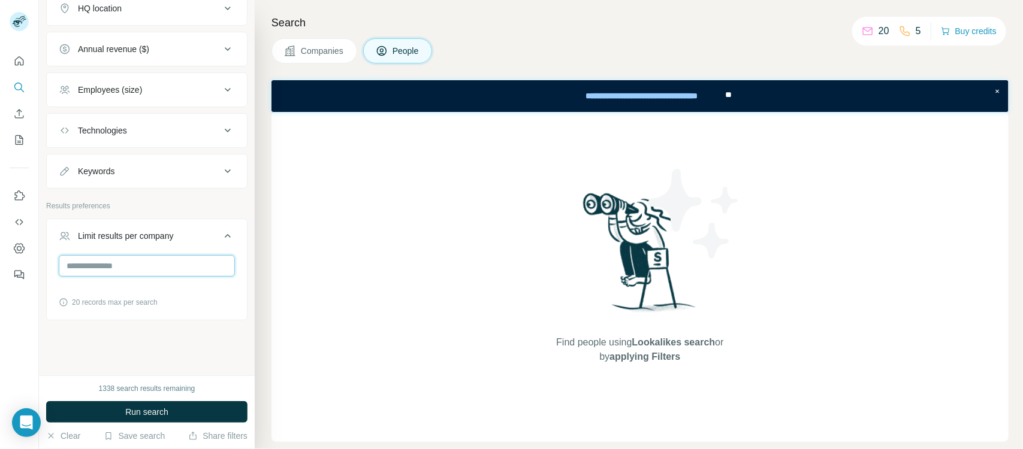
click at [126, 265] on input "number" at bounding box center [147, 266] width 176 height 22
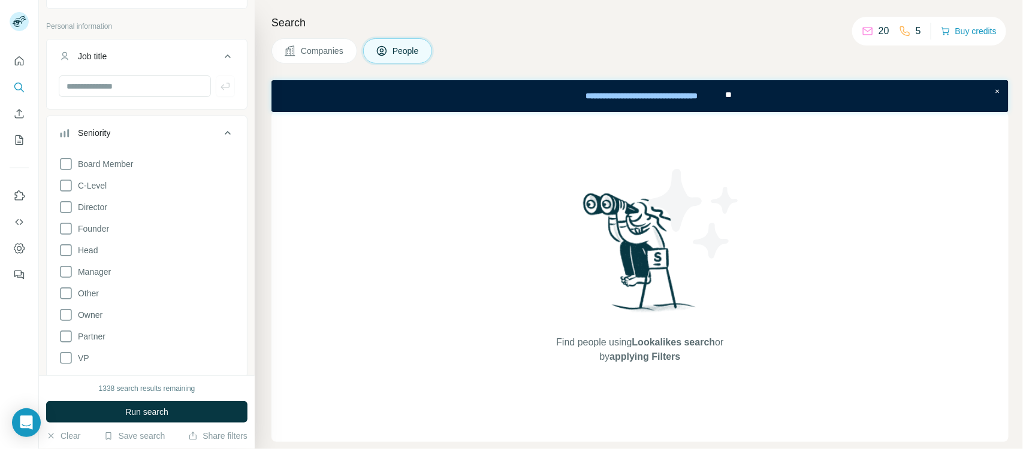
scroll to position [55, 0]
type input "*"
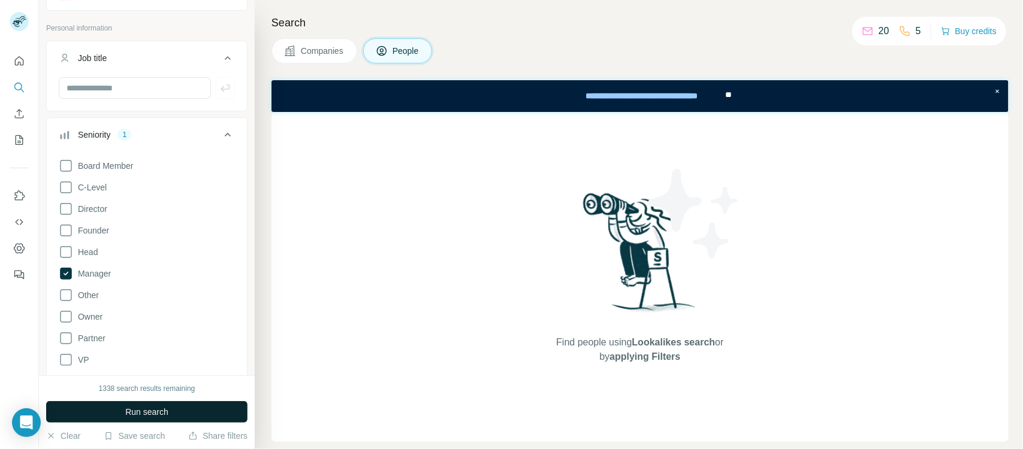
click at [144, 359] on span "Run search" at bounding box center [146, 412] width 43 height 12
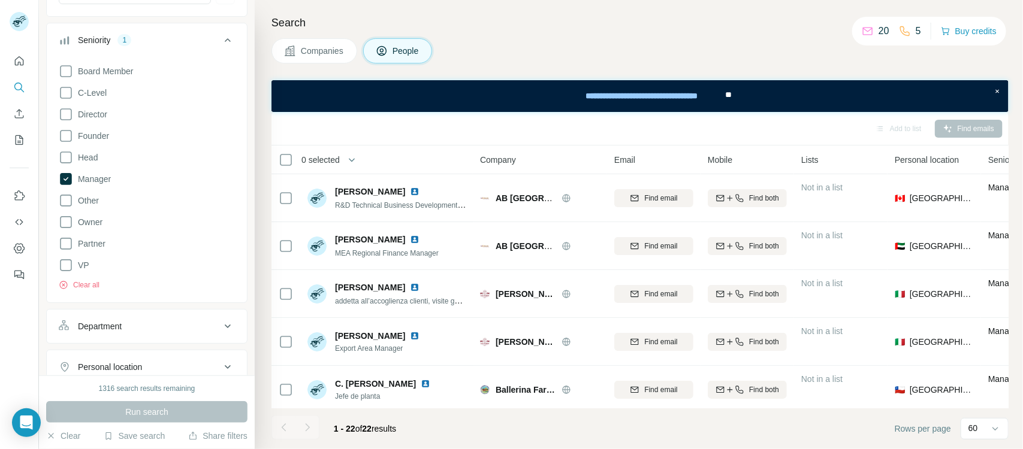
scroll to position [225, 0]
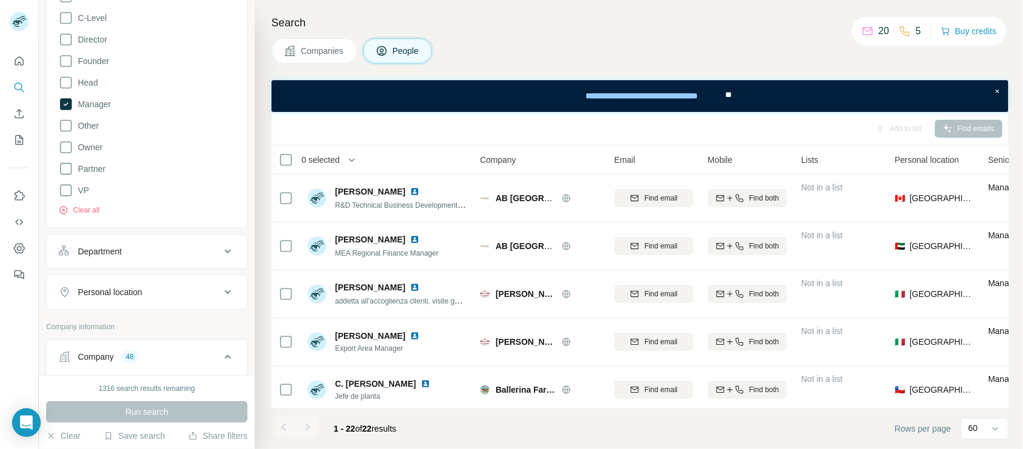
click at [159, 292] on div "Personal location" at bounding box center [140, 292] width 162 height 12
click at [190, 292] on div "Personal location" at bounding box center [140, 292] width 162 height 12
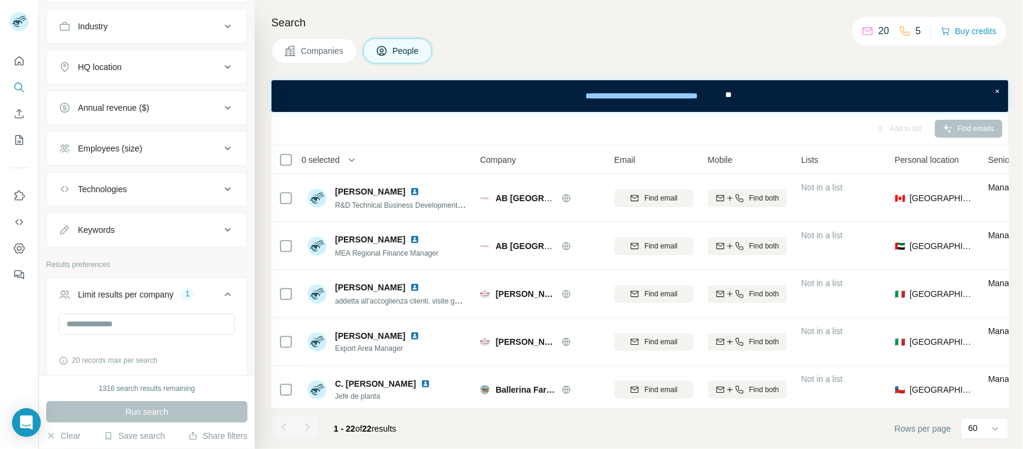
scroll to position [822, 0]
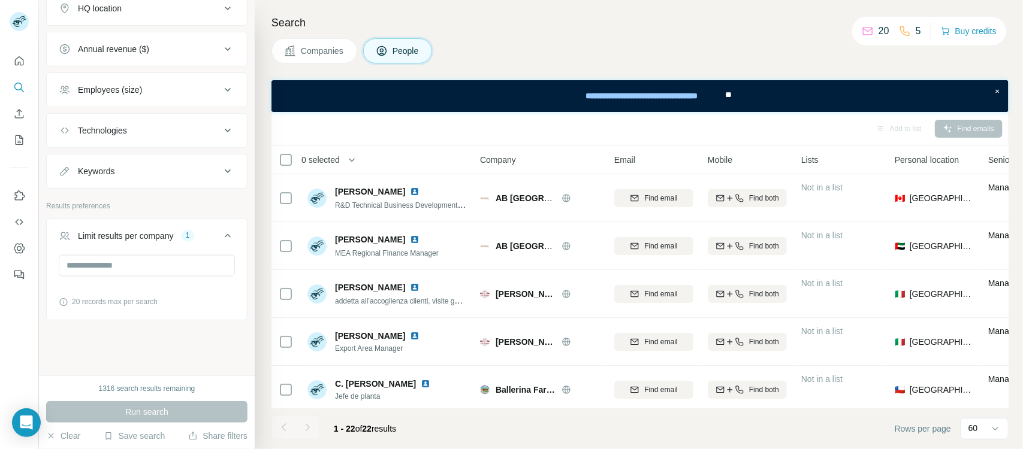
click at [202, 180] on button "Keywords" at bounding box center [147, 171] width 200 height 29
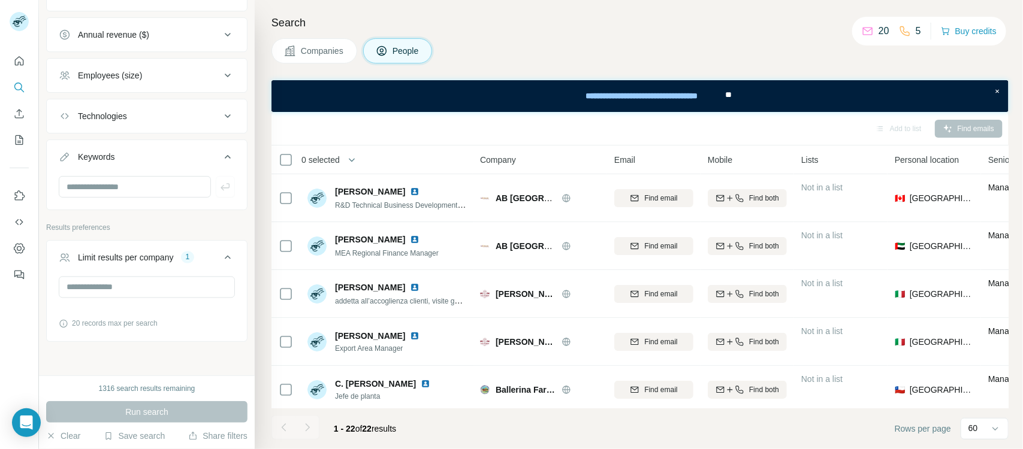
click at [203, 176] on button "Keywords" at bounding box center [147, 160] width 200 height 34
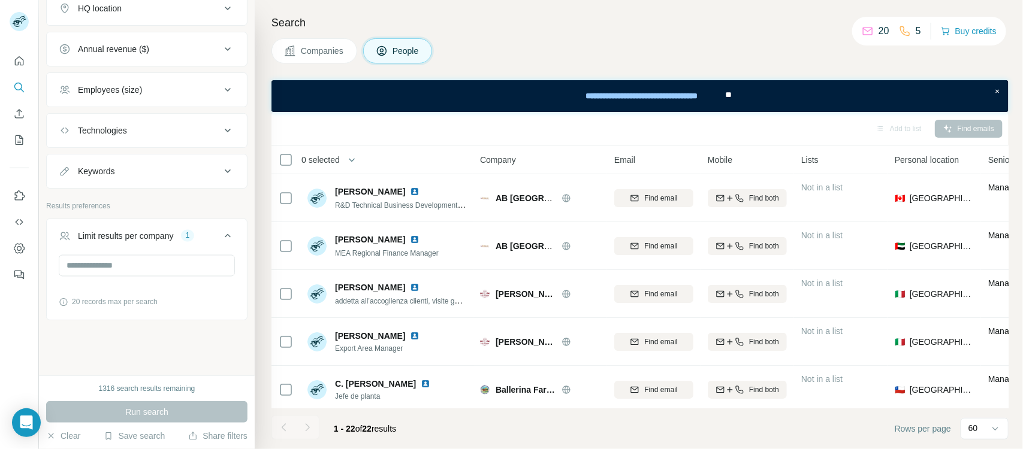
click at [220, 171] on icon at bounding box center [227, 171] width 14 height 14
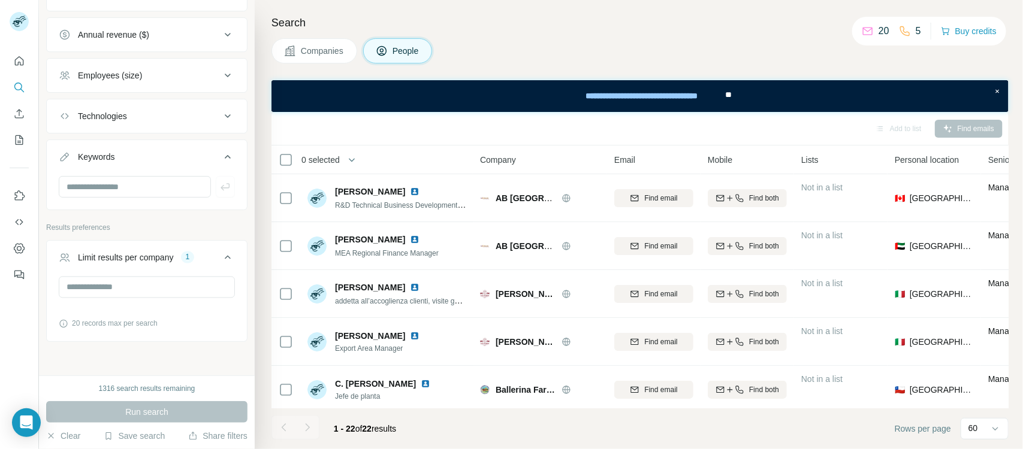
click at [220, 164] on icon at bounding box center [227, 157] width 14 height 14
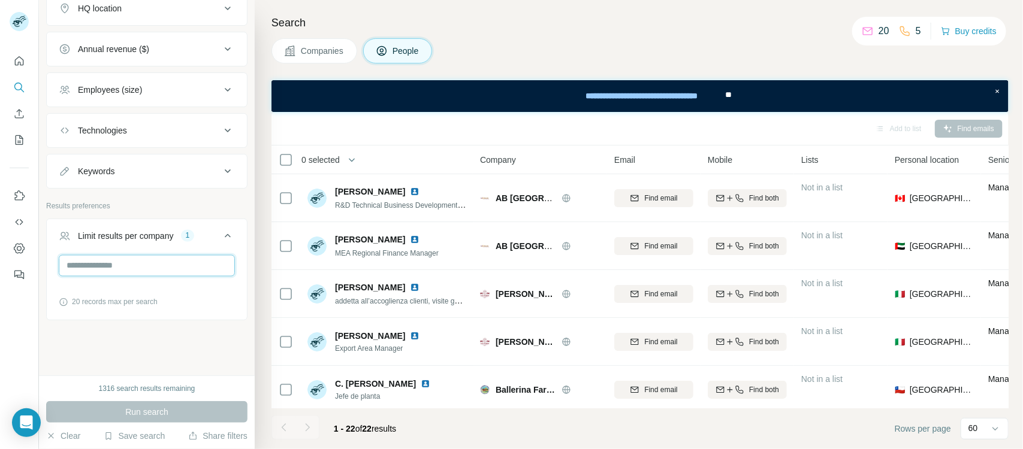
click at [129, 264] on input "*" at bounding box center [147, 266] width 176 height 22
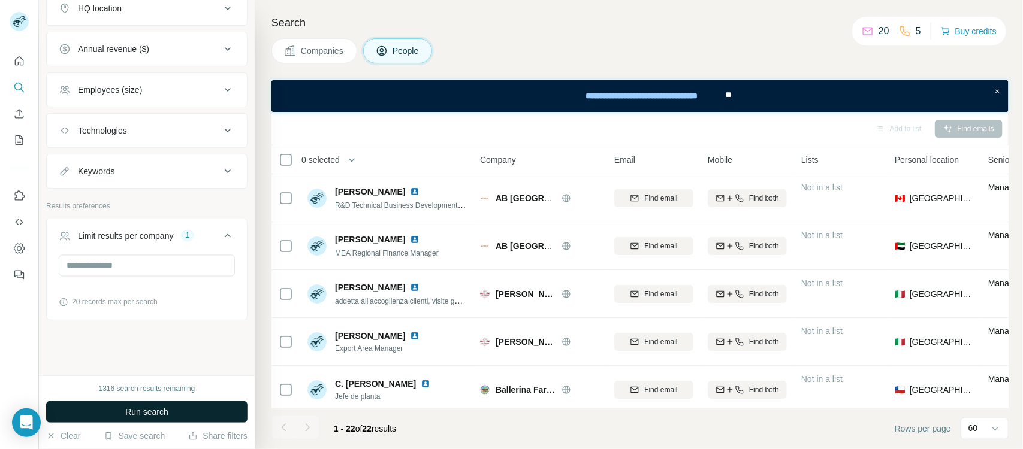
click at [129, 359] on span "Run search" at bounding box center [146, 412] width 43 height 12
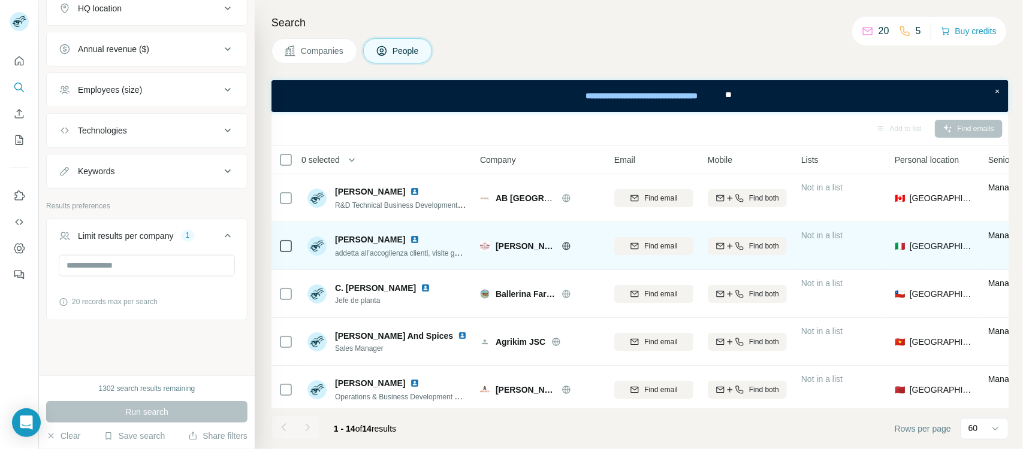
click at [501, 247] on span "[PERSON_NAME]" at bounding box center [525, 246] width 60 height 12
drag, startPoint x: 501, startPoint y: 247, endPoint x: 531, endPoint y: 244, distance: 30.6
click at [531, 244] on span "[PERSON_NAME]" at bounding box center [525, 246] width 60 height 12
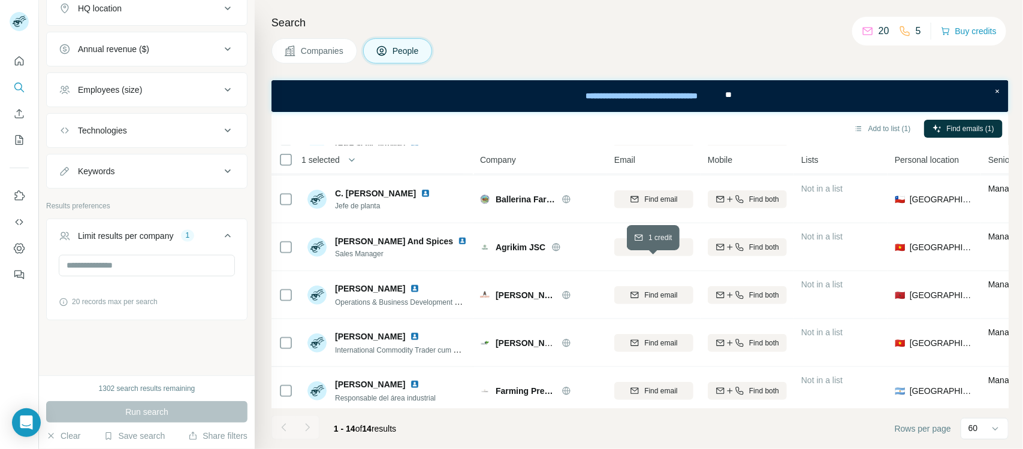
scroll to position [440, 0]
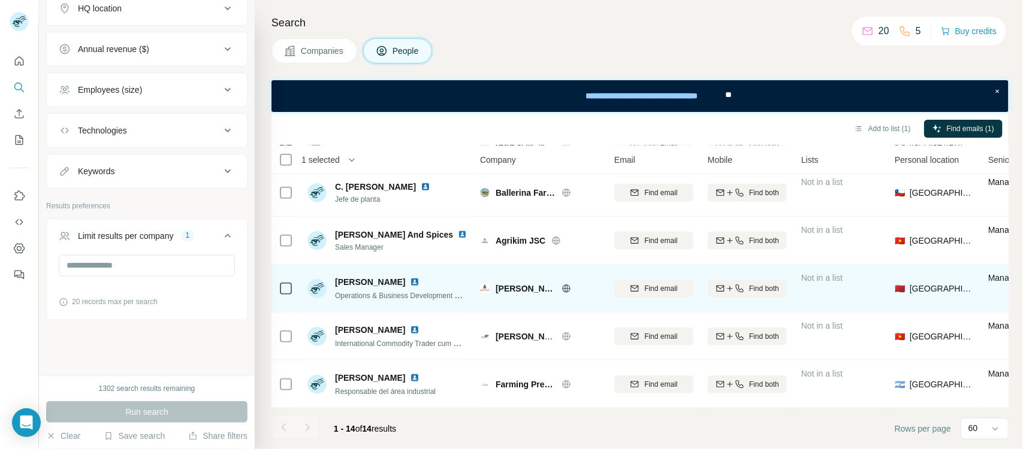
click at [495, 286] on span "[PERSON_NAME] Saysy" at bounding box center [525, 289] width 60 height 12
drag, startPoint x: 495, startPoint y: 286, endPoint x: 519, endPoint y: 283, distance: 23.5
click at [519, 283] on span "[PERSON_NAME] Saysy" at bounding box center [525, 289] width 60 height 12
copy span "[PERSON_NAME] Saysy"
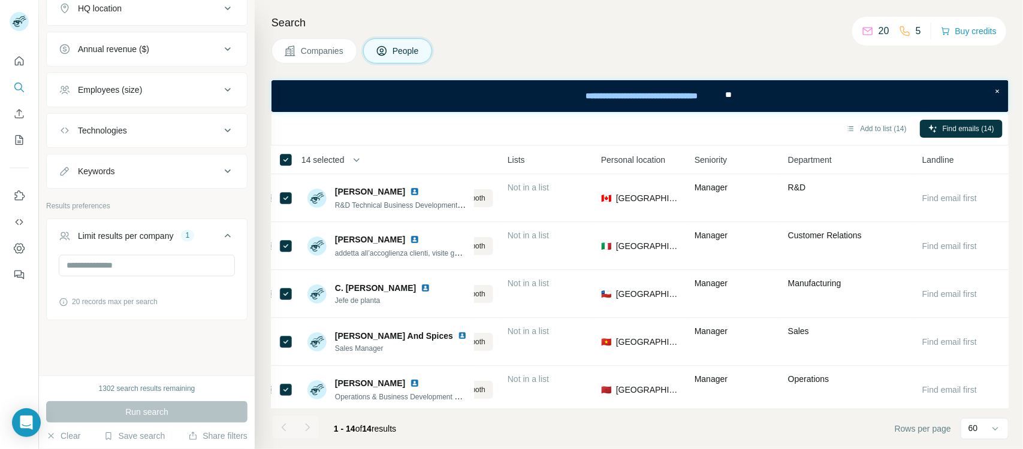
scroll to position [0, 0]
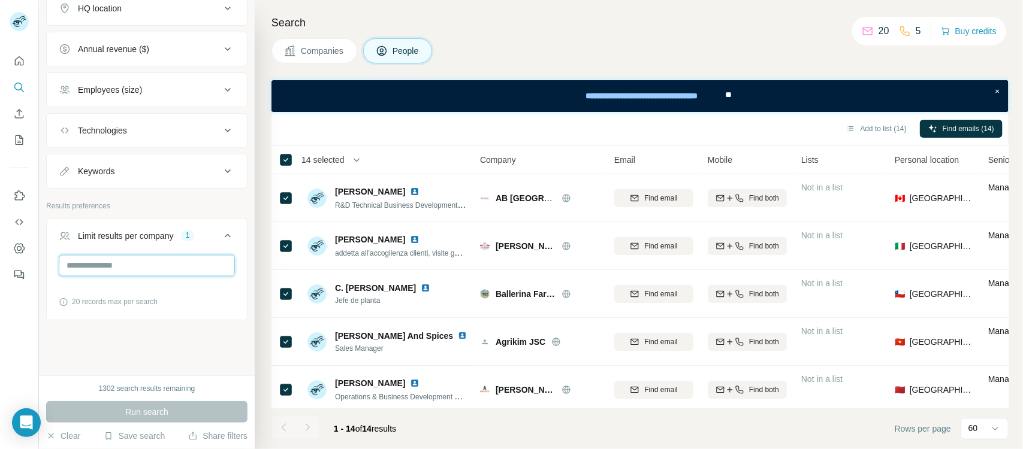
click at [90, 261] on input "*" at bounding box center [147, 266] width 176 height 22
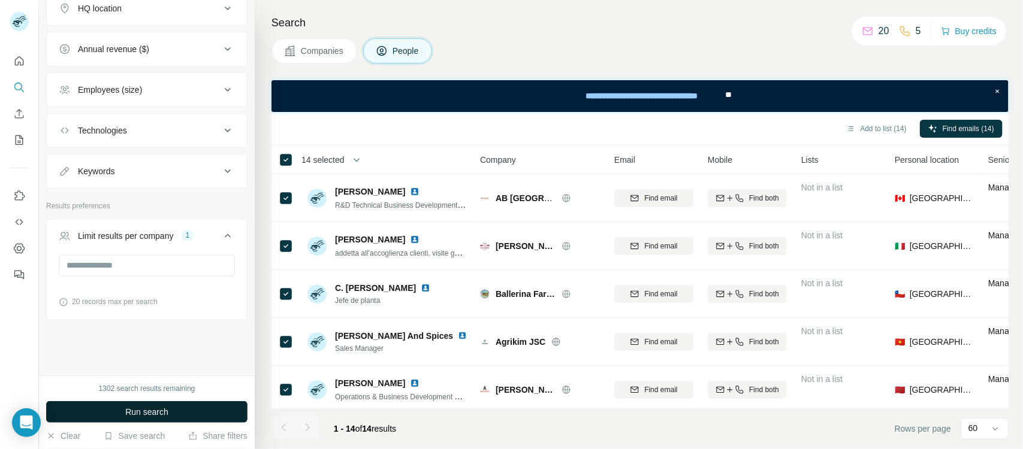
click at [90, 359] on button "Run search" at bounding box center [146, 412] width 201 height 22
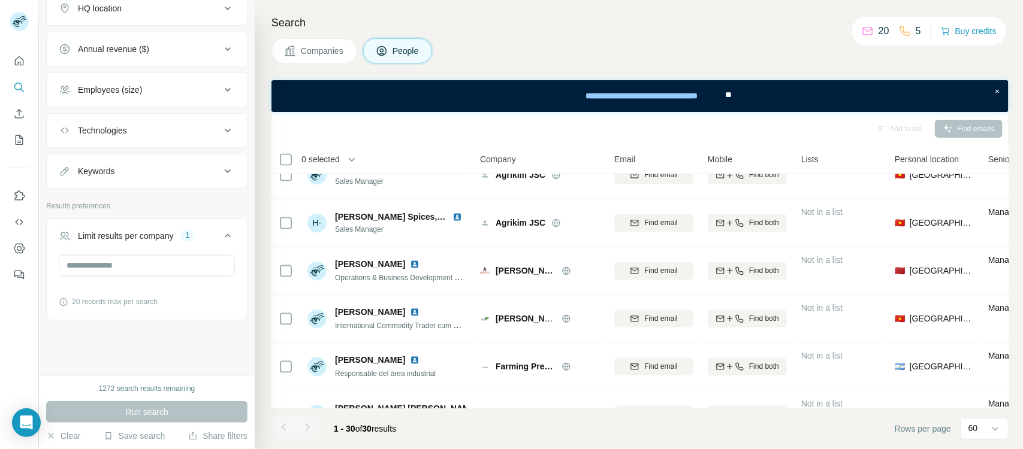
scroll to position [406, 0]
click at [138, 256] on input "*" at bounding box center [147, 266] width 176 height 22
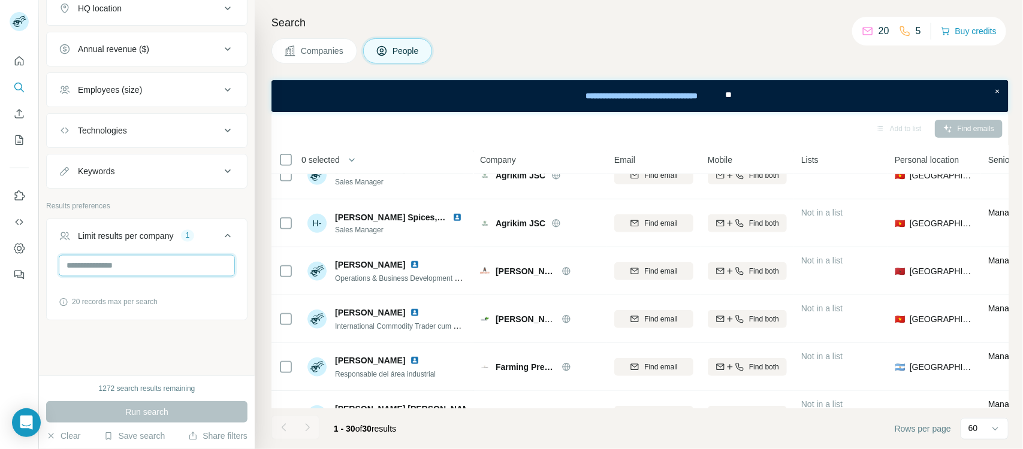
click at [120, 256] on input "*" at bounding box center [147, 266] width 176 height 22
click at [120, 258] on input "*" at bounding box center [147, 266] width 176 height 22
type input "**"
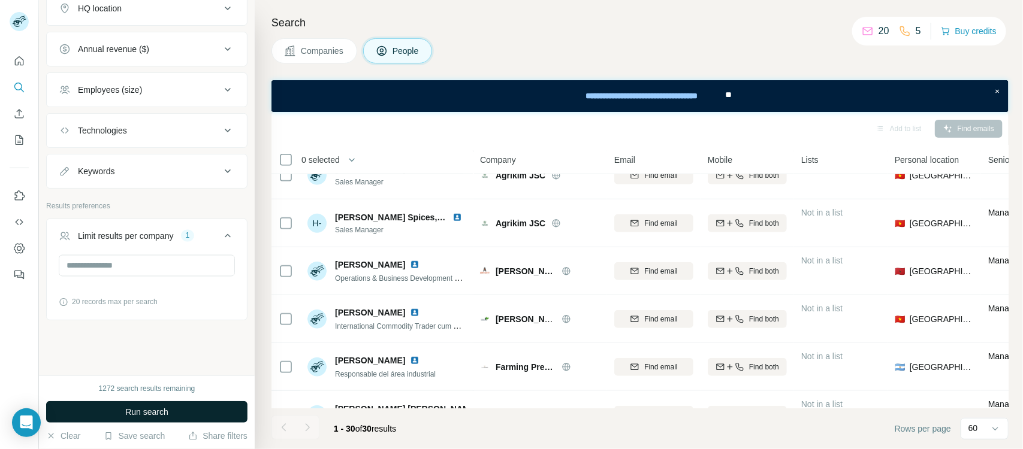
click at [103, 359] on button "Run search" at bounding box center [146, 412] width 201 height 22
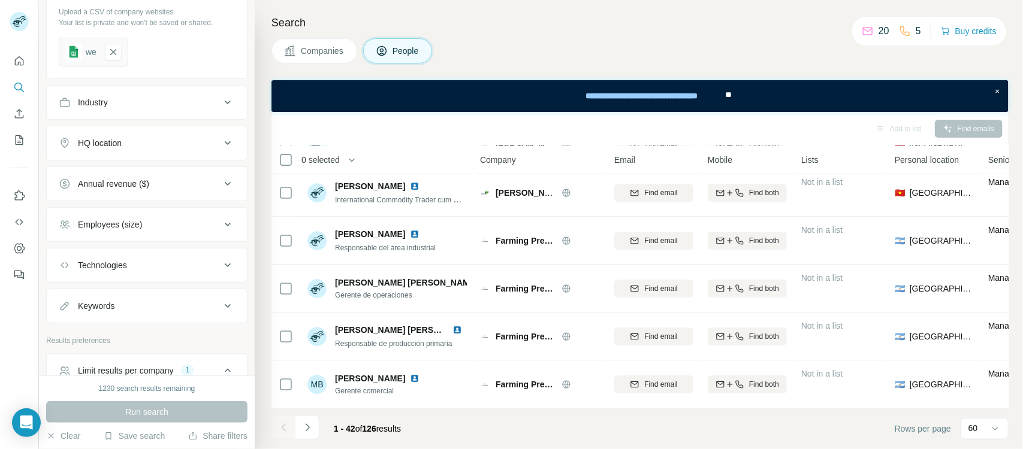
scroll to position [672, 0]
click at [207, 231] on div "Employees (size)" at bounding box center [140, 225] width 162 height 12
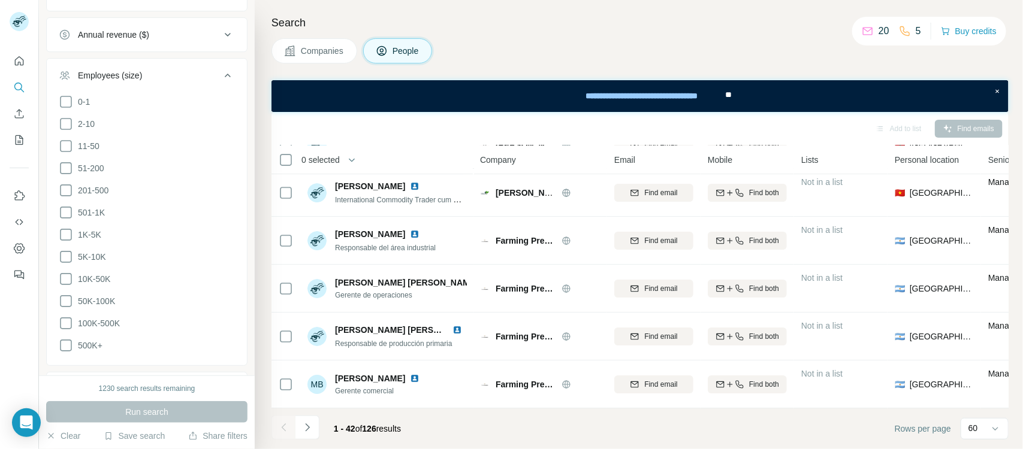
scroll to position [747, 0]
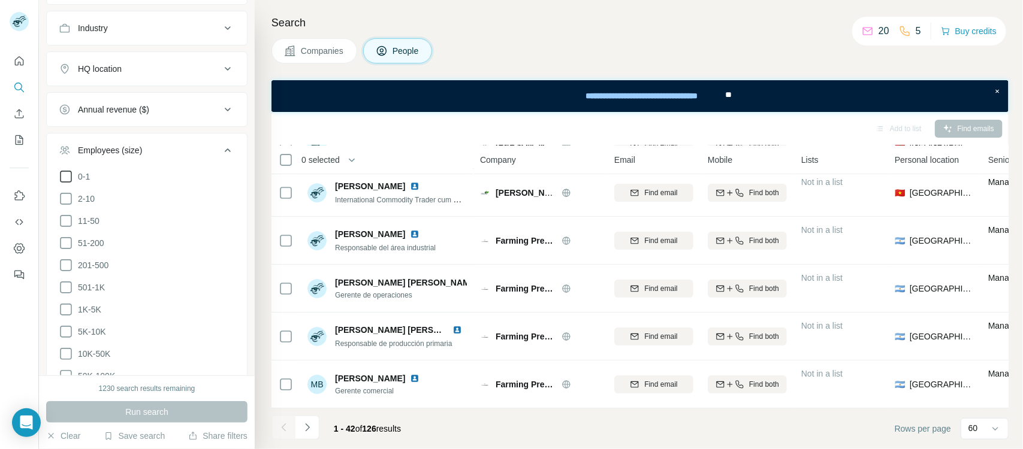
click at [68, 184] on icon at bounding box center [66, 177] width 14 height 14
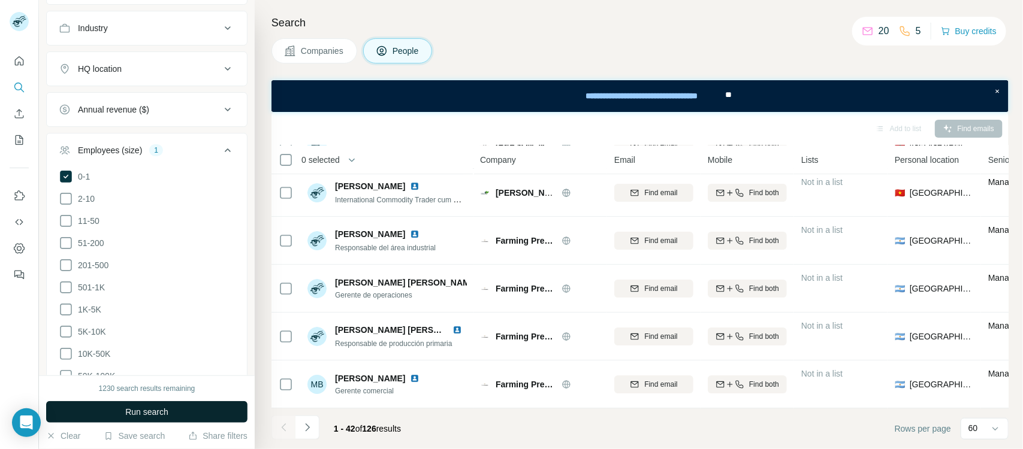
click at [142, 359] on span "Run search" at bounding box center [146, 412] width 43 height 12
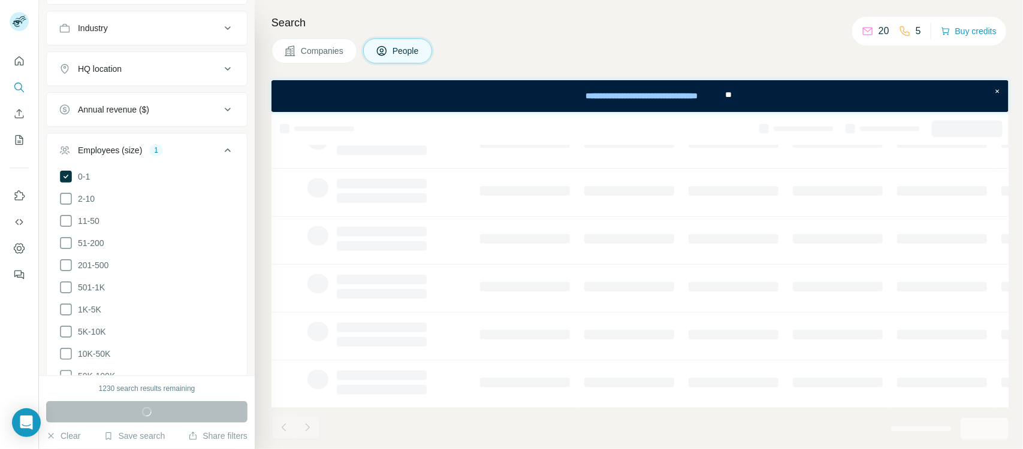
scroll to position [249, 0]
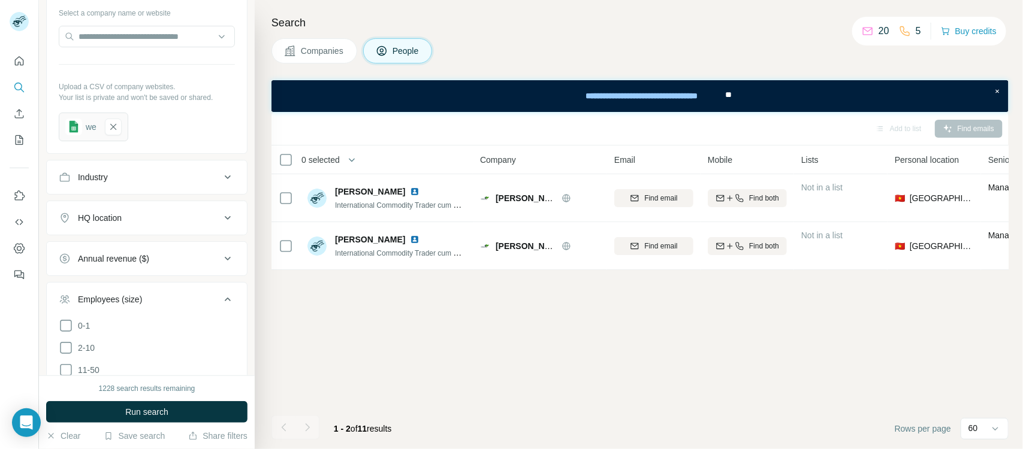
scroll to position [597, 0]
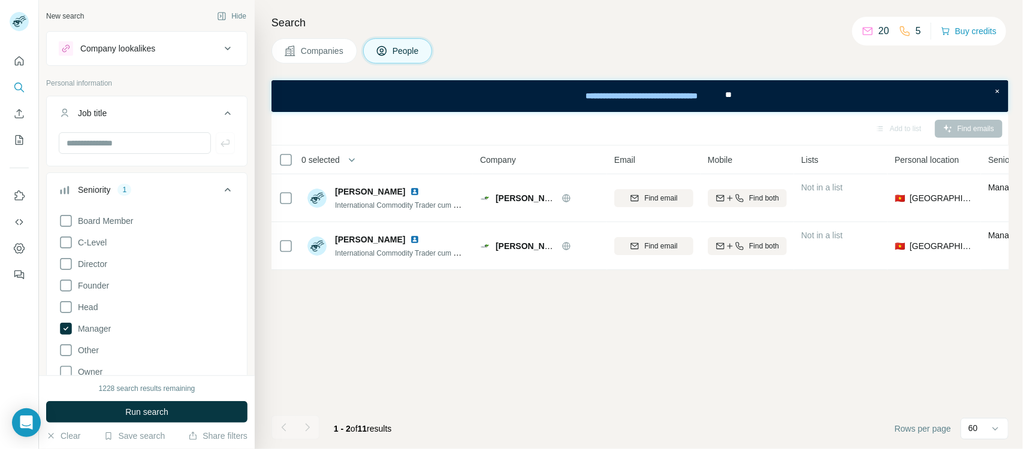
click at [220, 117] on icon at bounding box center [227, 113] width 14 height 14
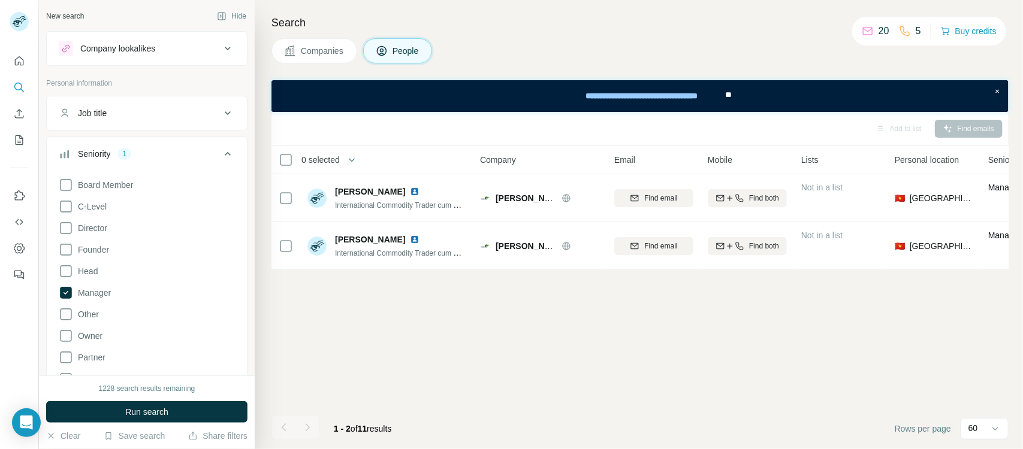
click at [312, 49] on span "Companies" at bounding box center [323, 51] width 44 height 12
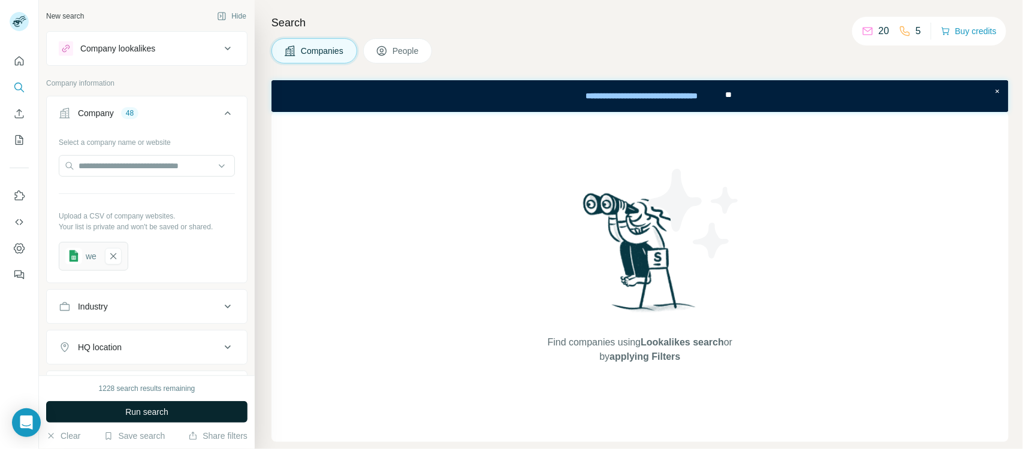
click at [112, 406] on button "Run search" at bounding box center [146, 412] width 201 height 22
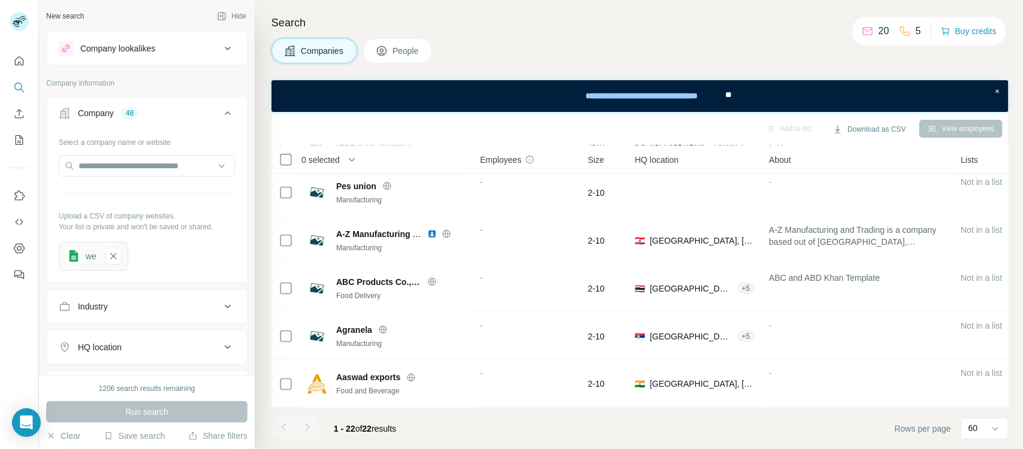
scroll to position [824, 0]
drag, startPoint x: 513, startPoint y: 412, endPoint x: 522, endPoint y: 406, distance: 10.3
click at [519, 412] on div "Add to list Download as CSV View employees 0 selected Companies Employees Size …" at bounding box center [639, 280] width 737 height 337
click at [558, 426] on footer "1 - 22 of 22 results Rows per page 60" at bounding box center [639, 429] width 737 height 41
click at [19, 247] on icon "Dashboard" at bounding box center [19, 249] width 12 height 12
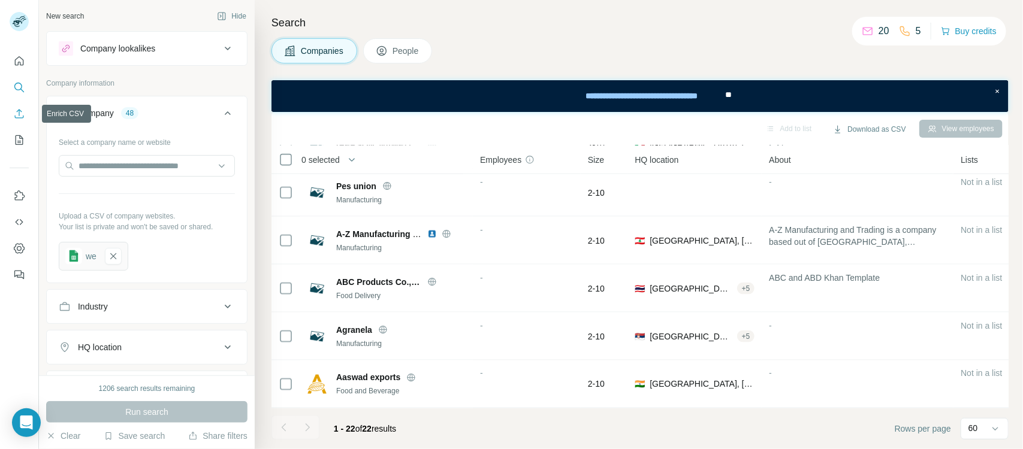
click at [15, 137] on icon "My lists" at bounding box center [19, 140] width 12 height 12
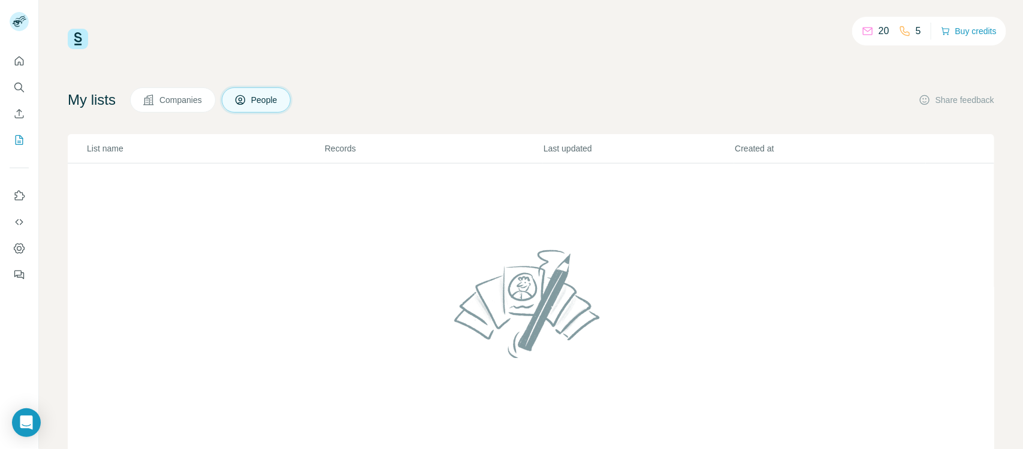
click at [631, 28] on div "20 5 Buy credits My lists Companies People Share feedback List name Records Las…" at bounding box center [531, 224] width 984 height 449
